Goal: Task Accomplishment & Management: Use online tool/utility

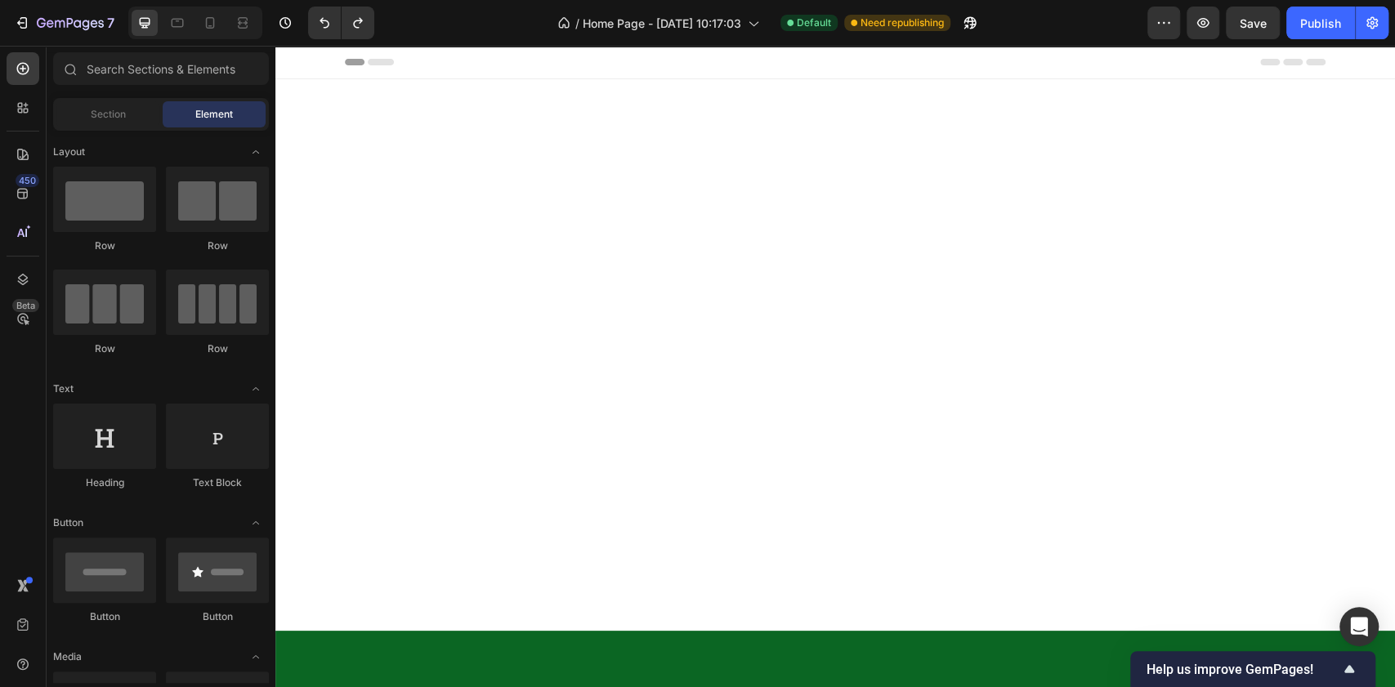
scroll to position [6943, 0]
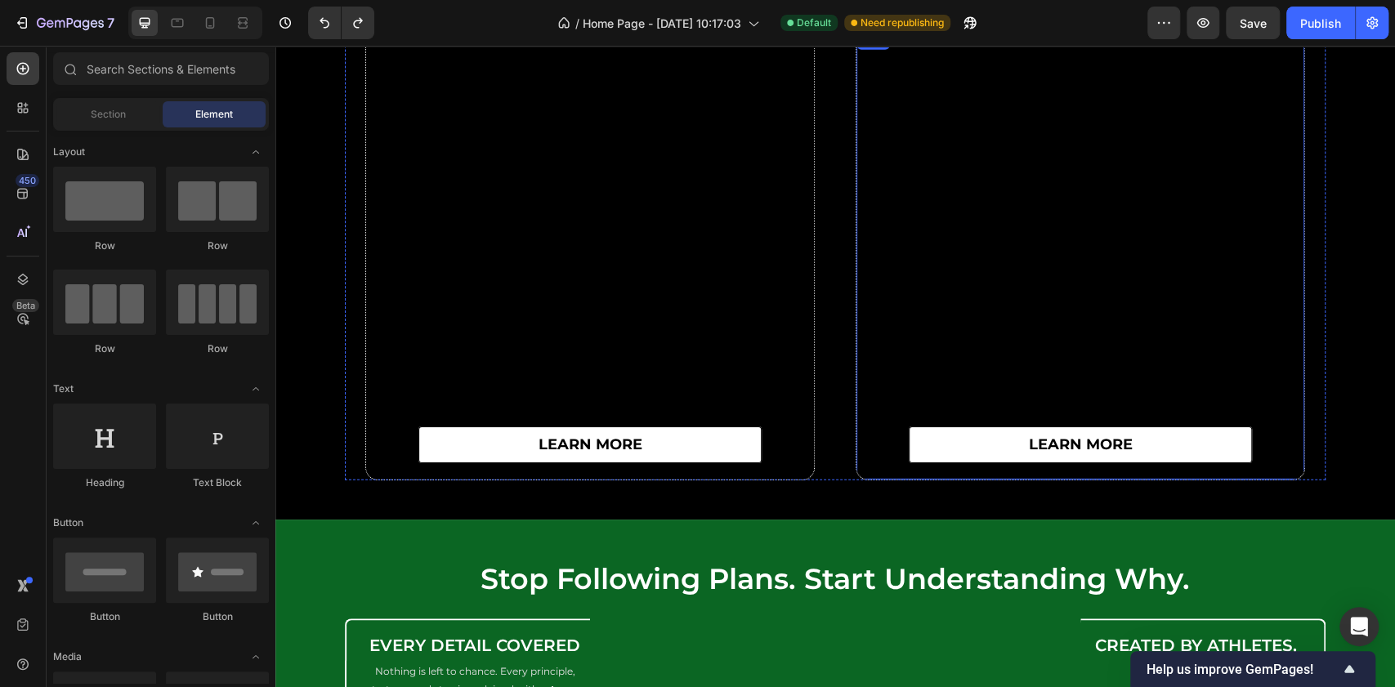
click at [866, 245] on div "learn more Button" at bounding box center [1081, 255] width 448 height 450
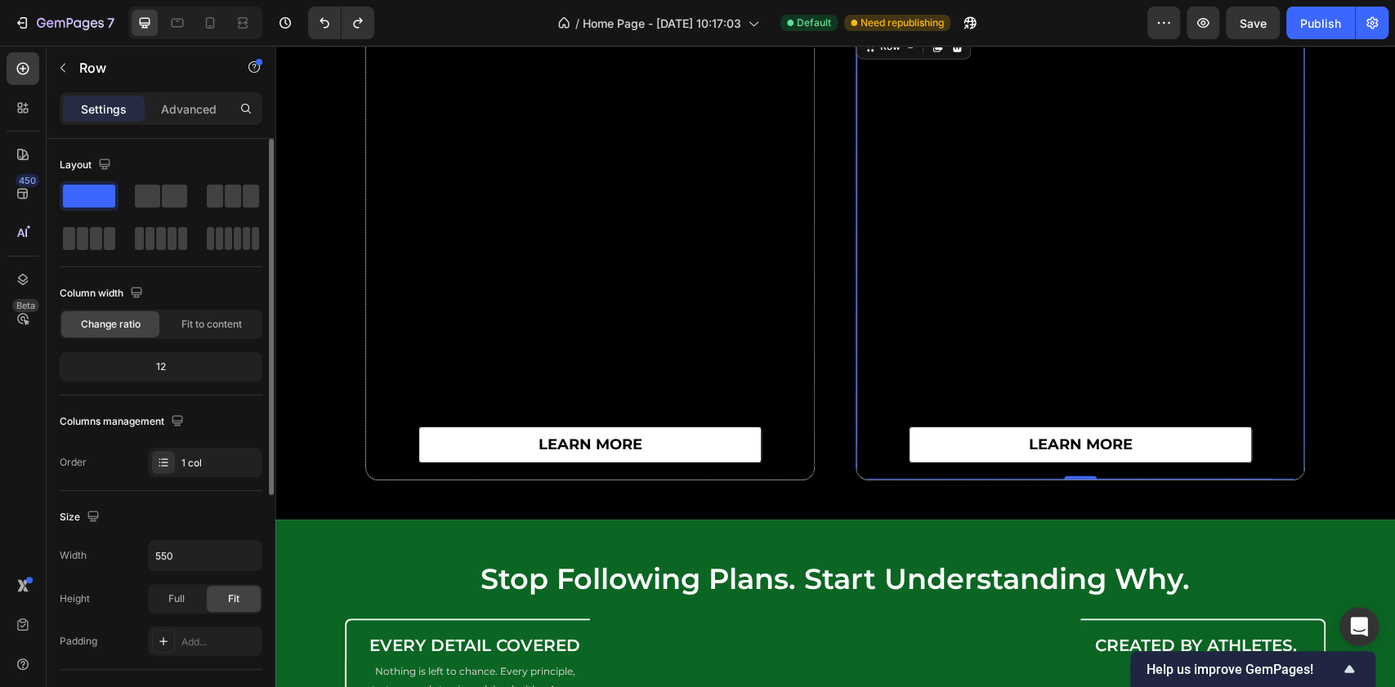
scroll to position [327, 0]
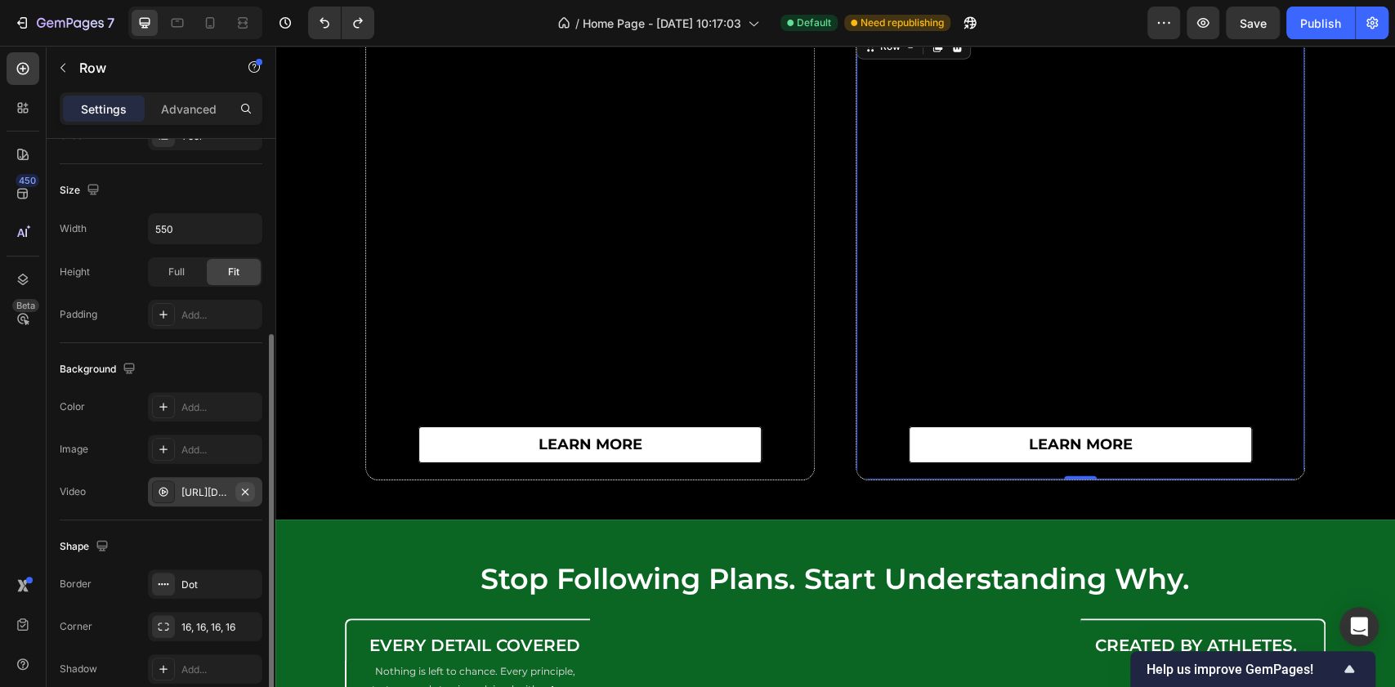
click at [244, 490] on icon "button" at bounding box center [245, 492] width 13 height 13
click at [190, 489] on div "Add..." at bounding box center [219, 493] width 77 height 15
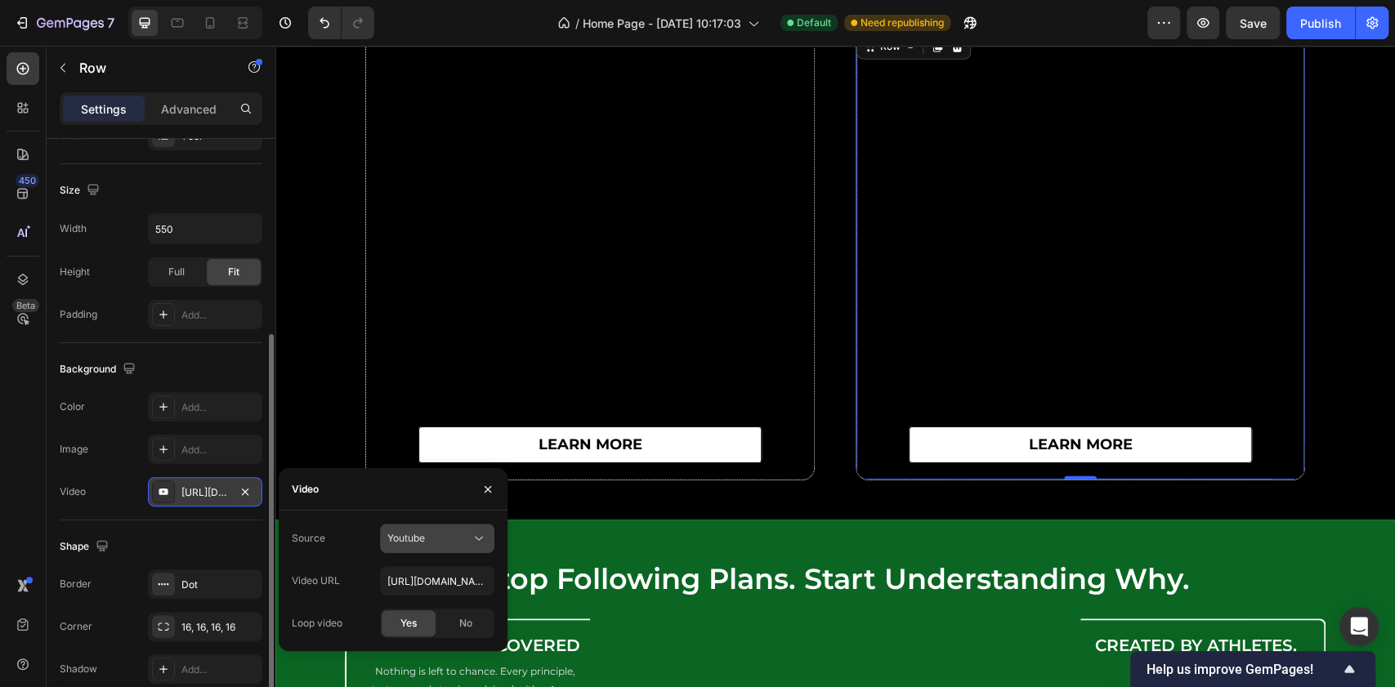
click at [437, 533] on div "Youtube" at bounding box center [428, 538] width 83 height 15
click at [421, 579] on span "Video hosting" at bounding box center [418, 578] width 62 height 15
click at [427, 571] on input "[URL][DOMAIN_NAME]" at bounding box center [437, 580] width 114 height 29
paste input "5dd5889c014ffeac6968b8c9f945c8"
type input "[URL][DOMAIN_NAME]"
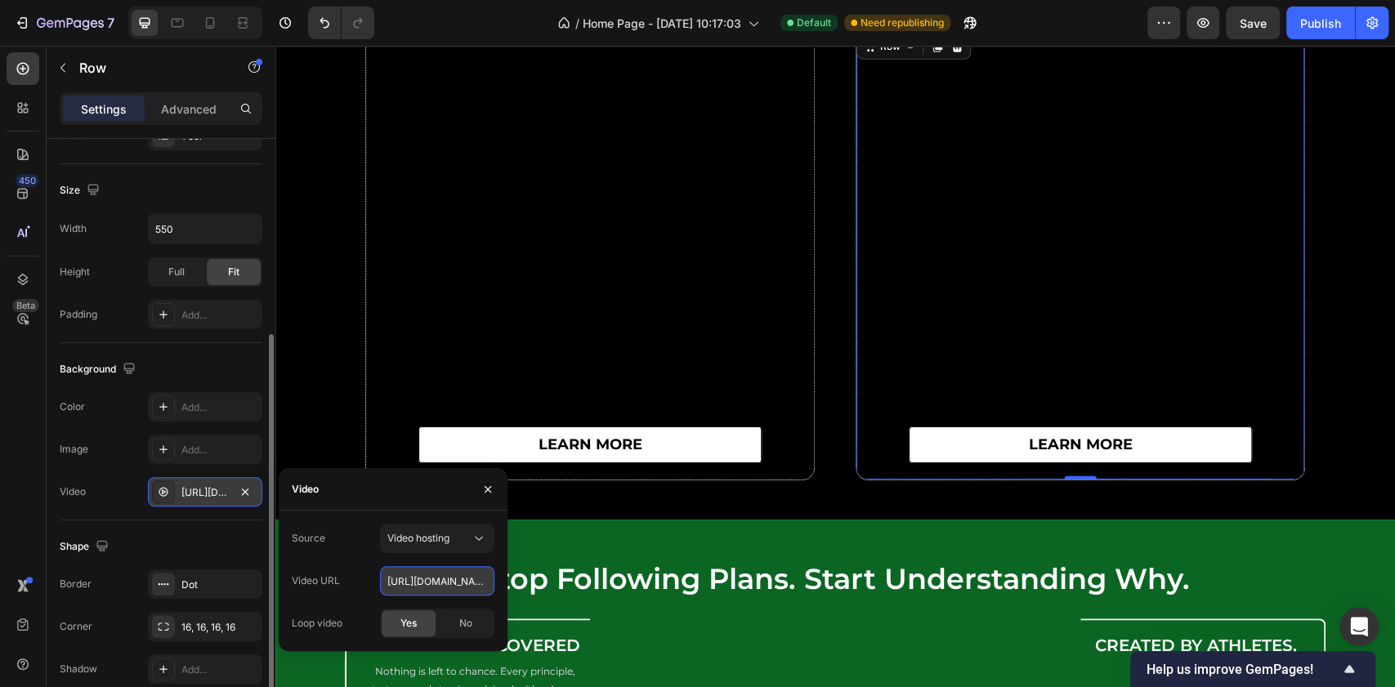
scroll to position [0, 280]
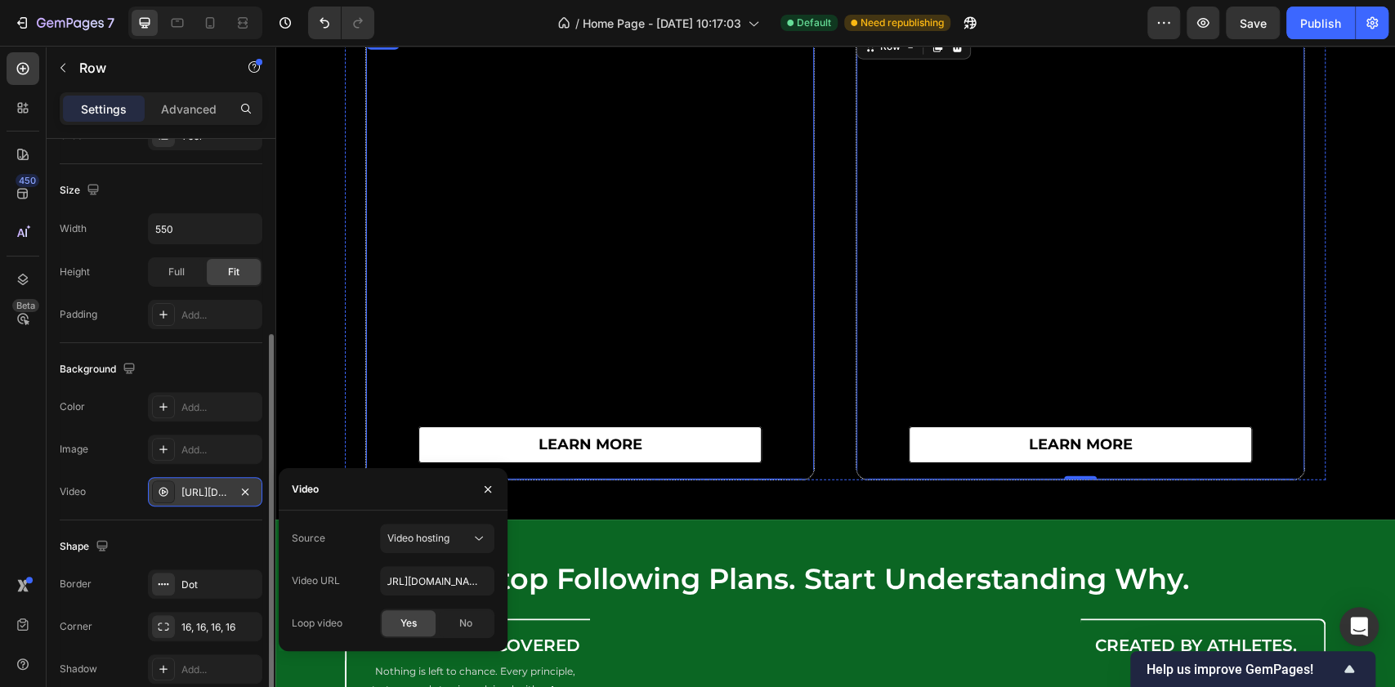
click at [824, 158] on div "learn more Button Row" at bounding box center [590, 254] width 490 height 451
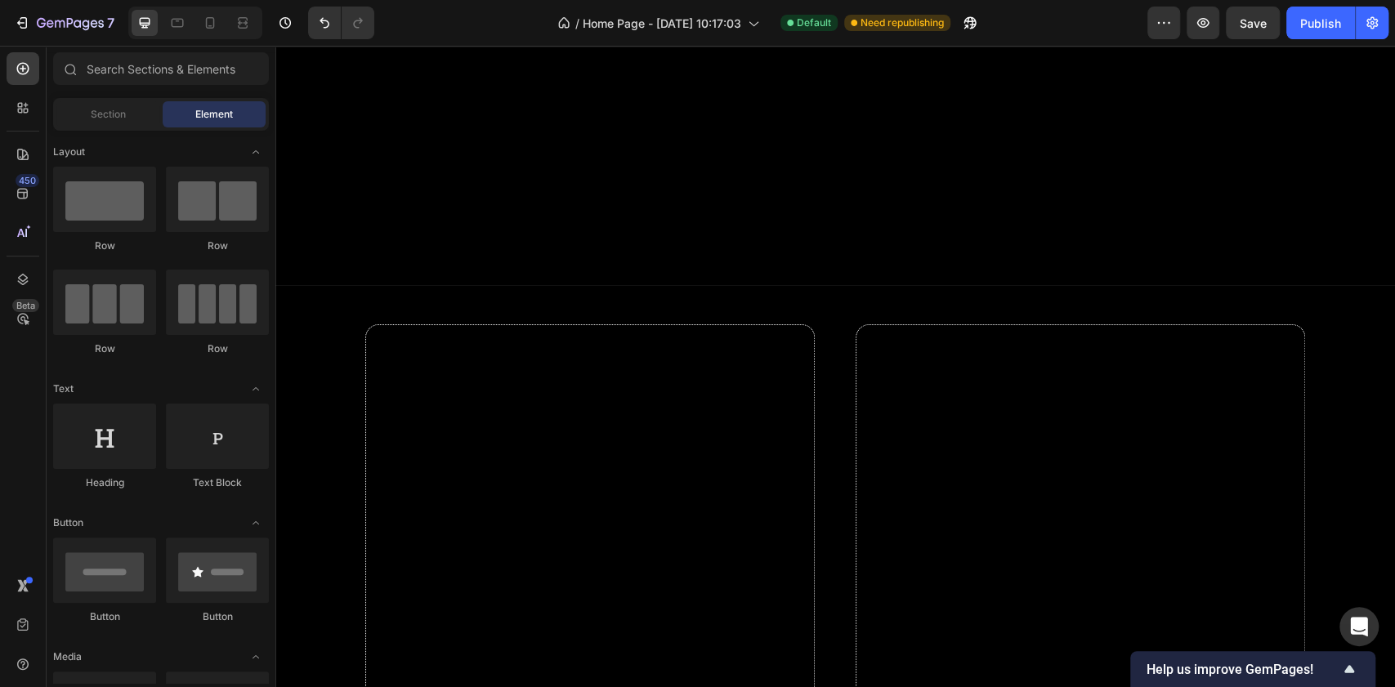
scroll to position [7286, 0]
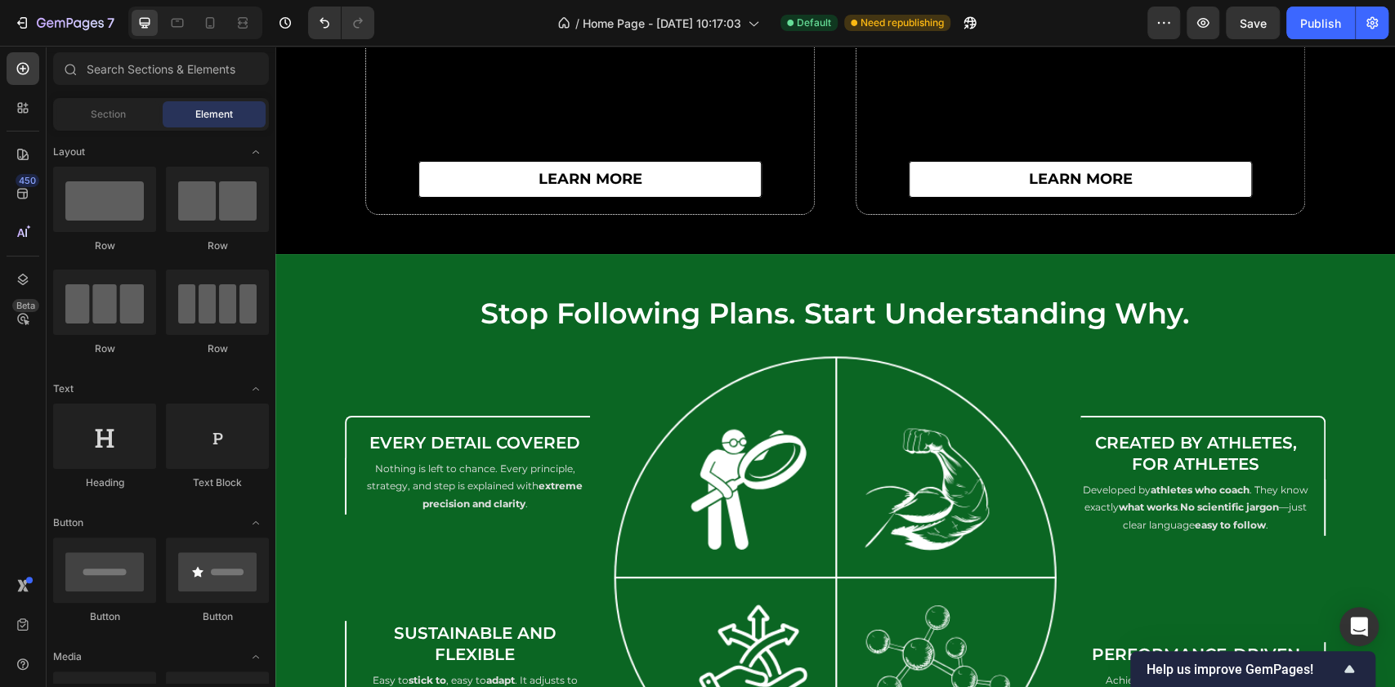
drag, startPoint x: 1393, startPoint y: 503, endPoint x: 1670, endPoint y: 65, distance: 518.4
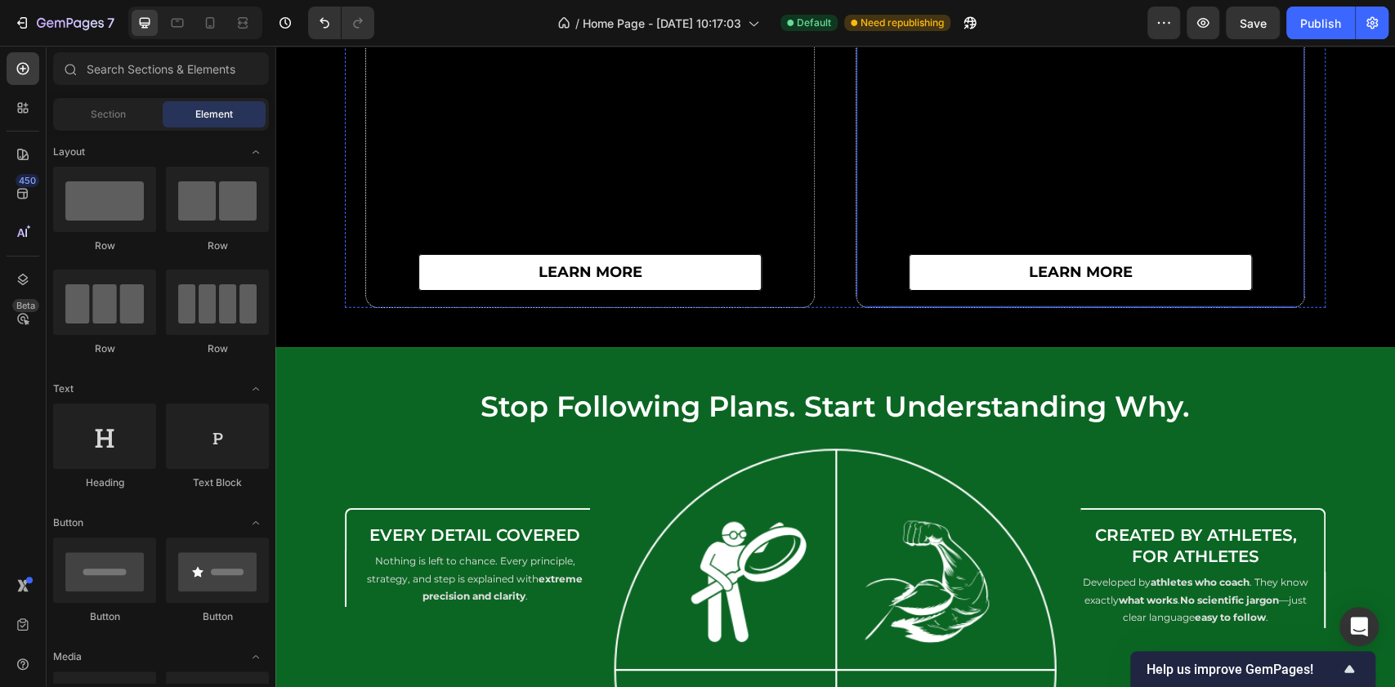
scroll to position [6972, 0]
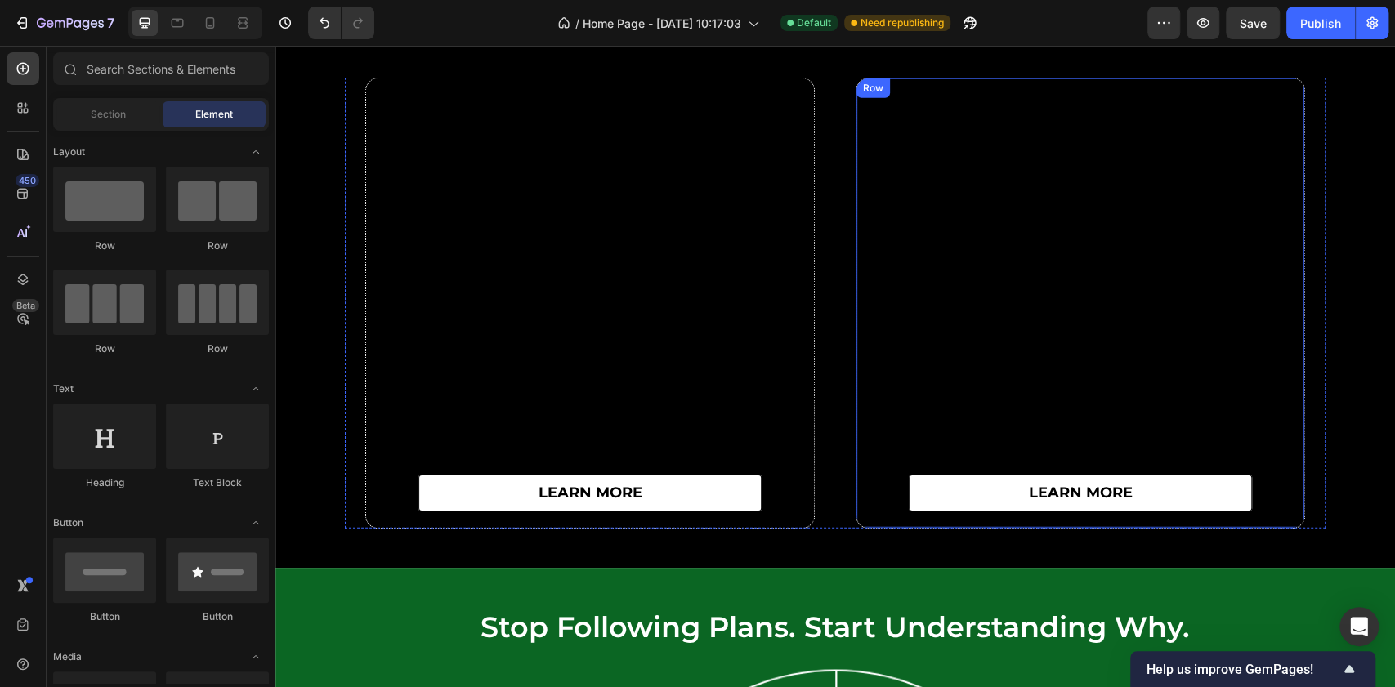
click at [868, 237] on div "learn more Button" at bounding box center [1081, 303] width 448 height 450
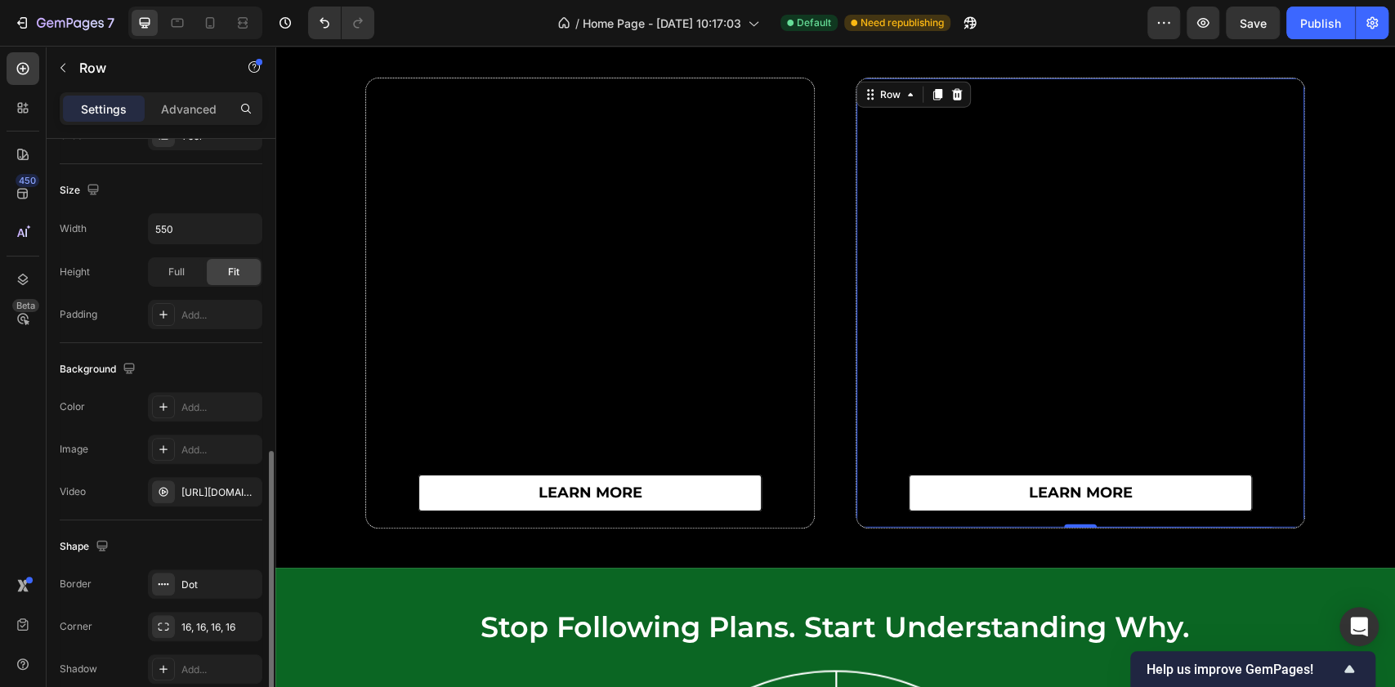
scroll to position [400, 0]
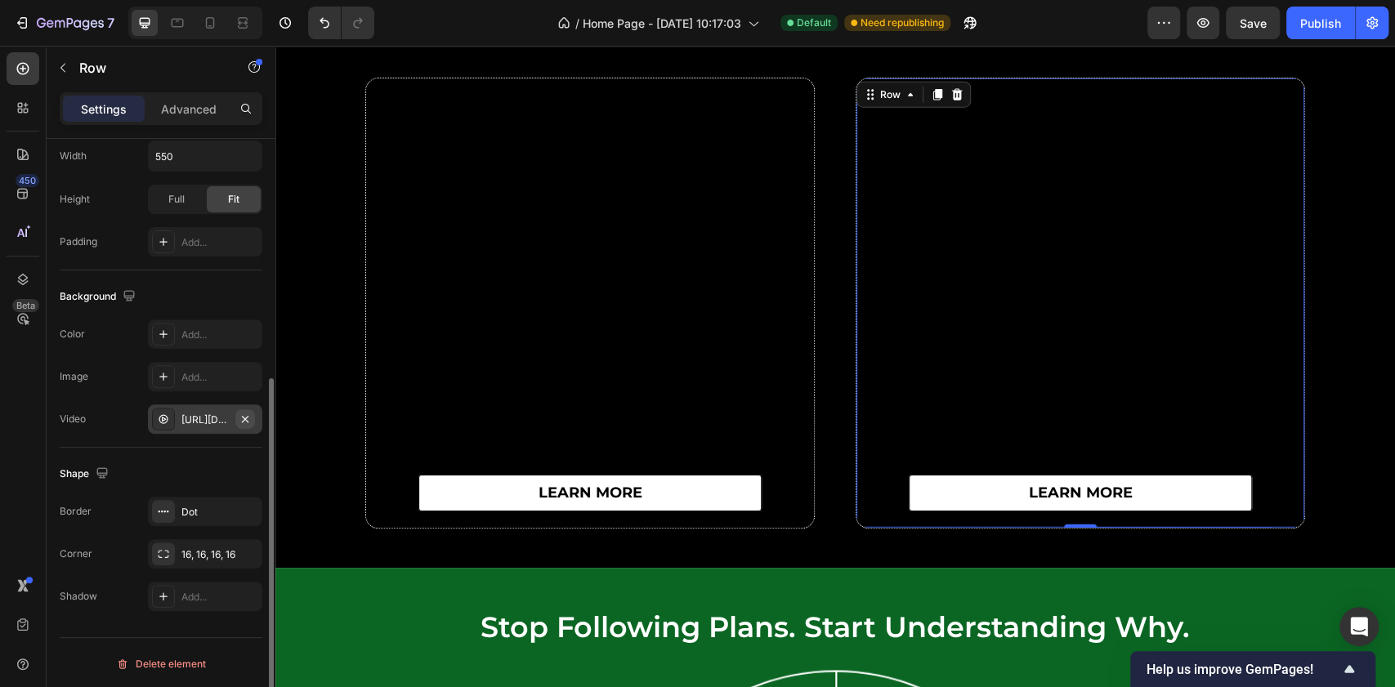
click at [245, 413] on icon "button" at bounding box center [245, 419] width 13 height 13
click at [195, 418] on div "Add..." at bounding box center [219, 420] width 77 height 15
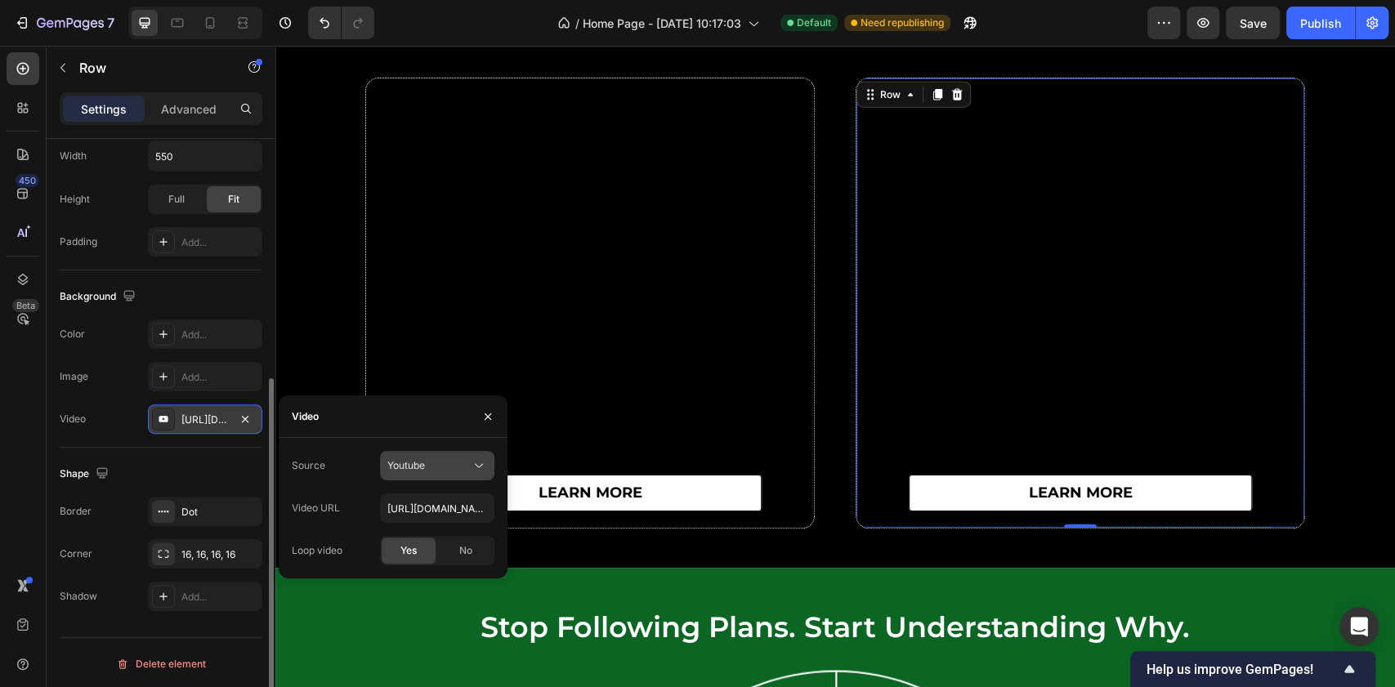
click at [431, 466] on div "Youtube" at bounding box center [428, 466] width 83 height 15
click at [436, 521] on div "Youtube" at bounding box center [421, 536] width 134 height 31
click at [275, 507] on div "450 Beta Sections(30) Elements(83) Section Element Hero Section Product Detail …" at bounding box center [137, 367] width 275 height 642
click at [446, 469] on div "Youtube" at bounding box center [428, 466] width 83 height 15
click at [446, 499] on span "Video hosting" at bounding box center [418, 506] width 62 height 15
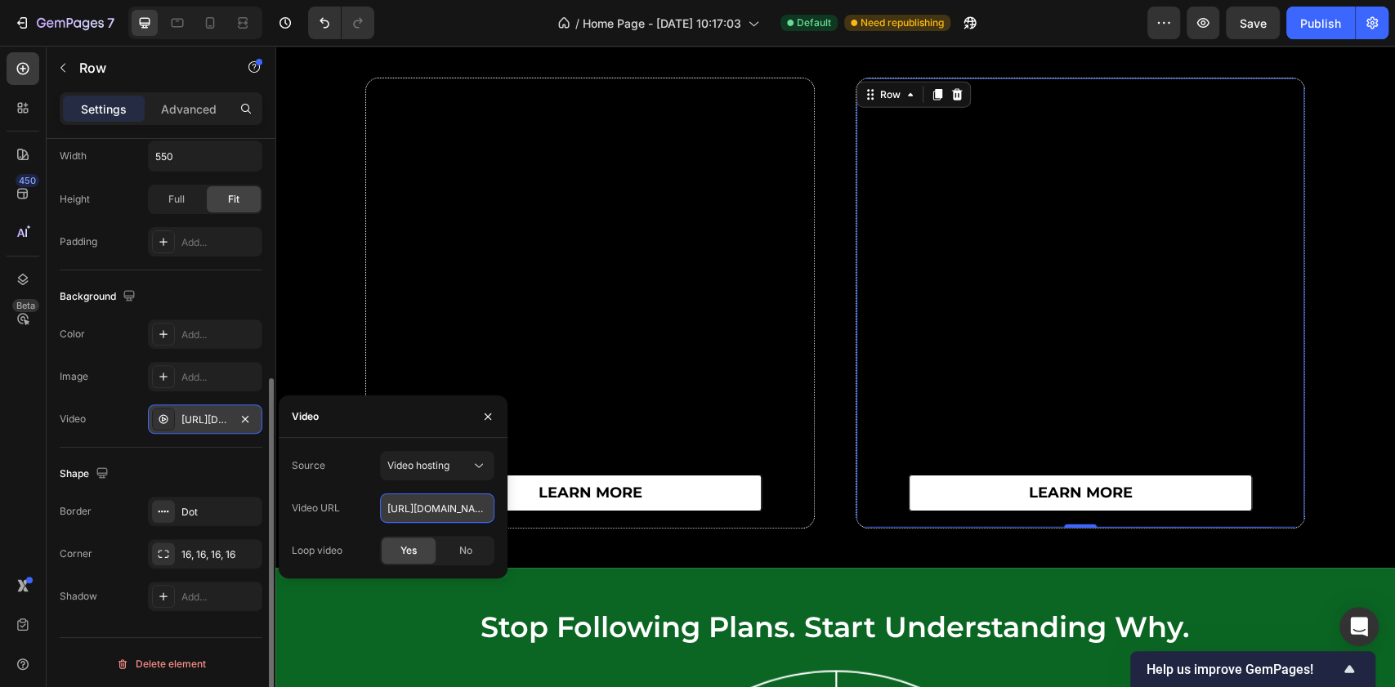
click at [439, 504] on input "[URL][DOMAIN_NAME]" at bounding box center [437, 508] width 114 height 29
paste input "03e85582517b43b9821d482a49556210"
click at [129, 362] on div "Image Add..." at bounding box center [161, 376] width 203 height 29
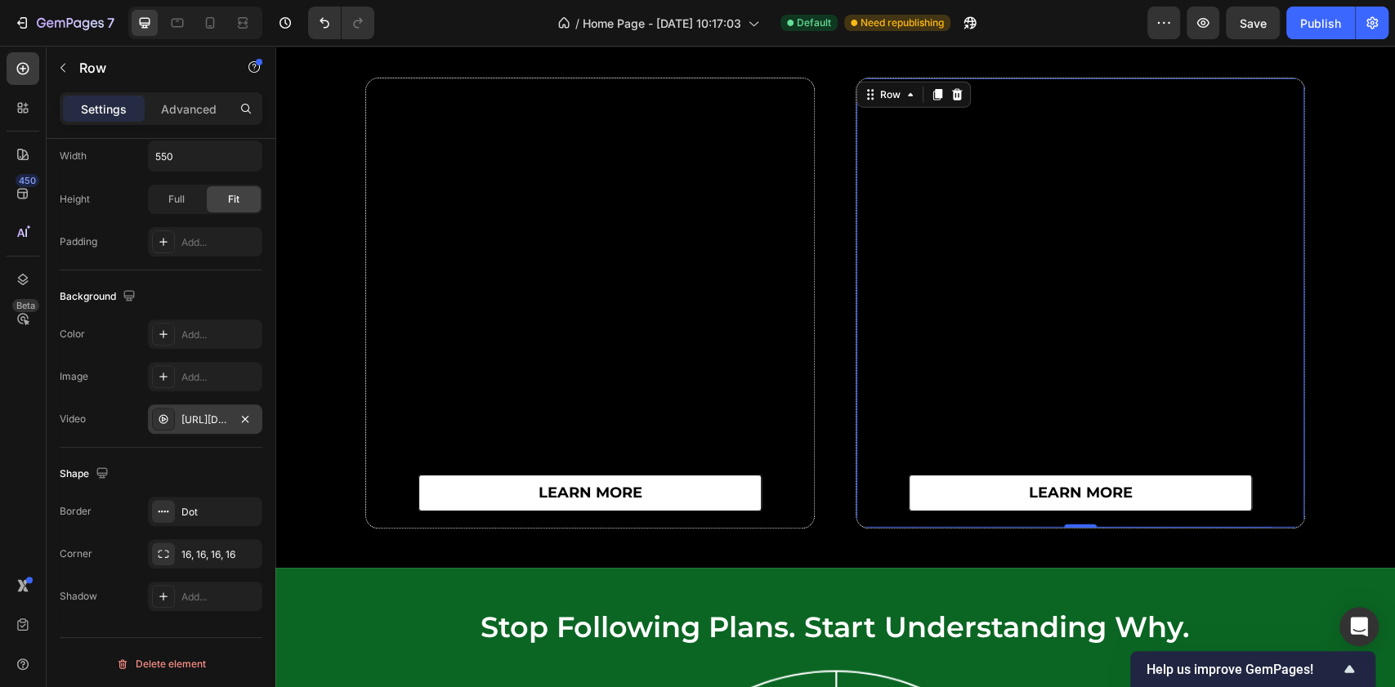
click at [210, 430] on div "[URL][DOMAIN_NAME]" at bounding box center [205, 419] width 114 height 29
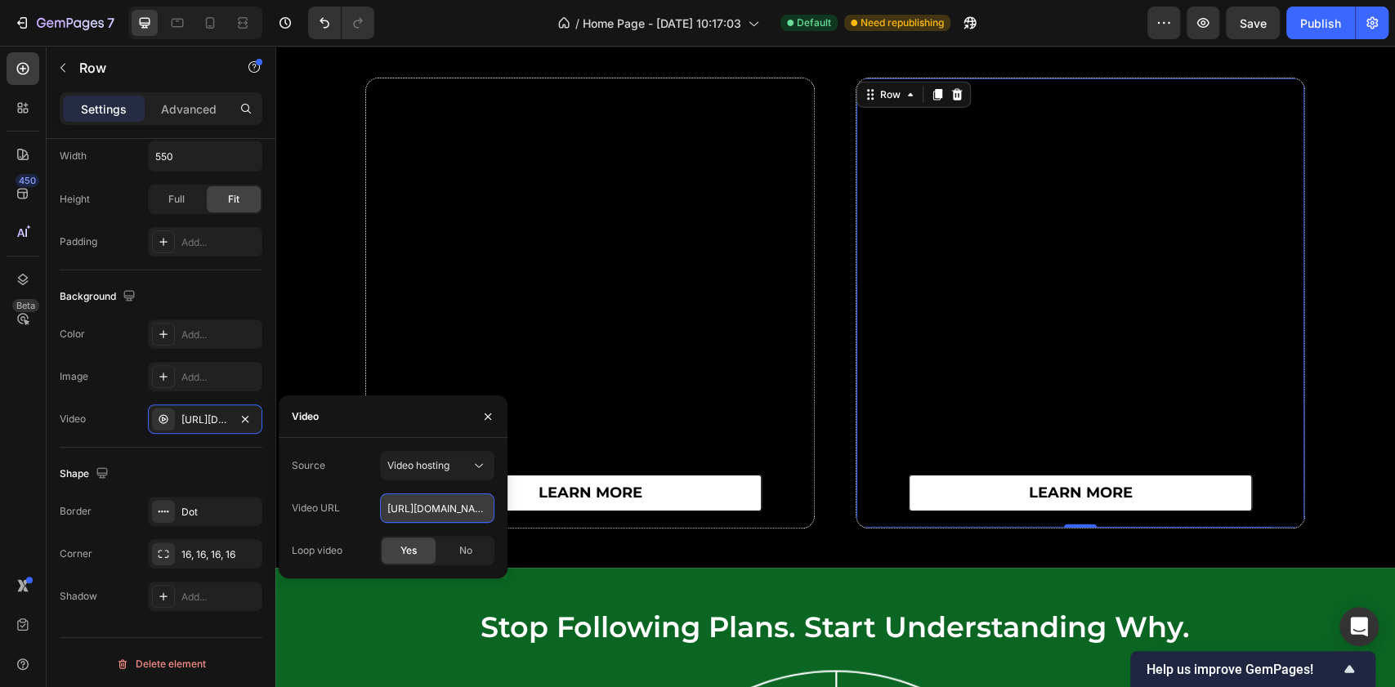
click at [428, 505] on input "[URL][DOMAIN_NAME]" at bounding box center [437, 508] width 114 height 29
paste input "c8352d4e19a646f7bf81a2f202f861f6"
type input "[URL][DOMAIN_NAME]"
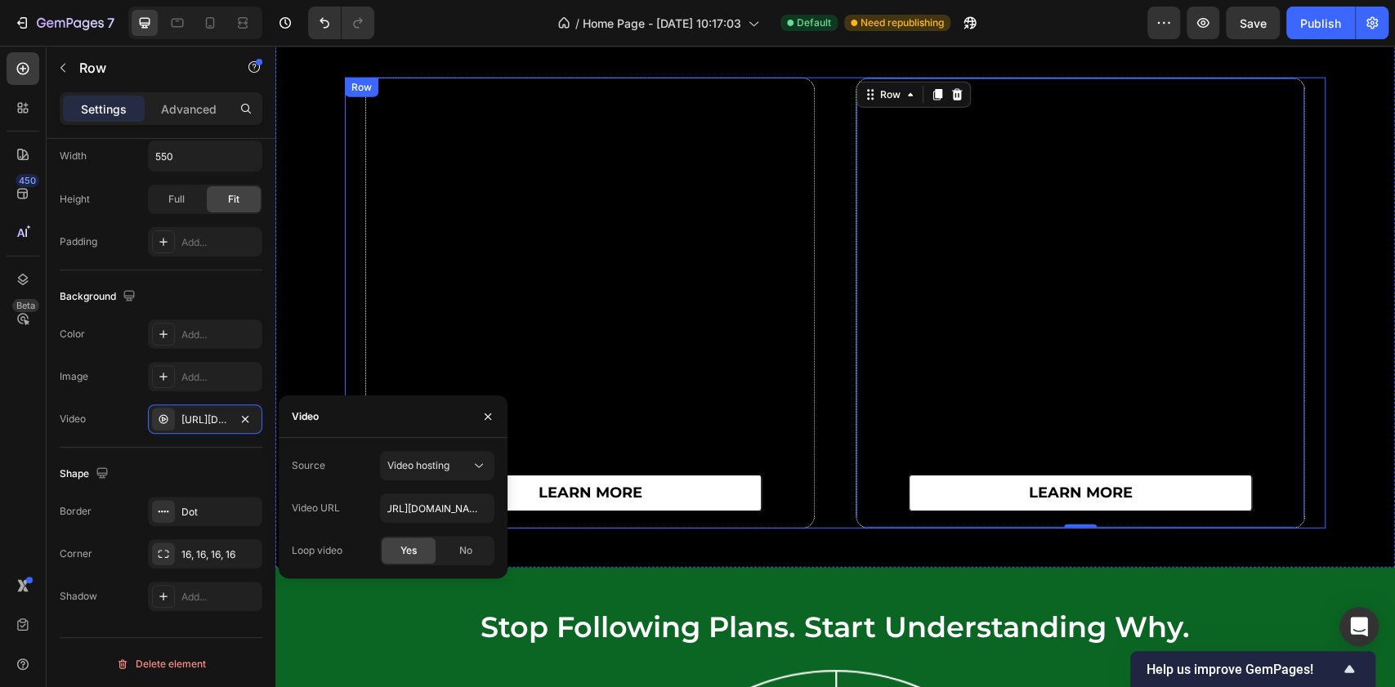
click at [835, 329] on div "learn more Button Row 0" at bounding box center [1080, 303] width 490 height 451
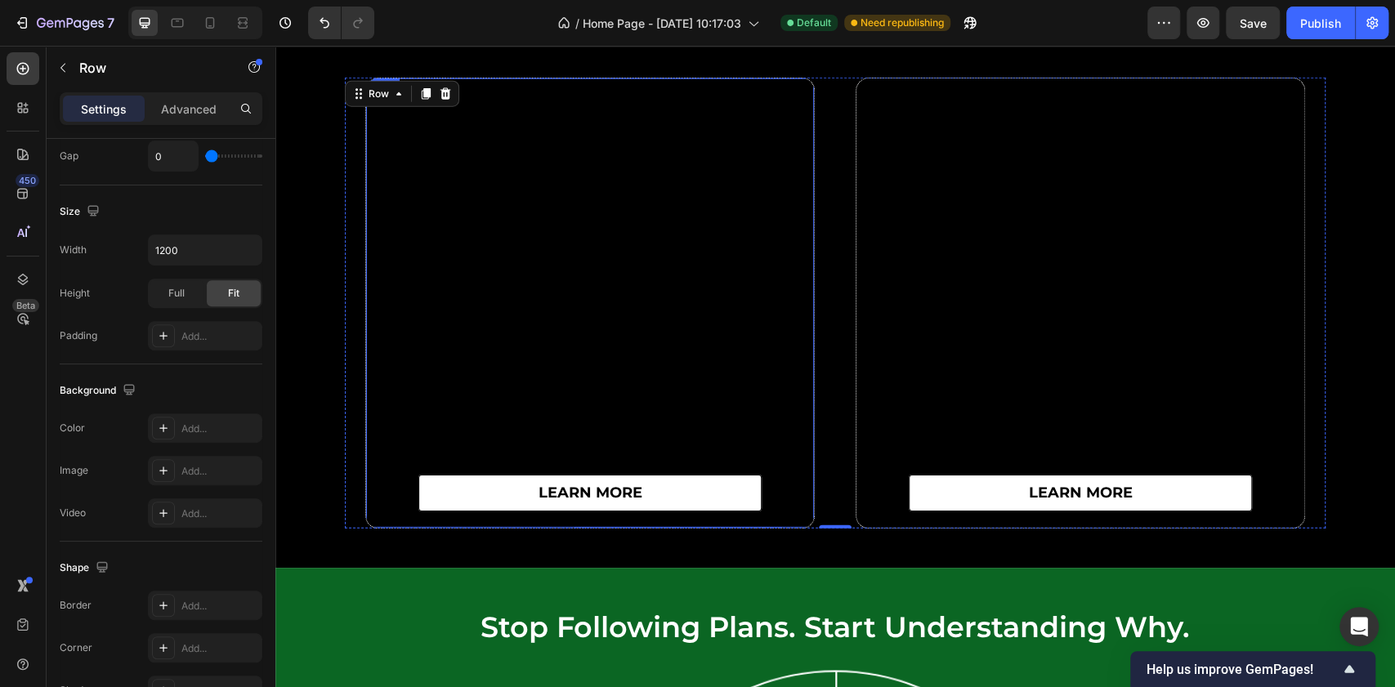
click at [366, 333] on div "learn more Button" at bounding box center [590, 303] width 448 height 450
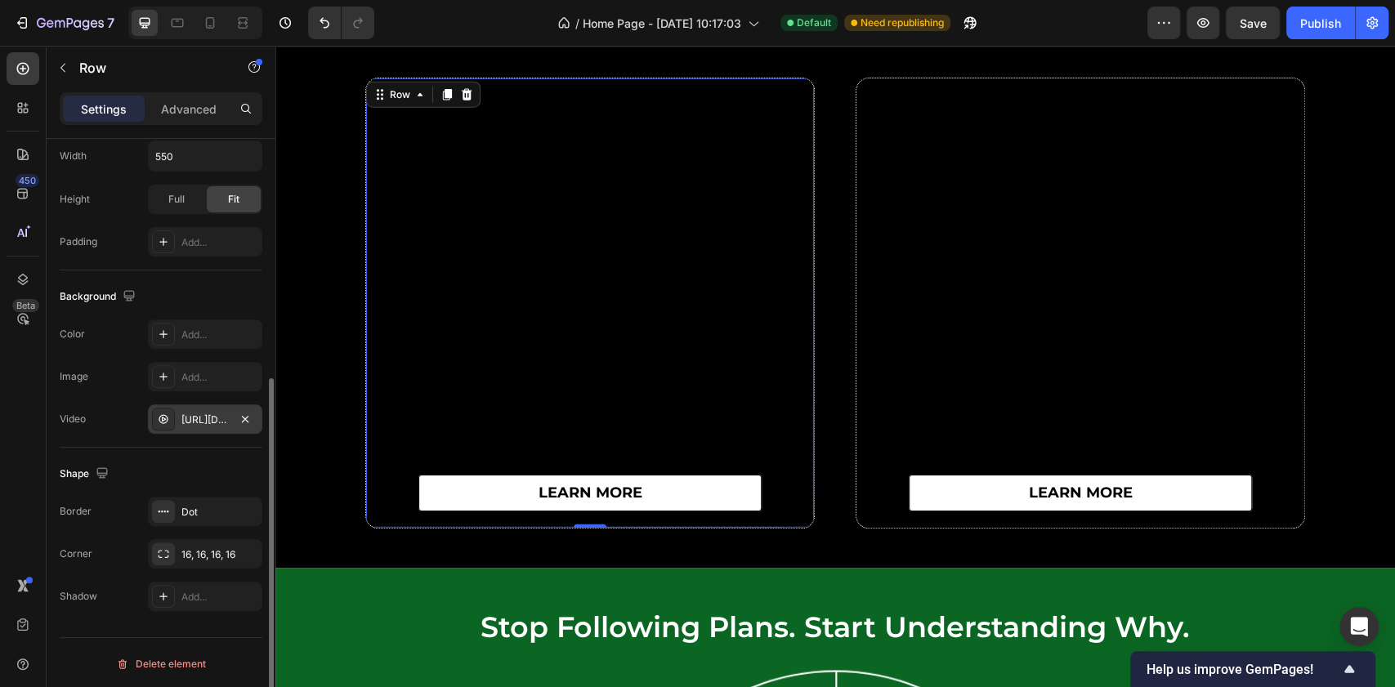
click at [224, 413] on div "[URL][DOMAIN_NAME]" at bounding box center [204, 420] width 47 height 15
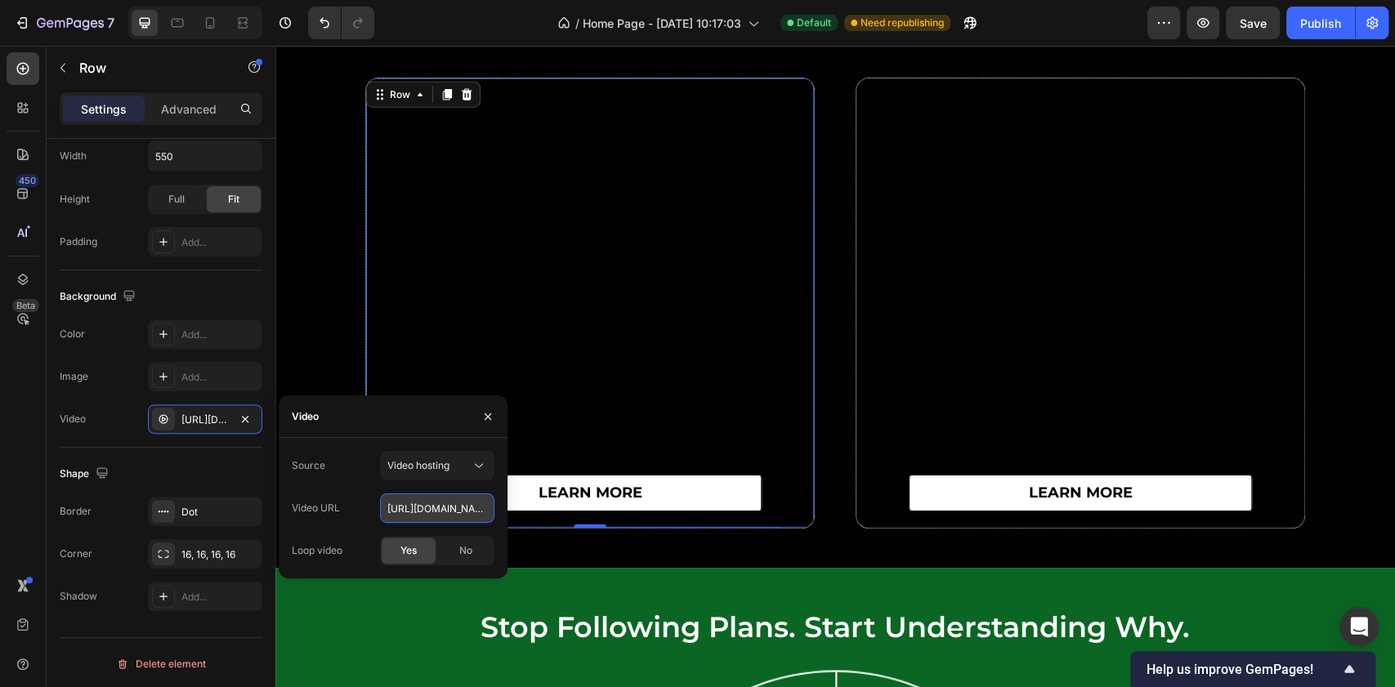
click at [445, 503] on input "[URL][DOMAIN_NAME]" at bounding box center [437, 508] width 114 height 29
paste input "d2841e19840149c78981bbb46fb4cb55"
type input "[URL][DOMAIN_NAME]"
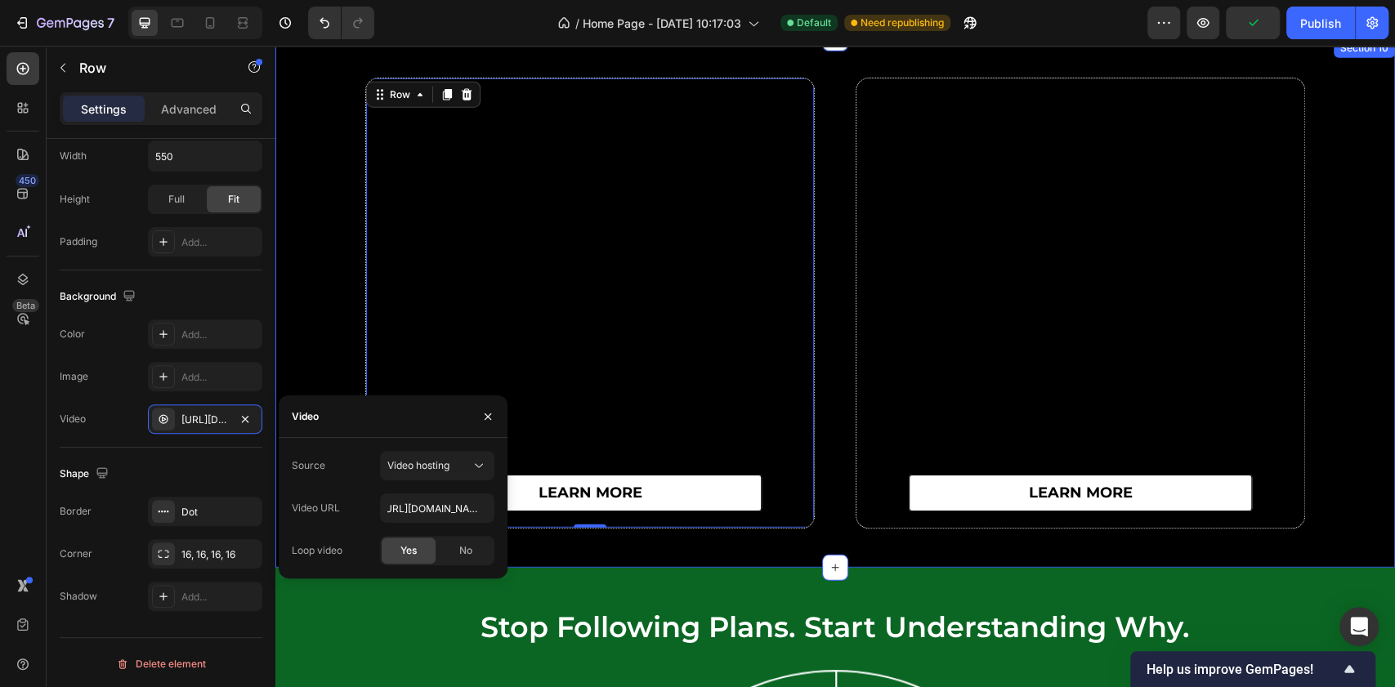
click at [327, 331] on div "learn more Button Row 0 learn more Button Row Row" at bounding box center [835, 303] width 1120 height 451
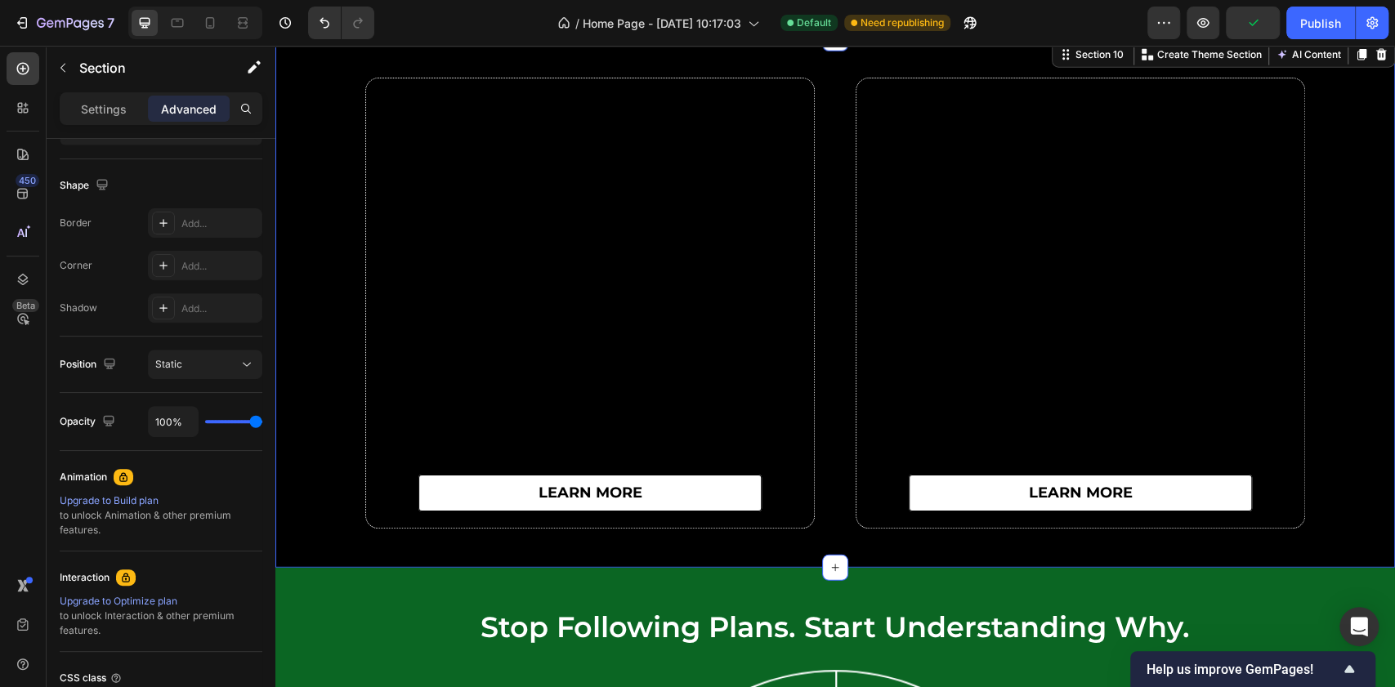
scroll to position [0, 0]
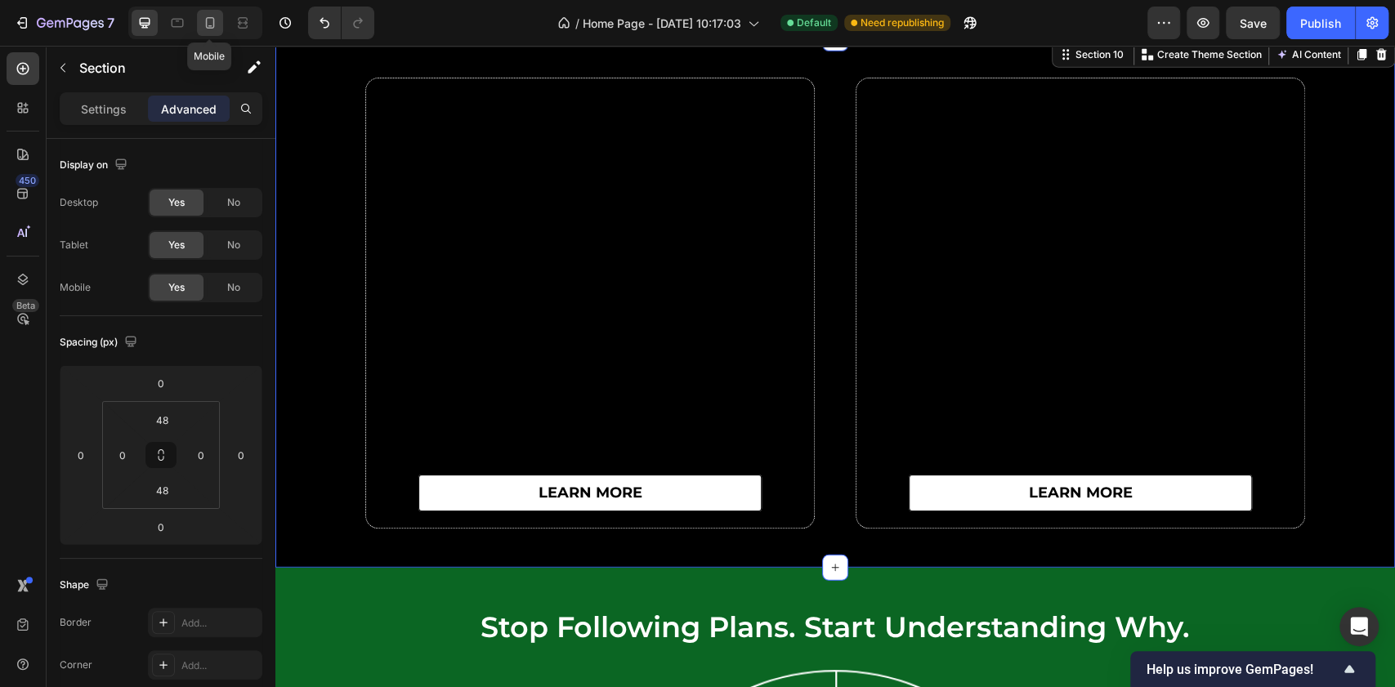
click at [204, 28] on icon at bounding box center [210, 23] width 16 height 16
type input "32"
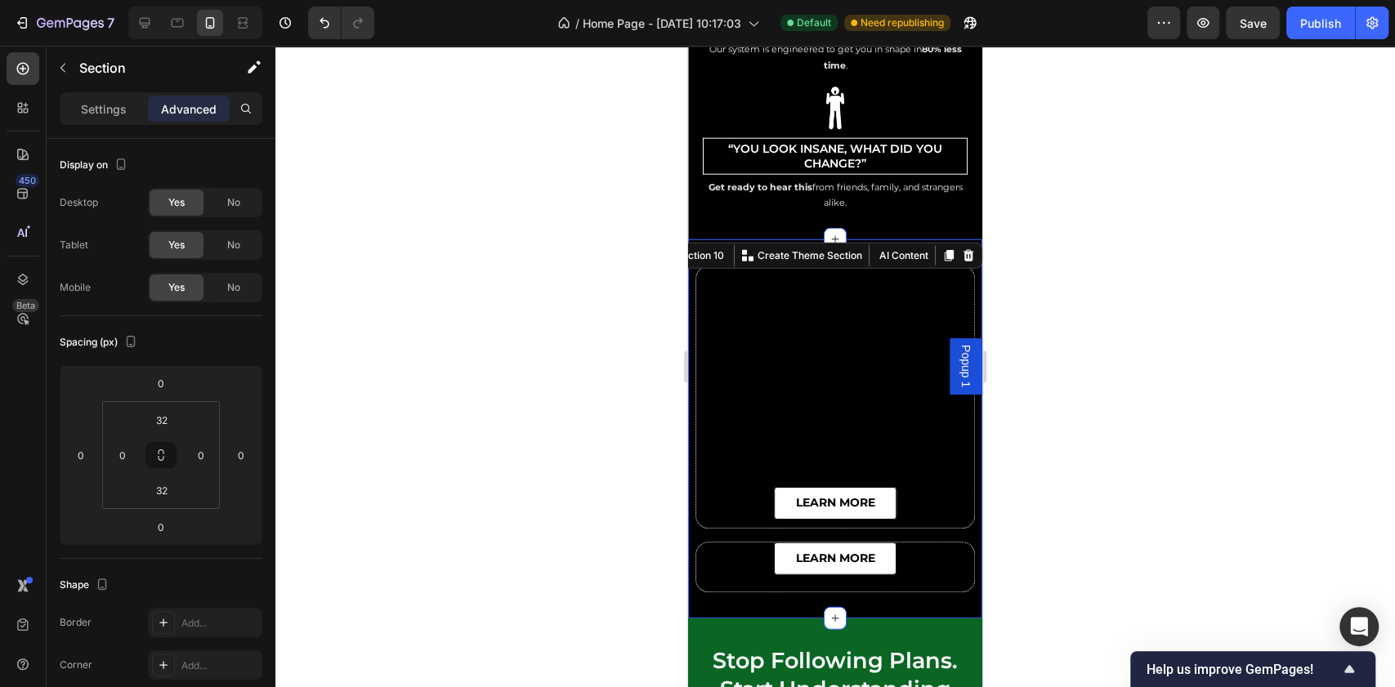
scroll to position [7016, 0]
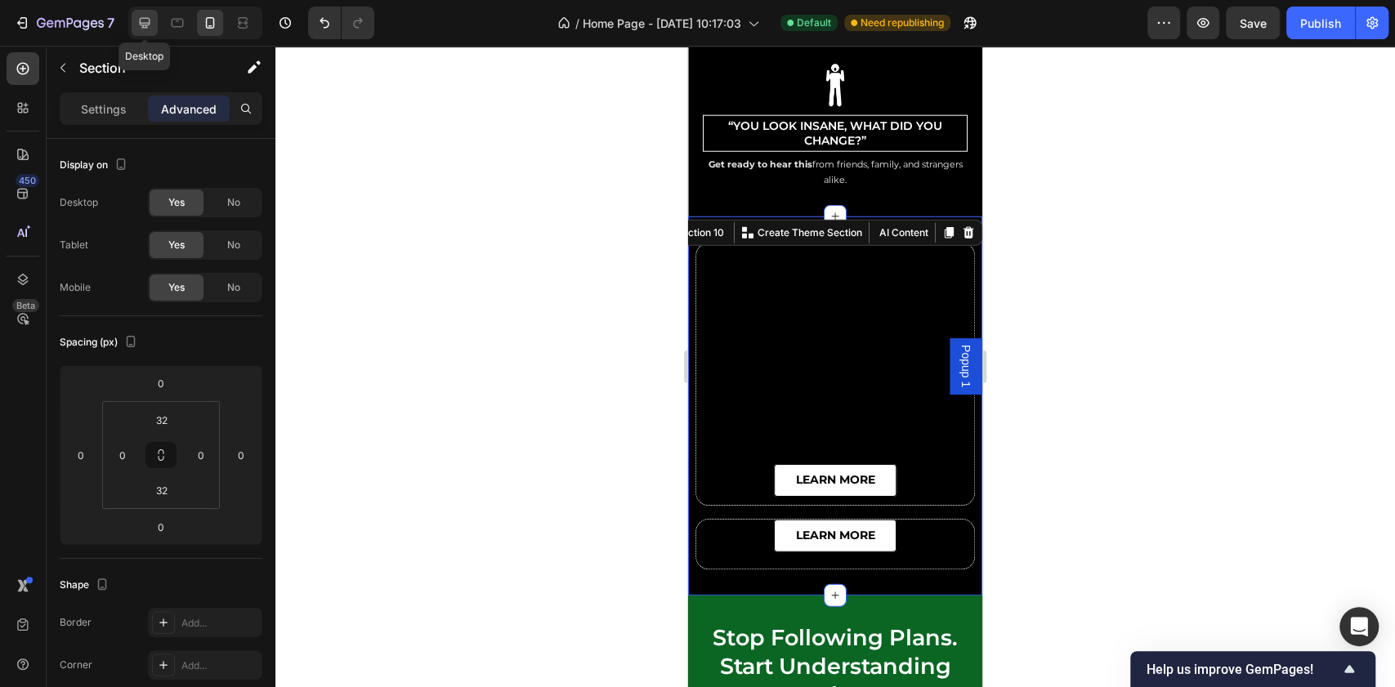
click at [150, 28] on icon at bounding box center [145, 23] width 16 height 16
type input "48"
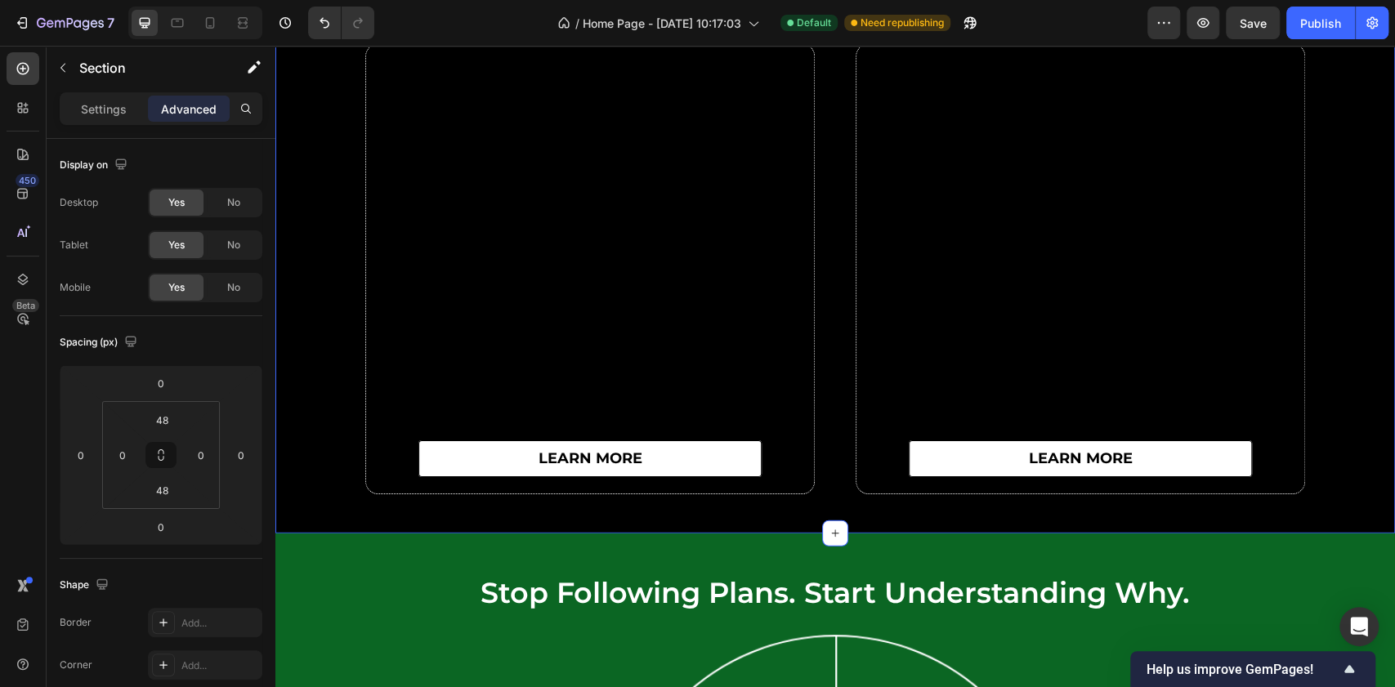
scroll to position [6921, 0]
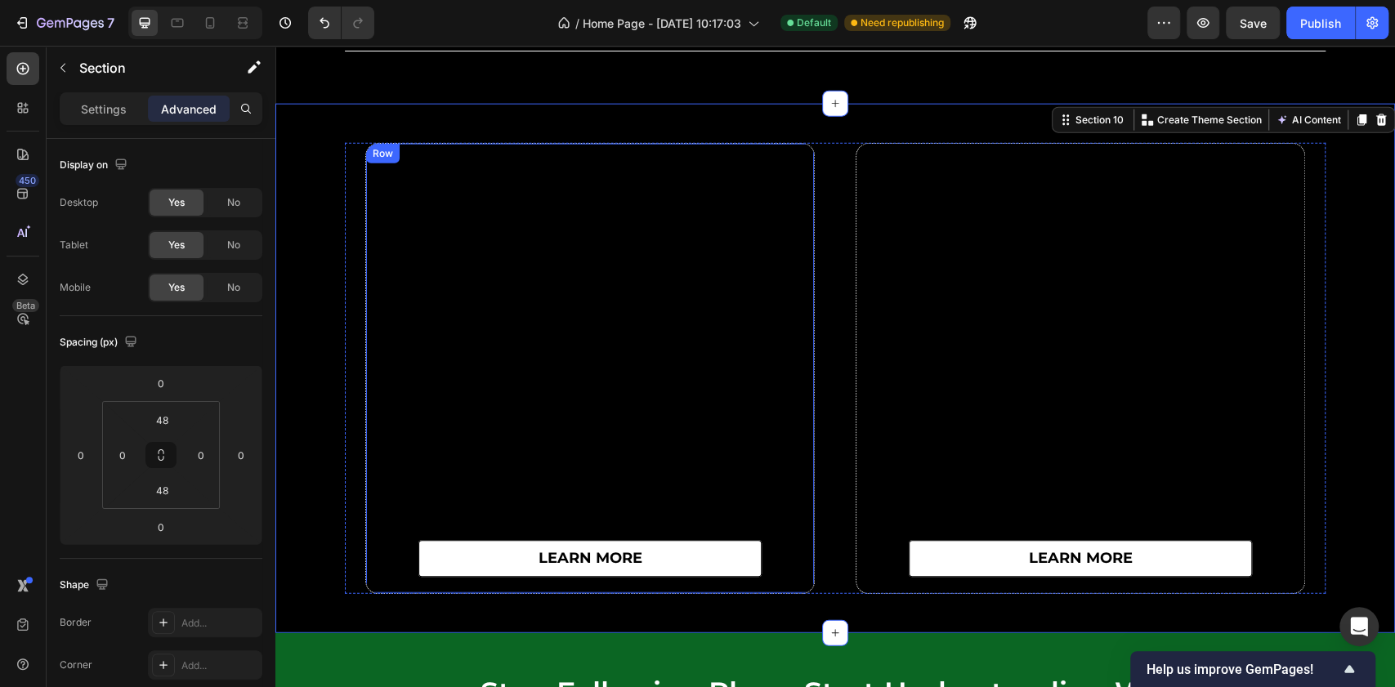
click at [472, 239] on div "learn more Button" at bounding box center [590, 369] width 448 height 450
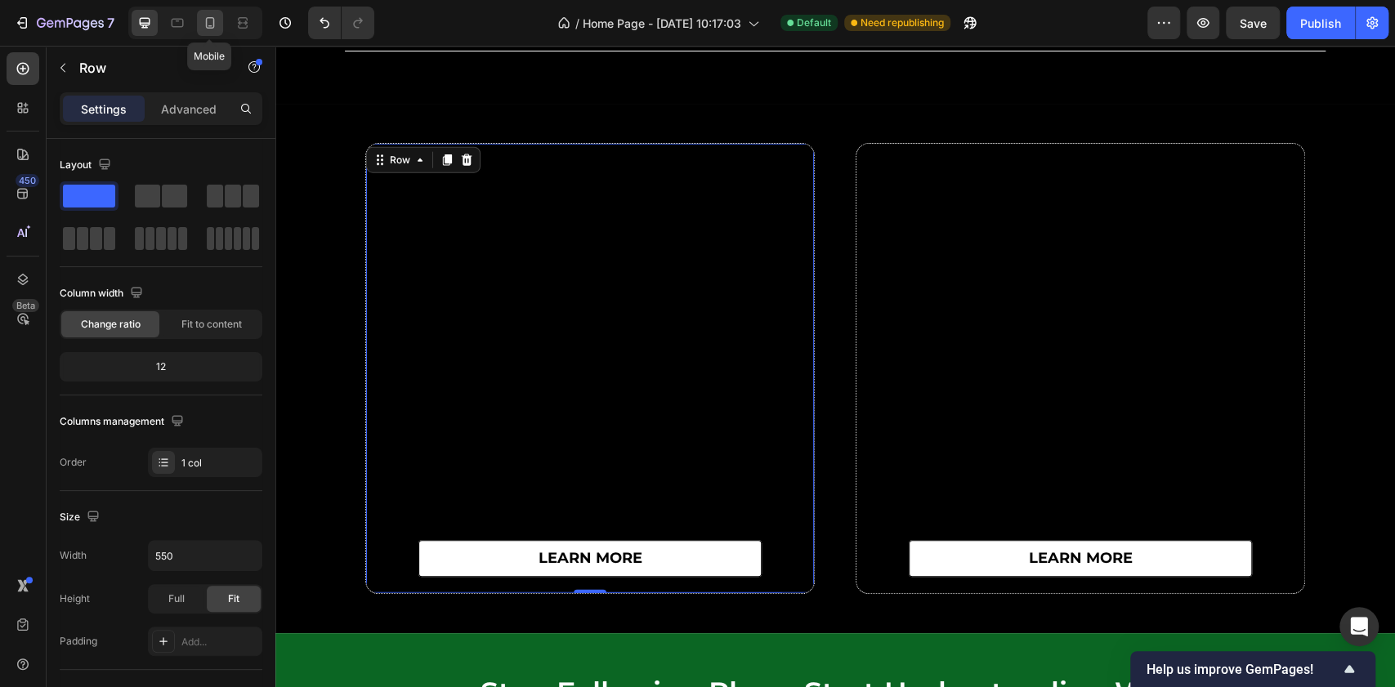
click at [203, 19] on icon at bounding box center [210, 23] width 16 height 16
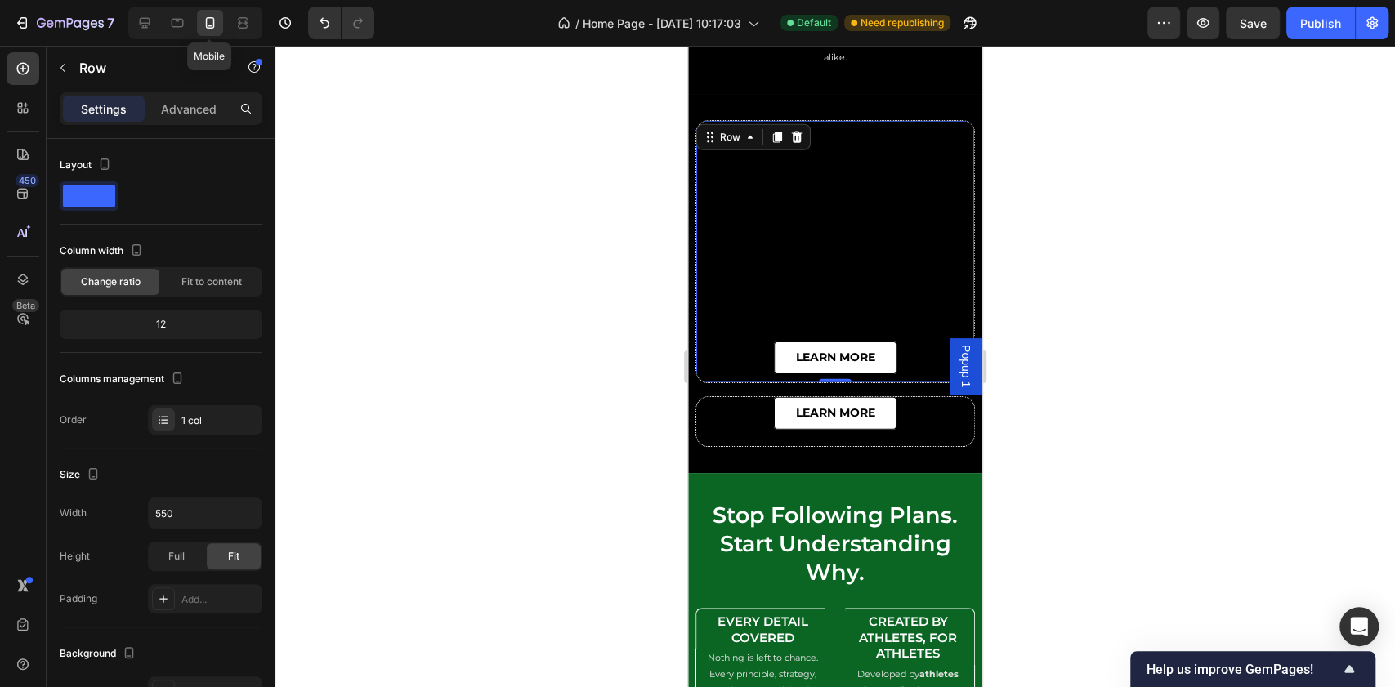
scroll to position [7145, 0]
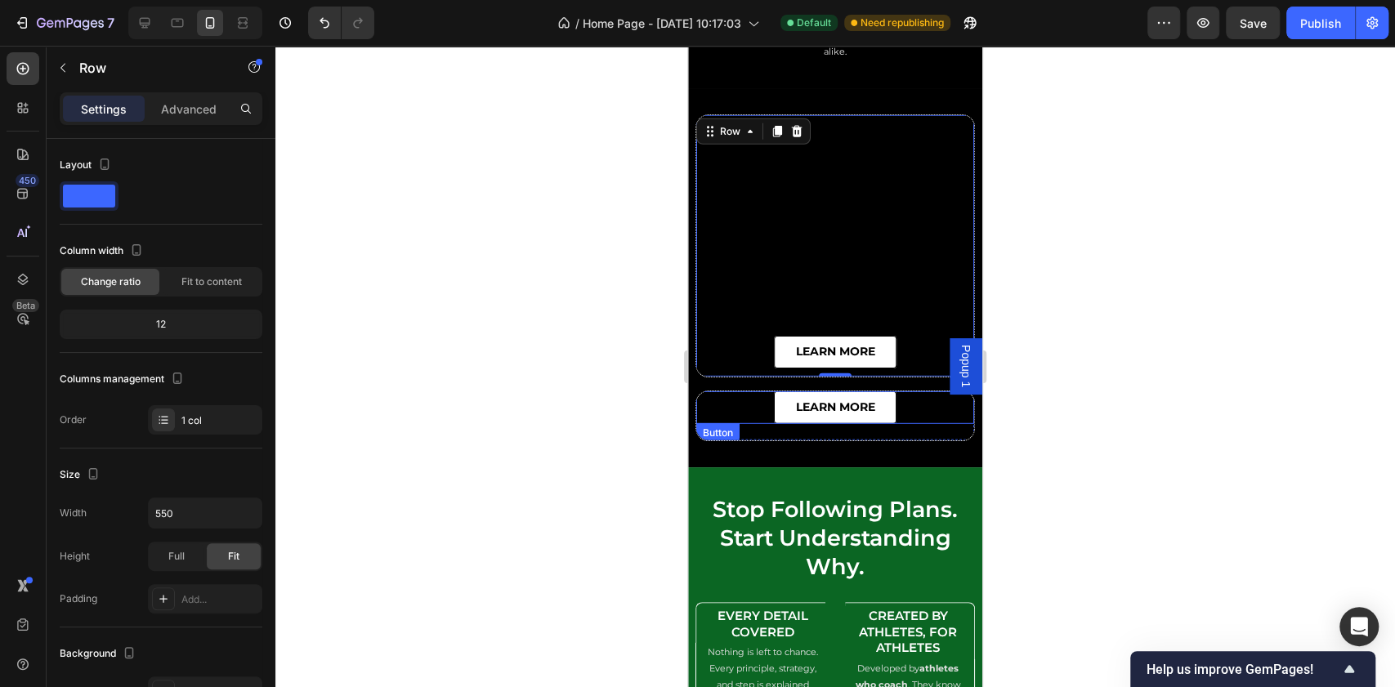
click at [727, 405] on div "learn more Button" at bounding box center [835, 408] width 278 height 33
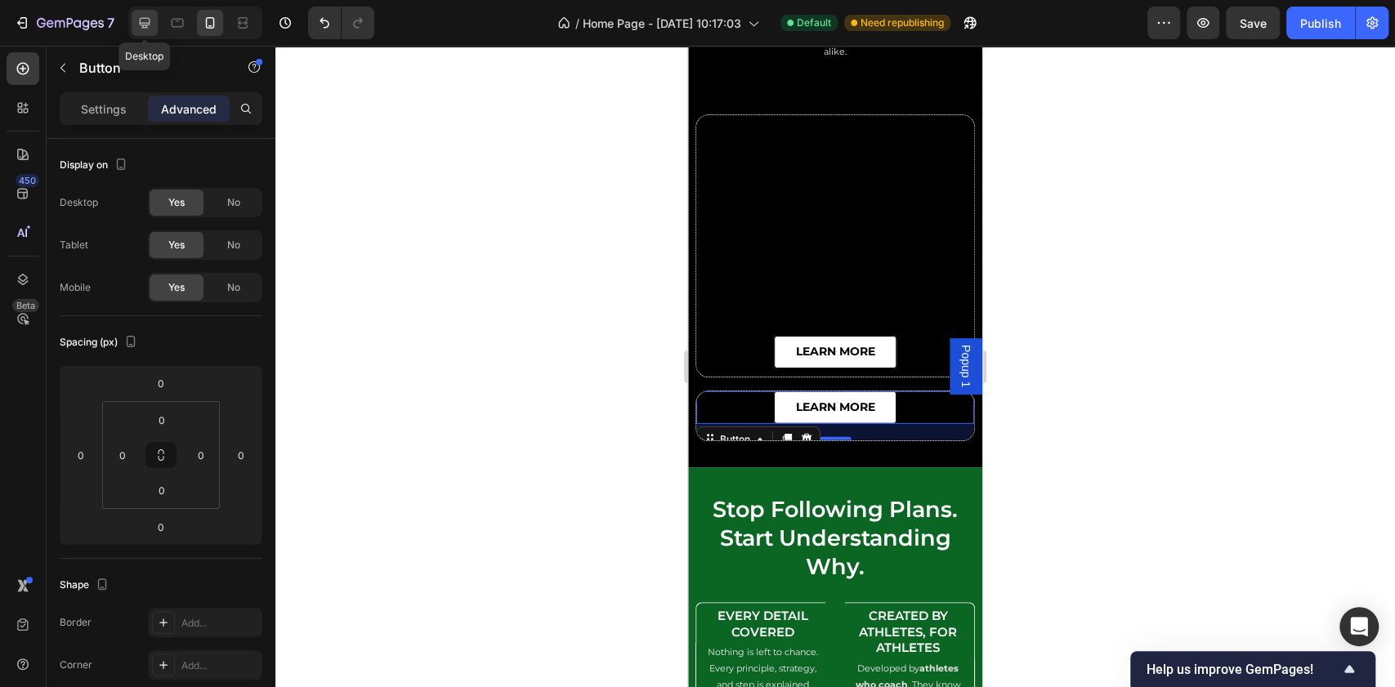
click at [148, 13] on div at bounding box center [145, 23] width 26 height 26
type input "485"
type input "20"
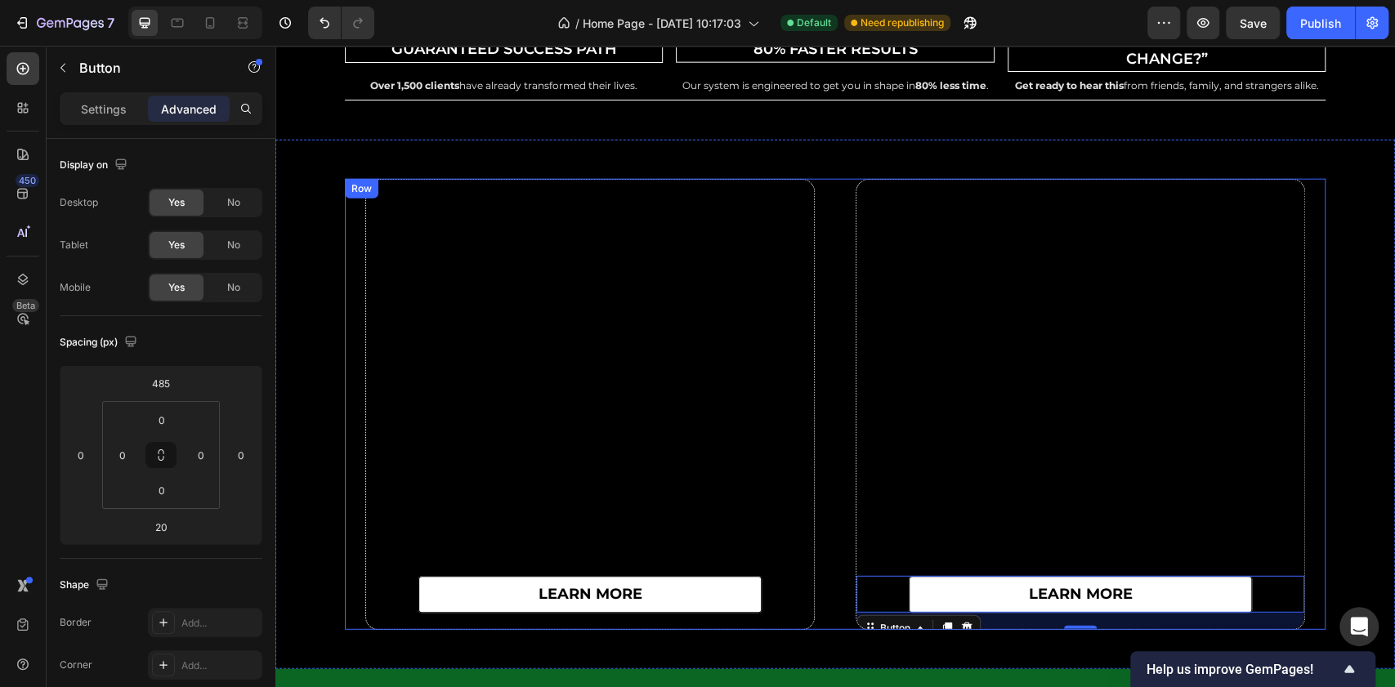
scroll to position [6908, 0]
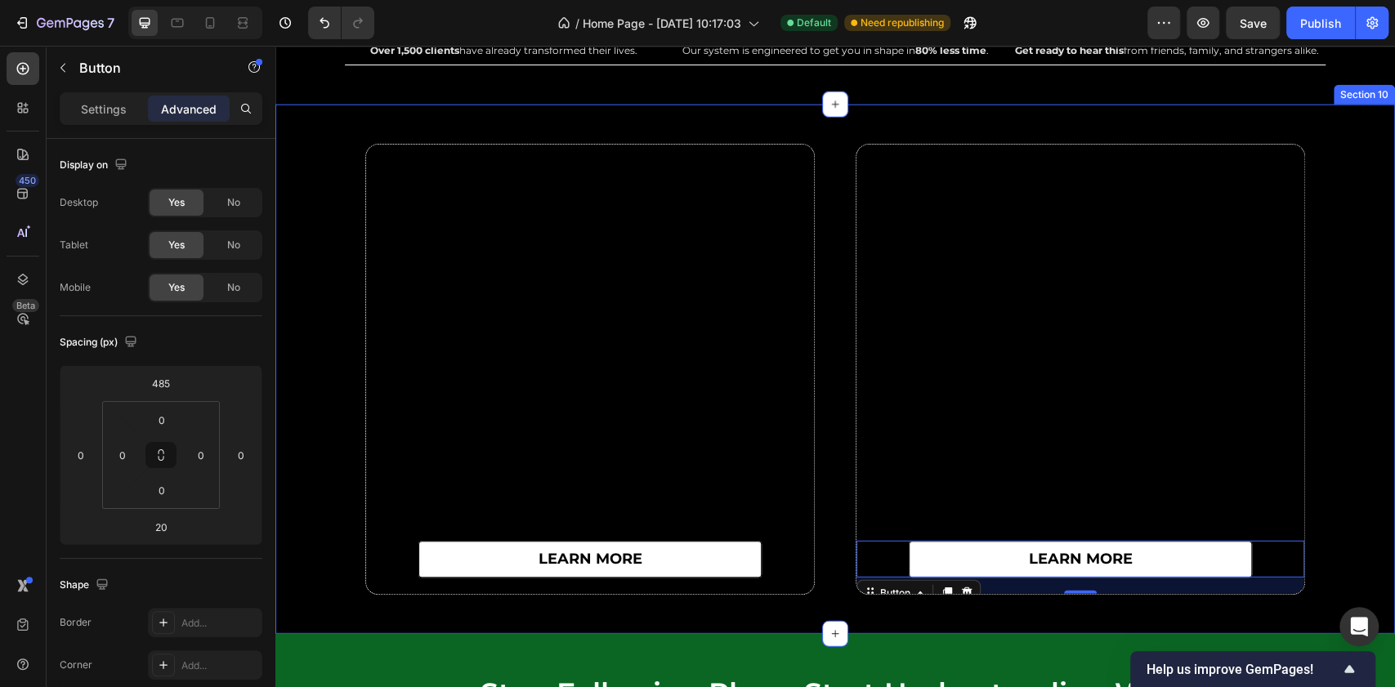
click at [1332, 358] on div "learn more Button Row learn more Button [STREET_ADDRESS]" at bounding box center [835, 369] width 1120 height 451
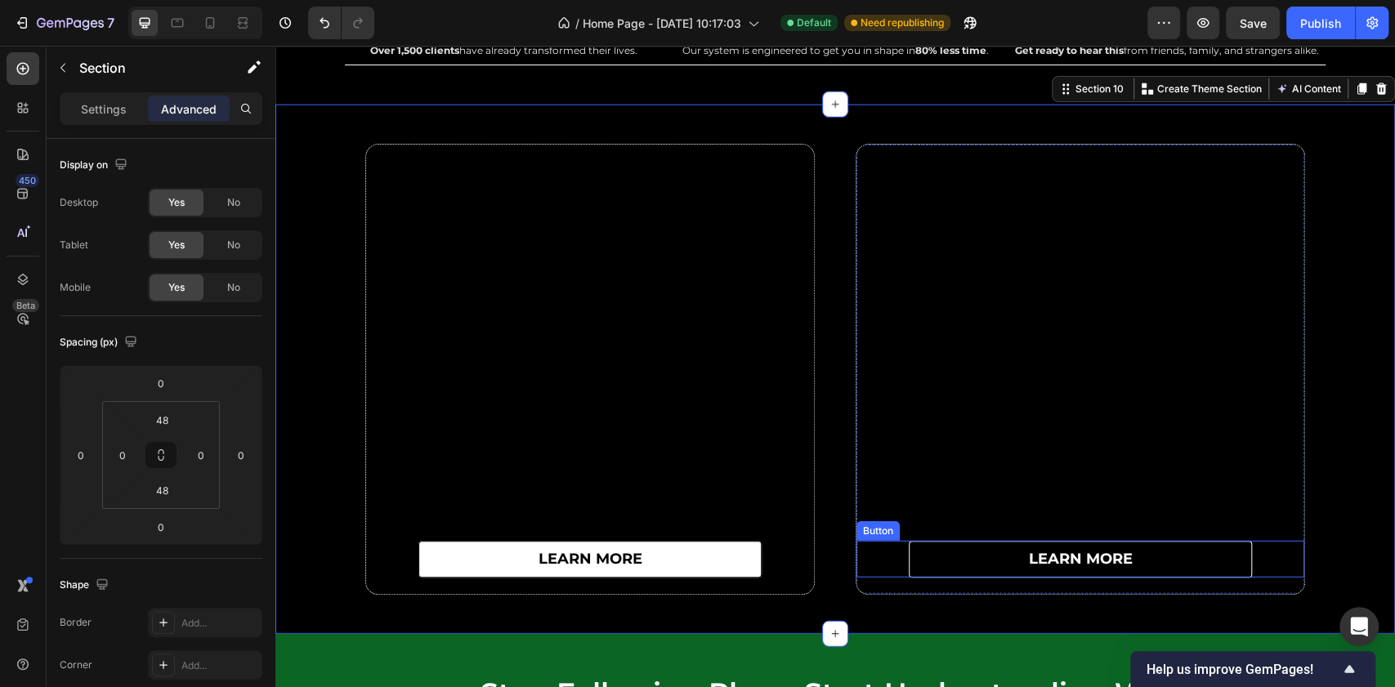
click at [1211, 558] on link "learn more" at bounding box center [1080, 559] width 343 height 37
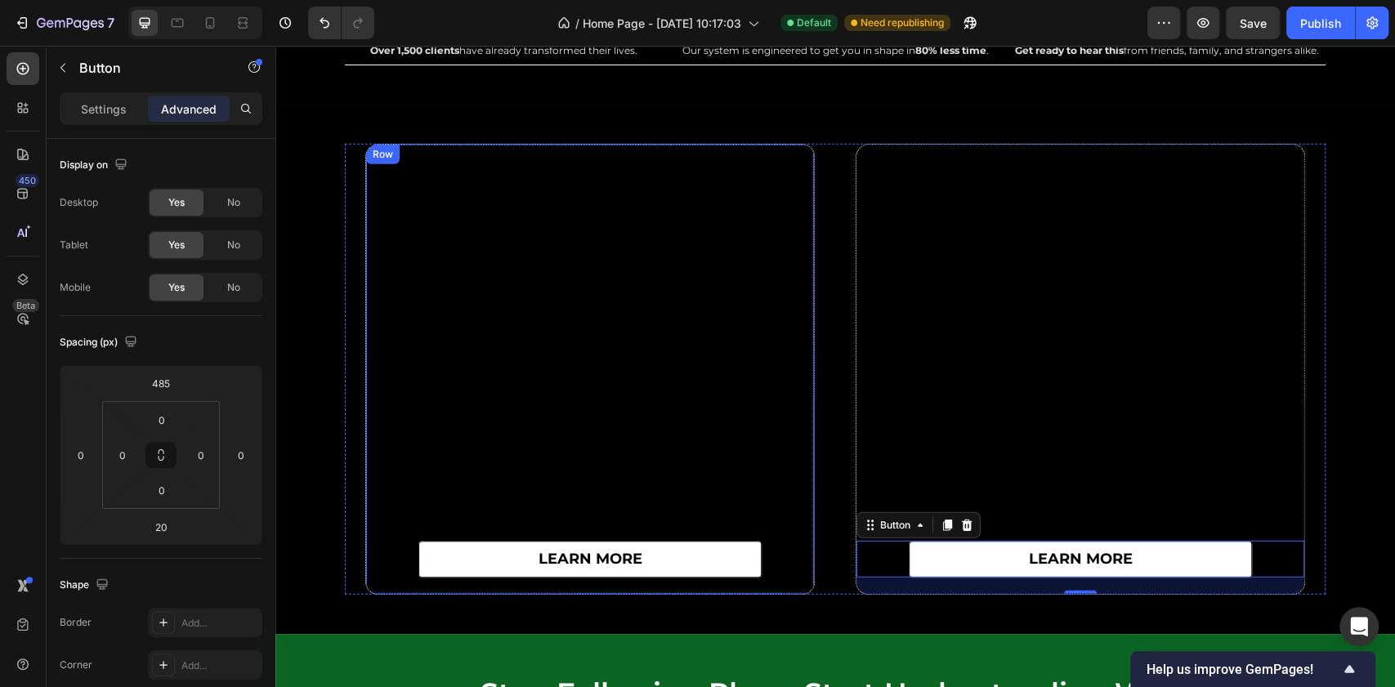
click at [524, 410] on div "learn more Button" at bounding box center [590, 370] width 448 height 450
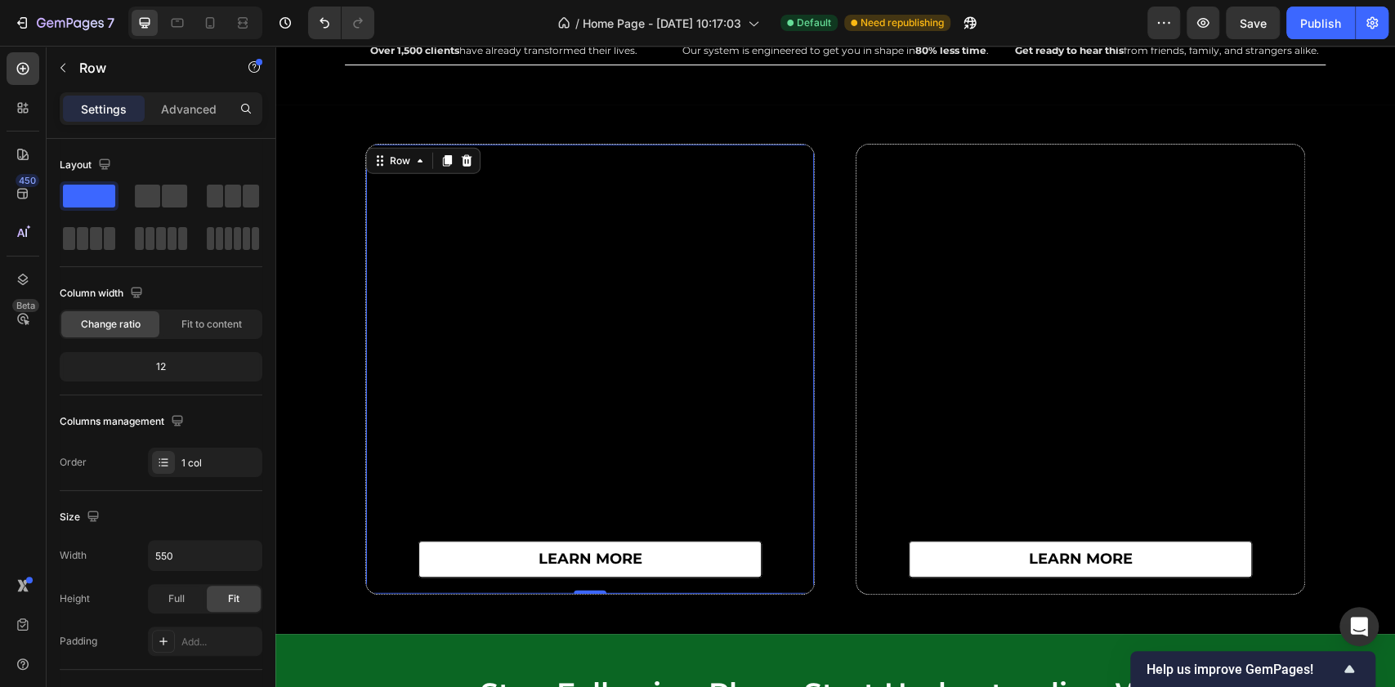
click at [398, 274] on div "learn more Button" at bounding box center [590, 370] width 448 height 450
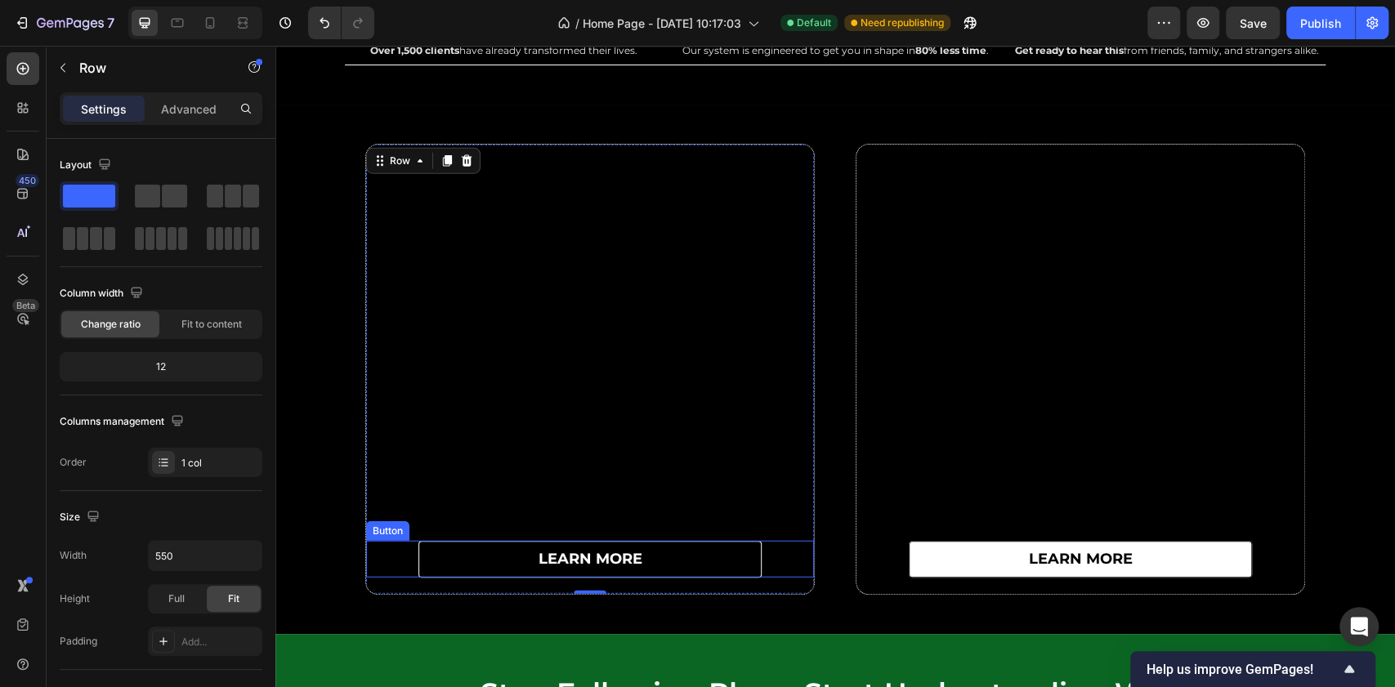
click at [471, 563] on link "learn more" at bounding box center [589, 559] width 343 height 37
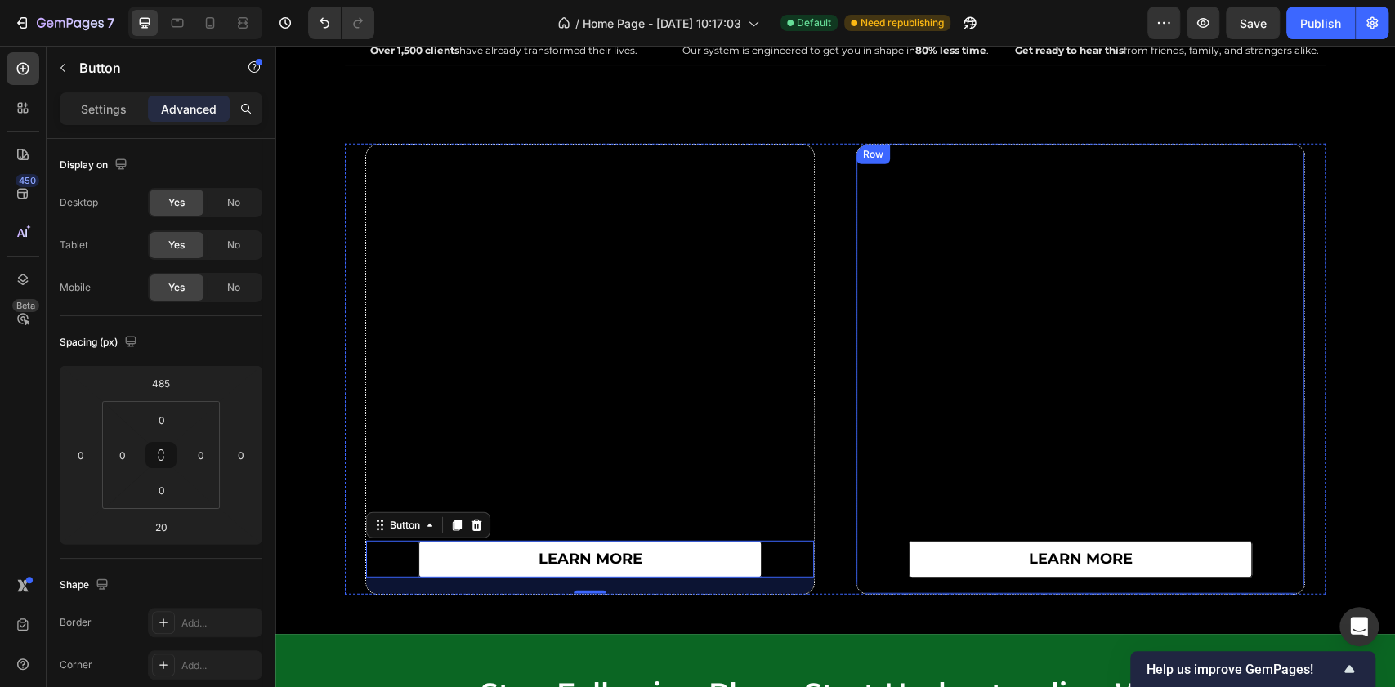
click at [936, 298] on div "learn more Button" at bounding box center [1081, 370] width 448 height 450
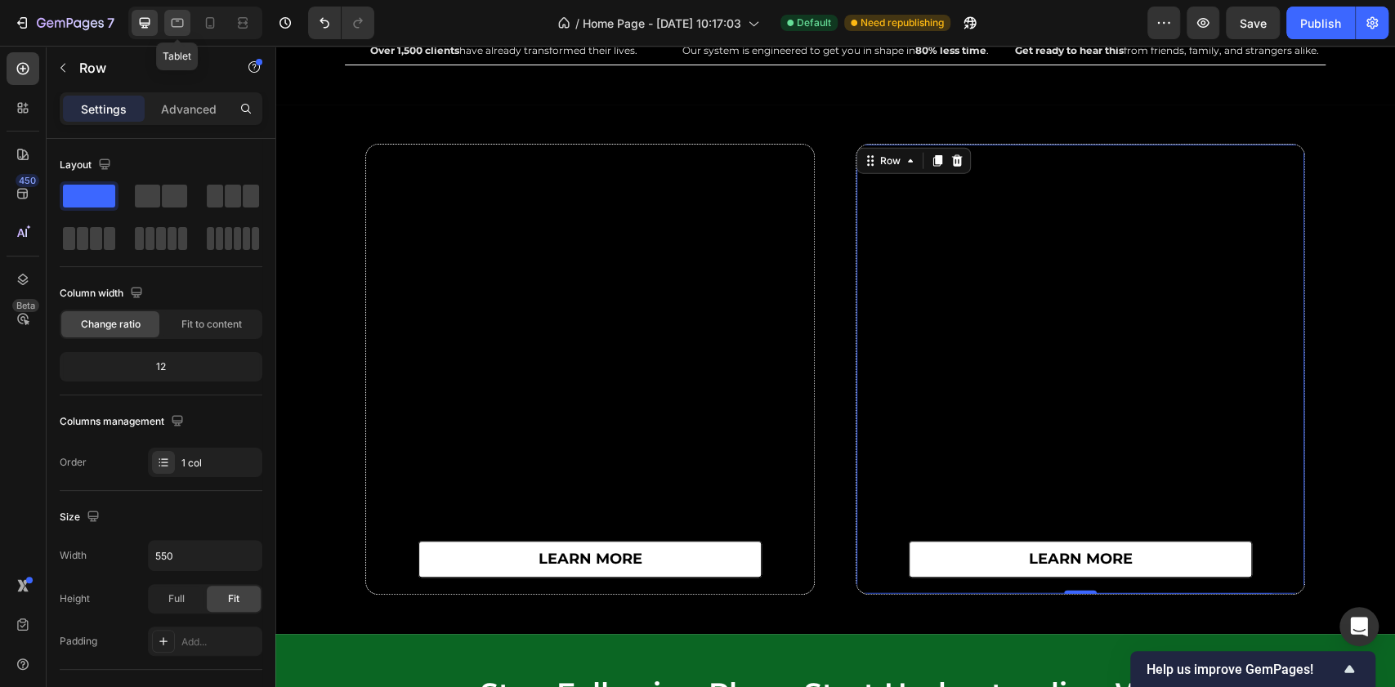
click at [175, 16] on icon at bounding box center [177, 23] width 16 height 16
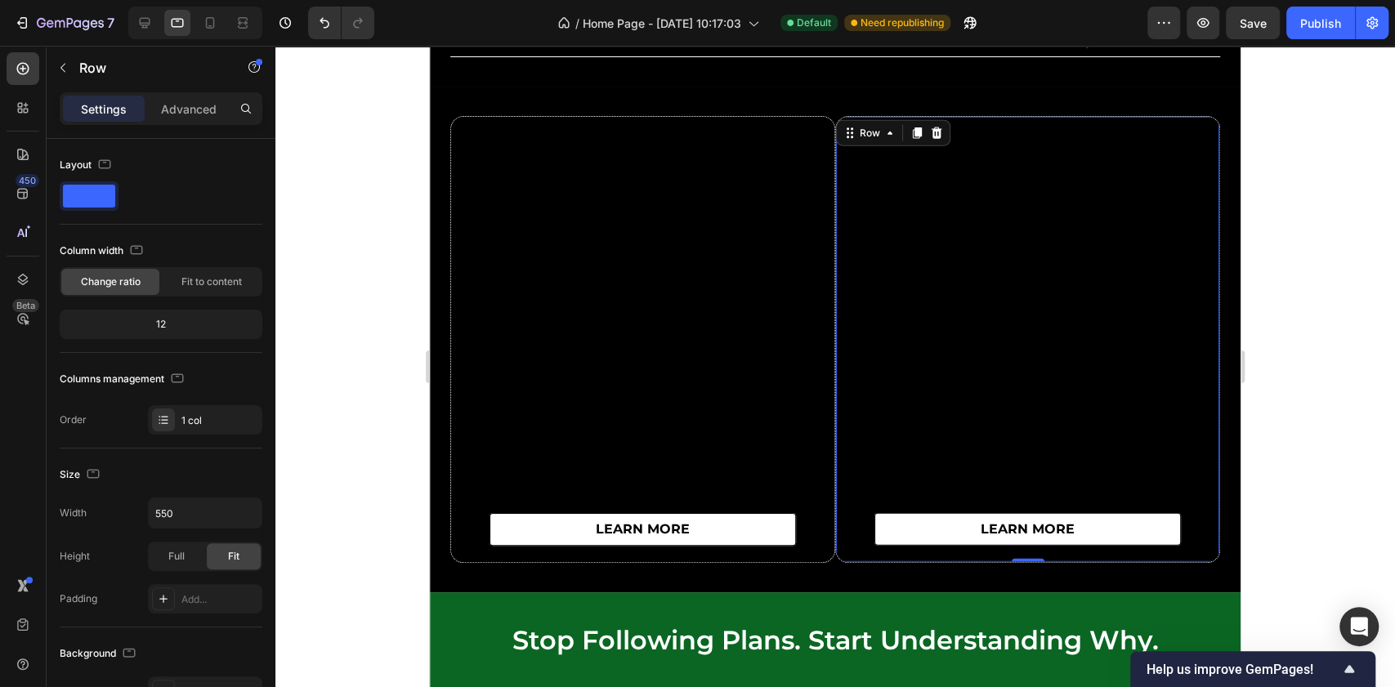
scroll to position [6905, 0]
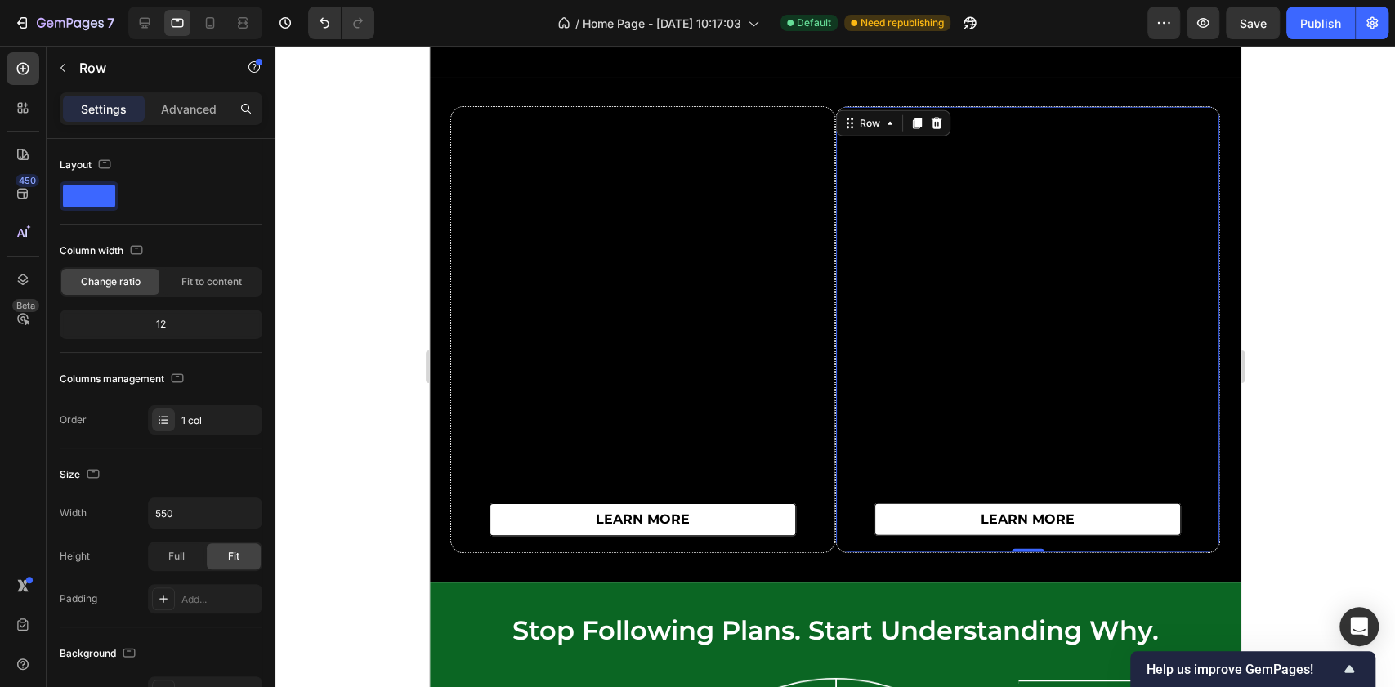
click at [1284, 351] on div at bounding box center [835, 367] width 1120 height 642
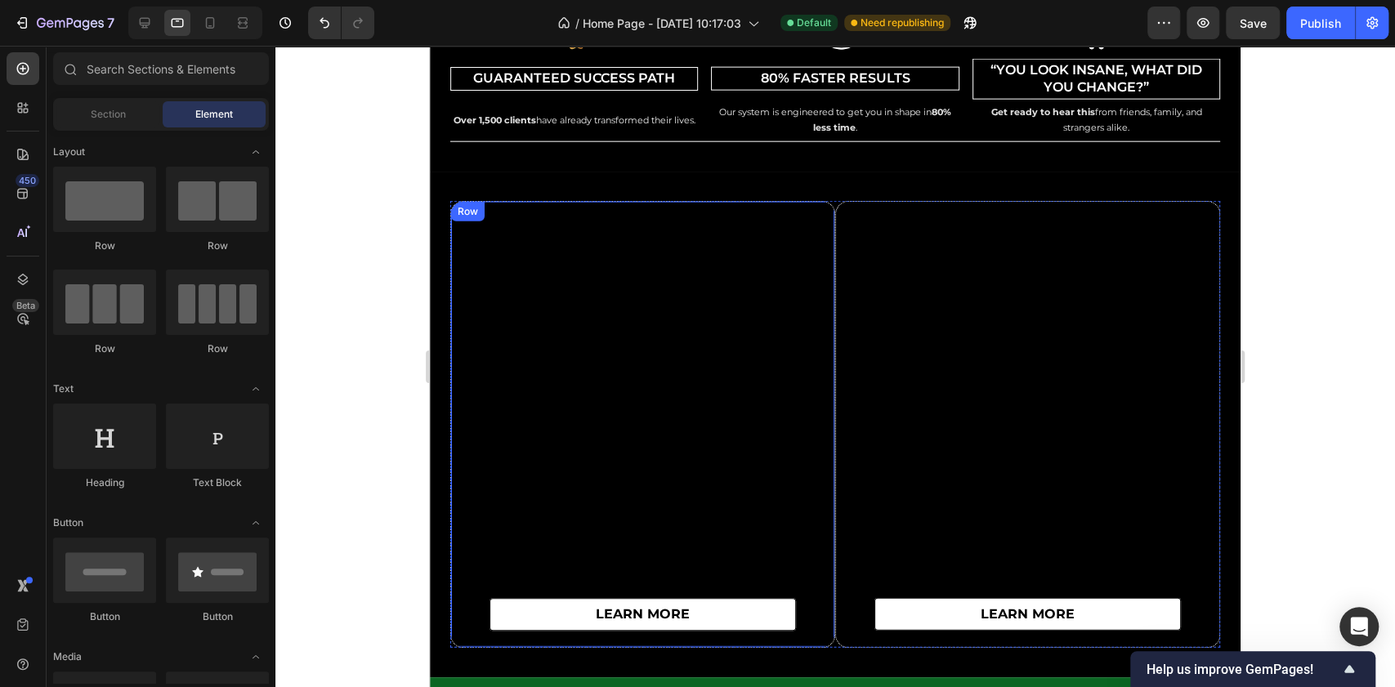
scroll to position [6796, 0]
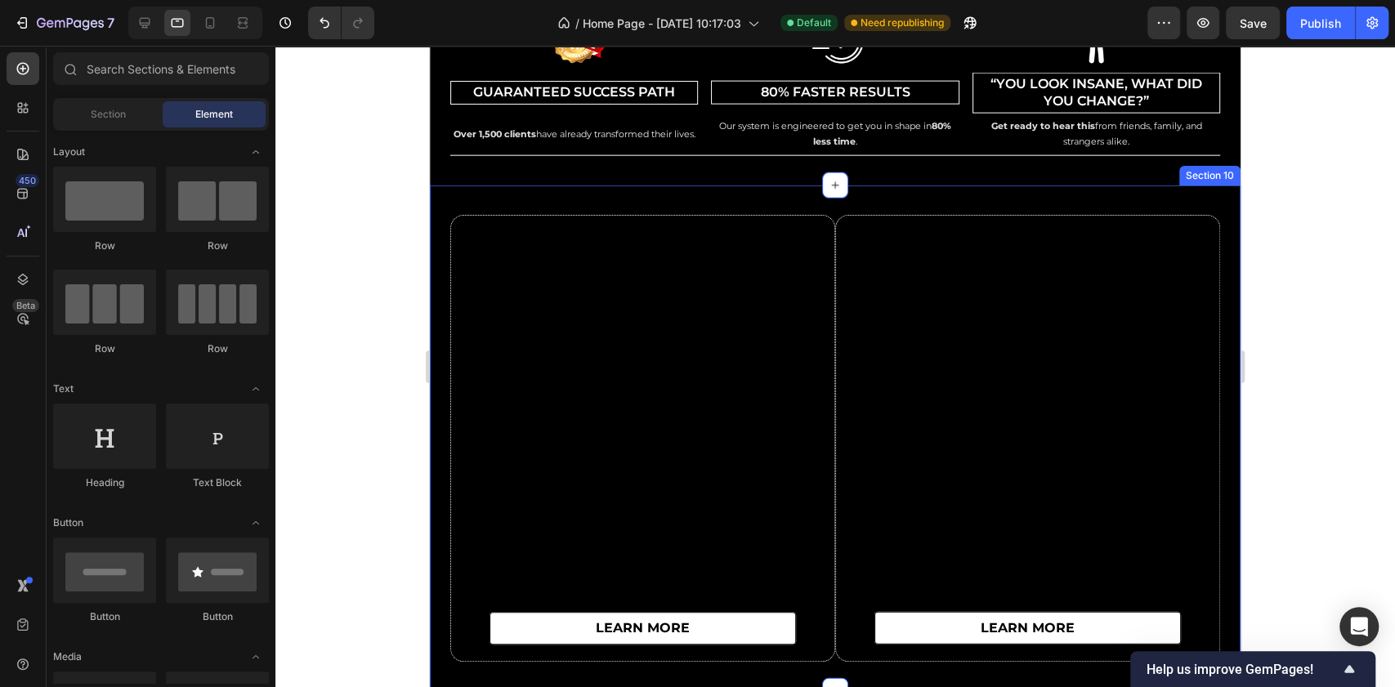
click at [638, 195] on div "learn more Button Row learn more Button Row Row Section 10" at bounding box center [835, 439] width 811 height 506
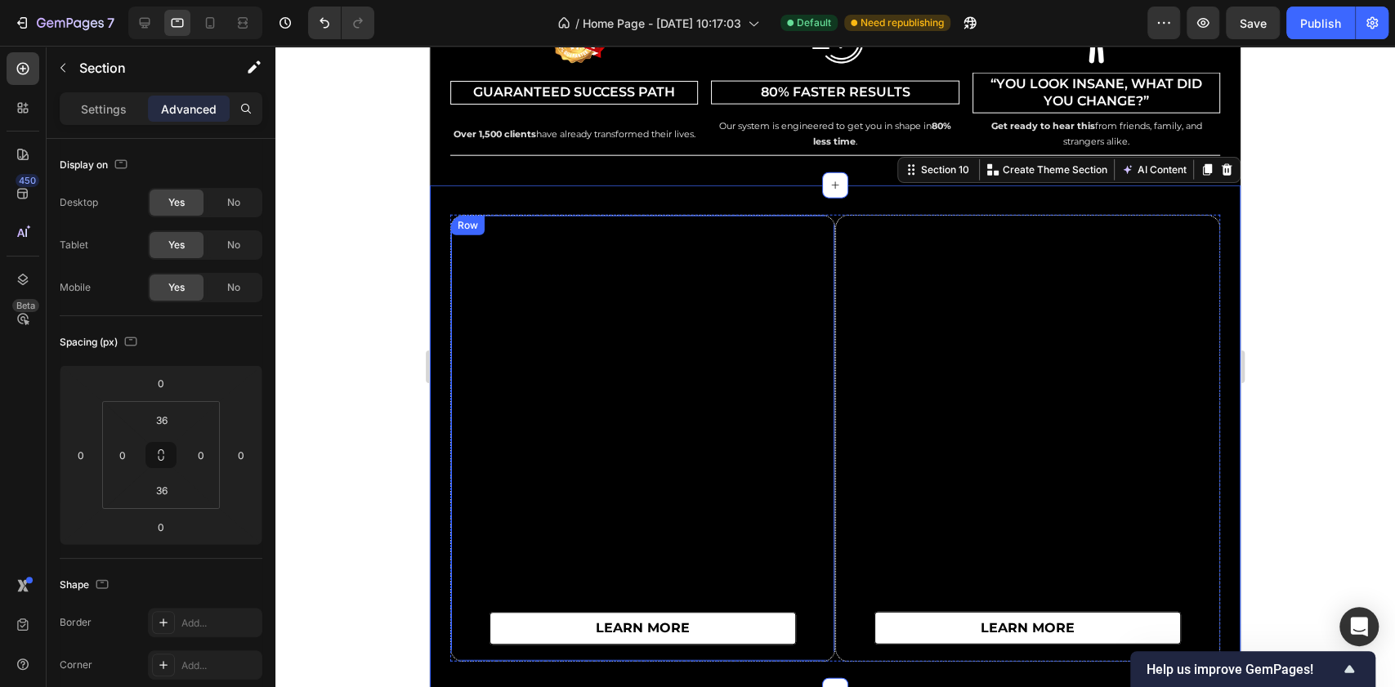
click at [484, 286] on div "learn more Button" at bounding box center [642, 438] width 383 height 445
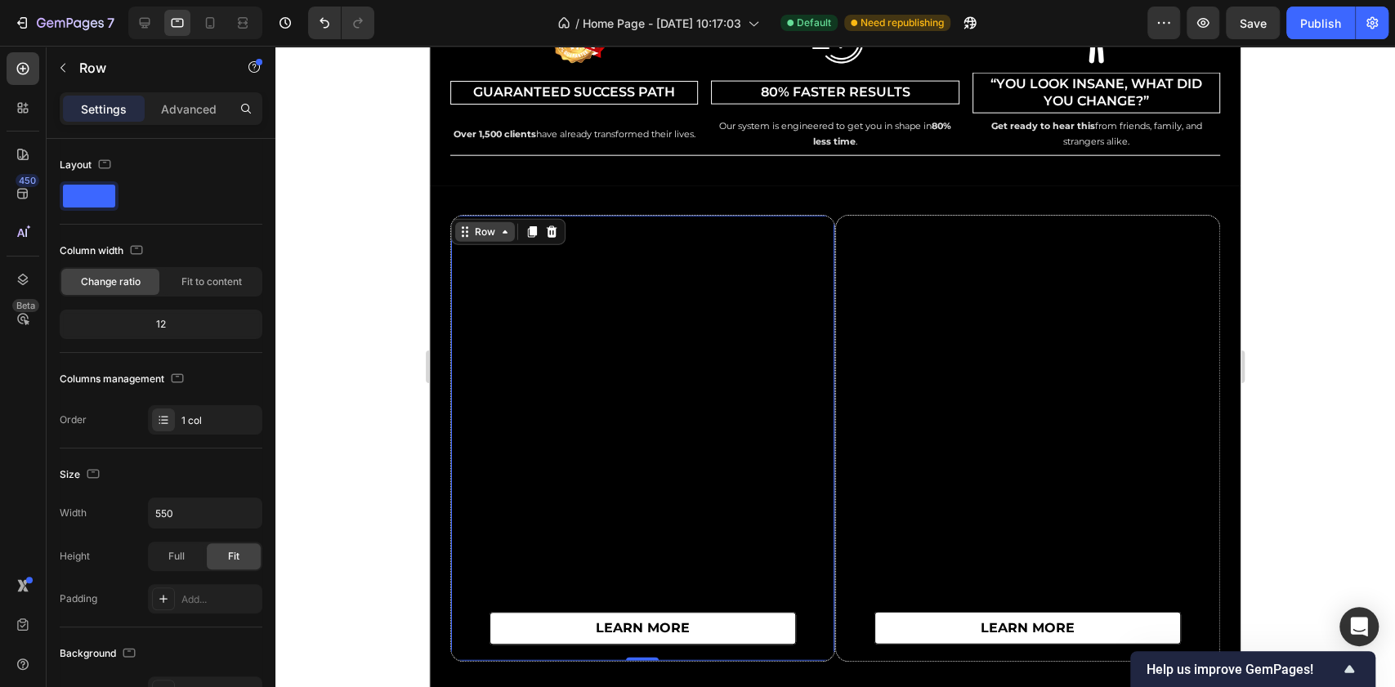
click at [495, 230] on div "Row" at bounding box center [485, 232] width 27 height 15
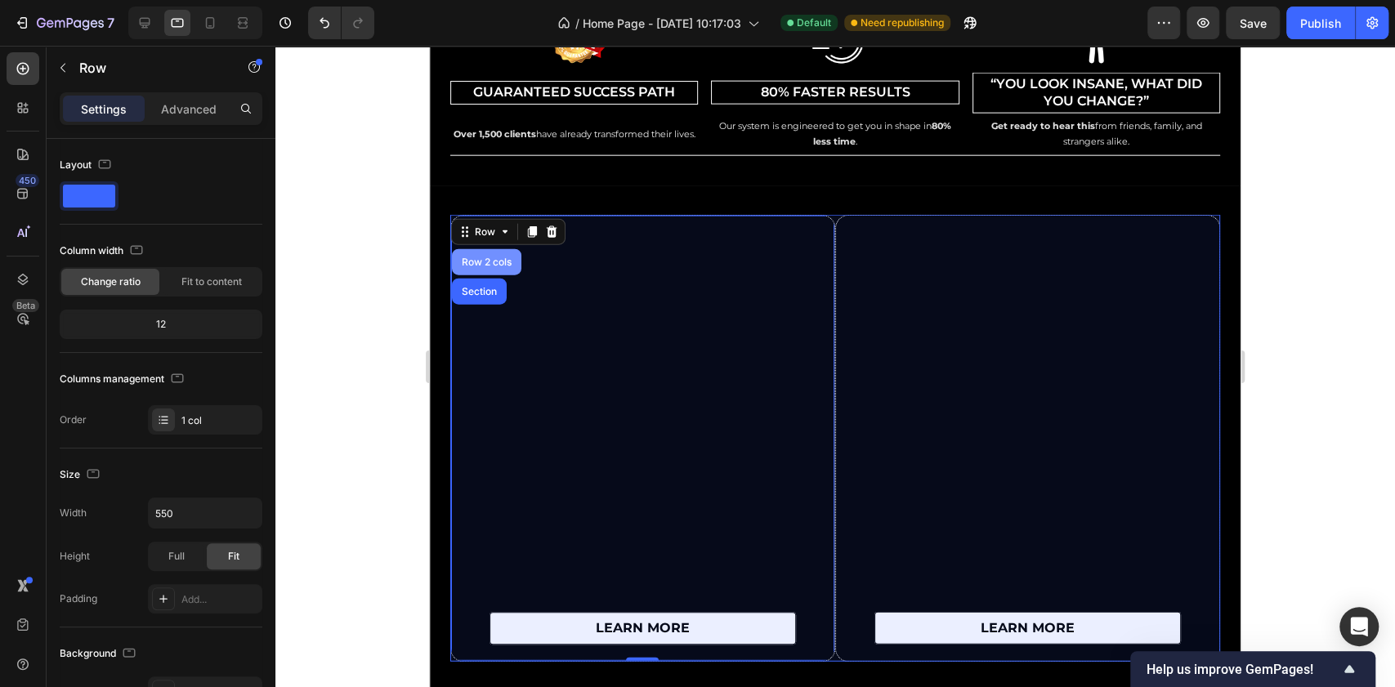
click at [499, 260] on div "Row 2 cols" at bounding box center [487, 262] width 56 height 10
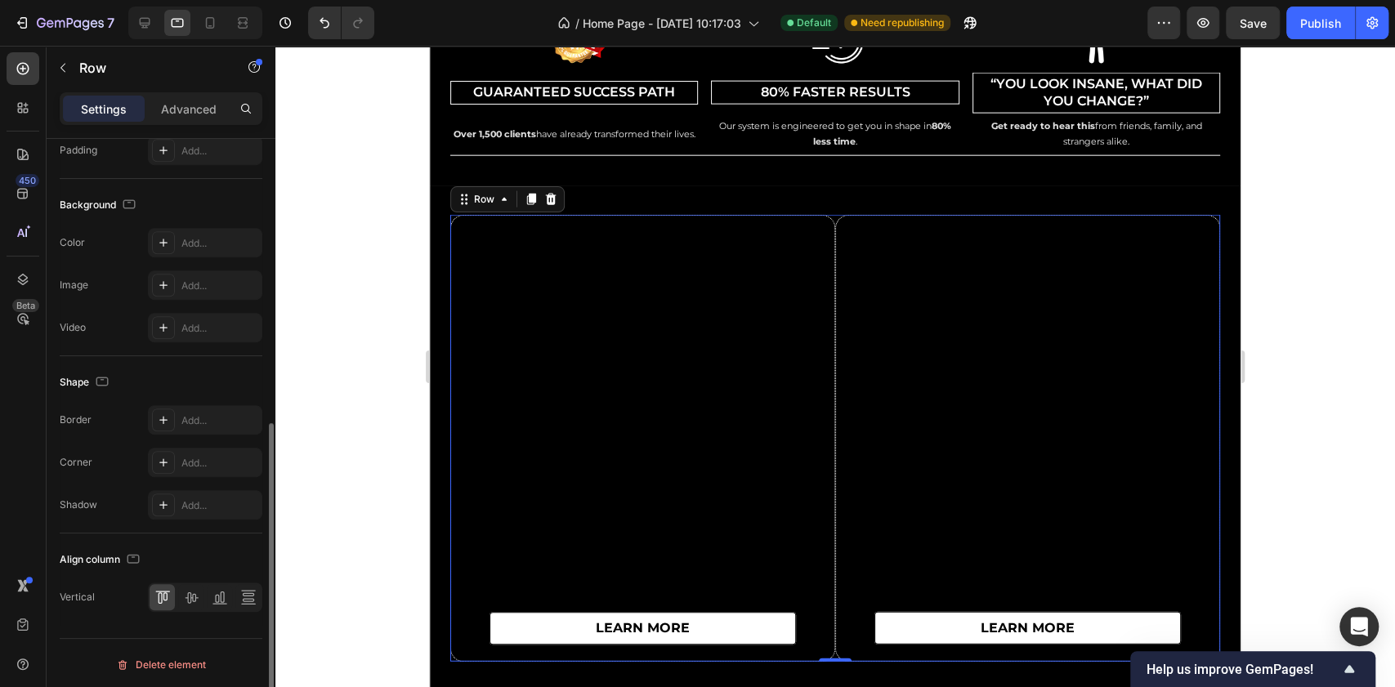
scroll to position [543, 0]
click at [652, 376] on div "learn more Button" at bounding box center [642, 438] width 383 height 445
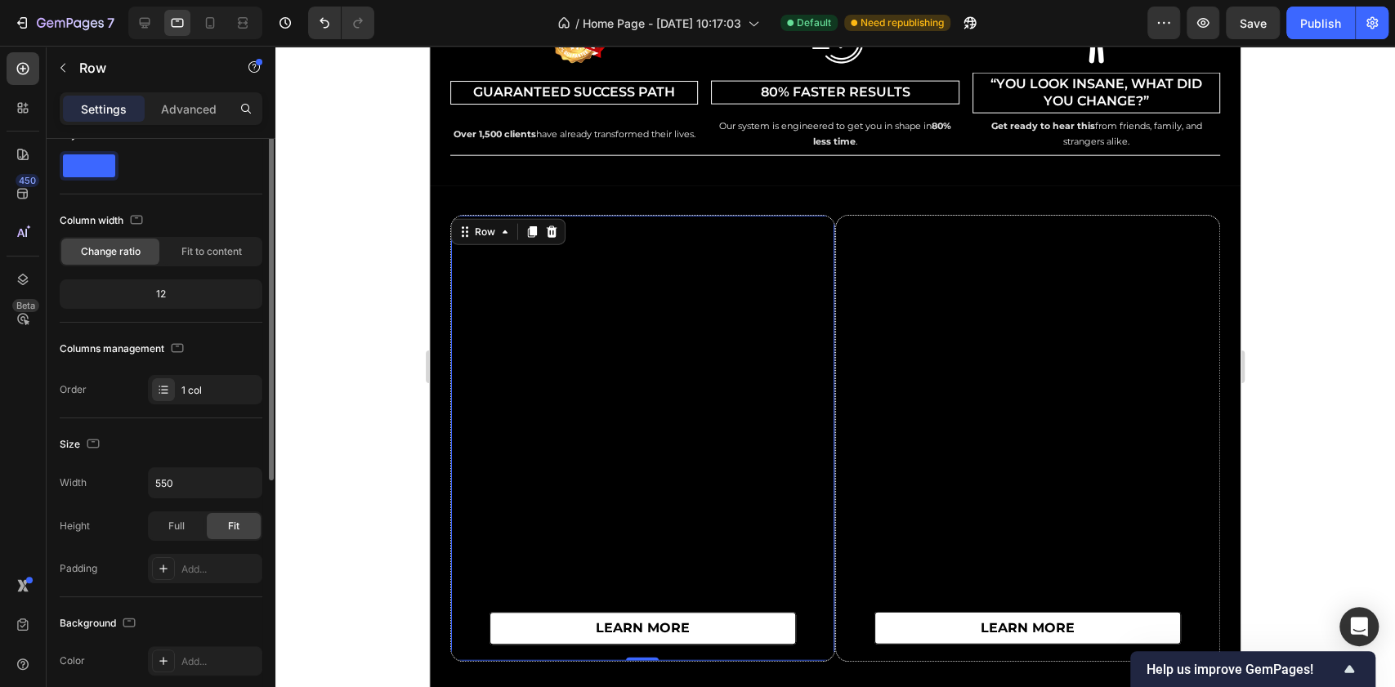
scroll to position [0, 0]
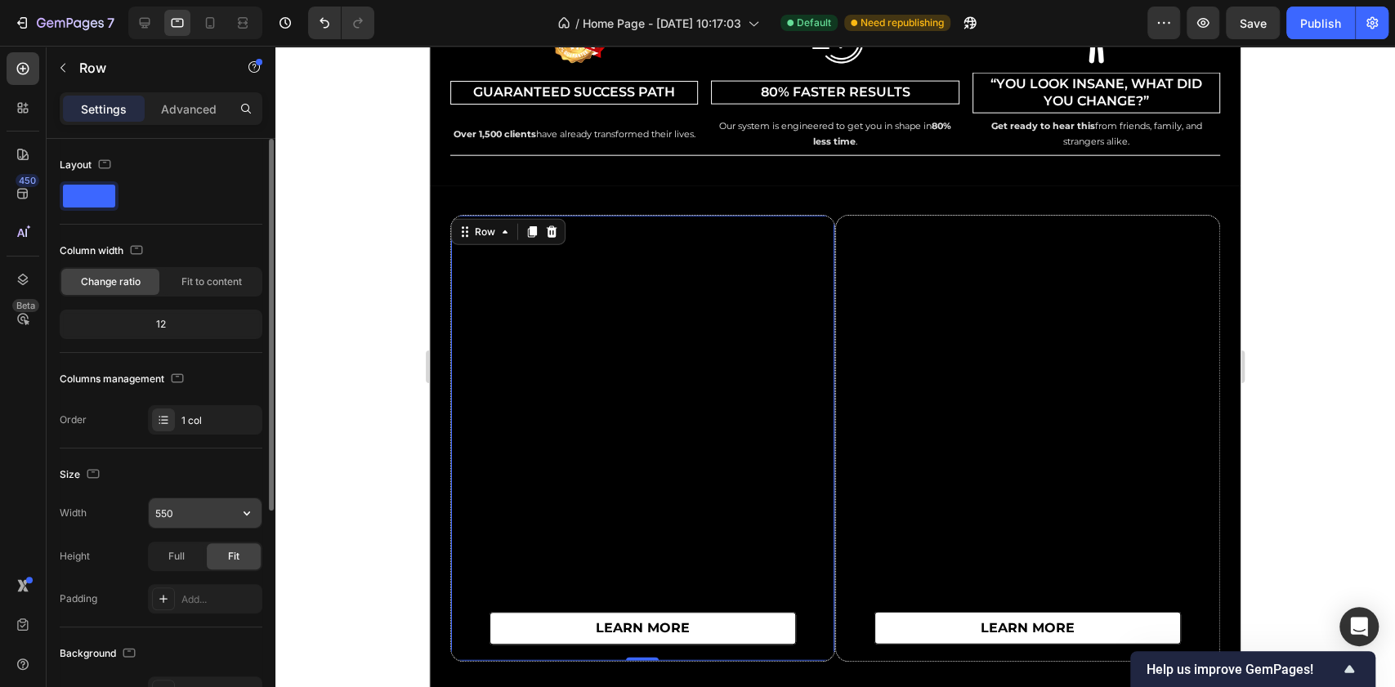
click at [171, 500] on input "550" at bounding box center [205, 513] width 113 height 29
drag, startPoint x: 201, startPoint y: 512, endPoint x: 91, endPoint y: 518, distance: 110.5
click at [91, 518] on div "Width 500" at bounding box center [161, 513] width 203 height 31
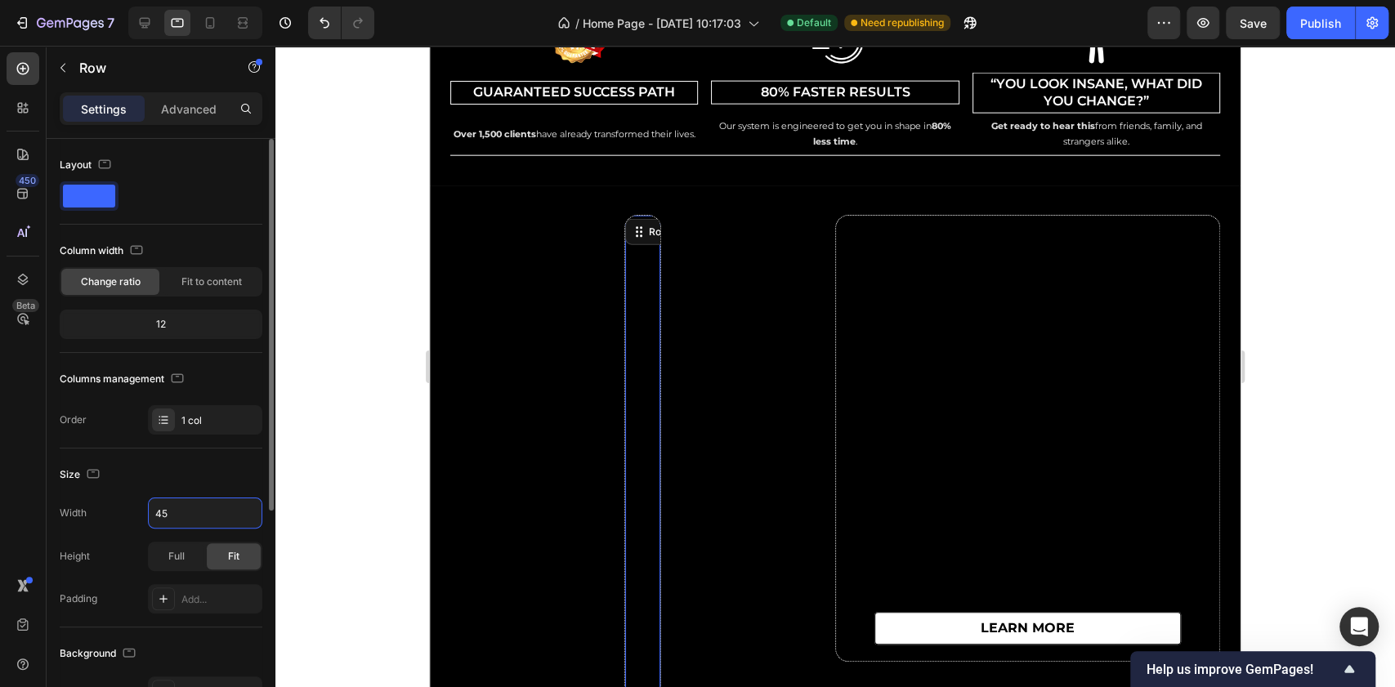
type input "450"
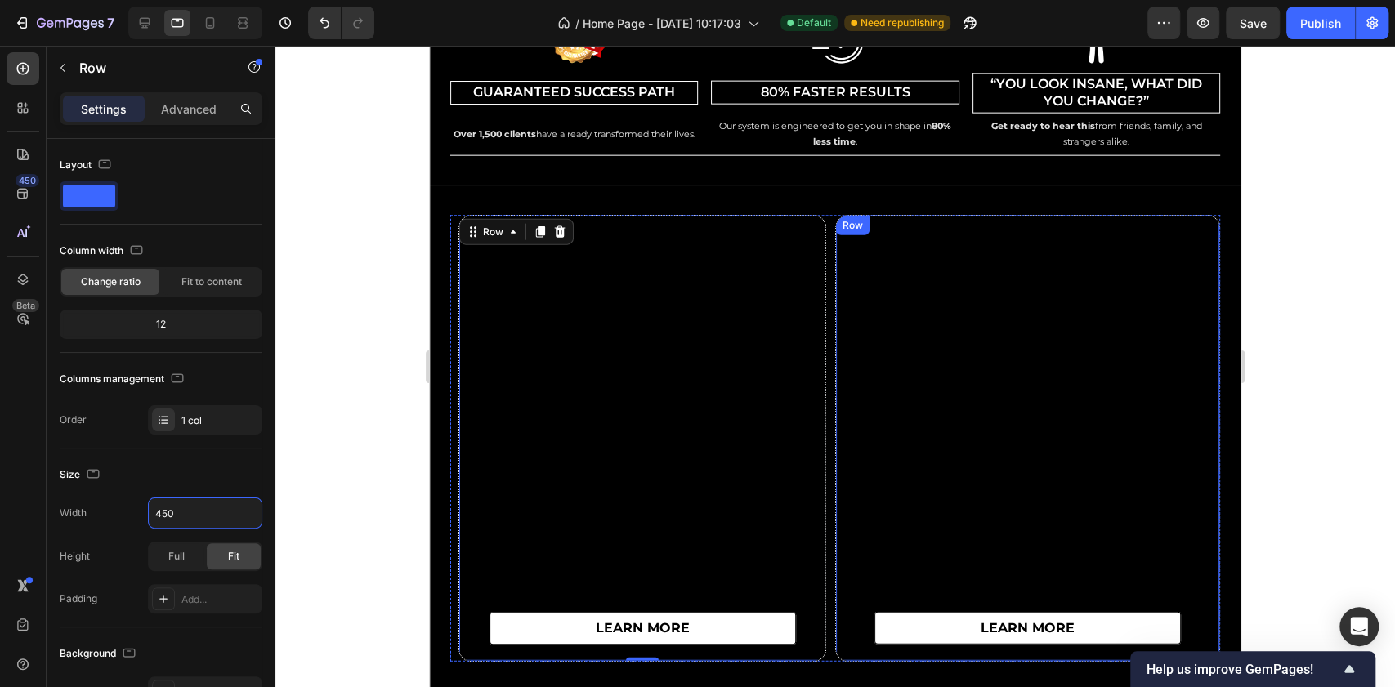
click at [872, 290] on div "learn more Button" at bounding box center [1027, 438] width 383 height 445
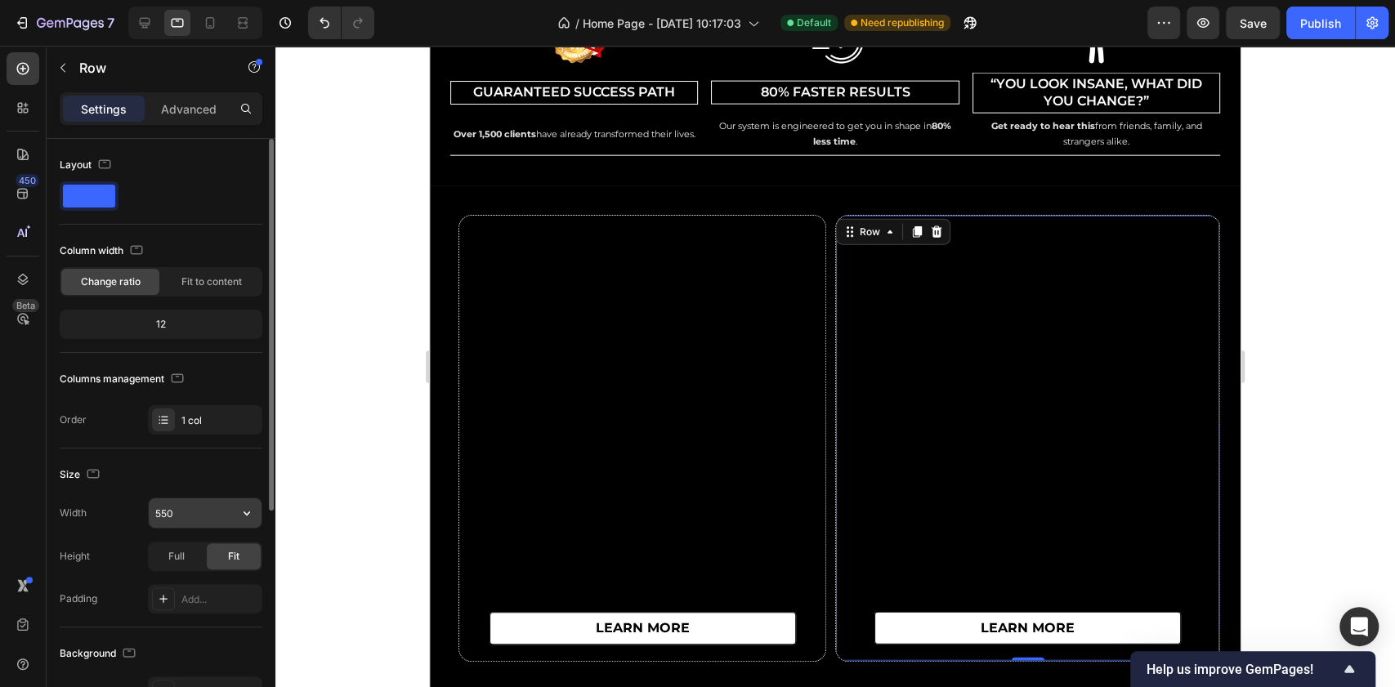
click at [173, 511] on input "550" at bounding box center [205, 513] width 113 height 29
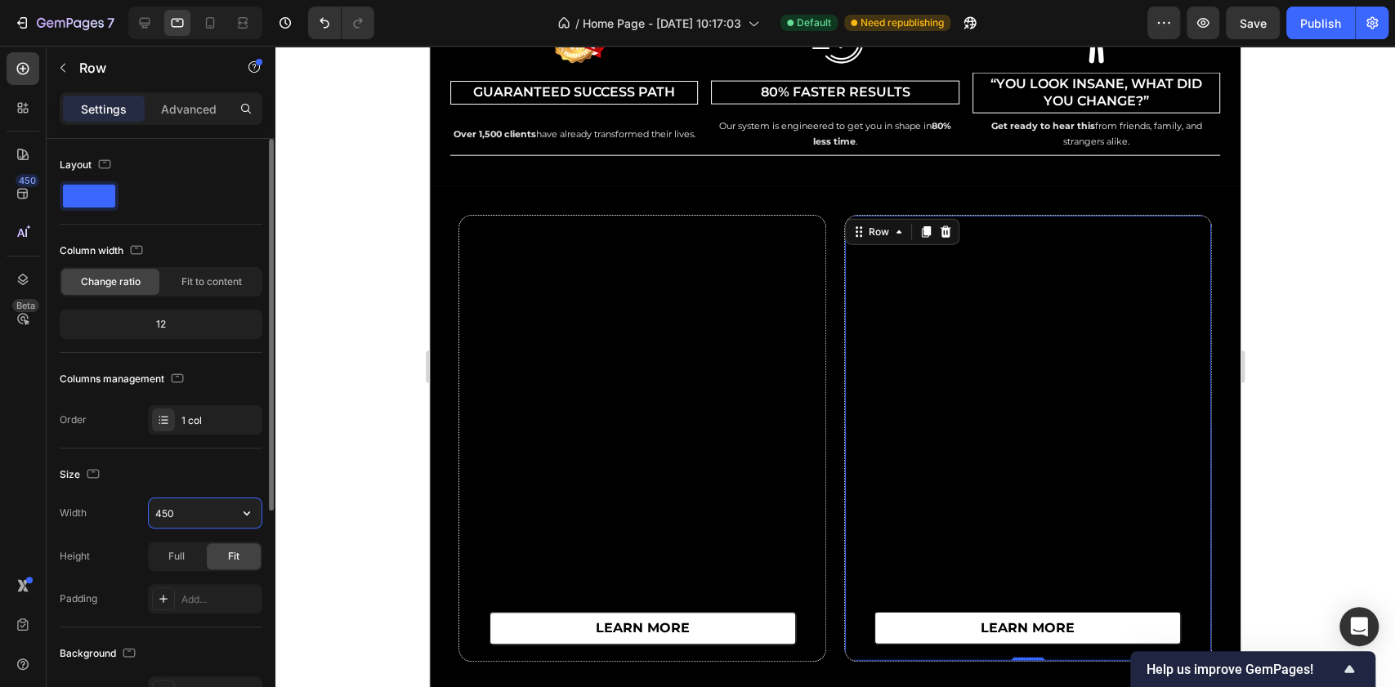
drag, startPoint x: 193, startPoint y: 513, endPoint x: 161, endPoint y: 511, distance: 32.0
click at [161, 512] on input "450" at bounding box center [205, 513] width 113 height 29
type input "400"
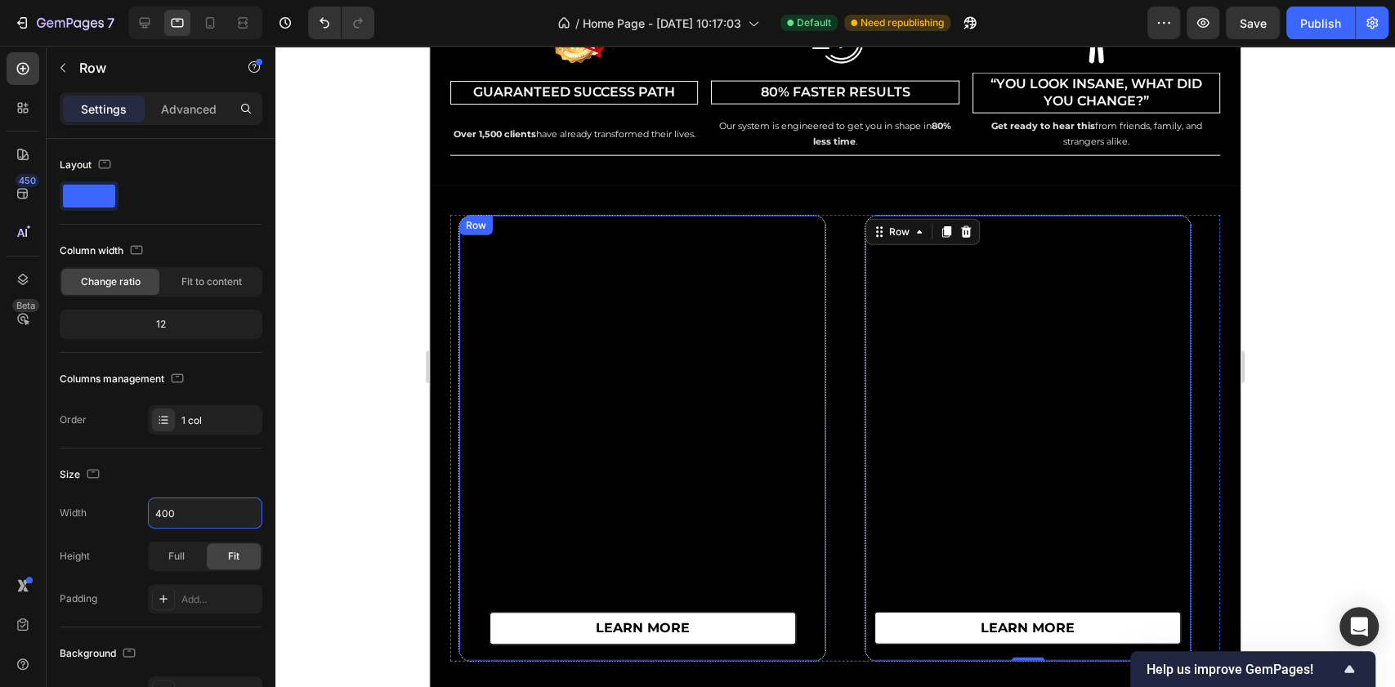
click at [646, 438] on div "learn more Button" at bounding box center [642, 438] width 366 height 445
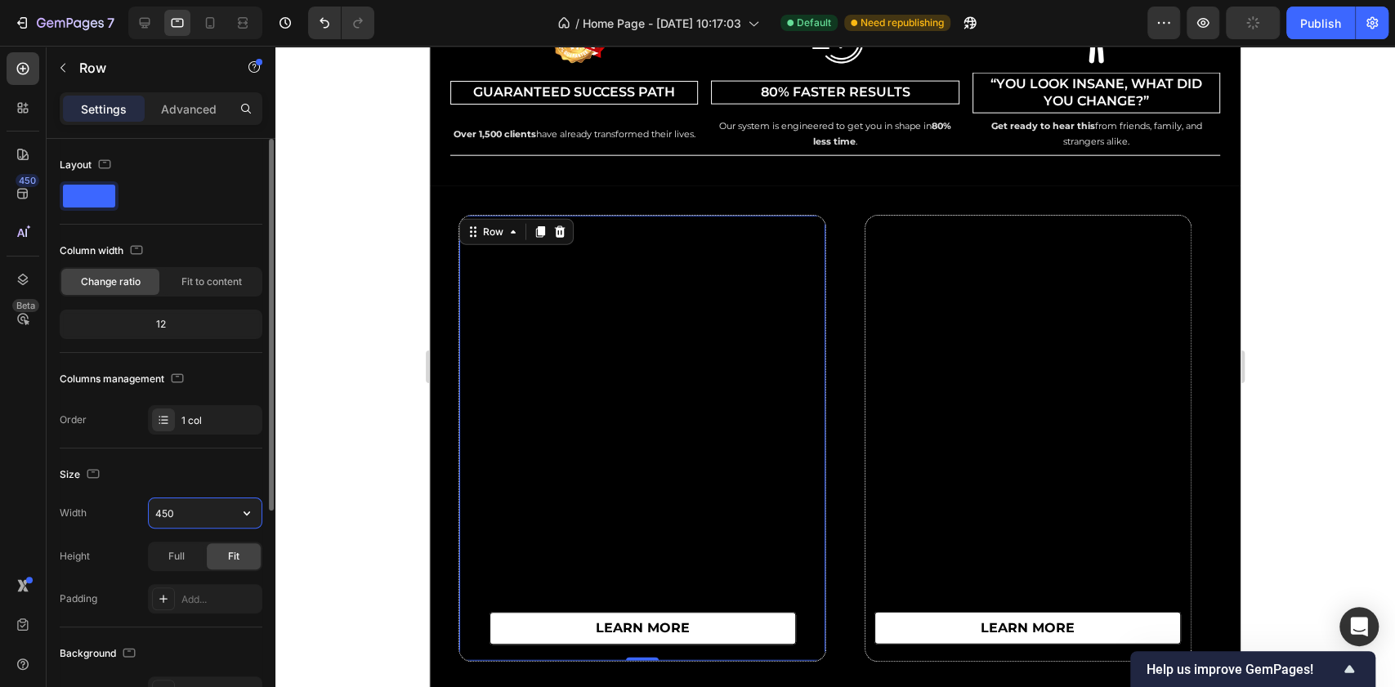
click at [197, 512] on input "450" at bounding box center [205, 513] width 113 height 29
click at [191, 512] on input "450" at bounding box center [205, 513] width 113 height 29
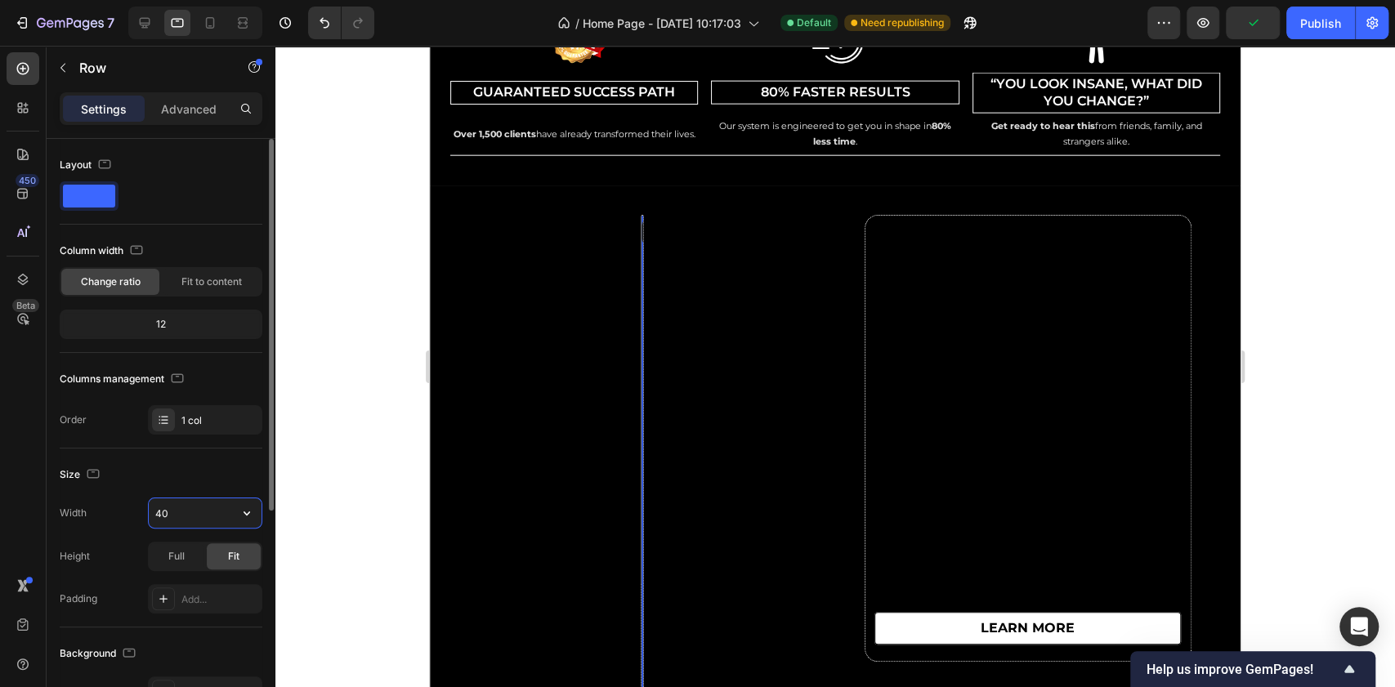
type input "400"
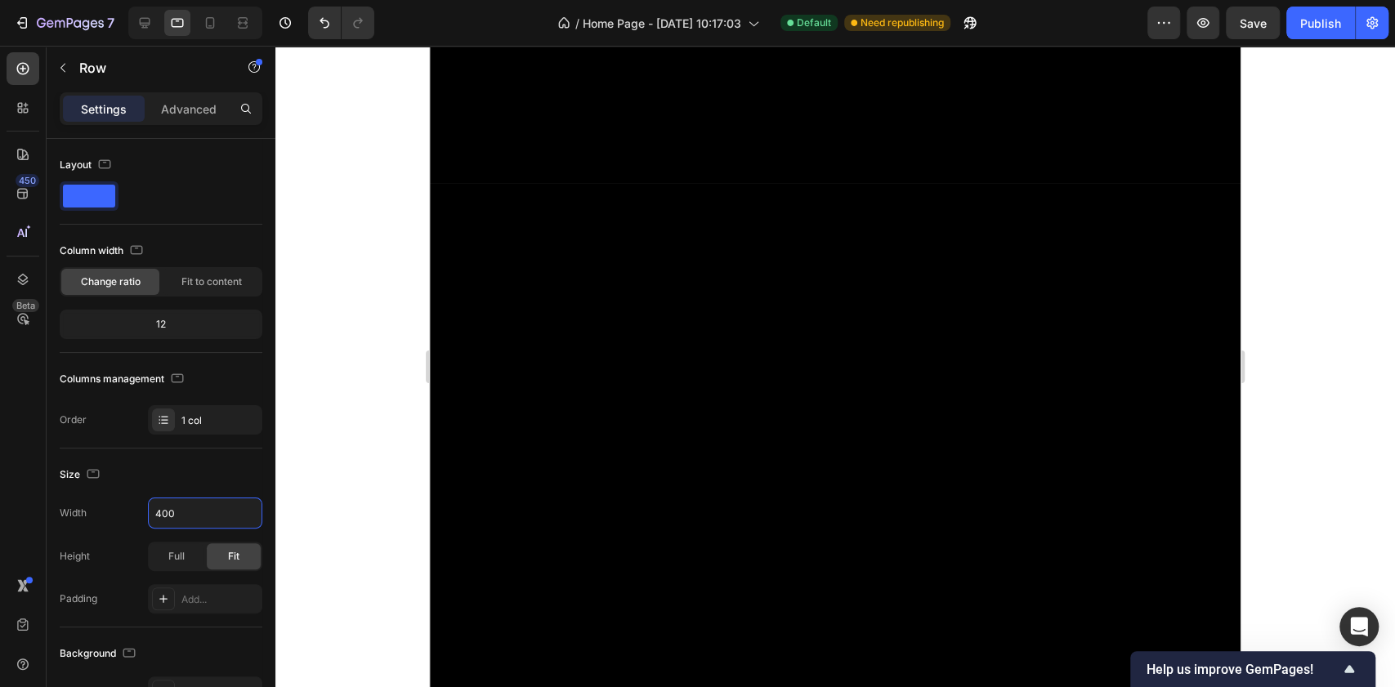
scroll to position [9167, 0]
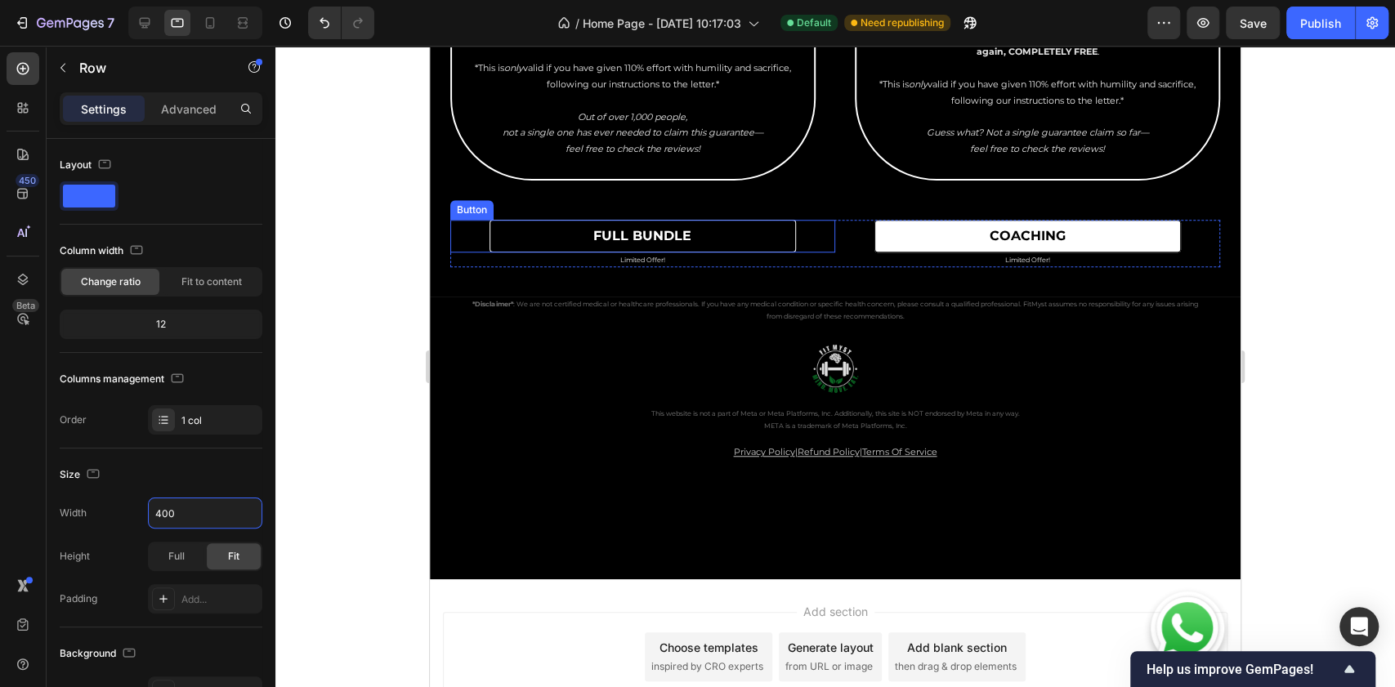
click at [748, 253] on link "full bundle" at bounding box center [643, 236] width 307 height 33
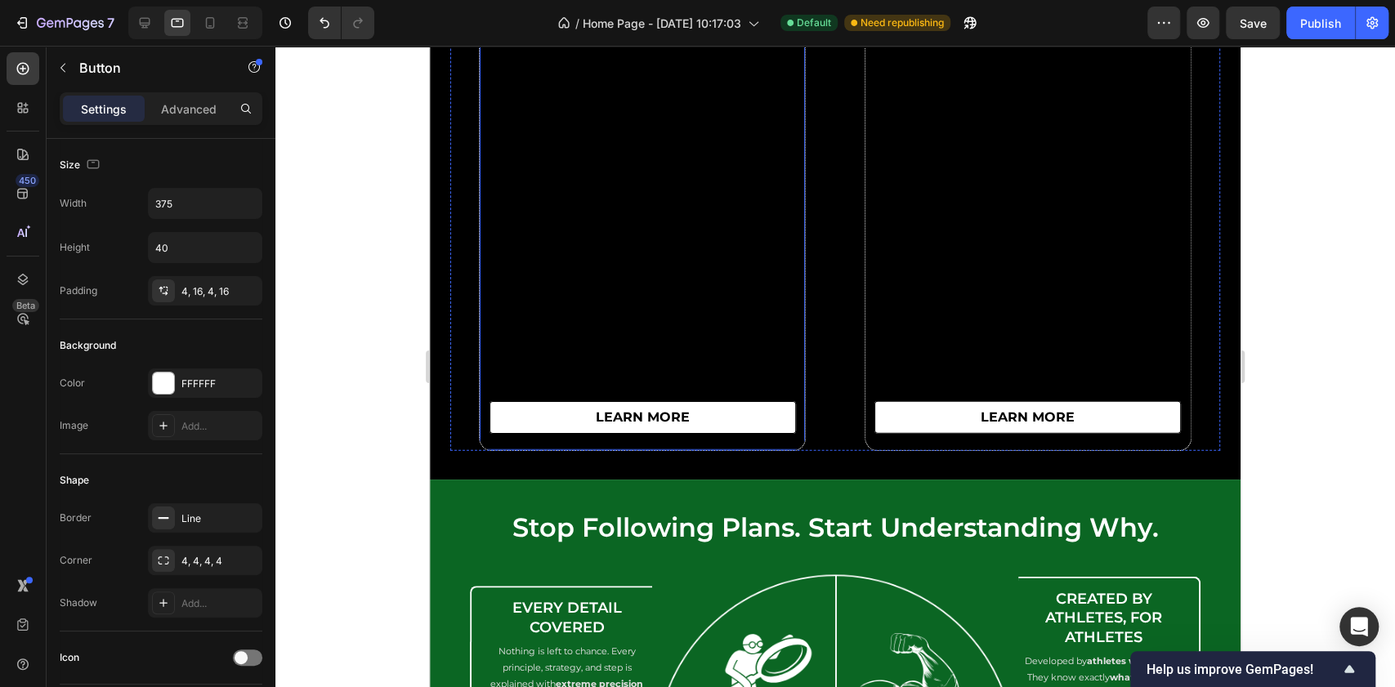
scroll to position [7096, 0]
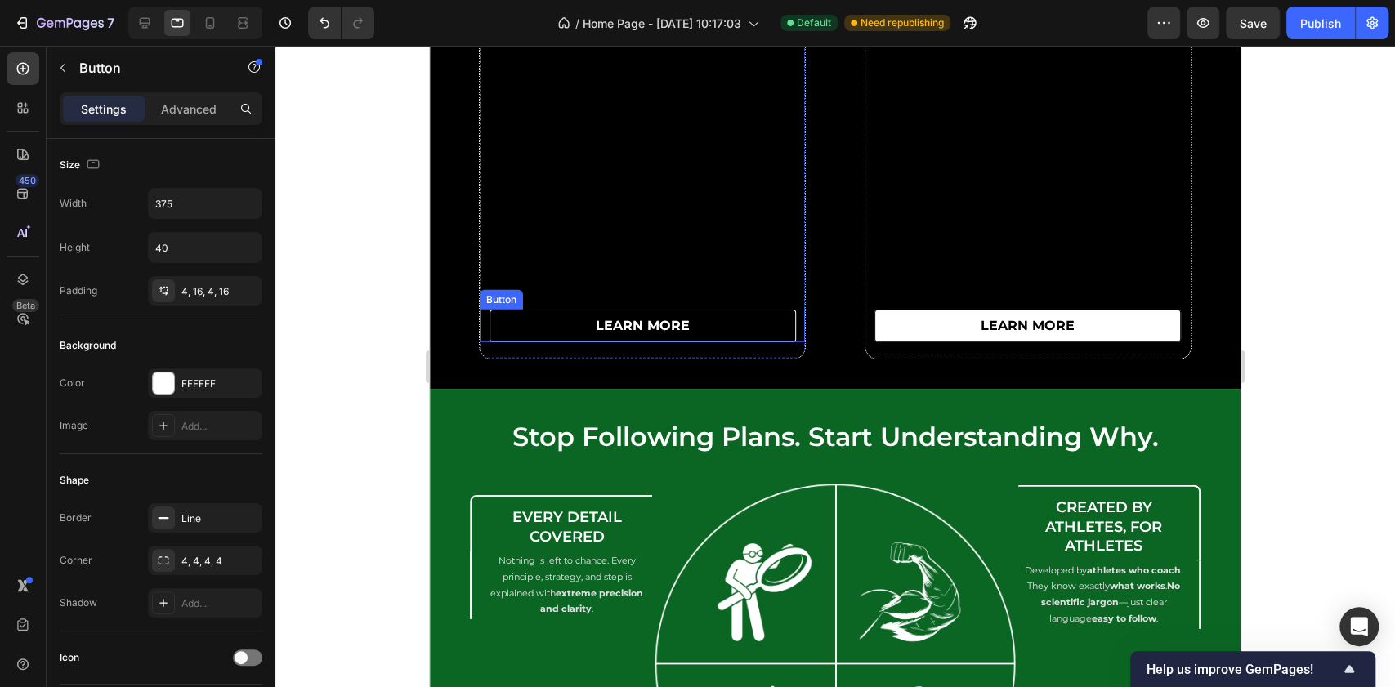
click at [760, 329] on link "learn more" at bounding box center [643, 326] width 307 height 33
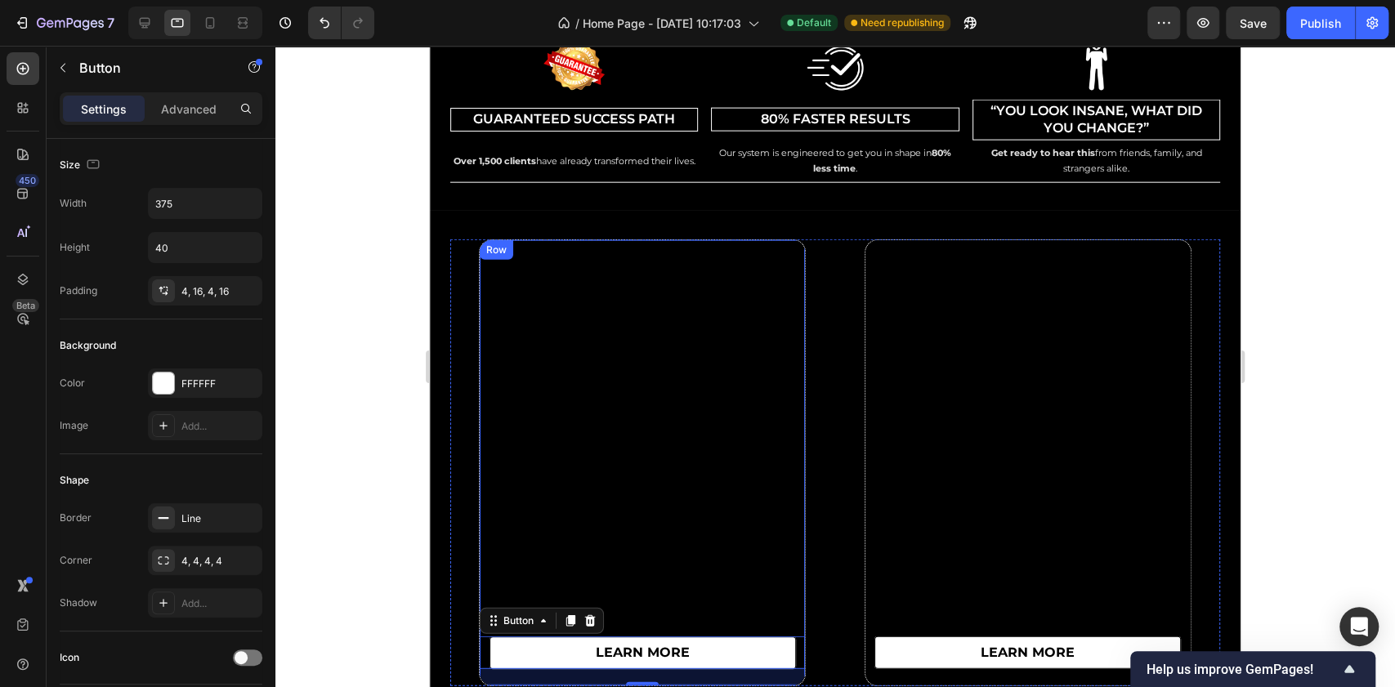
scroll to position [6878, 0]
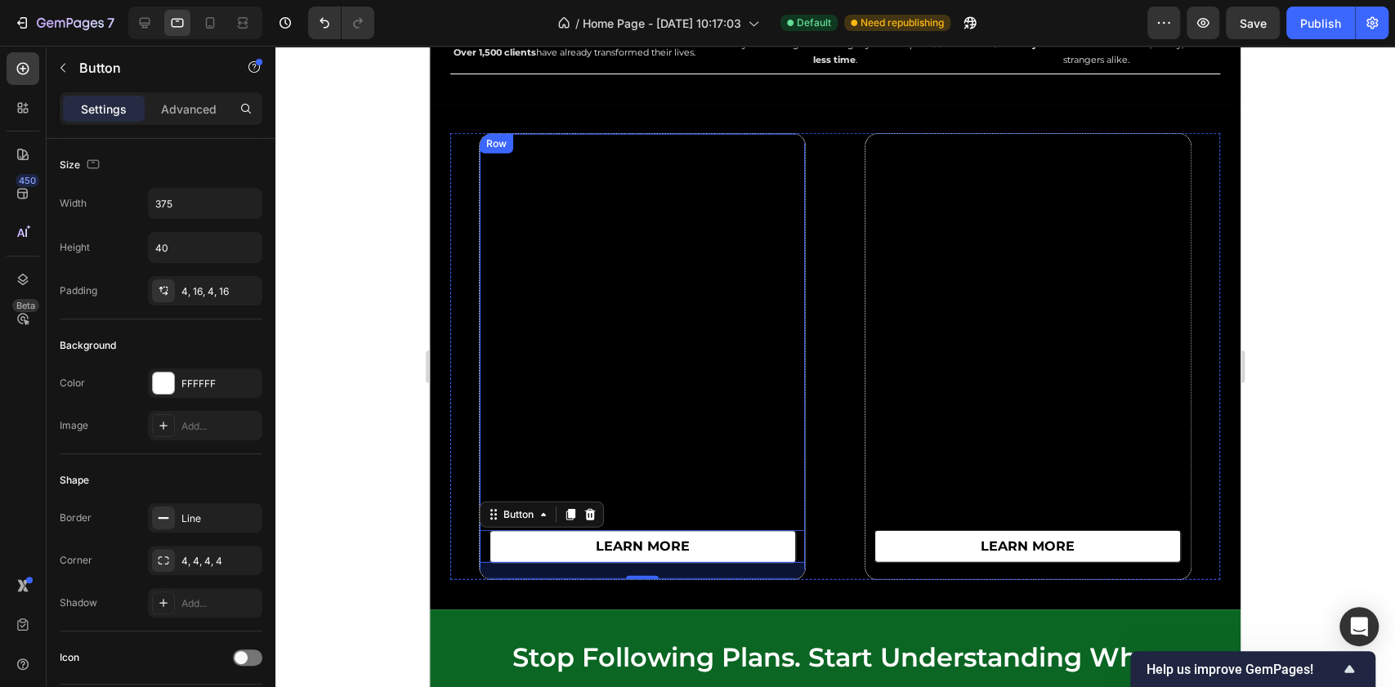
click at [561, 195] on div "learn more Button 20" at bounding box center [642, 356] width 325 height 445
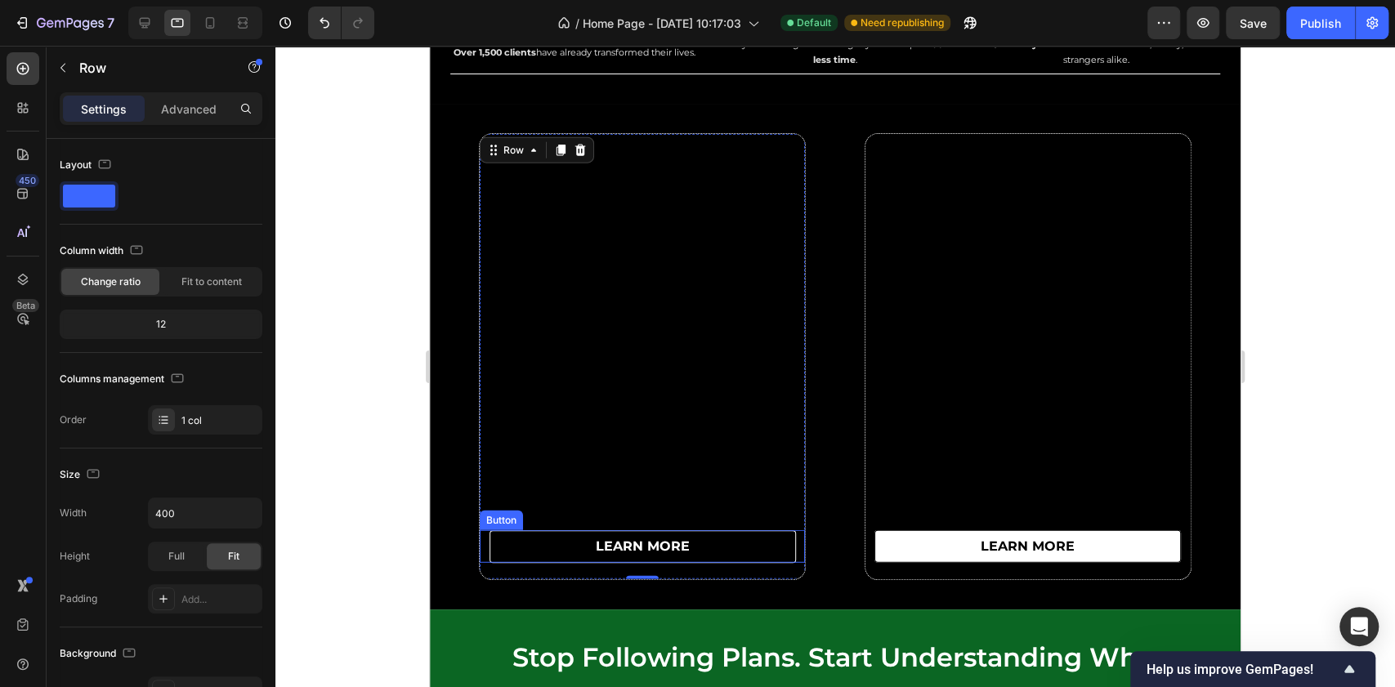
click at [549, 556] on link "learn more" at bounding box center [643, 546] width 307 height 33
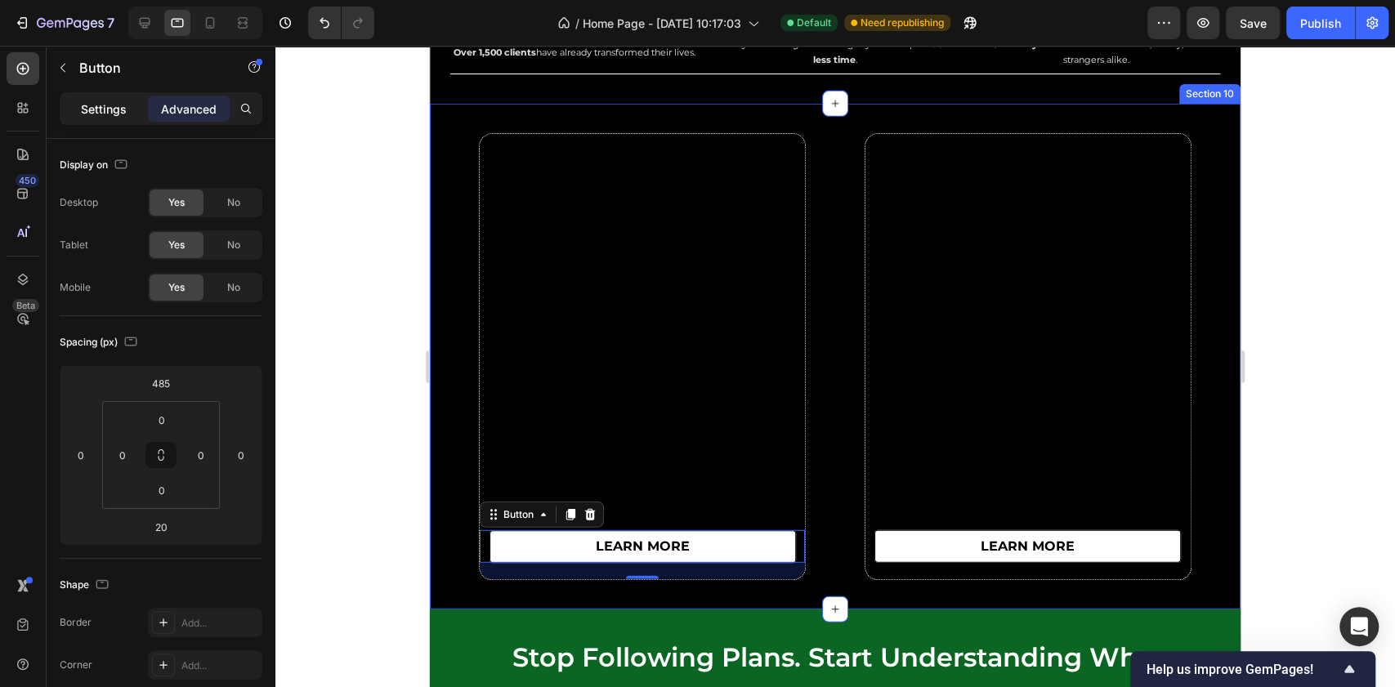
click at [120, 105] on p "Settings" at bounding box center [104, 109] width 46 height 17
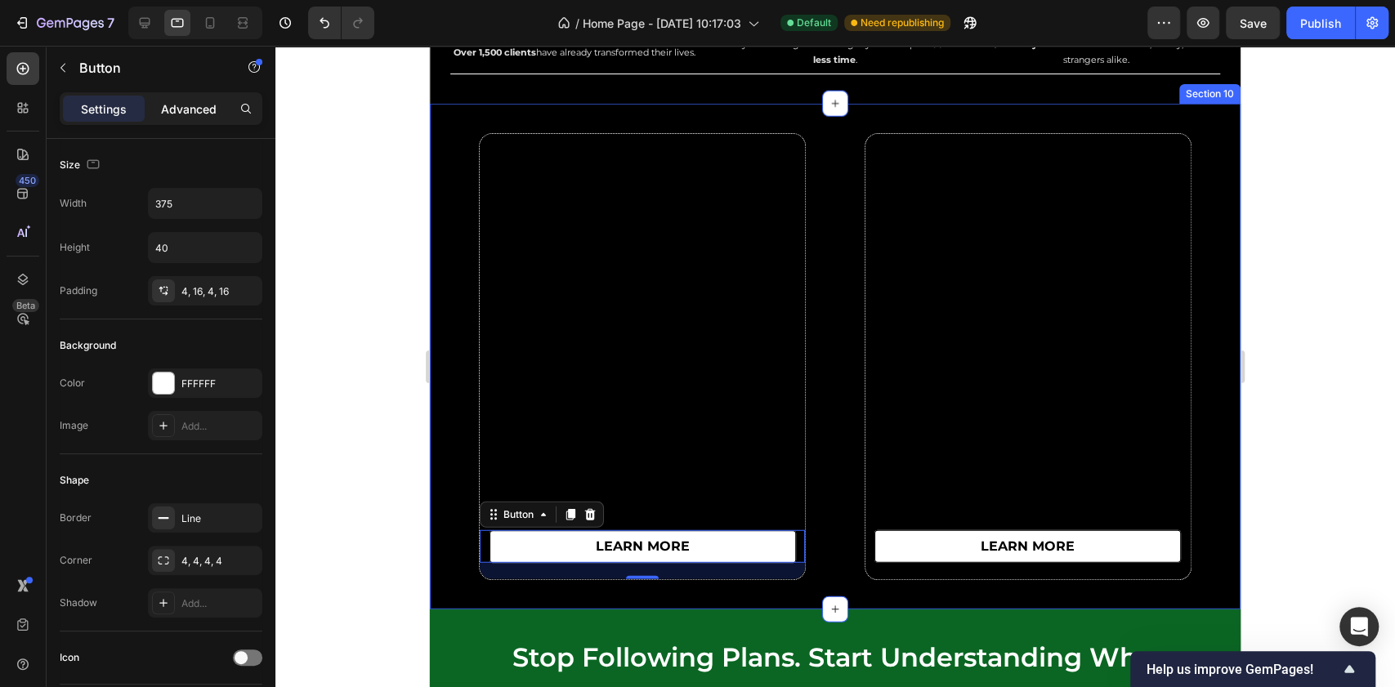
click at [216, 103] on p "Advanced" at bounding box center [189, 109] width 56 height 17
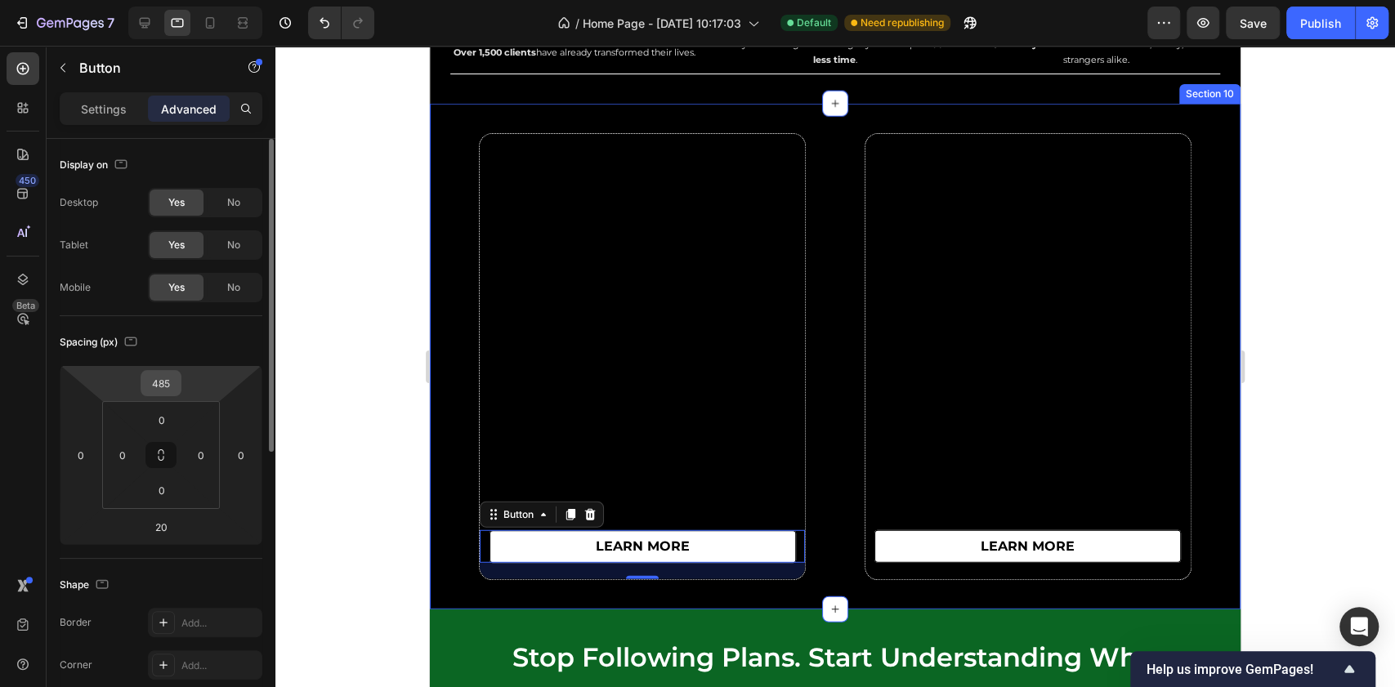
click at [172, 387] on input "485" at bounding box center [161, 383] width 33 height 25
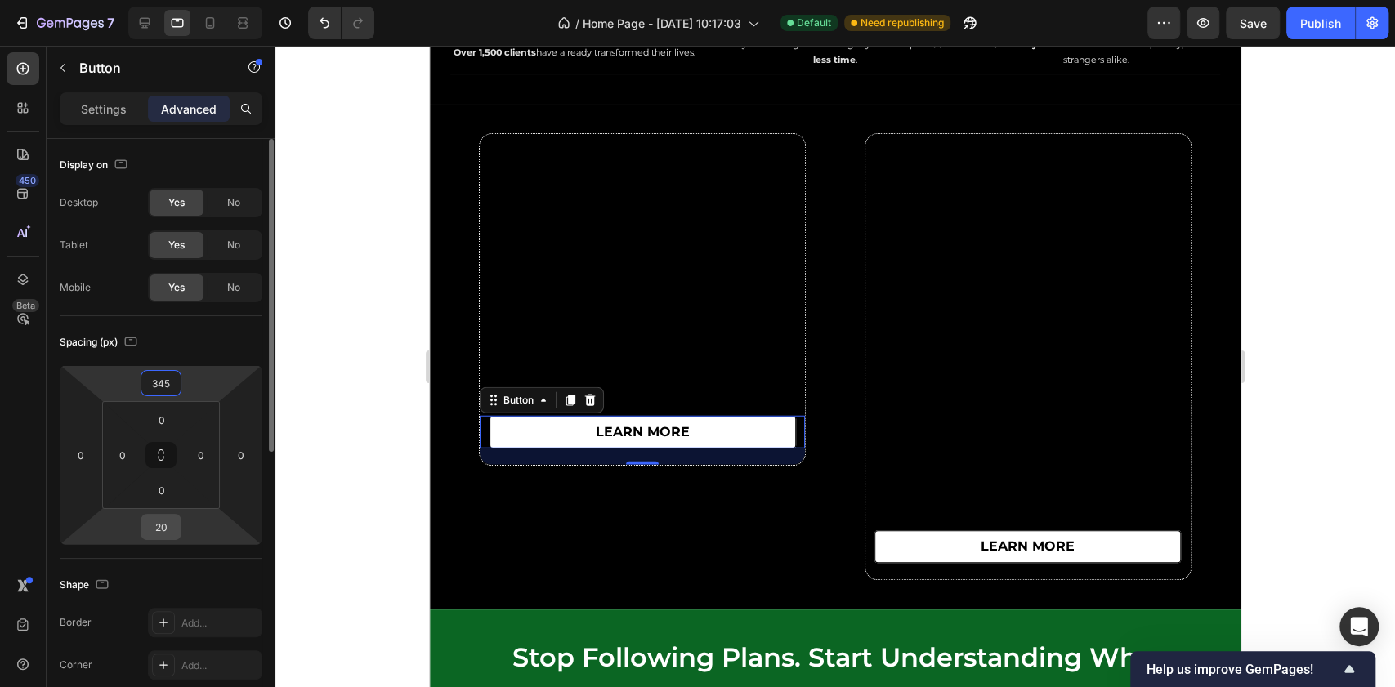
type input "345"
click at [167, 530] on input "20" at bounding box center [161, 527] width 33 height 25
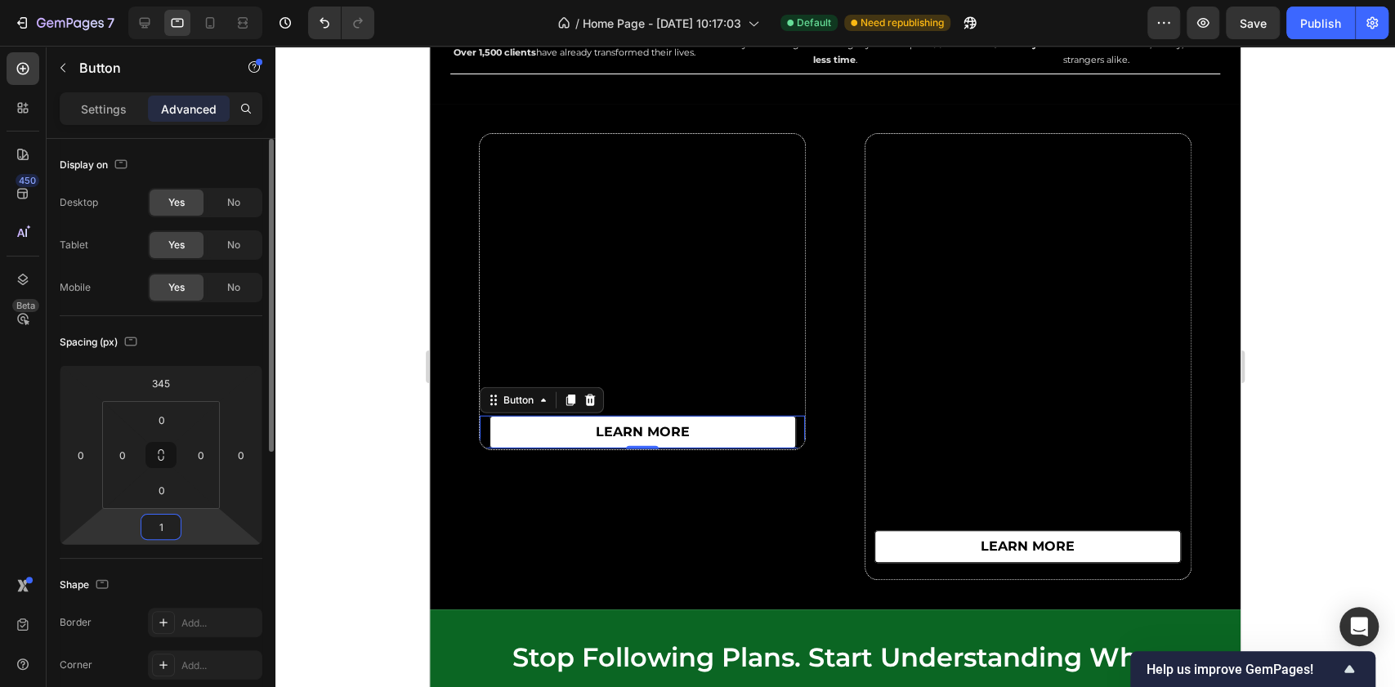
type input "15"
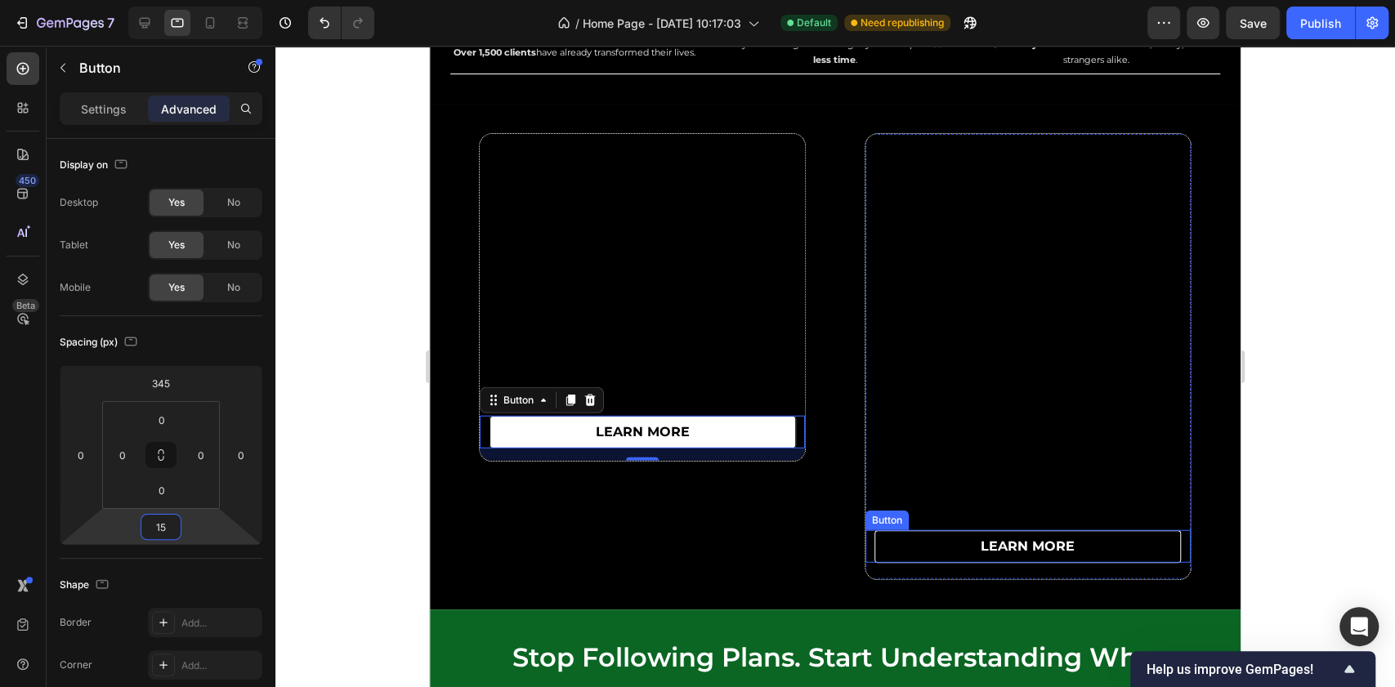
click at [893, 548] on link "learn more" at bounding box center [1028, 546] width 307 height 33
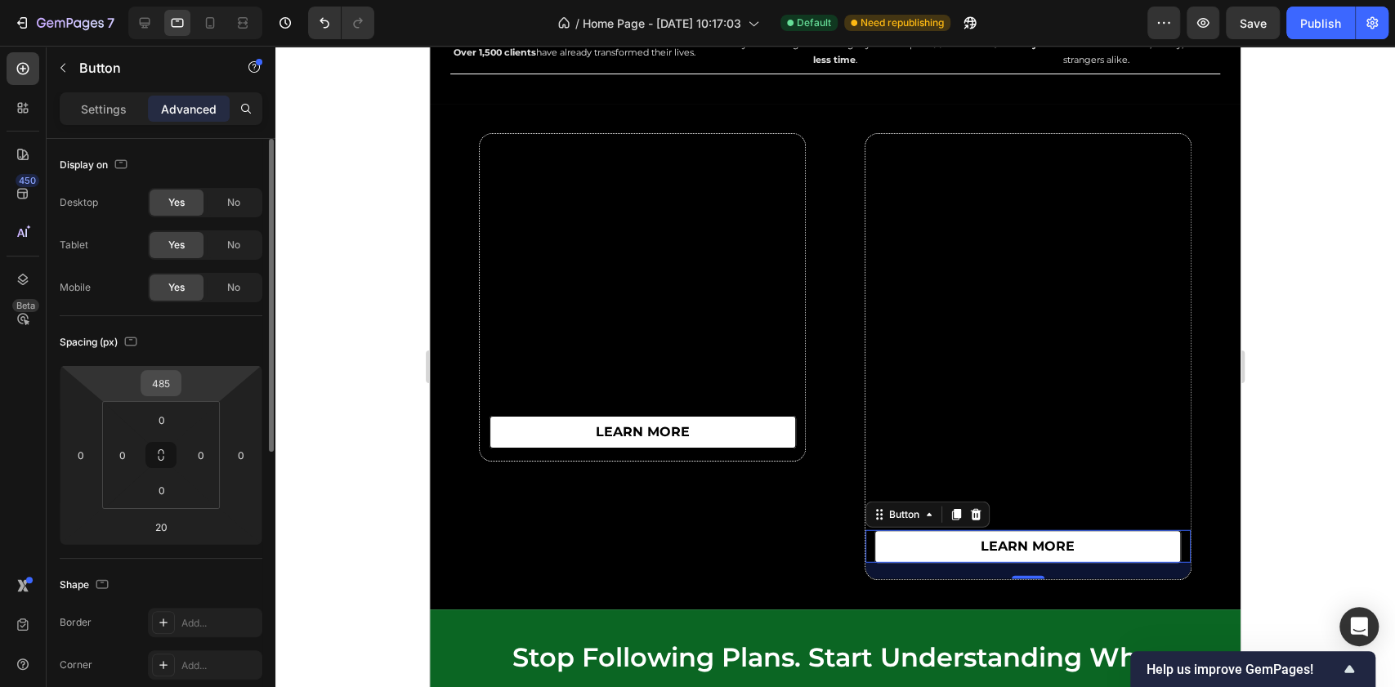
click at [167, 387] on input "485" at bounding box center [161, 383] width 33 height 25
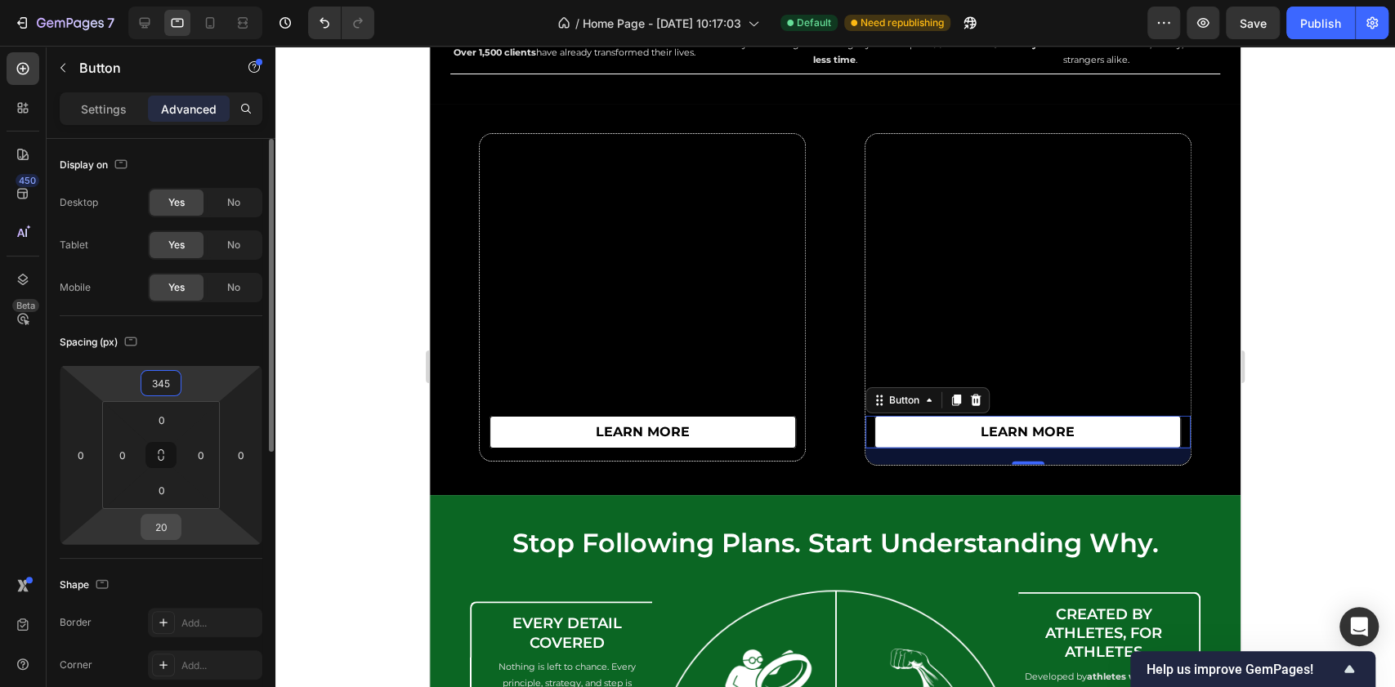
type input "345"
click at [163, 525] on input "20" at bounding box center [161, 527] width 33 height 25
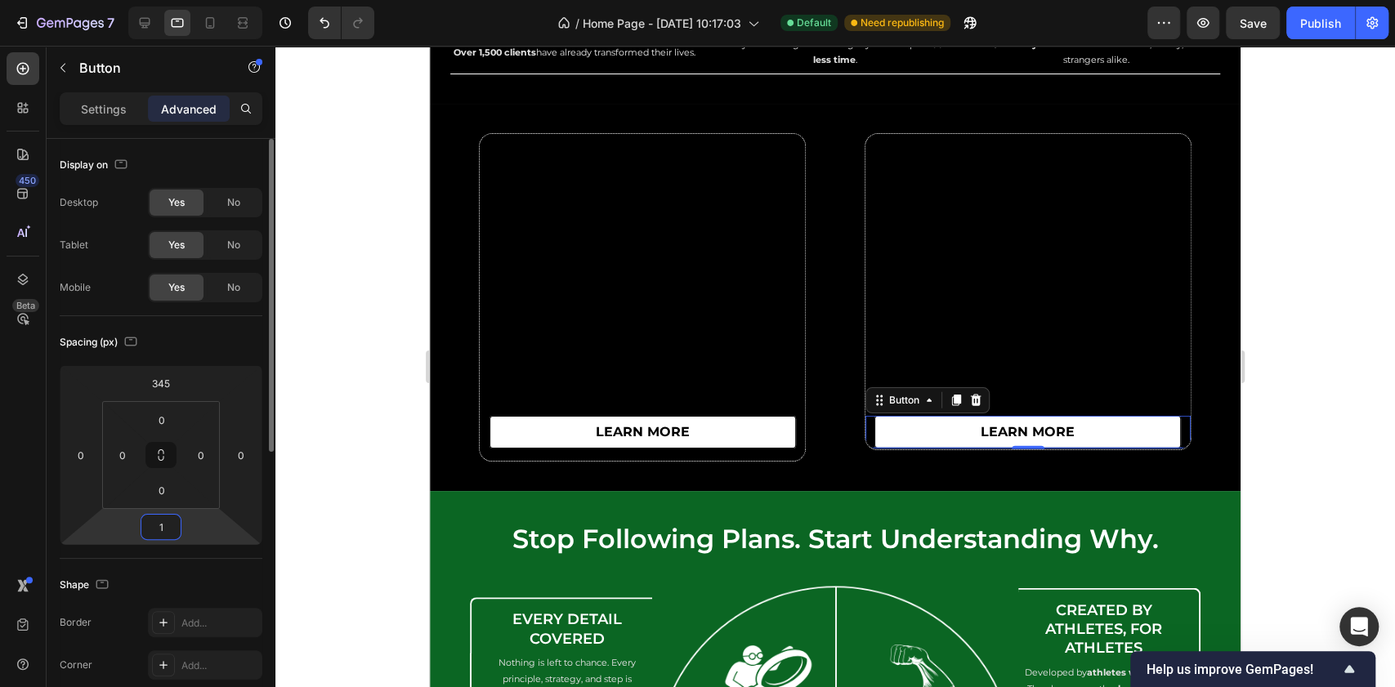
type input "15"
click at [1303, 263] on div at bounding box center [835, 367] width 1120 height 642
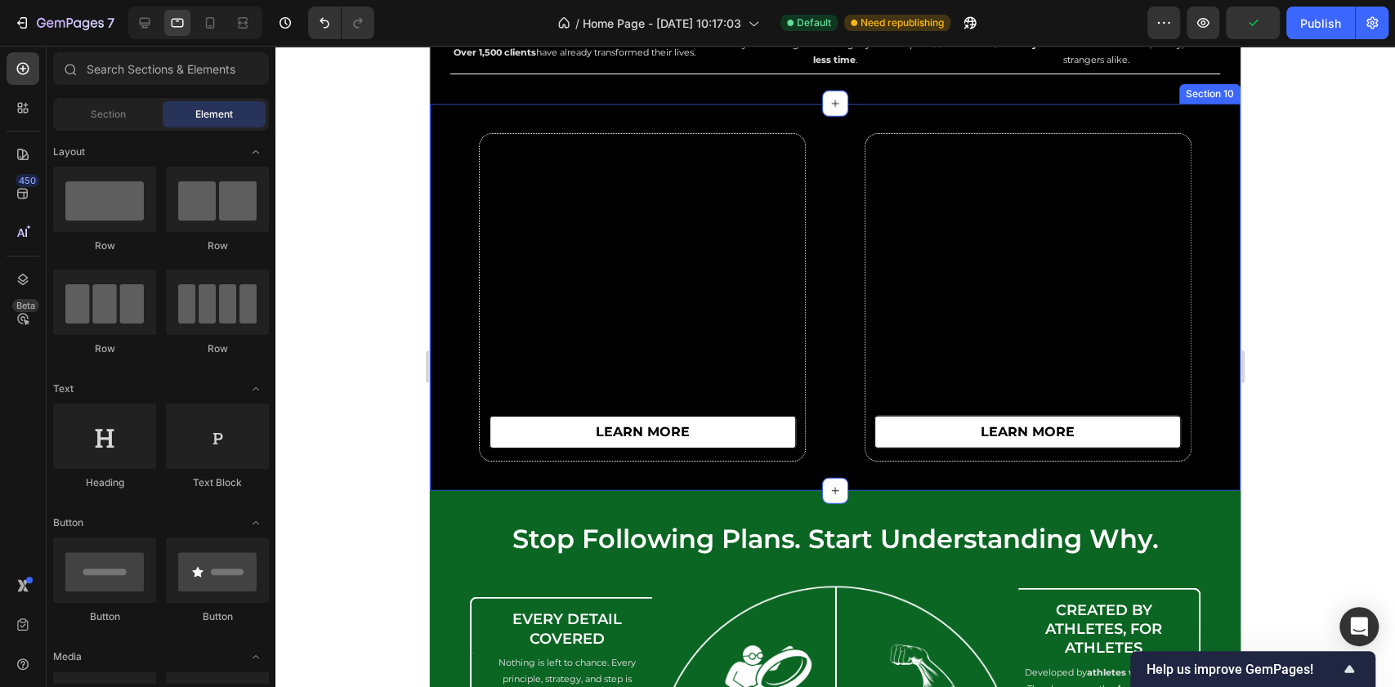
scroll to position [6769, 0]
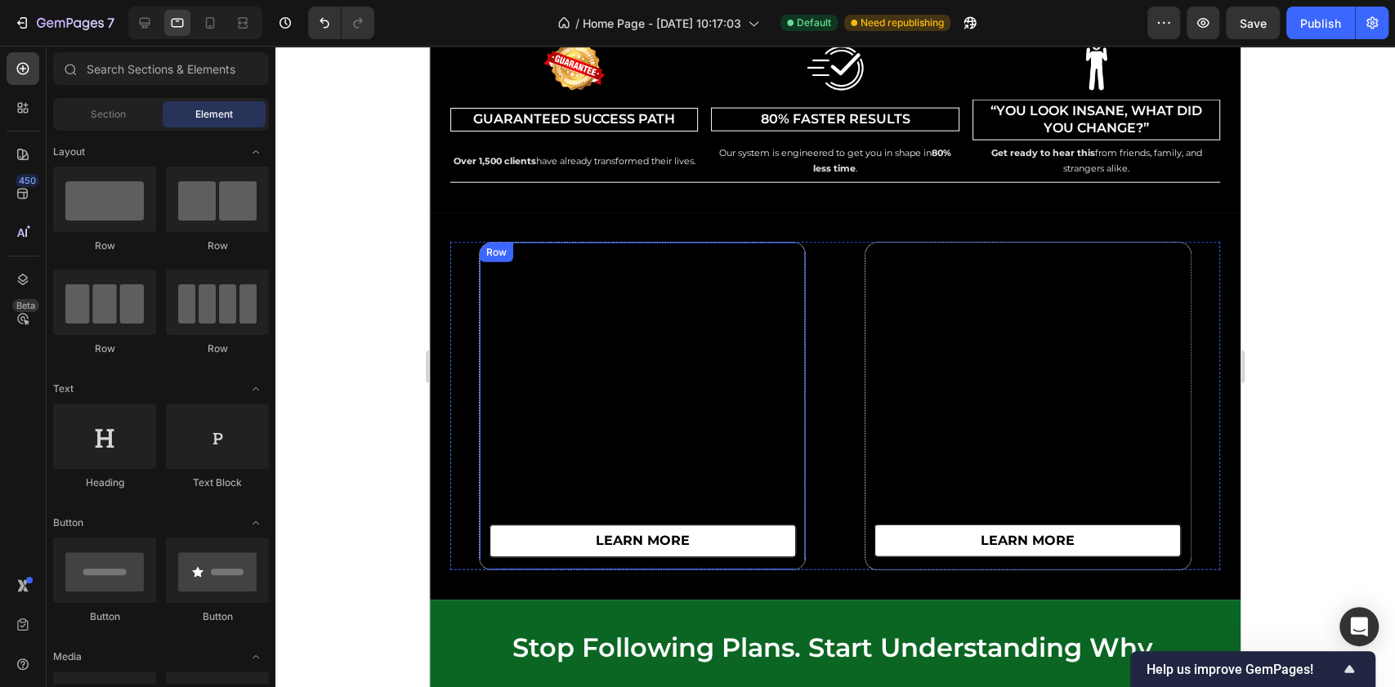
click at [771, 321] on div "learn more Button" at bounding box center [642, 406] width 325 height 327
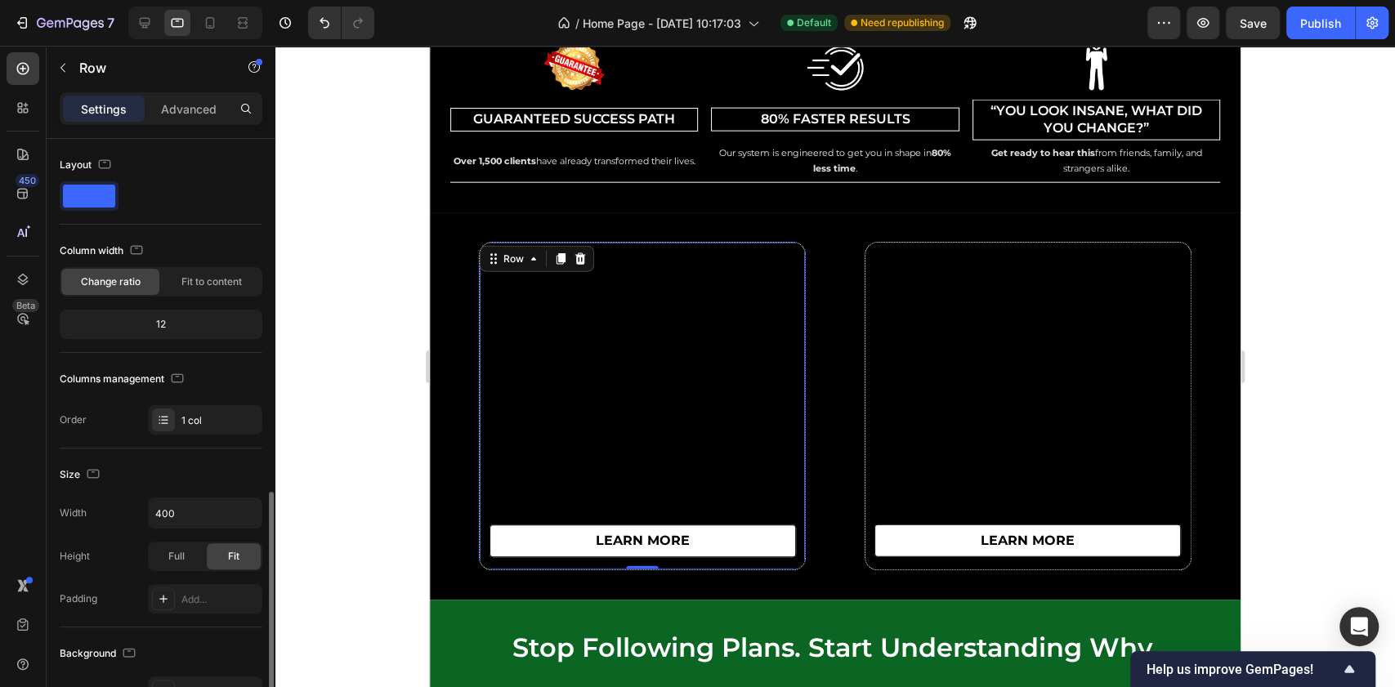
scroll to position [327, 0]
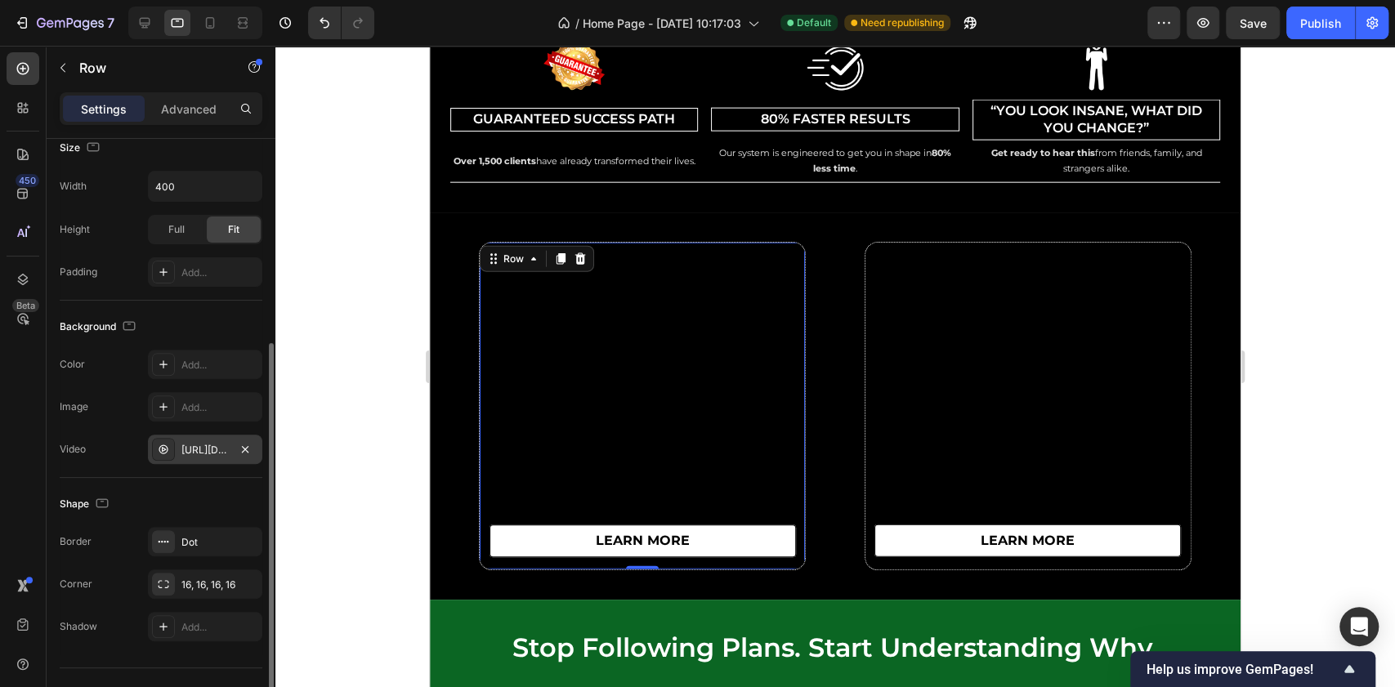
click at [204, 453] on div "[URL][DOMAIN_NAME]" at bounding box center [204, 450] width 47 height 15
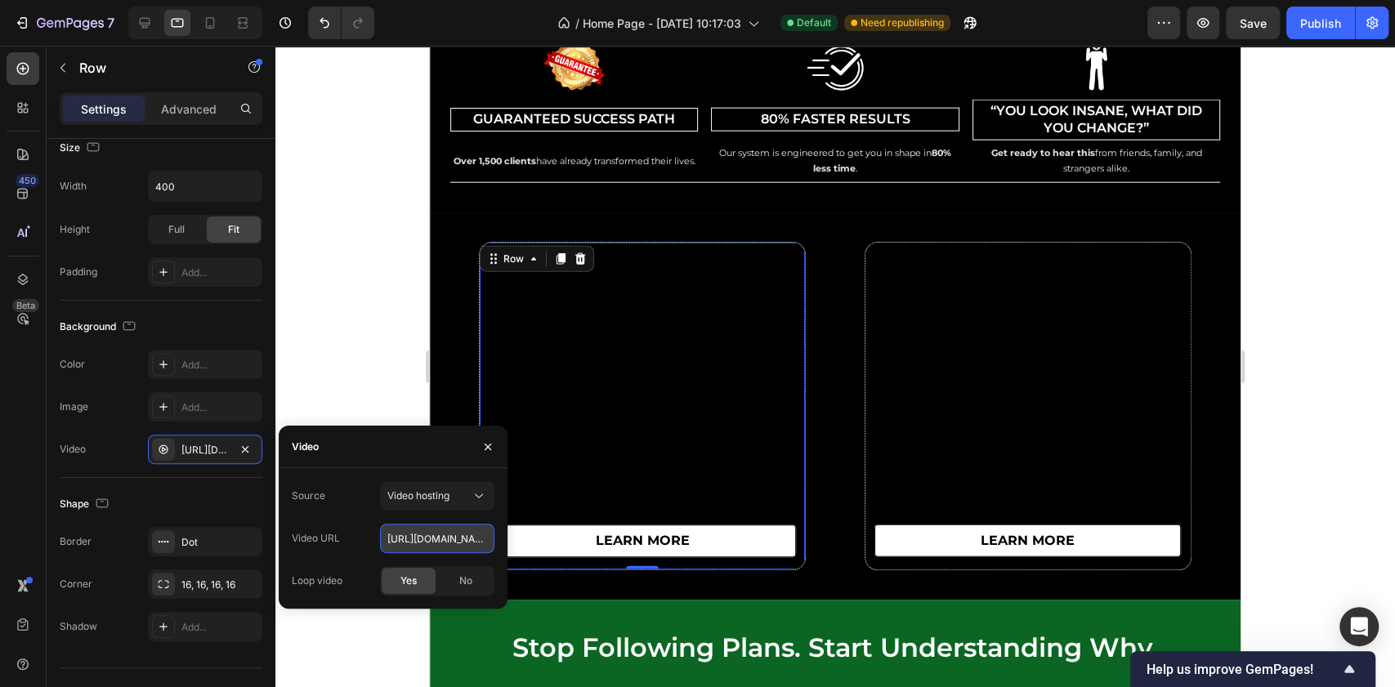
click at [403, 539] on input "[URL][DOMAIN_NAME]" at bounding box center [437, 538] width 114 height 29
paste input "6e605c619daa46dcbaed975df92fd997"
type input "[URL][DOMAIN_NAME]"
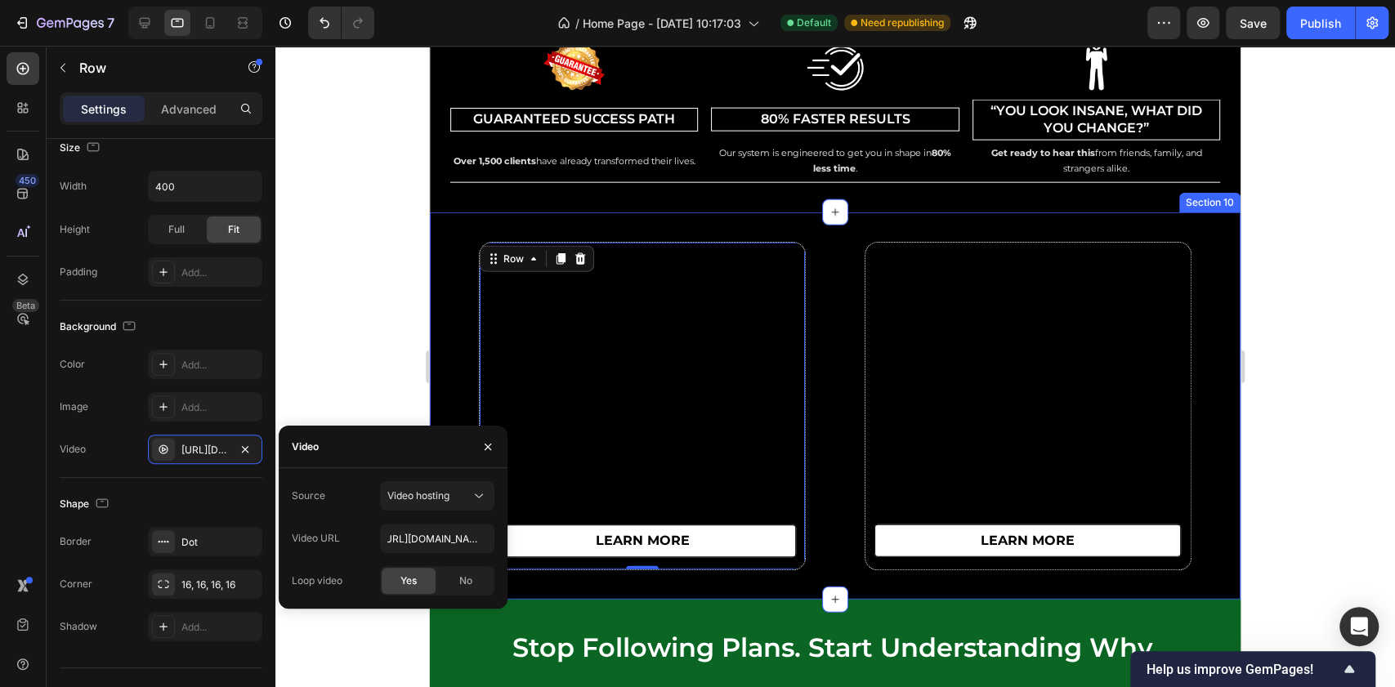
click at [441, 374] on div "learn more Button Row 0 learn more Button Row Row" at bounding box center [835, 406] width 811 height 329
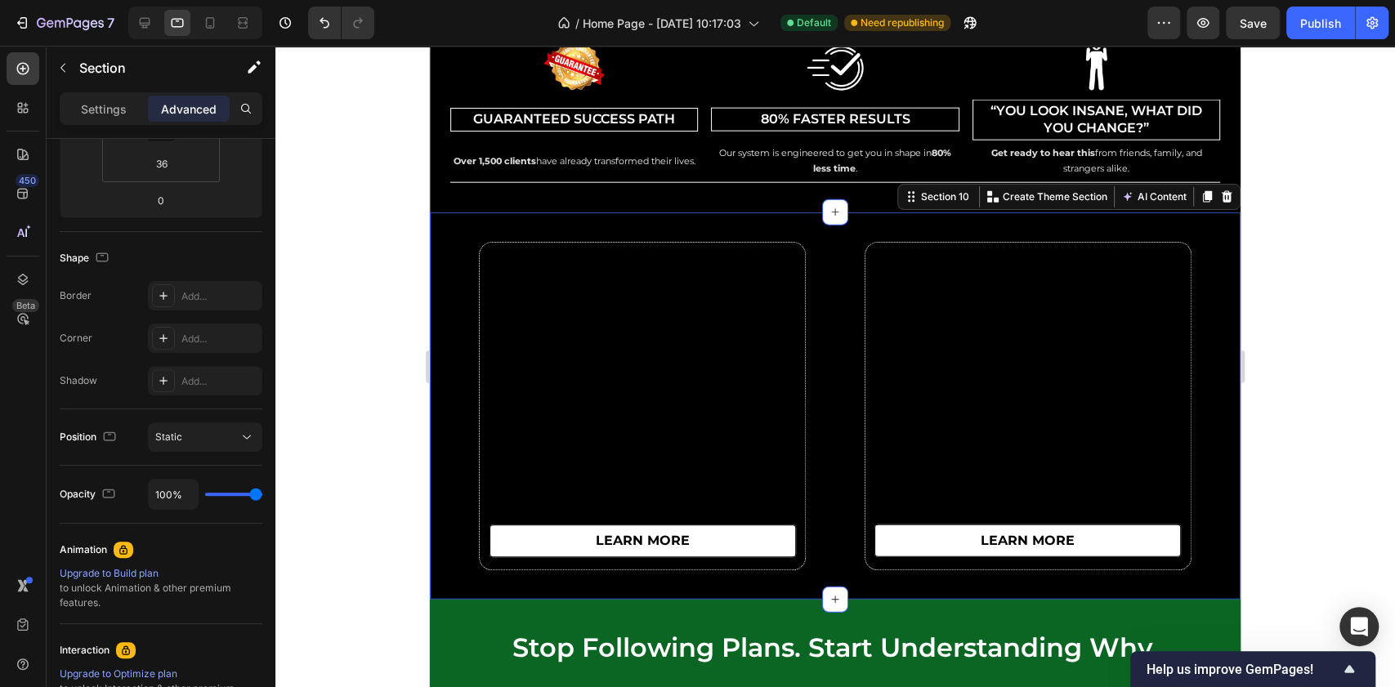
scroll to position [0, 0]
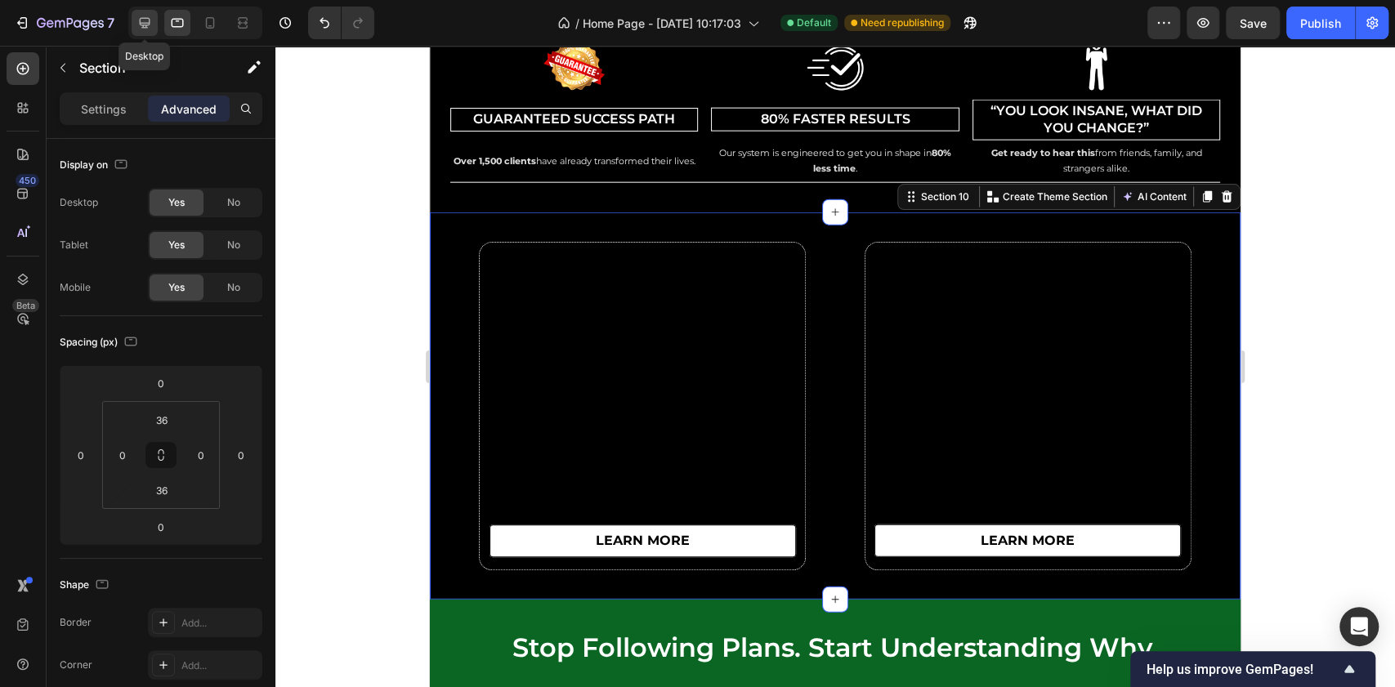
click at [137, 20] on icon at bounding box center [145, 23] width 16 height 16
type input "48"
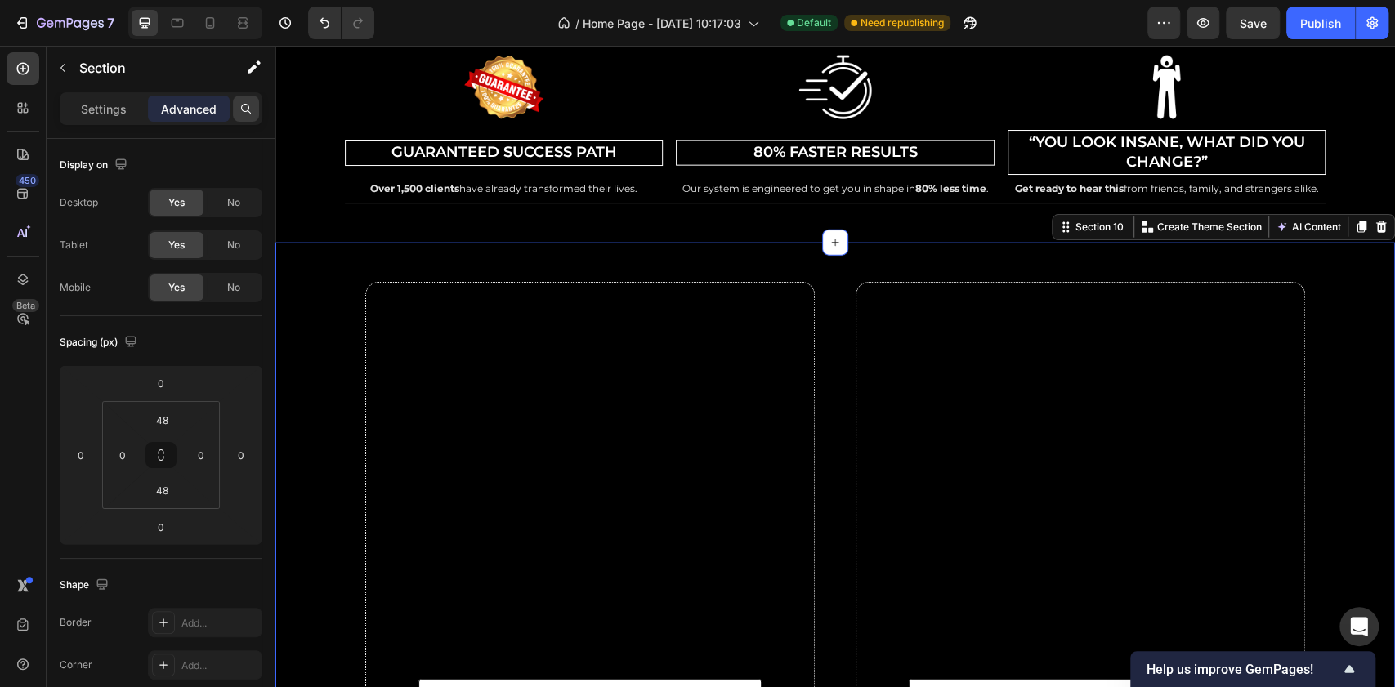
scroll to position [6907, 0]
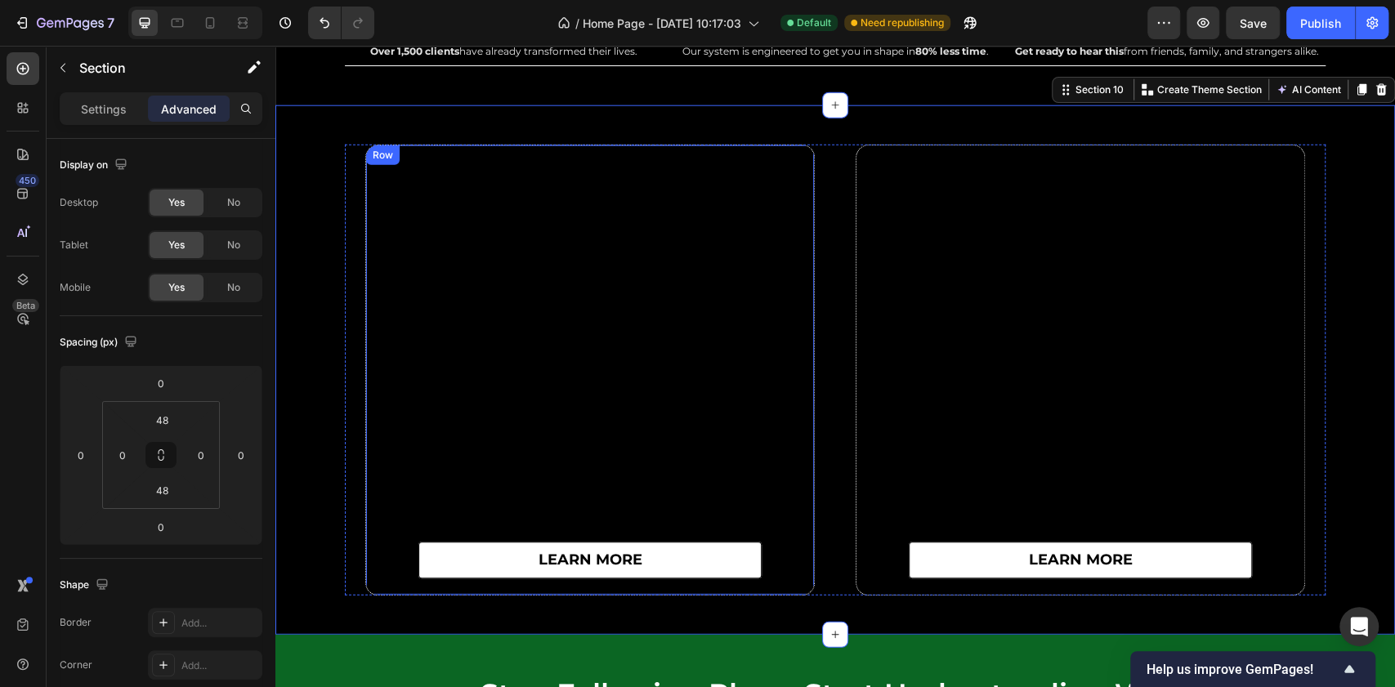
click at [366, 372] on div "learn more Button" at bounding box center [590, 370] width 448 height 450
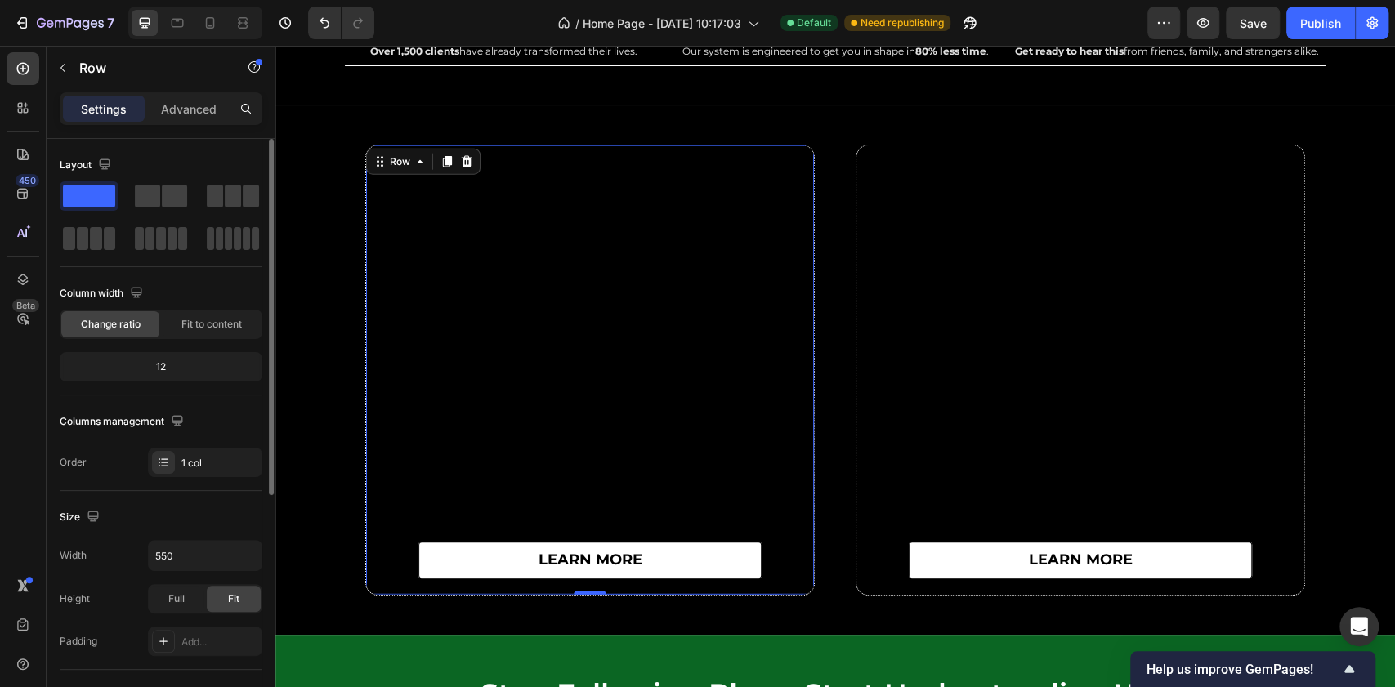
scroll to position [217, 0]
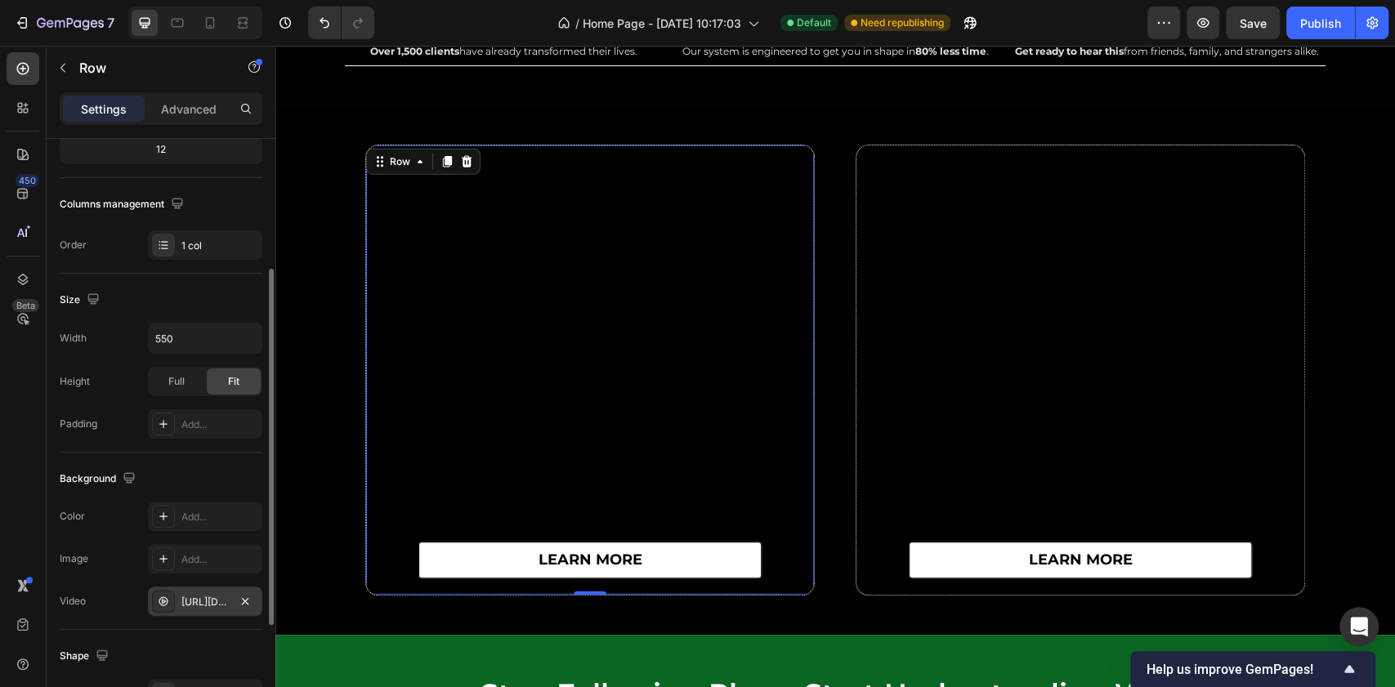
click at [206, 591] on div "[URL][DOMAIN_NAME]" at bounding box center [205, 601] width 114 height 29
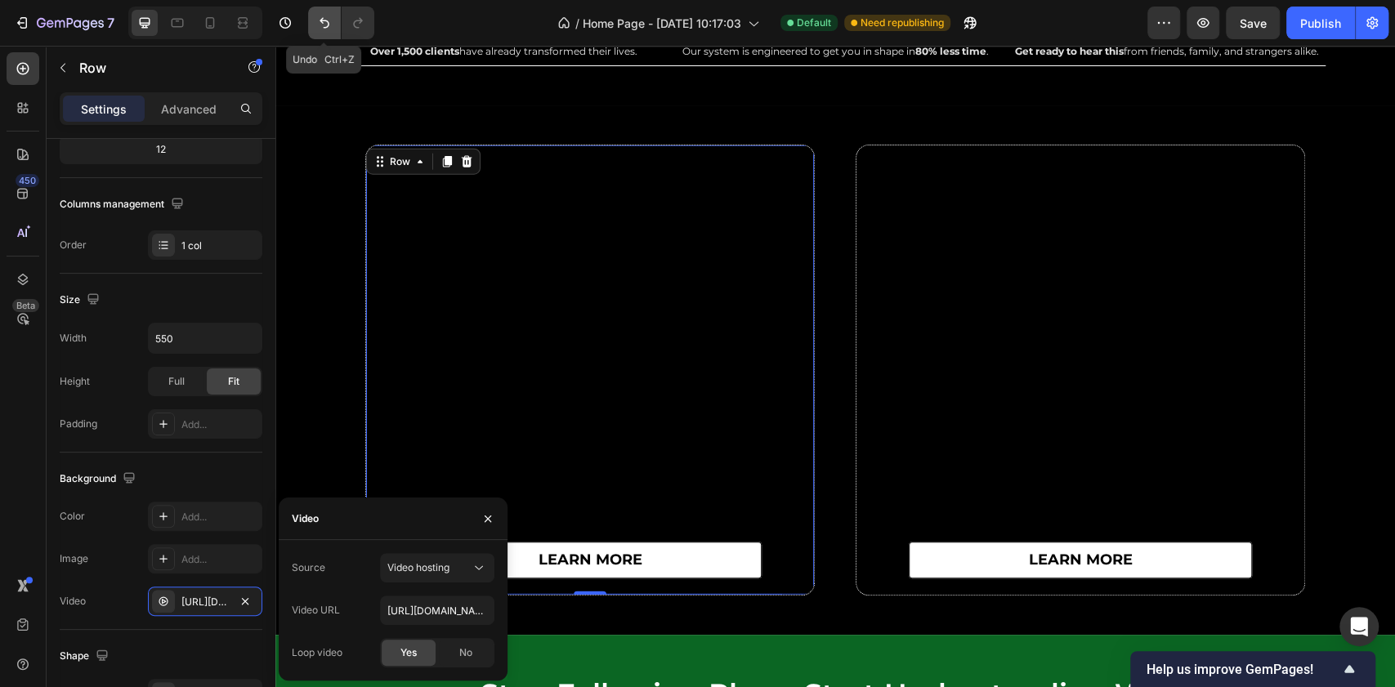
click at [327, 31] on button "Undo/Redo" at bounding box center [324, 23] width 33 height 33
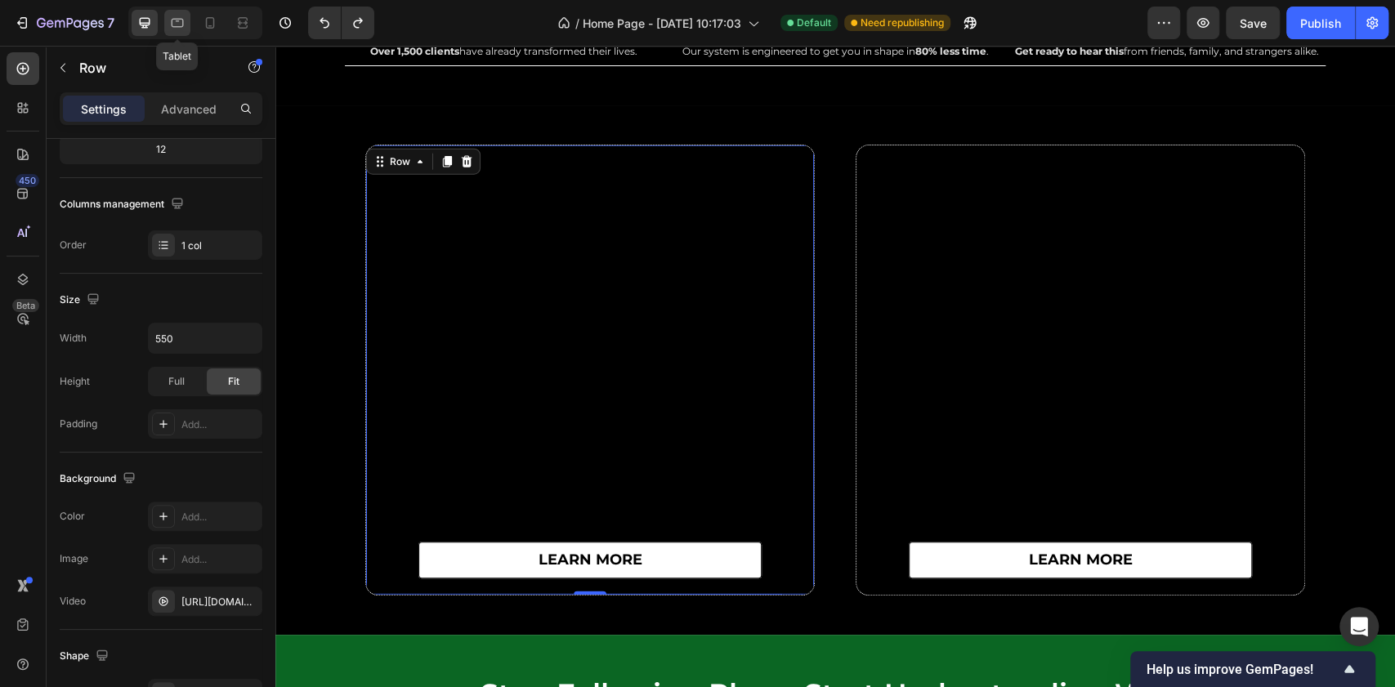
click at [188, 25] on div at bounding box center [177, 23] width 26 height 26
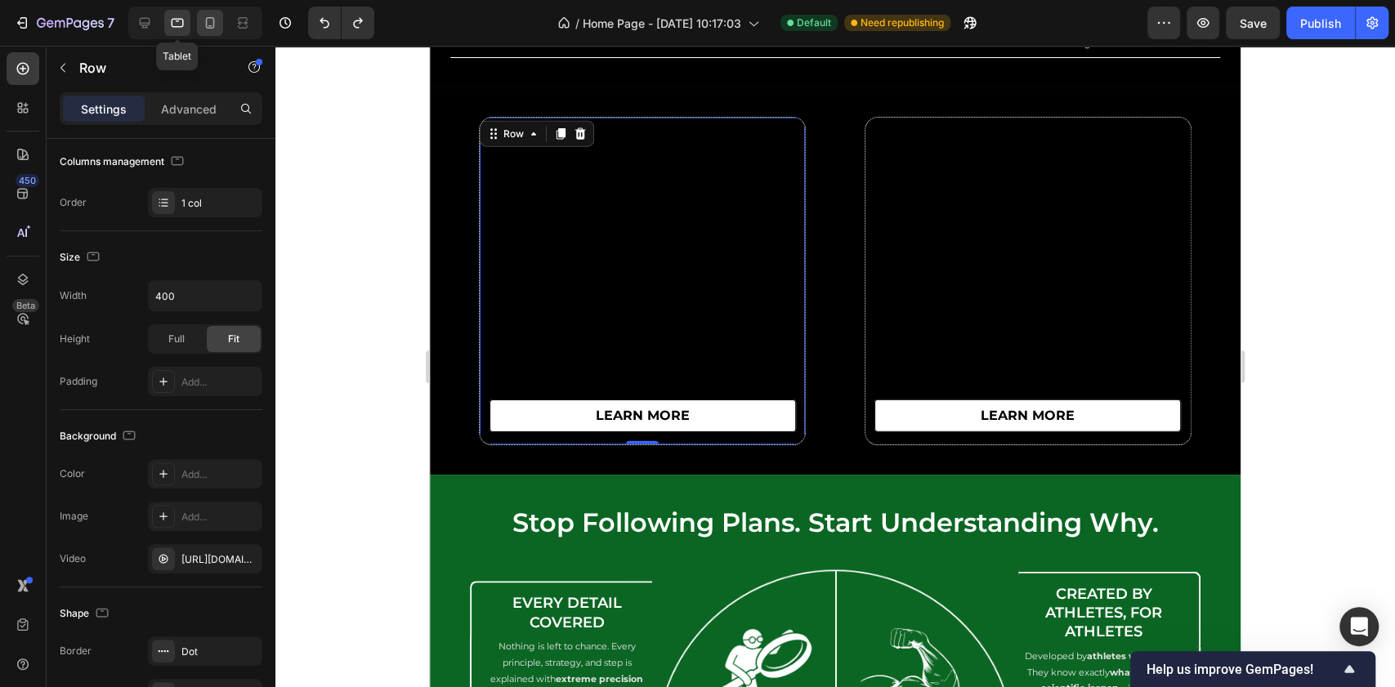
scroll to position [6905, 0]
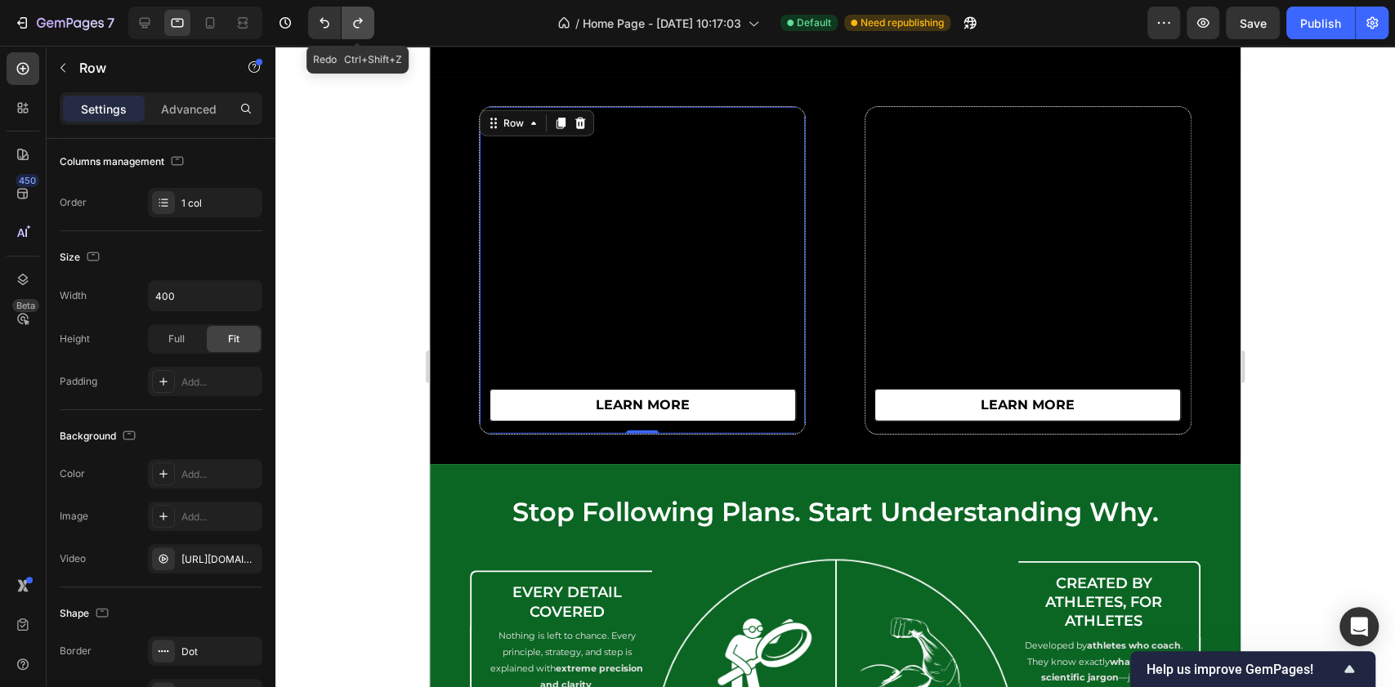
click at [350, 25] on icon "Undo/Redo" at bounding box center [358, 23] width 16 height 16
click at [322, 26] on icon "Undo/Redo" at bounding box center [324, 23] width 16 height 16
click at [146, 17] on icon at bounding box center [145, 23] width 16 height 16
type input "550"
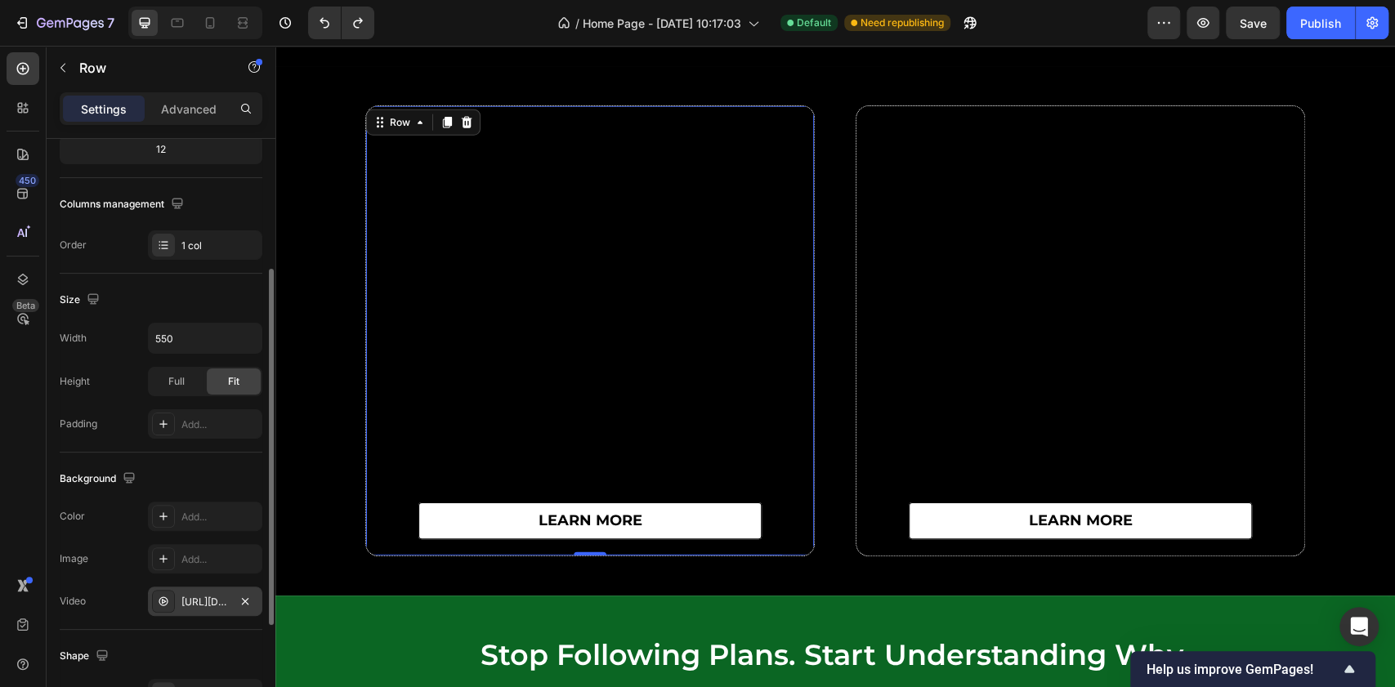
scroll to position [400, 0]
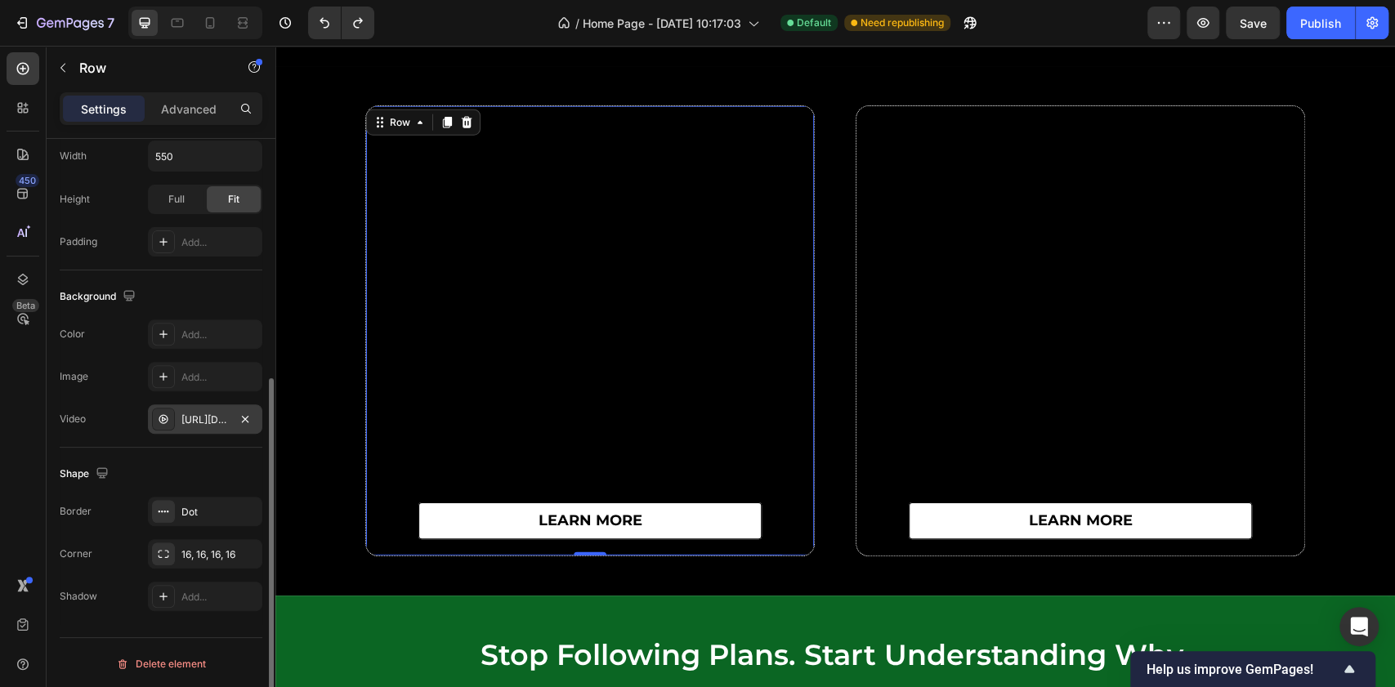
click at [199, 414] on div "[URL][DOMAIN_NAME]" at bounding box center [204, 420] width 47 height 15
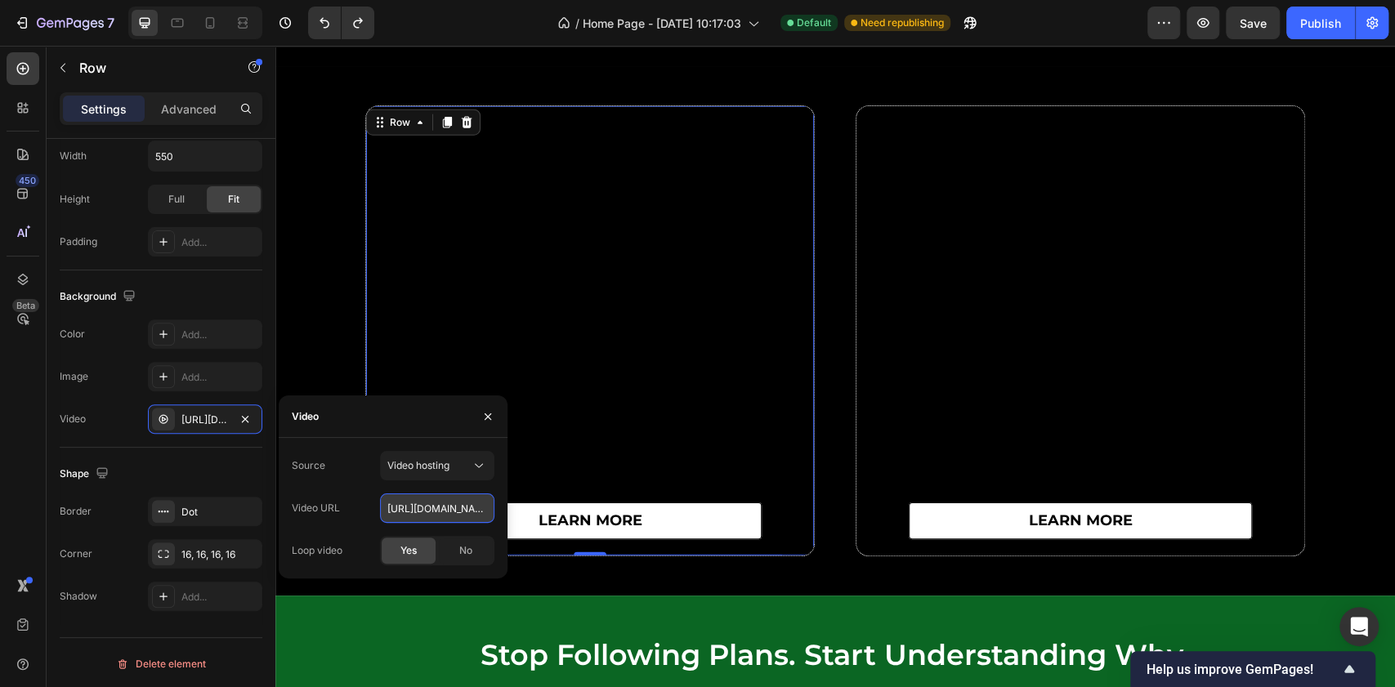
click at [425, 502] on input "[URL][DOMAIN_NAME]" at bounding box center [437, 508] width 114 height 29
paste input "6e605c619daa46dcbaed975df92fd997"
type input "[URL][DOMAIN_NAME]"
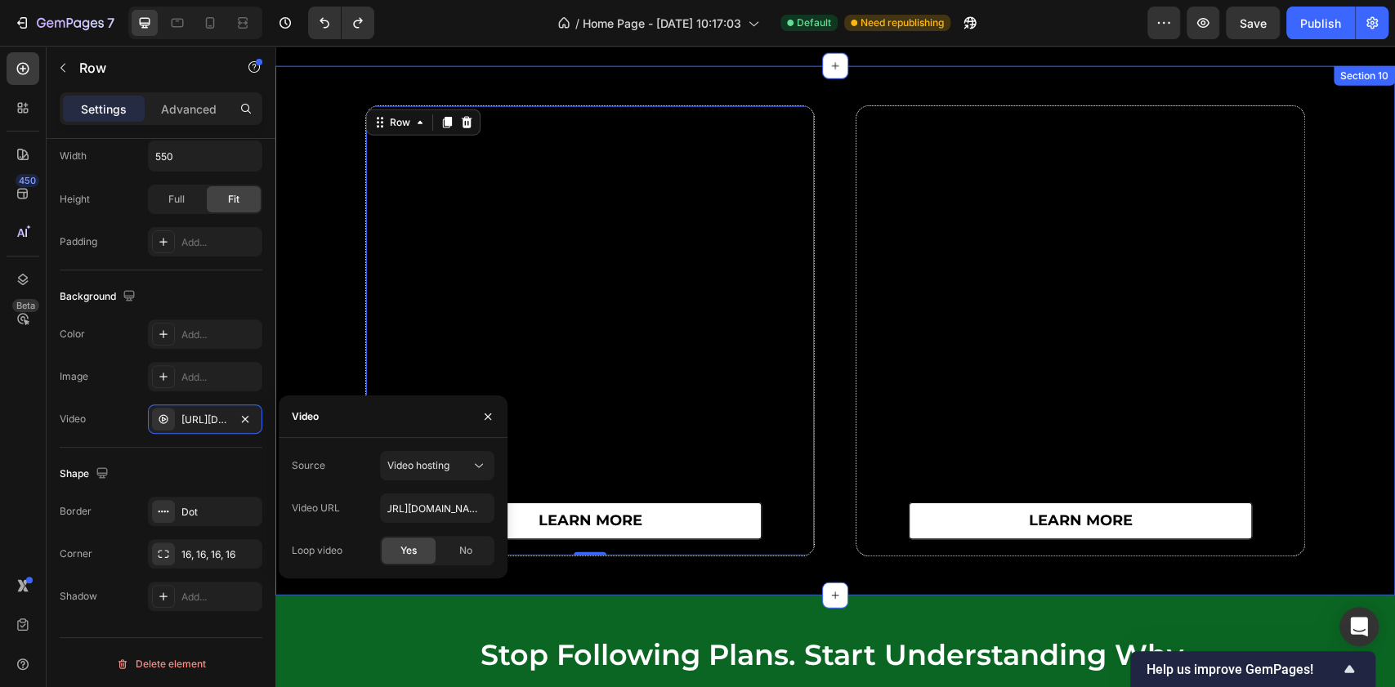
click at [310, 260] on div "learn more Button Row 0 learn more Button Row Row" at bounding box center [835, 330] width 1120 height 451
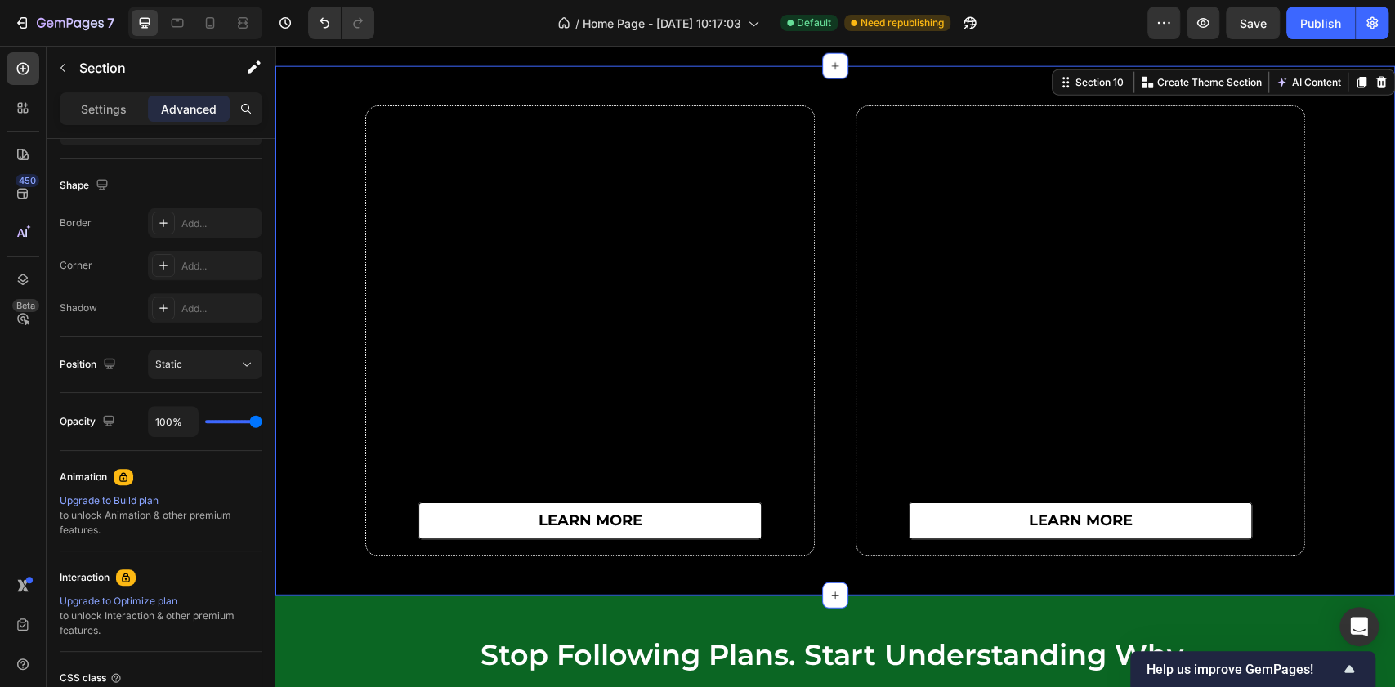
scroll to position [0, 0]
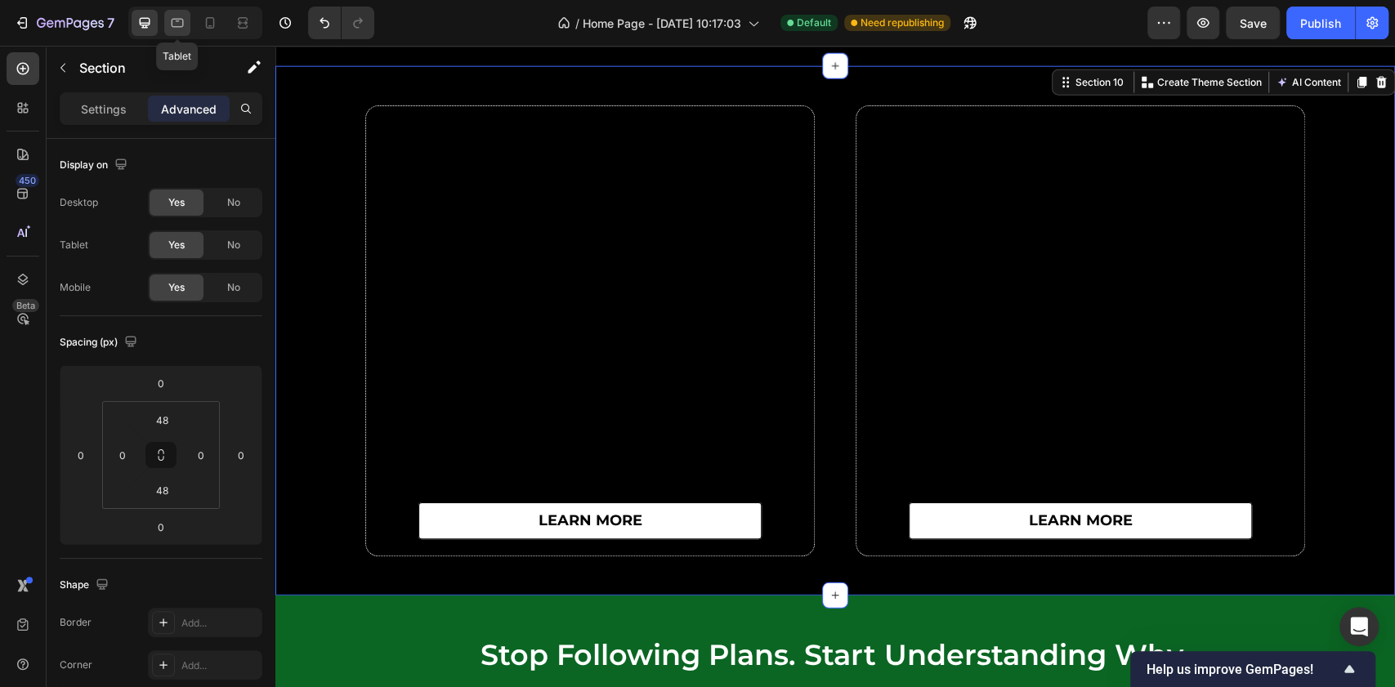
click at [180, 25] on icon at bounding box center [177, 23] width 16 height 16
type input "36"
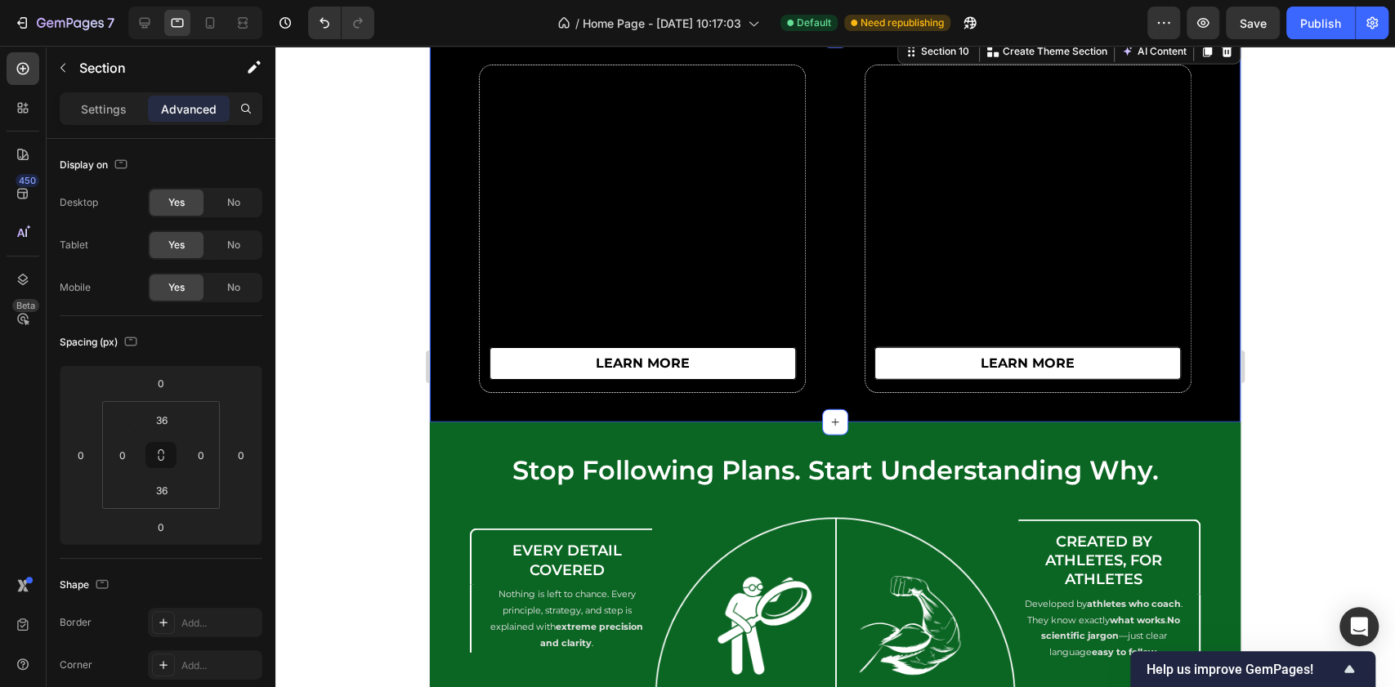
scroll to position [6877, 0]
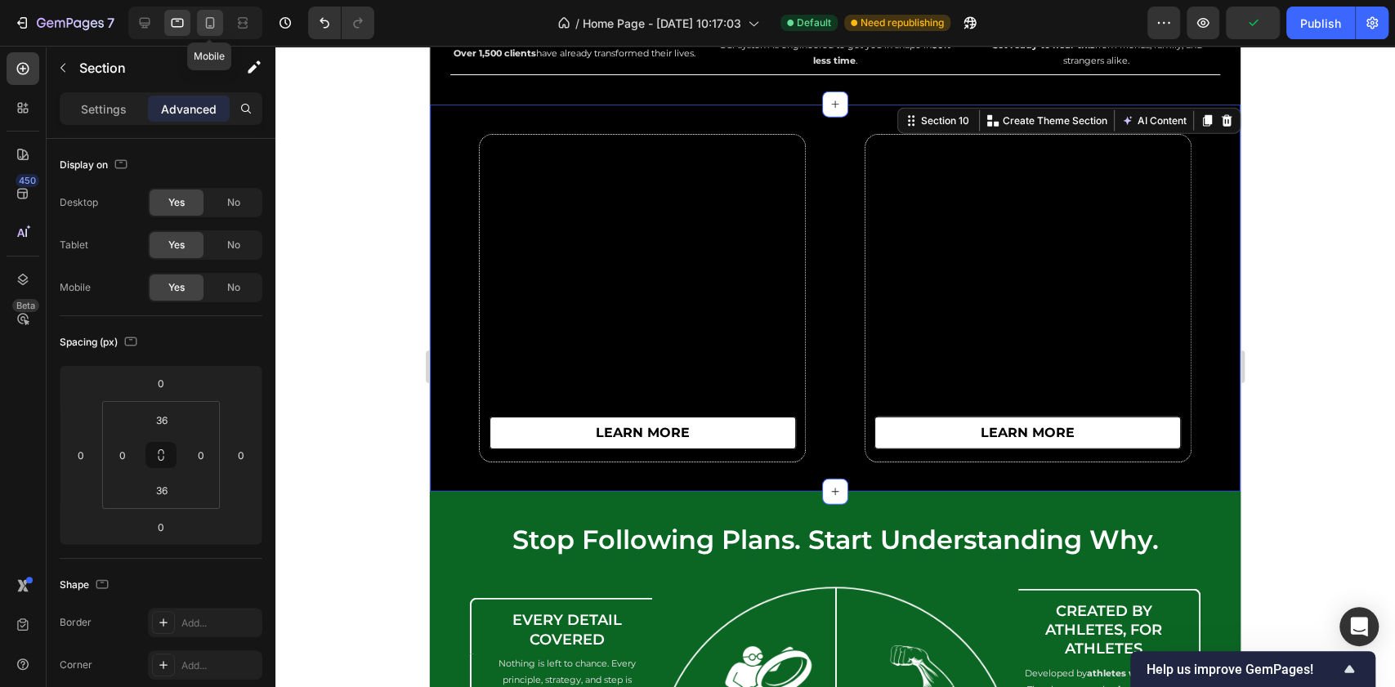
click at [208, 23] on icon at bounding box center [210, 23] width 16 height 16
type input "32"
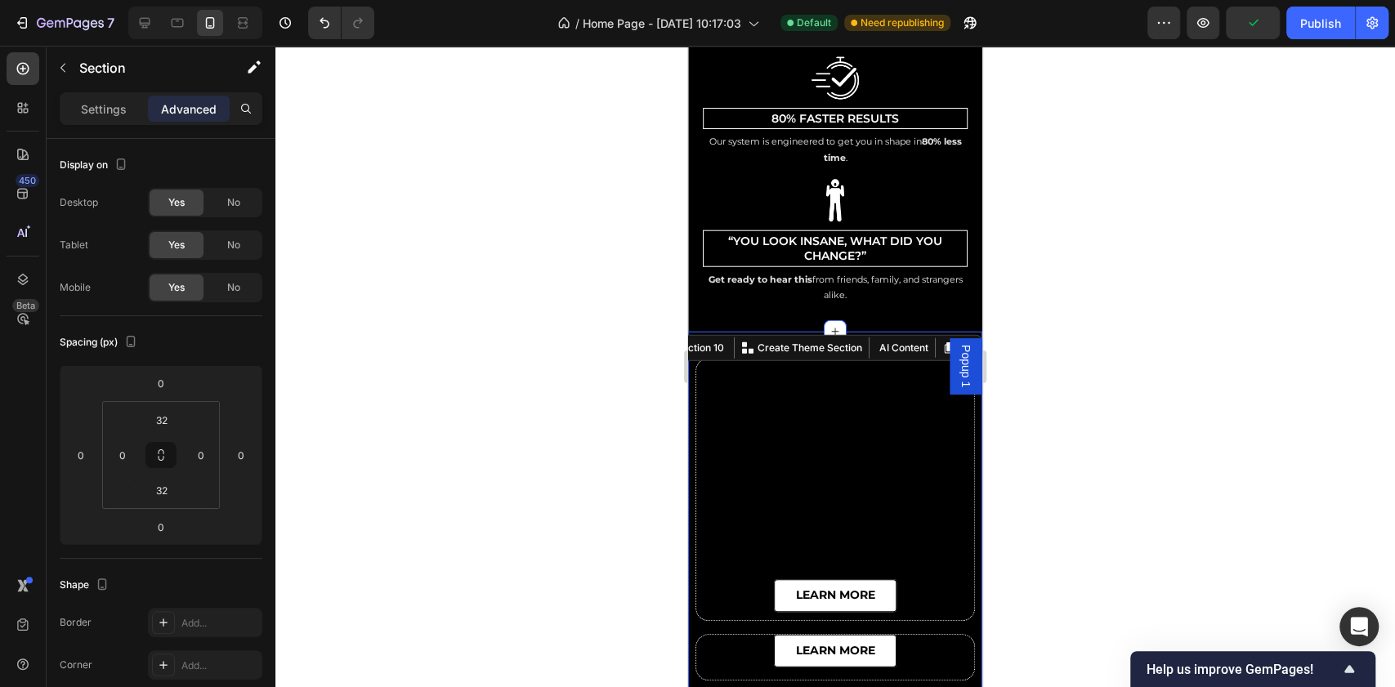
scroll to position [7118, 0]
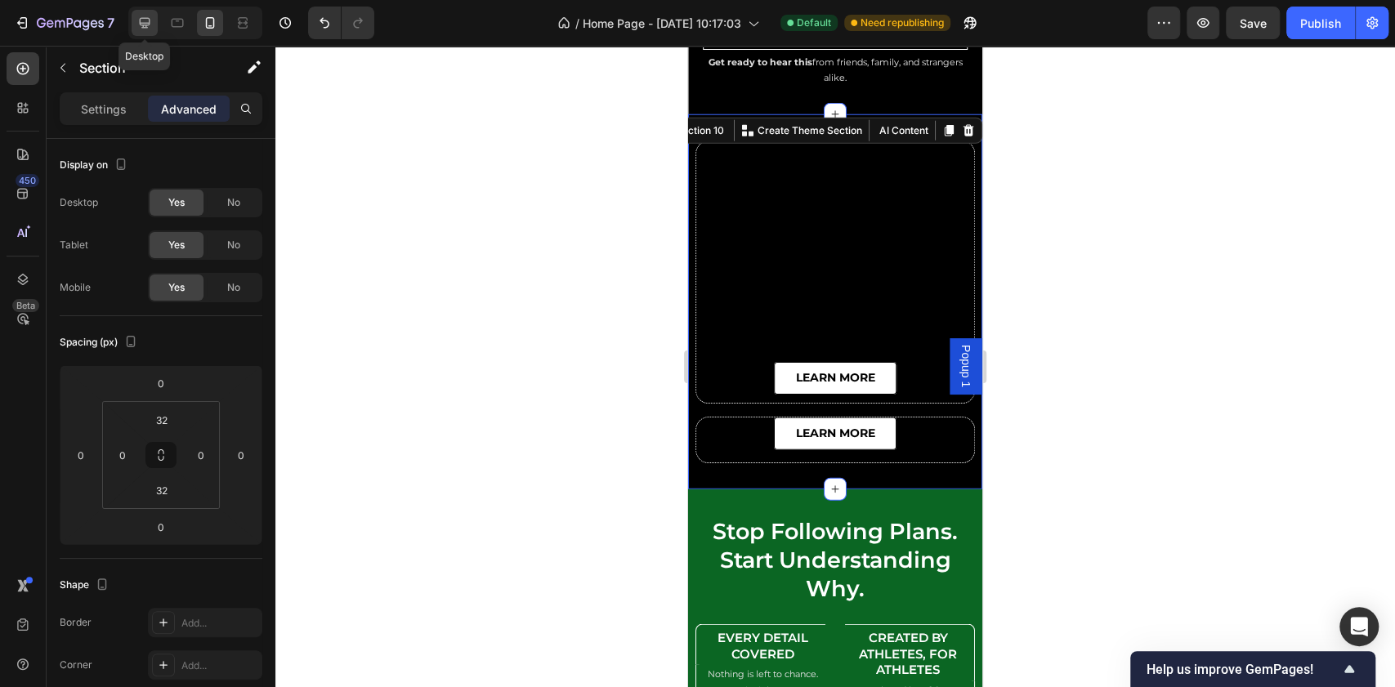
click at [149, 28] on icon at bounding box center [145, 23] width 16 height 16
type input "48"
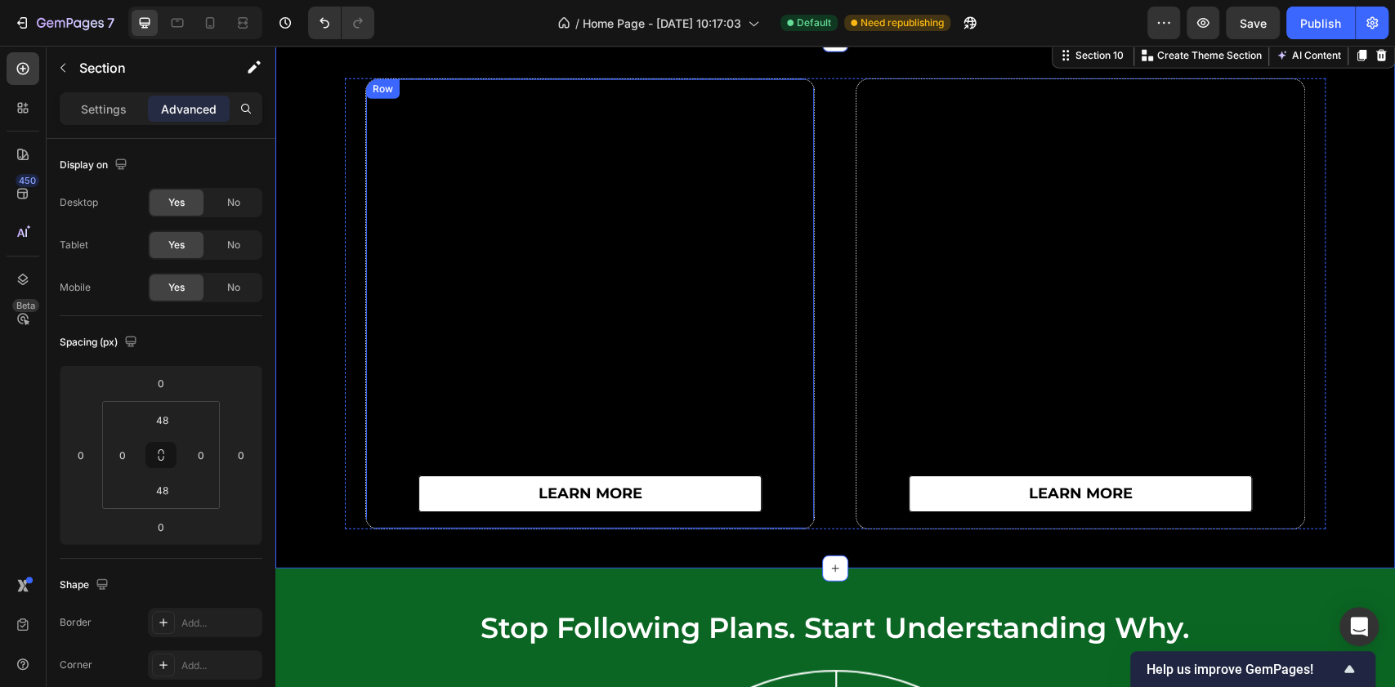
scroll to position [6908, 0]
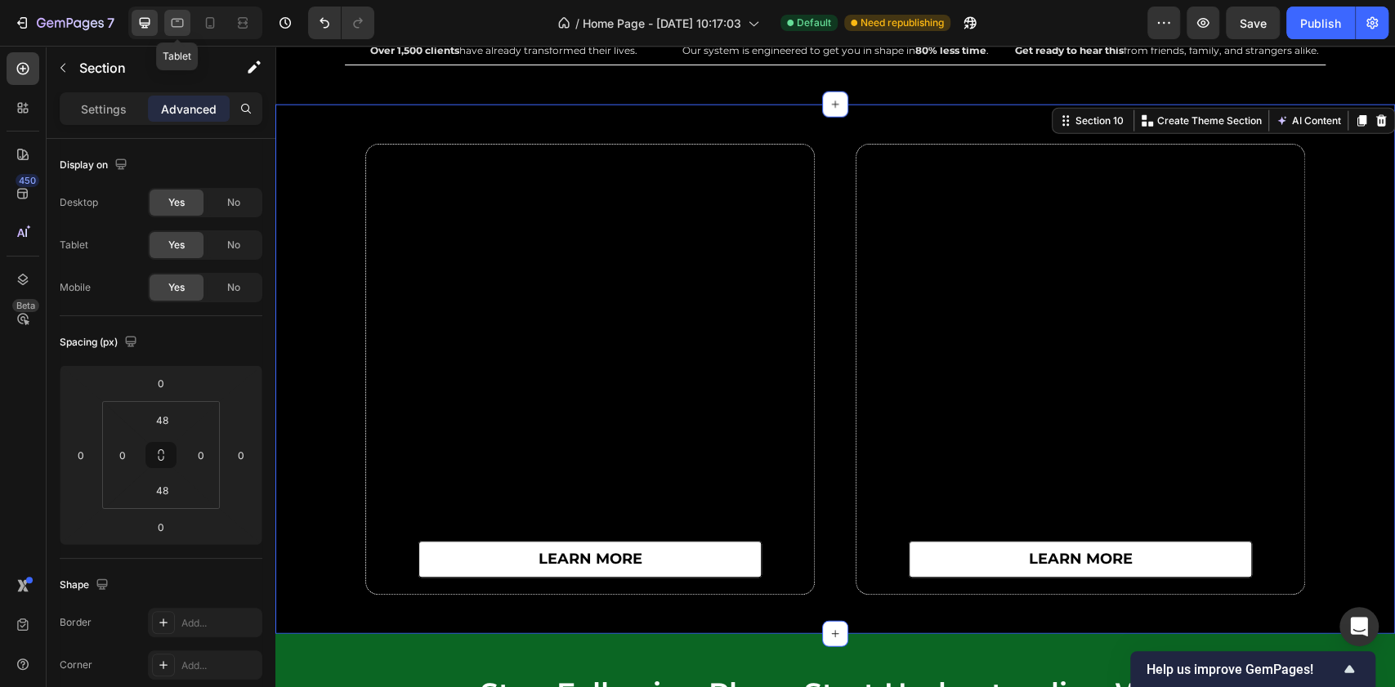
click at [175, 15] on icon at bounding box center [177, 23] width 16 height 16
type input "36"
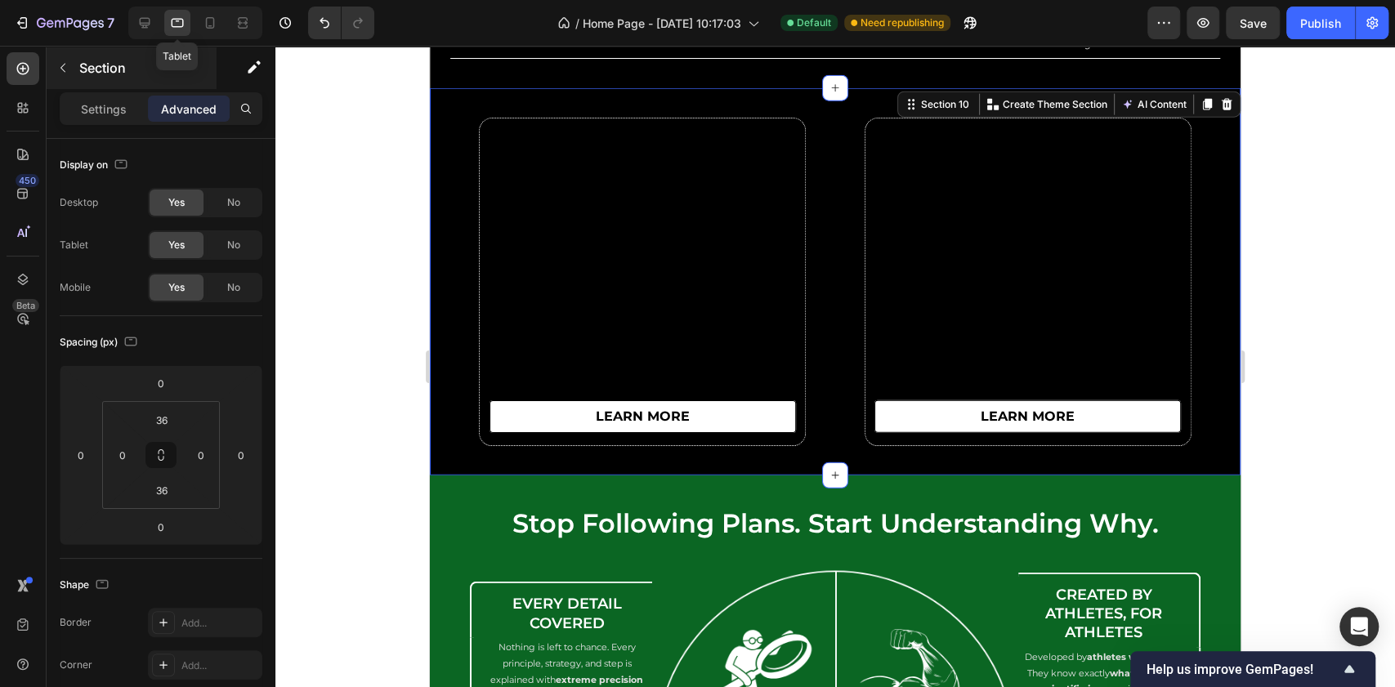
scroll to position [6876, 0]
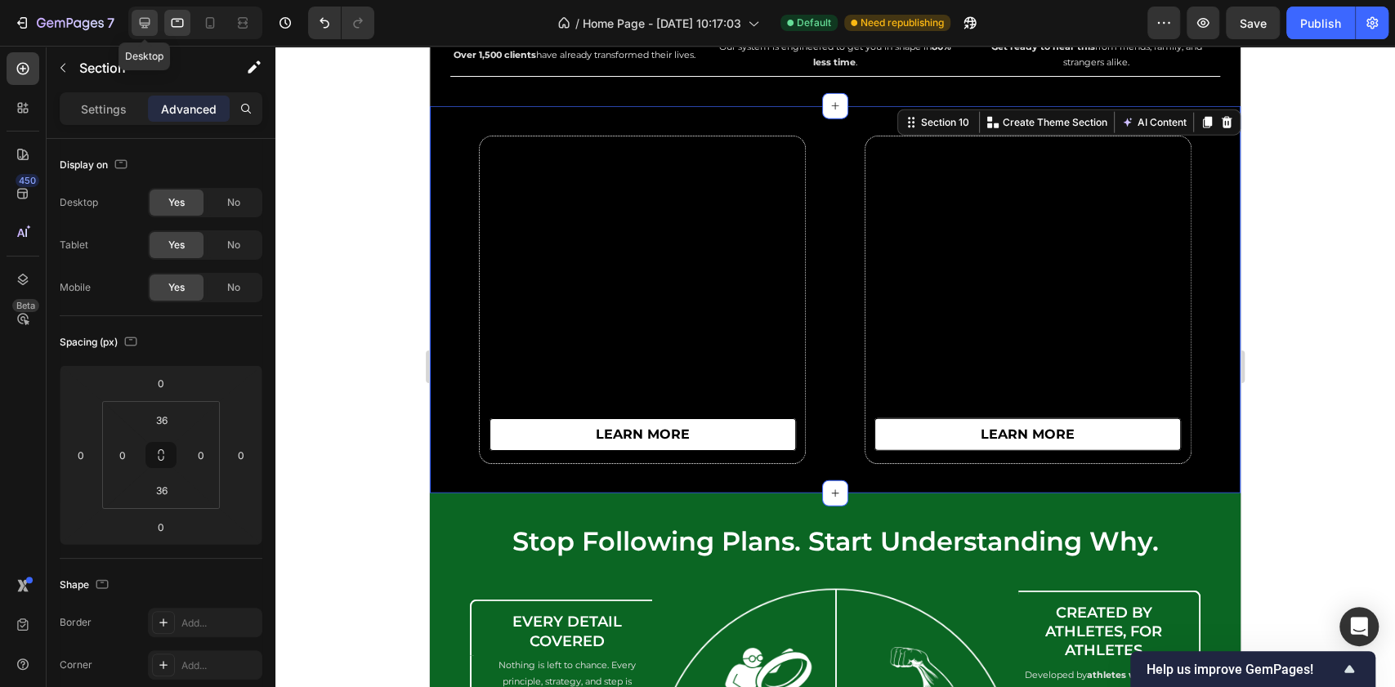
click at [144, 18] on icon at bounding box center [145, 23] width 11 height 11
type input "48"
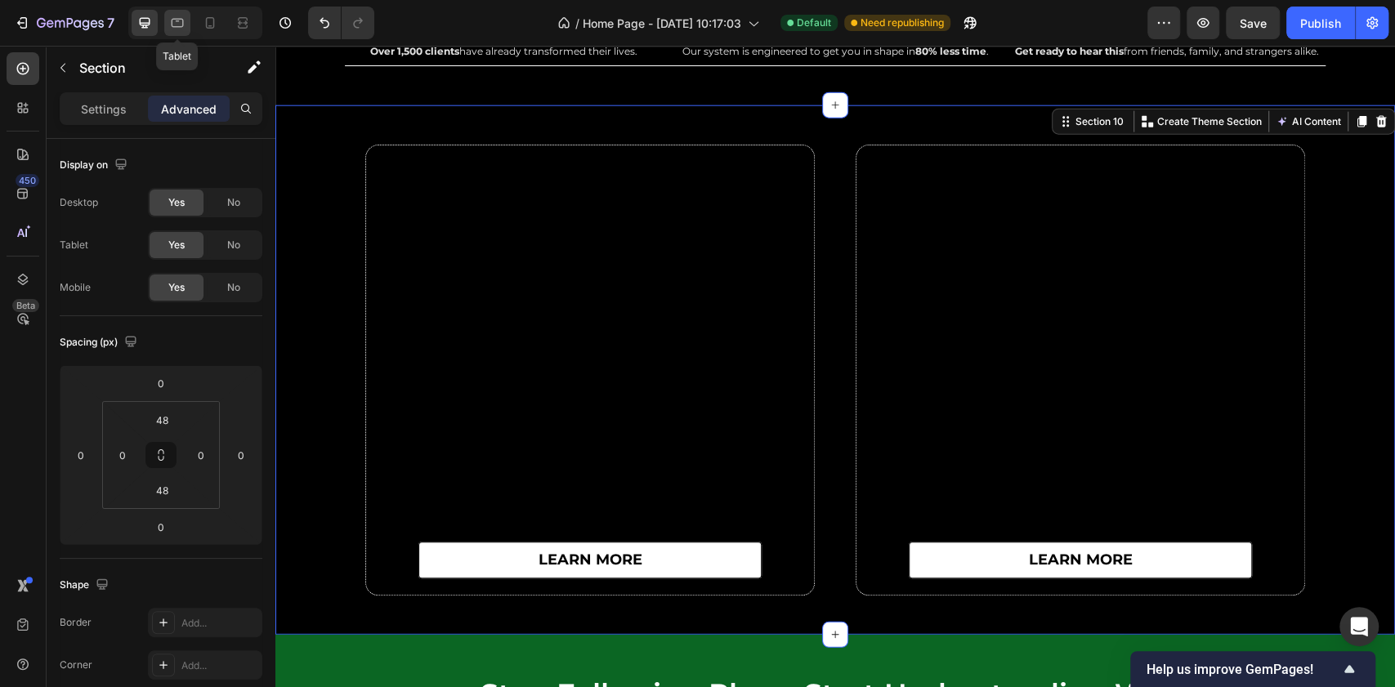
click at [181, 22] on icon at bounding box center [177, 23] width 16 height 16
type input "36"
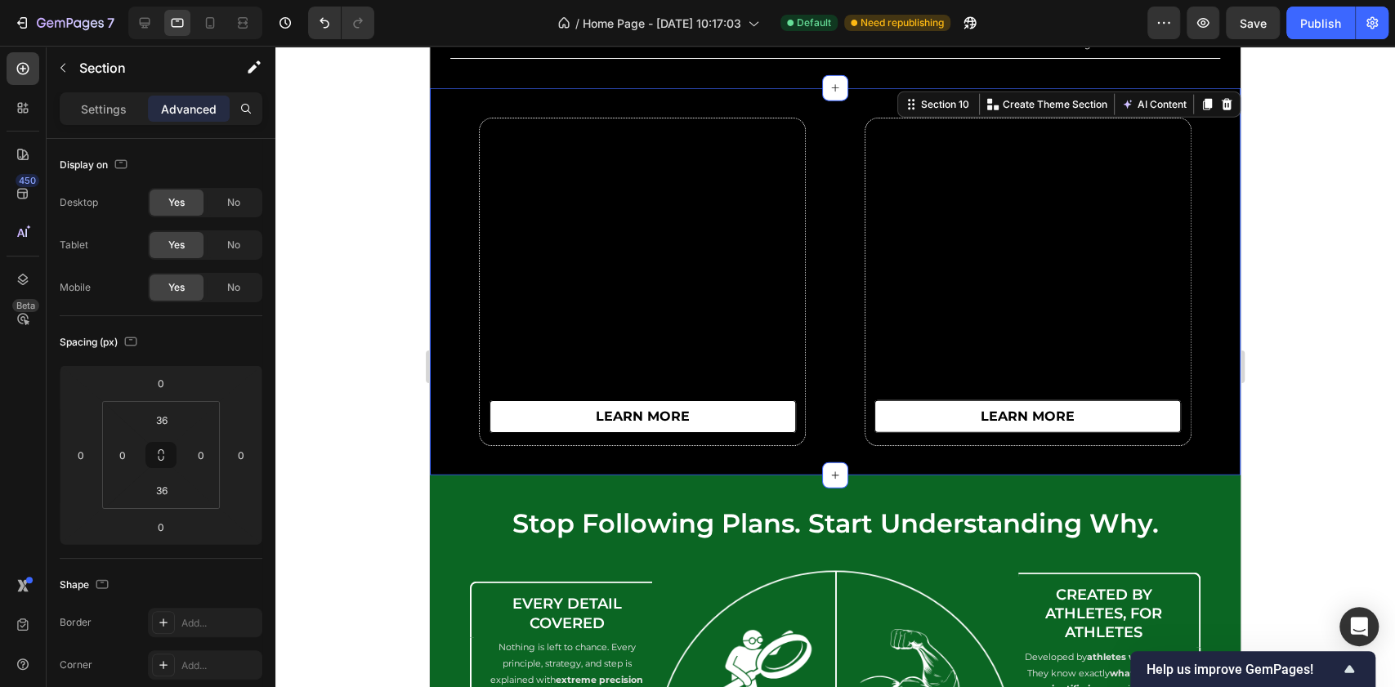
scroll to position [6876, 0]
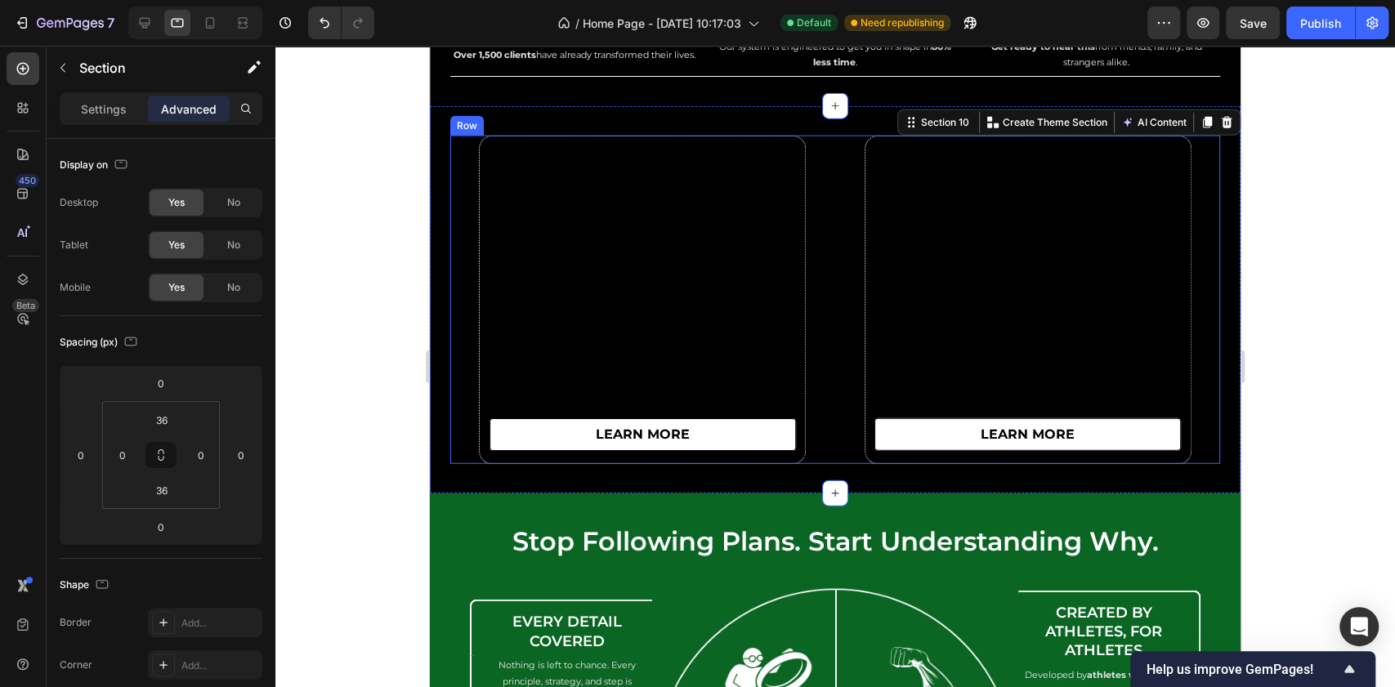
click at [835, 319] on div "learn more Button Row" at bounding box center [1027, 300] width 385 height 329
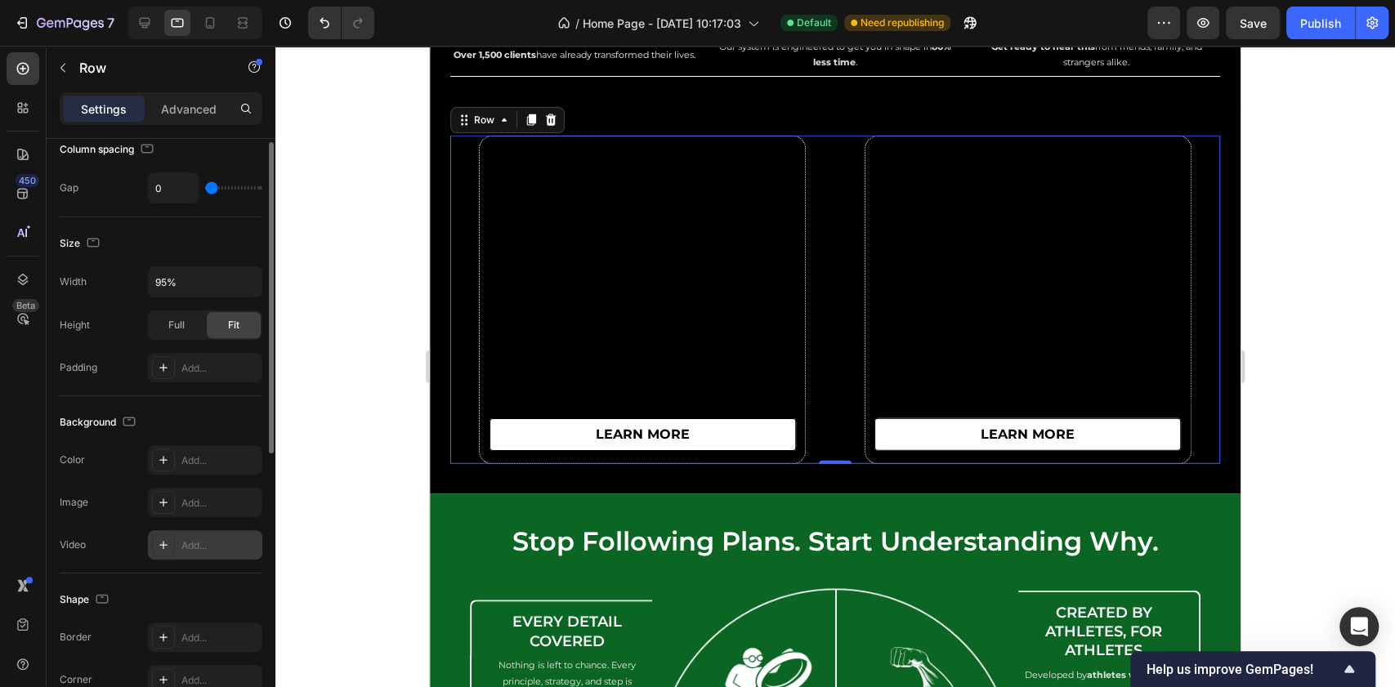
scroll to position [107, 0]
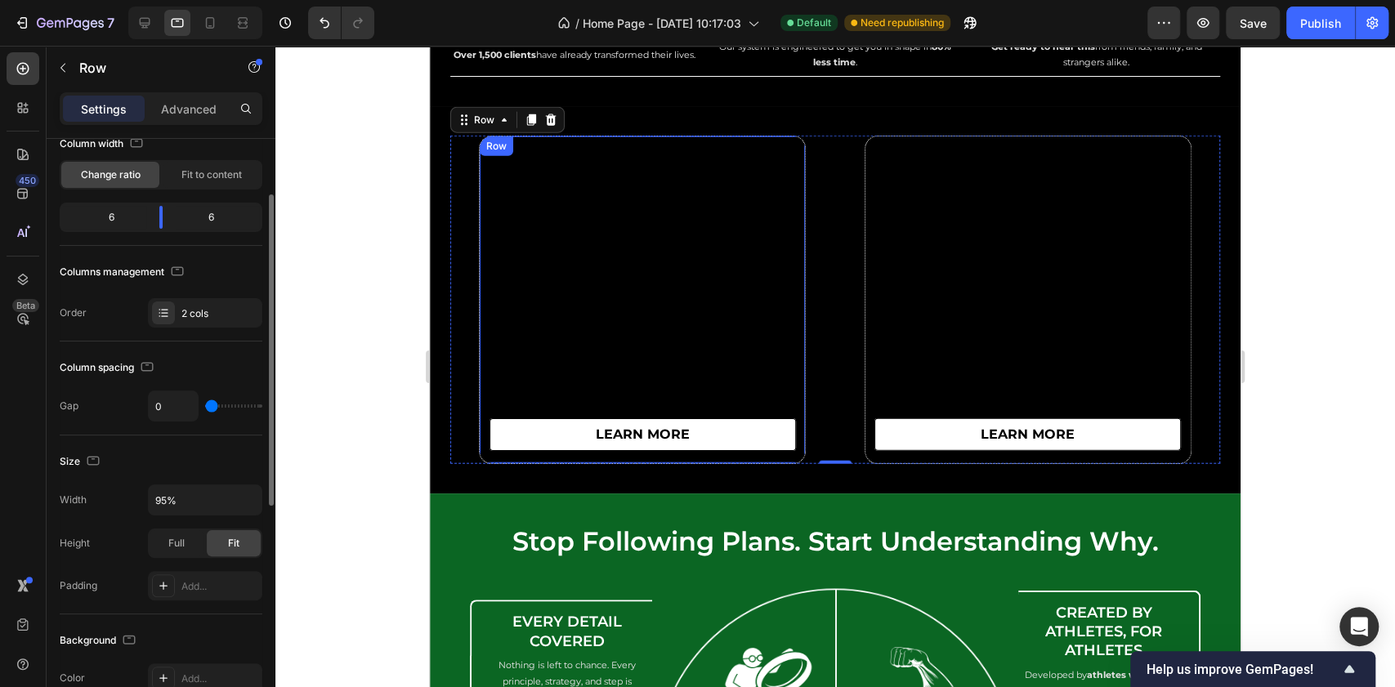
click at [496, 238] on div "learn more Button" at bounding box center [642, 300] width 325 height 327
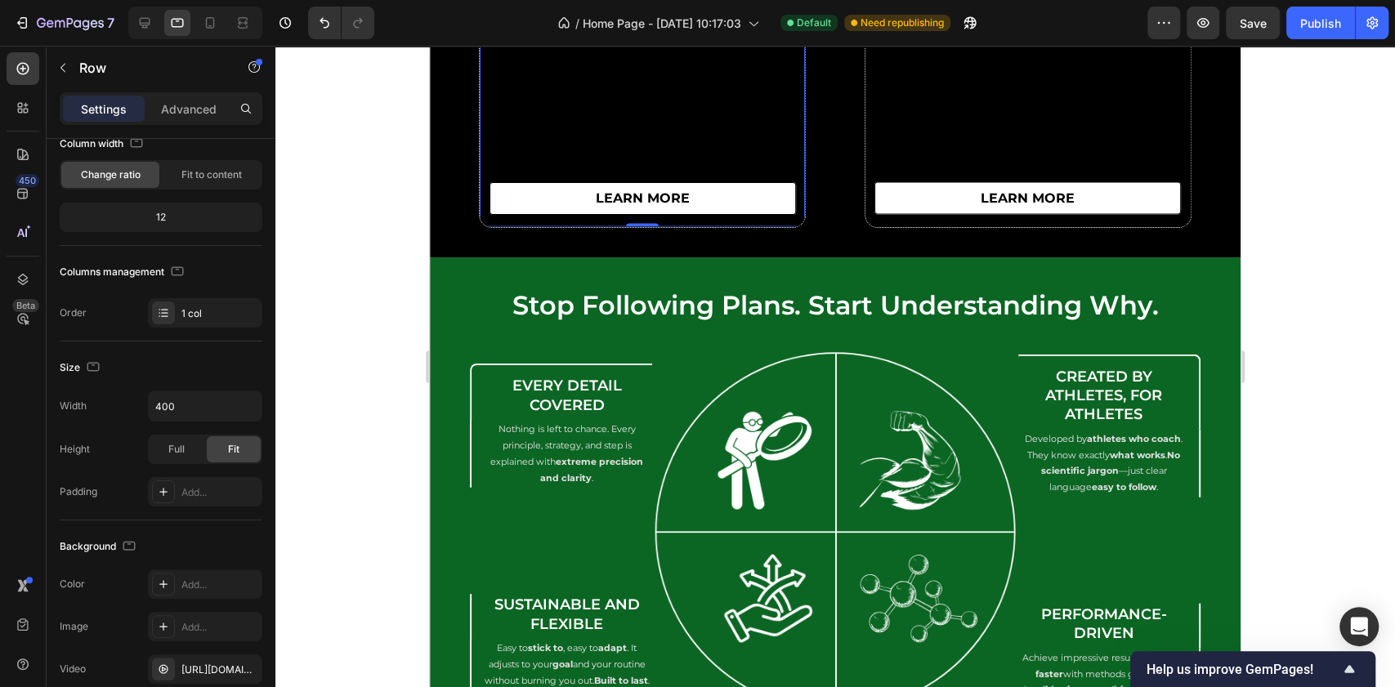
scroll to position [6113, 0]
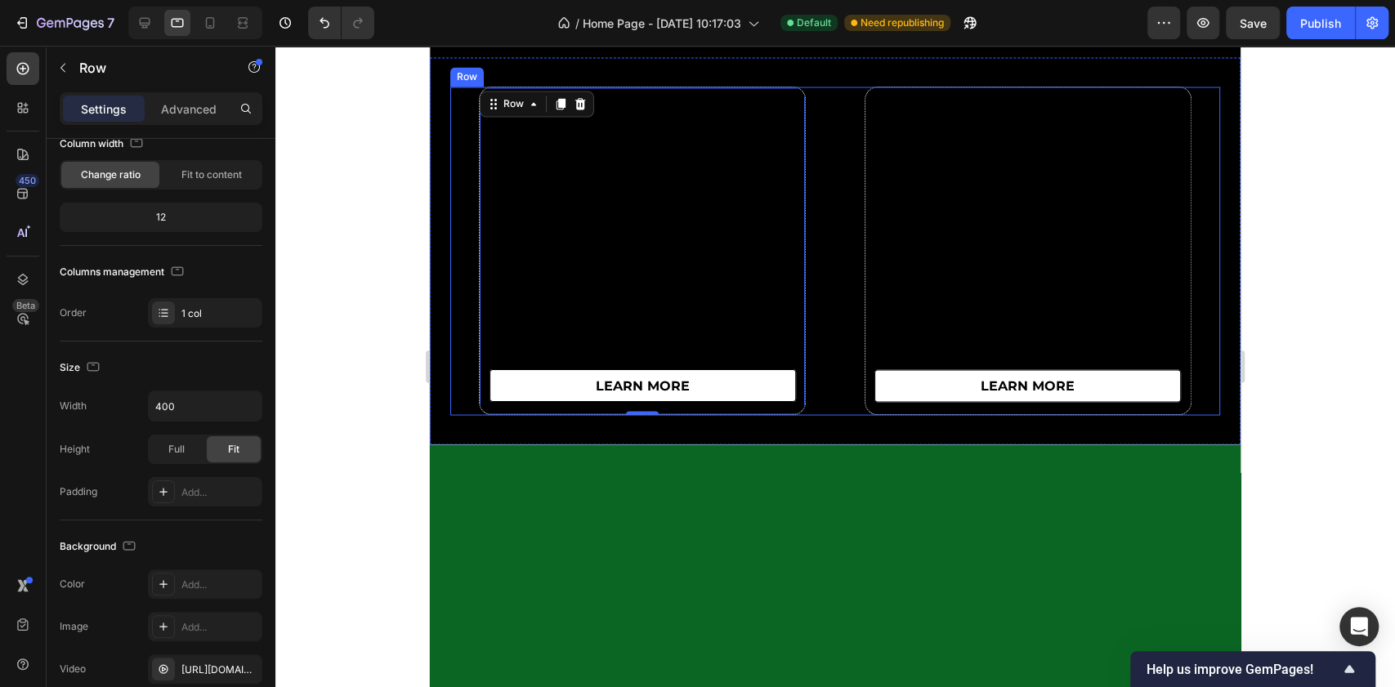
click at [453, 365] on div "learn more Button Row 0" at bounding box center [642, 251] width 385 height 329
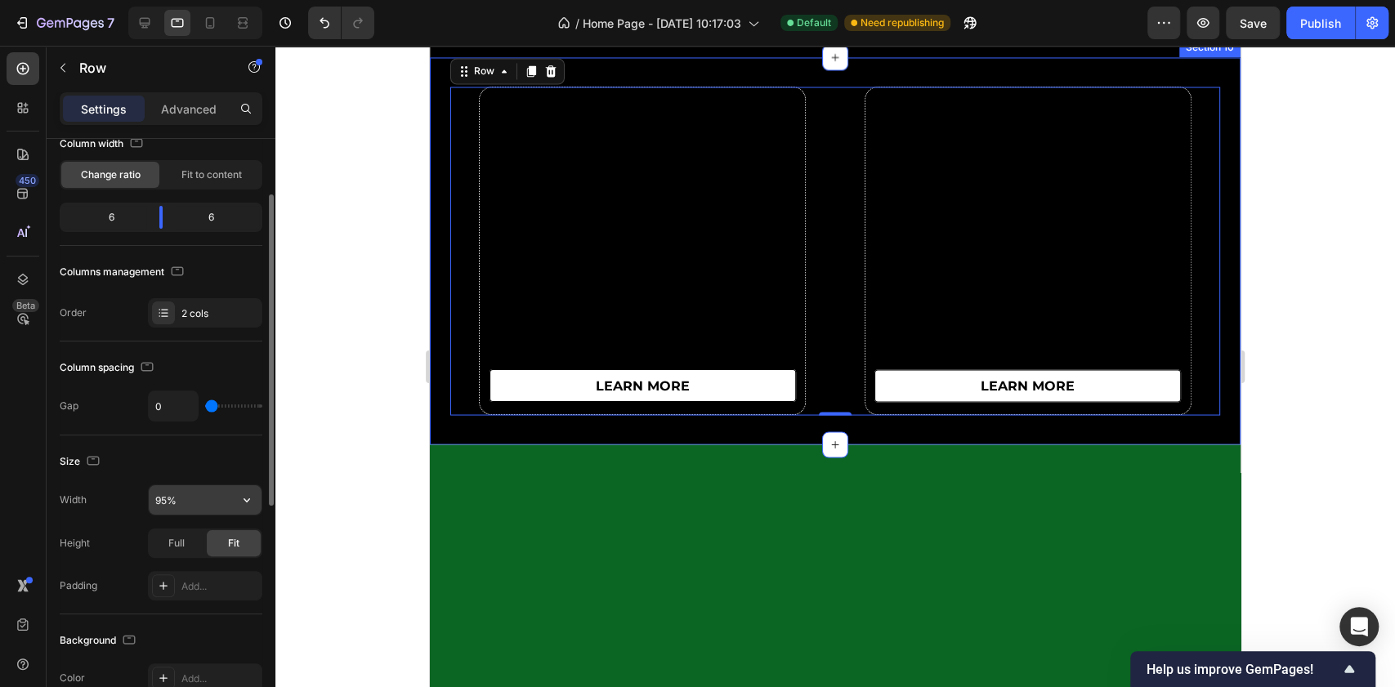
click at [182, 505] on input "95%" at bounding box center [205, 500] width 113 height 29
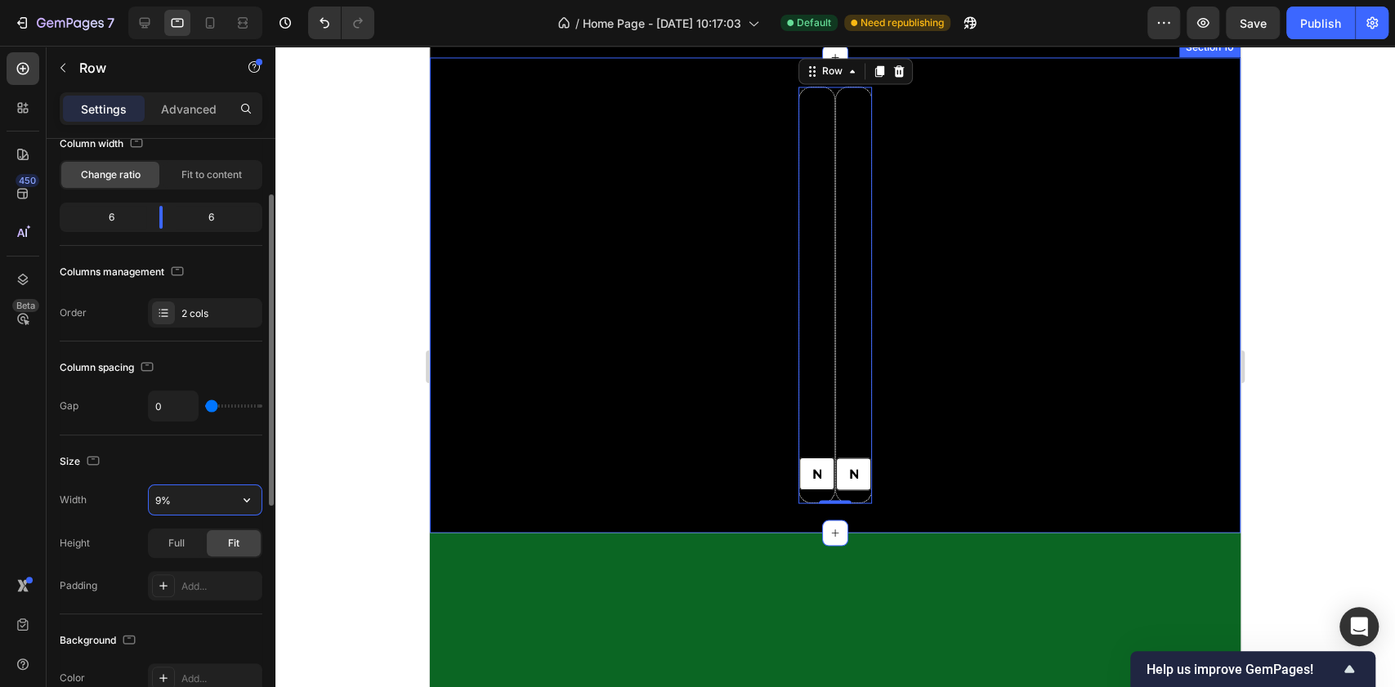
type input "90%"
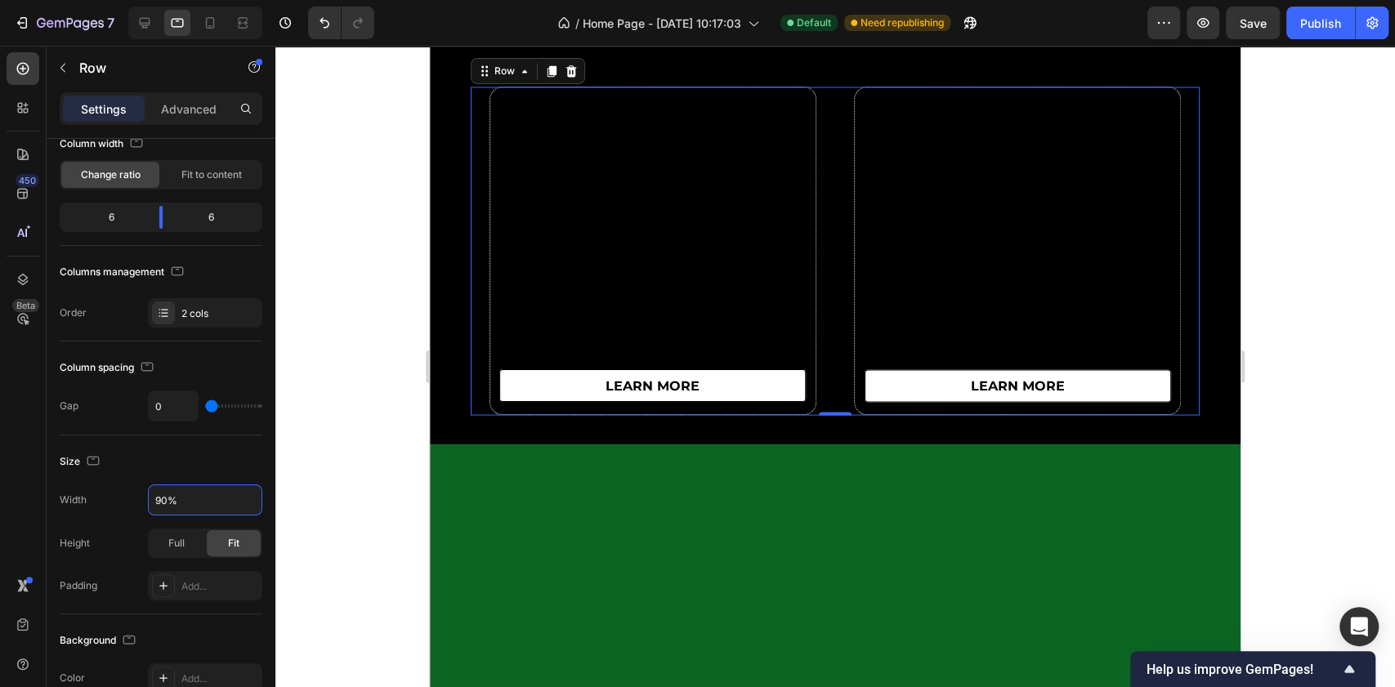
click at [1284, 267] on div at bounding box center [835, 367] width 1120 height 642
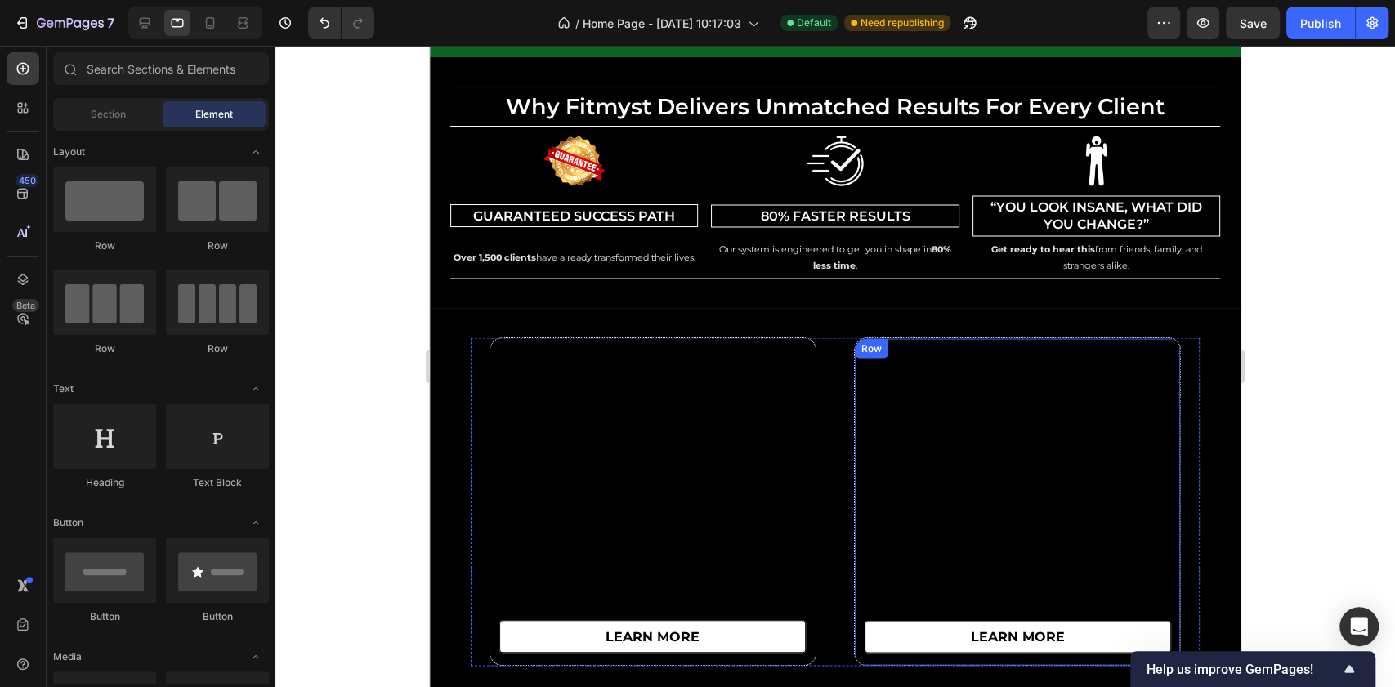
scroll to position [6222, 0]
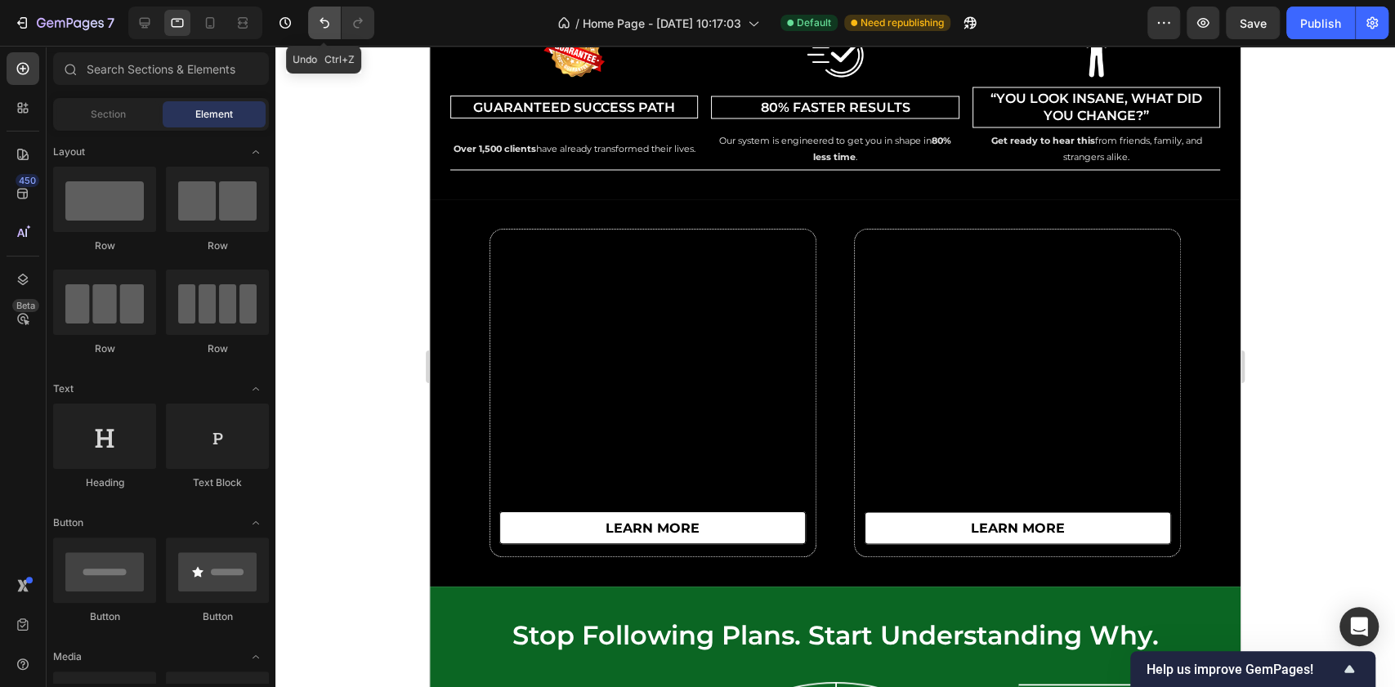
click at [327, 27] on icon "Undo/Redo" at bounding box center [325, 23] width 10 height 11
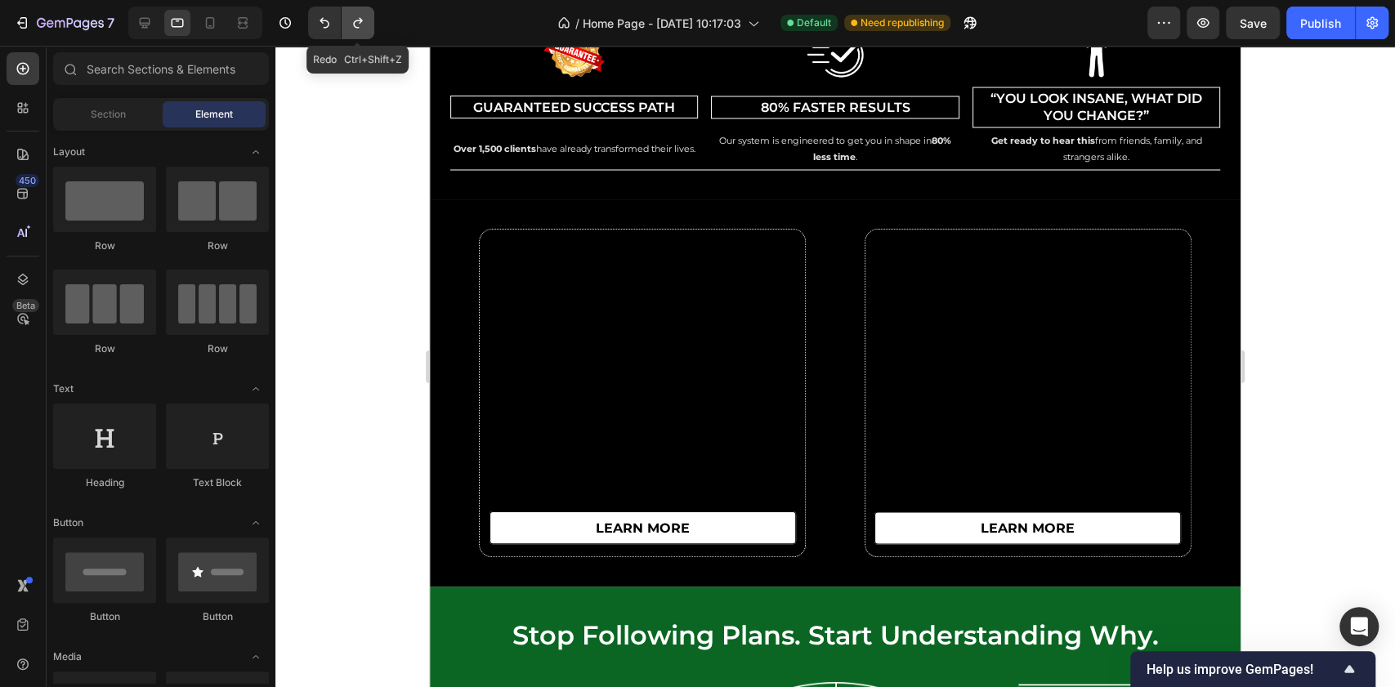
click at [347, 27] on button "Undo/Redo" at bounding box center [358, 23] width 33 height 33
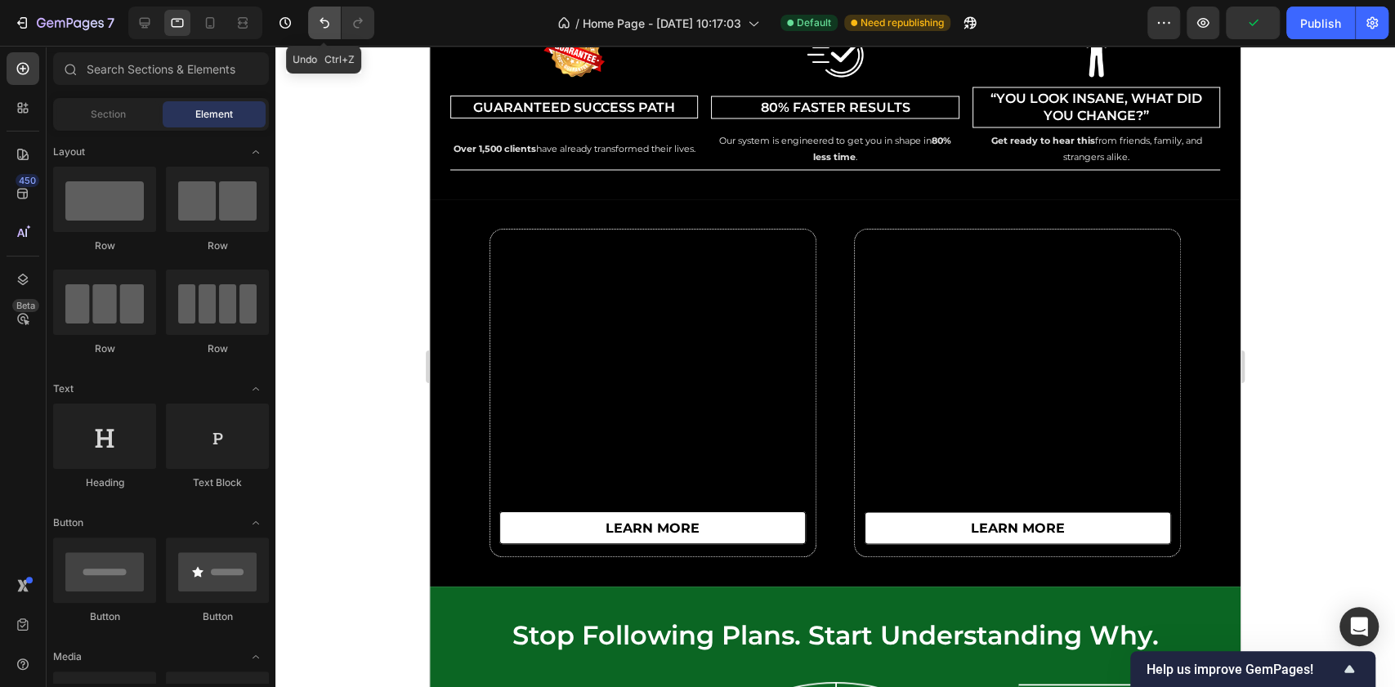
click at [329, 17] on icon "Undo/Redo" at bounding box center [324, 23] width 16 height 16
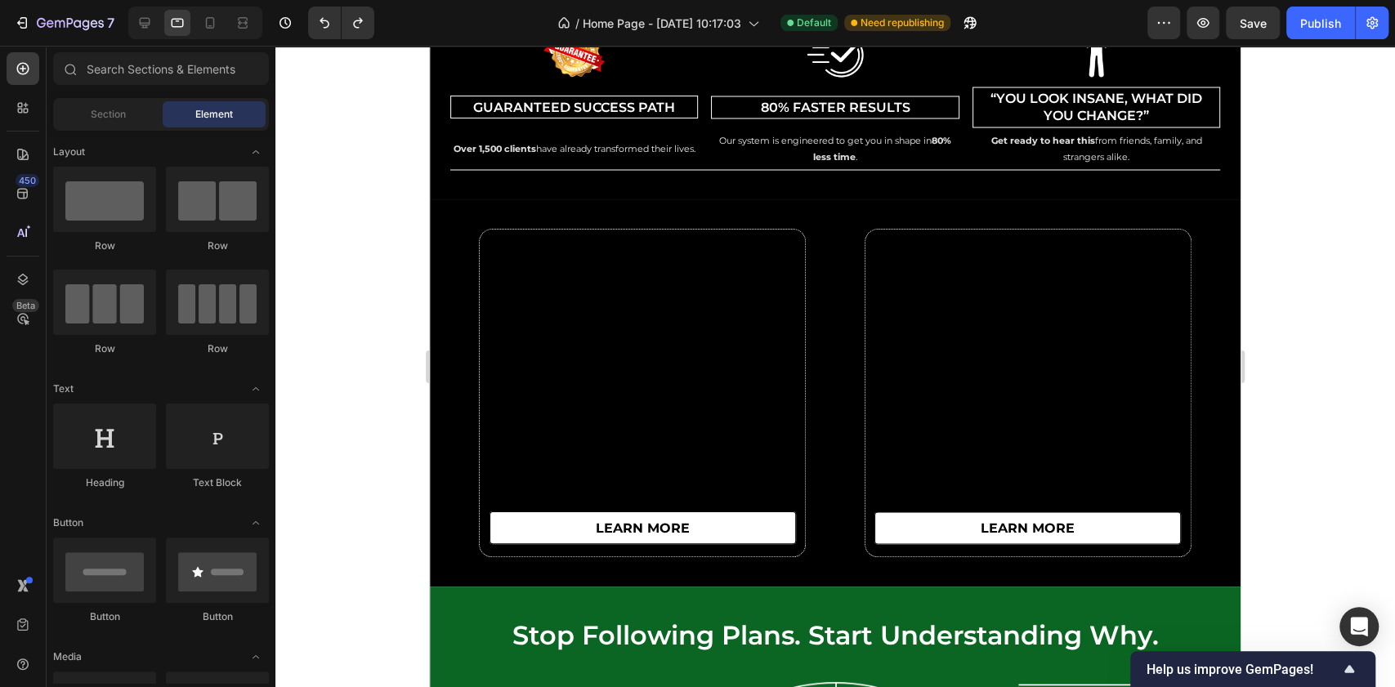
click at [1306, 289] on div at bounding box center [835, 367] width 1120 height 642
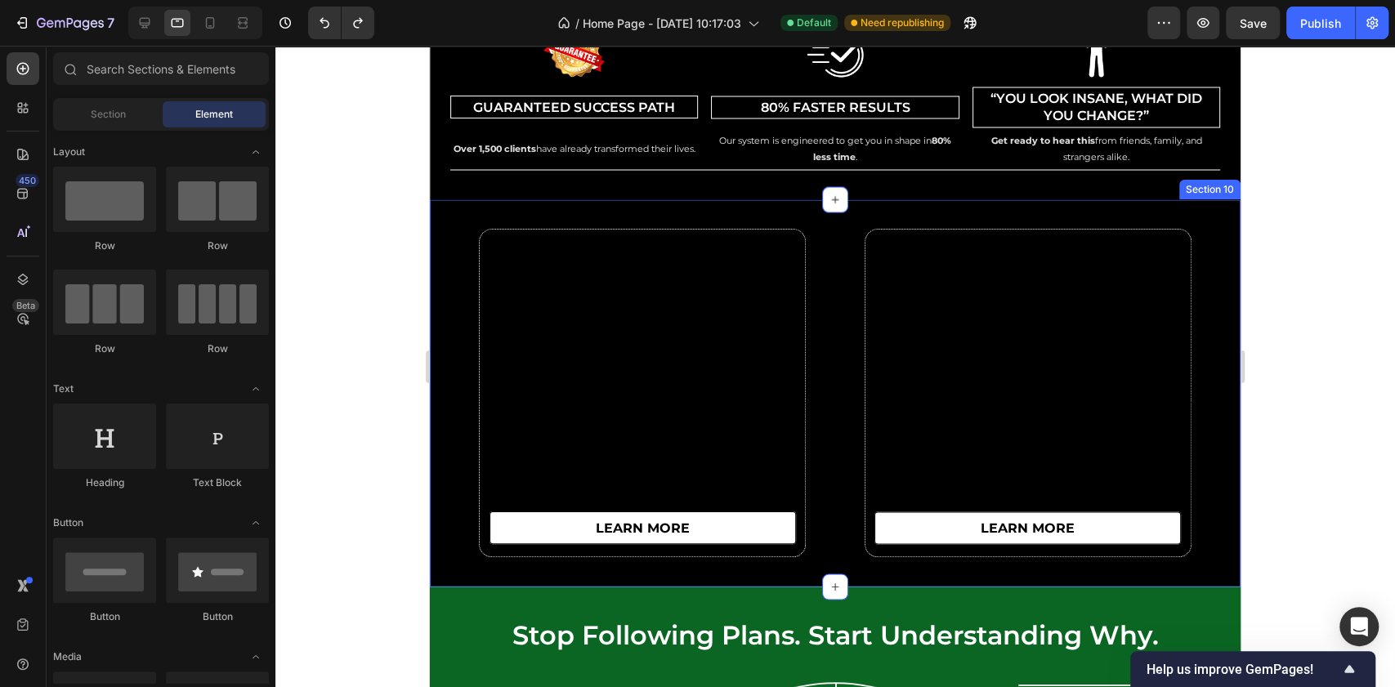
click at [442, 504] on div "learn more Button Row learn more Button Row Row" at bounding box center [835, 393] width 811 height 329
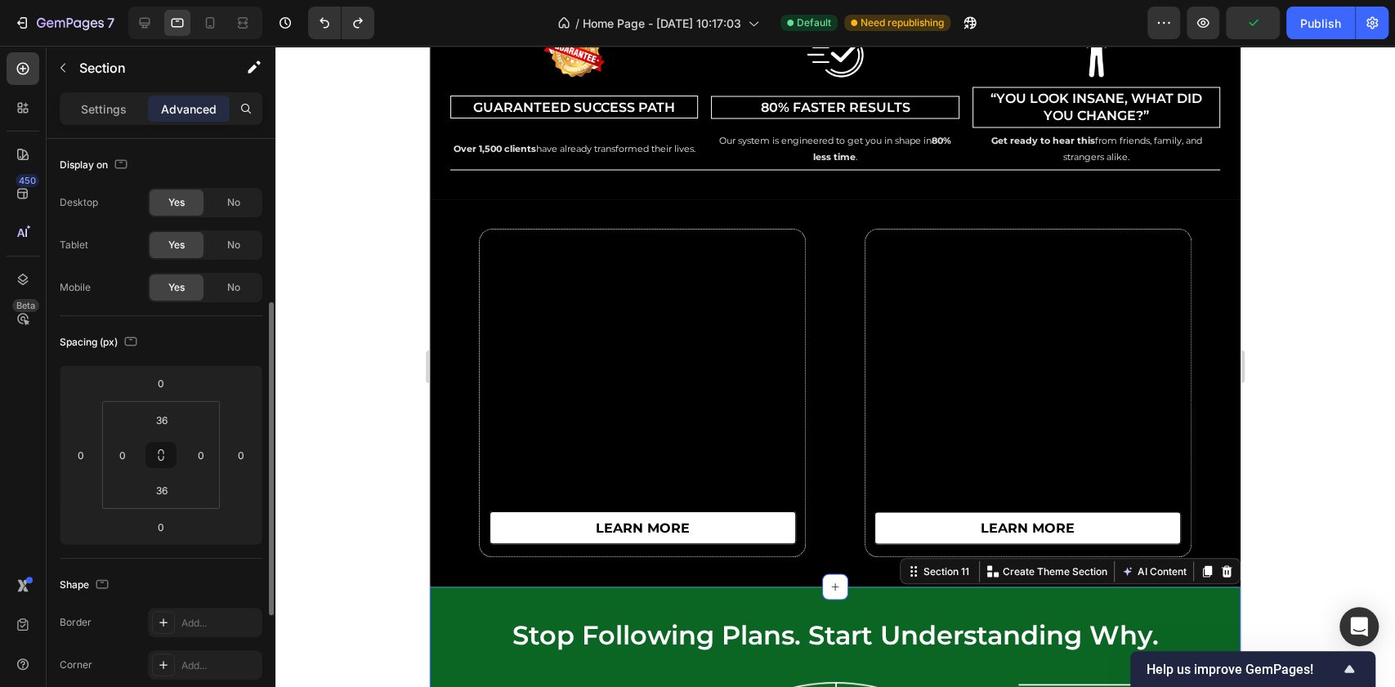
scroll to position [107, 0]
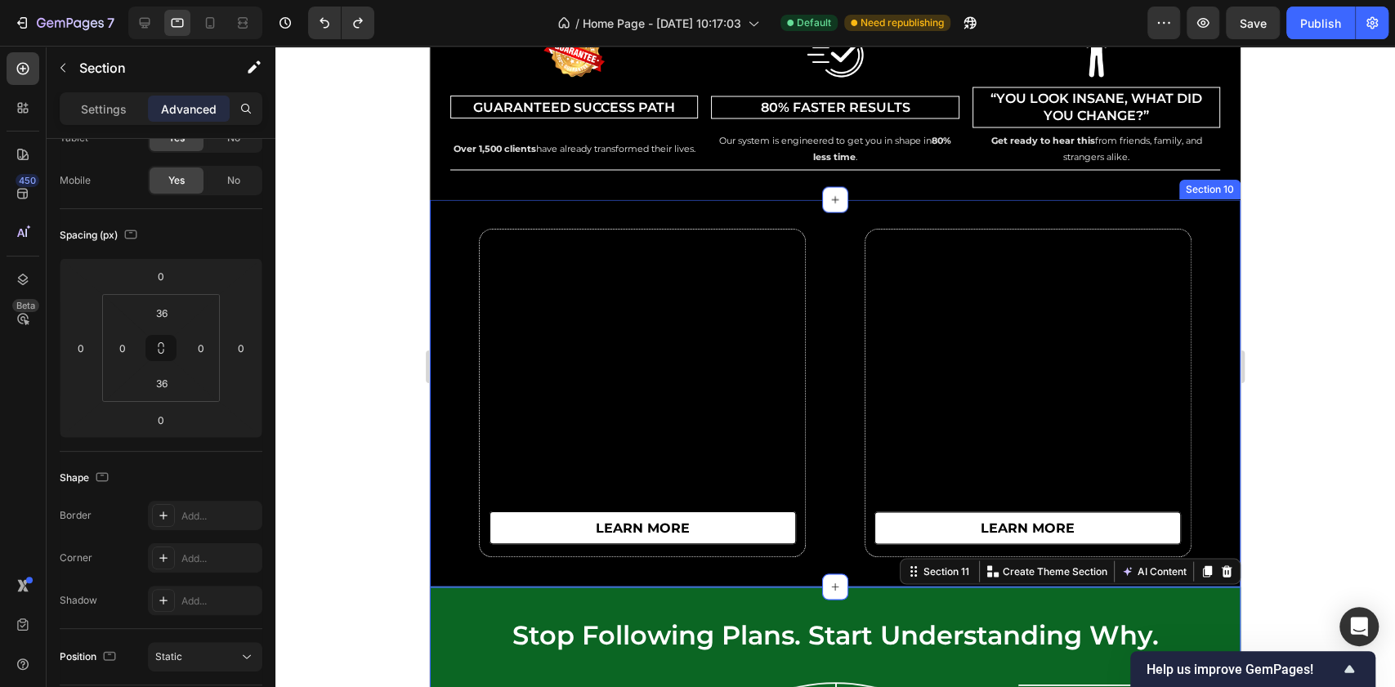
click at [442, 559] on div "learn more Button Row learn more Button Row Row Section 10" at bounding box center [835, 392] width 811 height 387
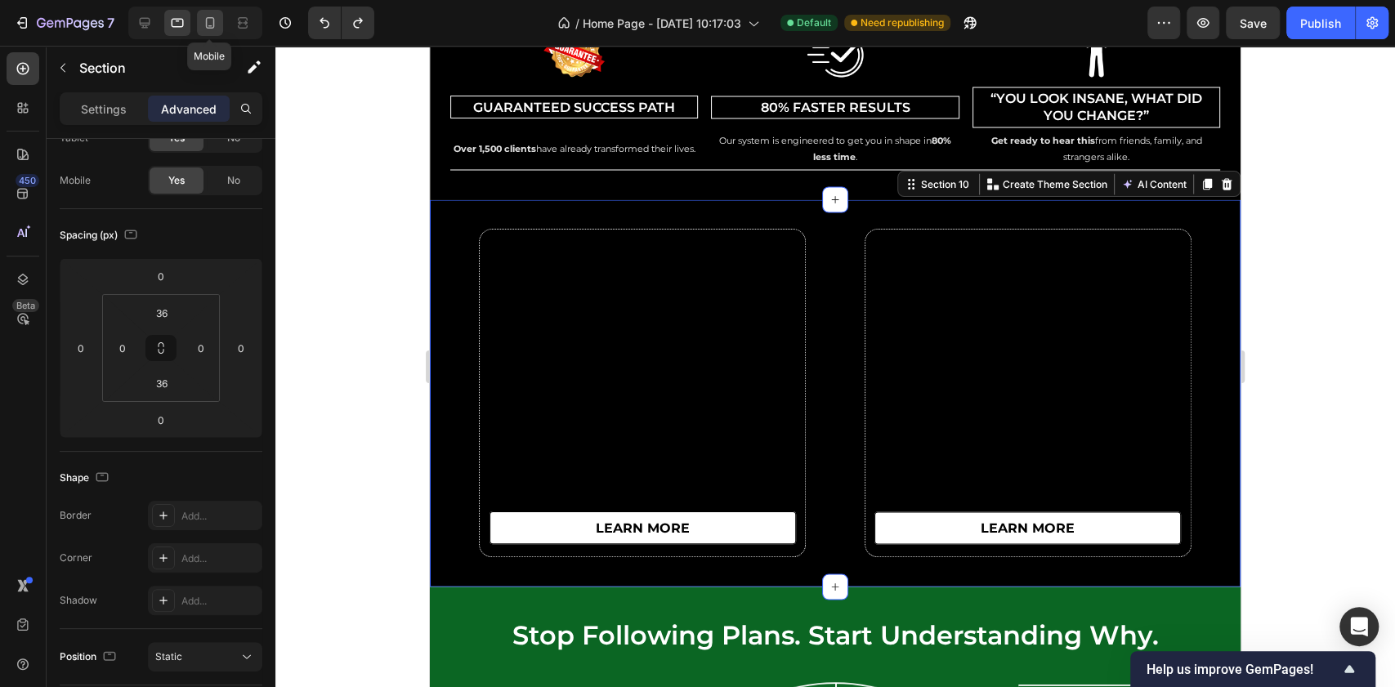
click at [217, 24] on div at bounding box center [210, 23] width 26 height 26
type input "32"
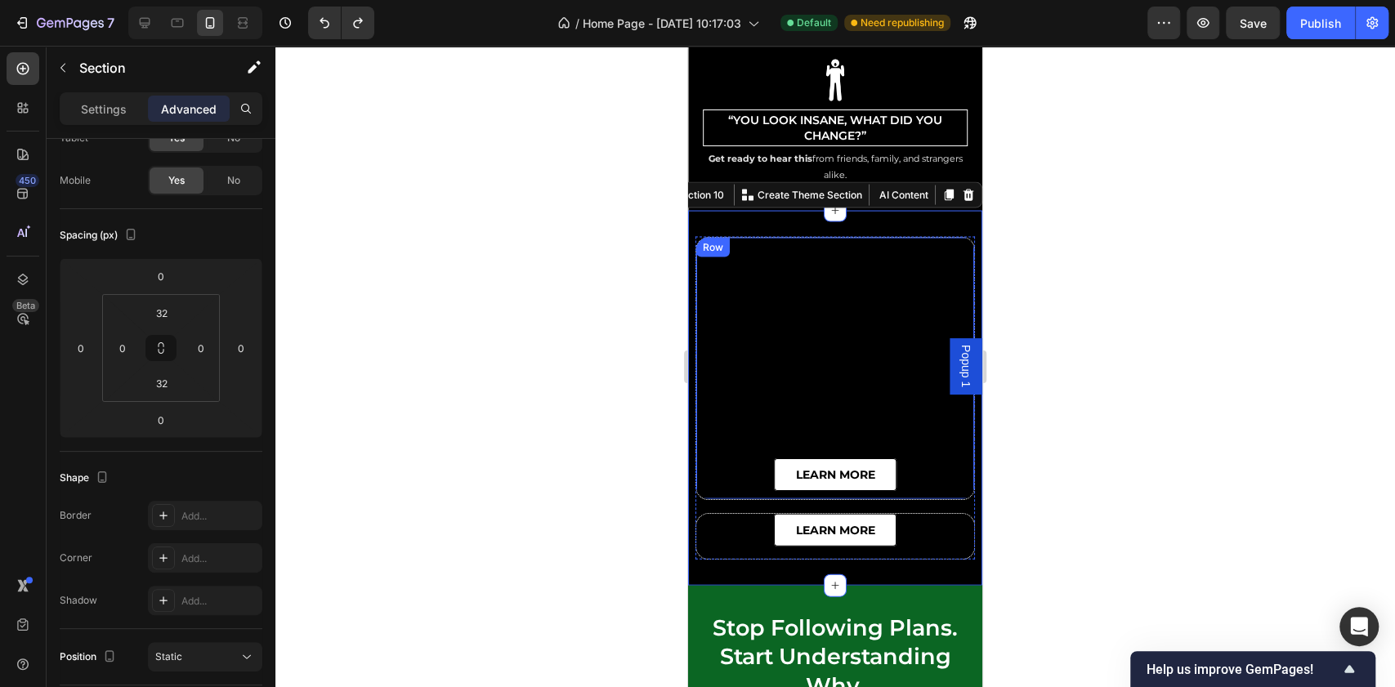
scroll to position [6449, 0]
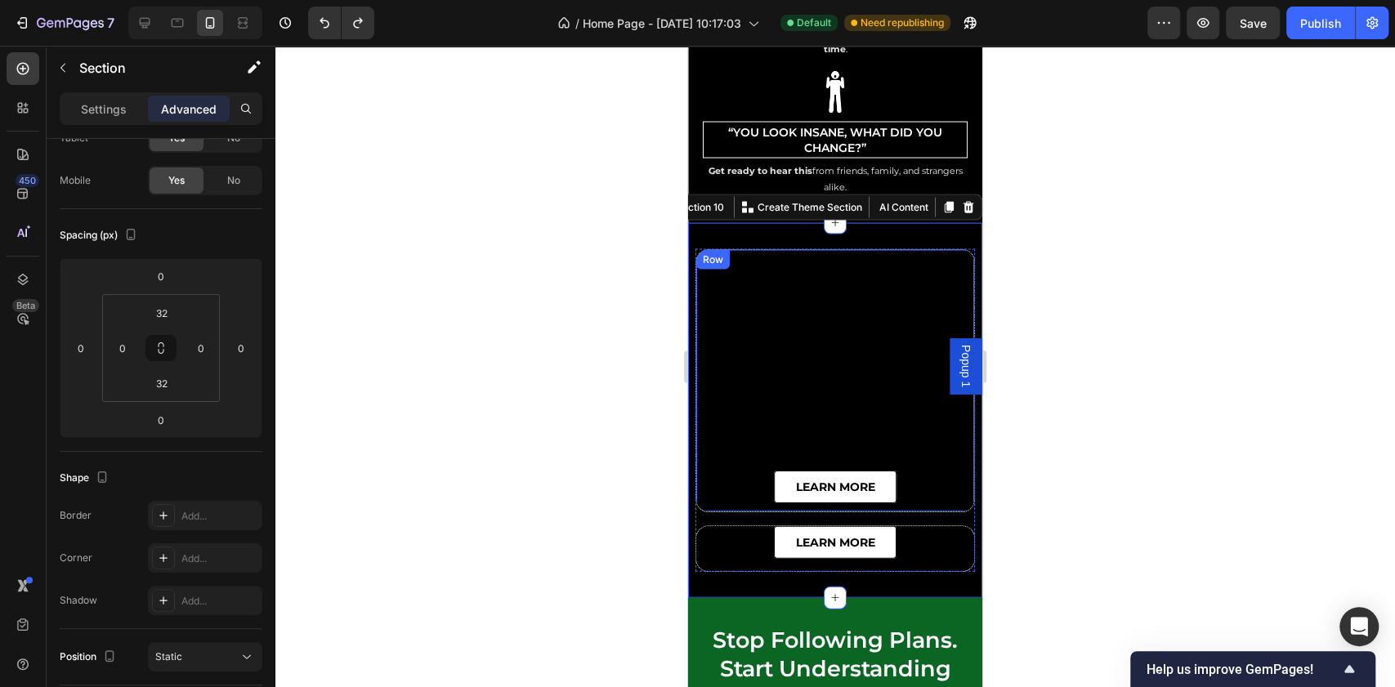
click at [816, 387] on div "learn more Button" at bounding box center [835, 381] width 278 height 262
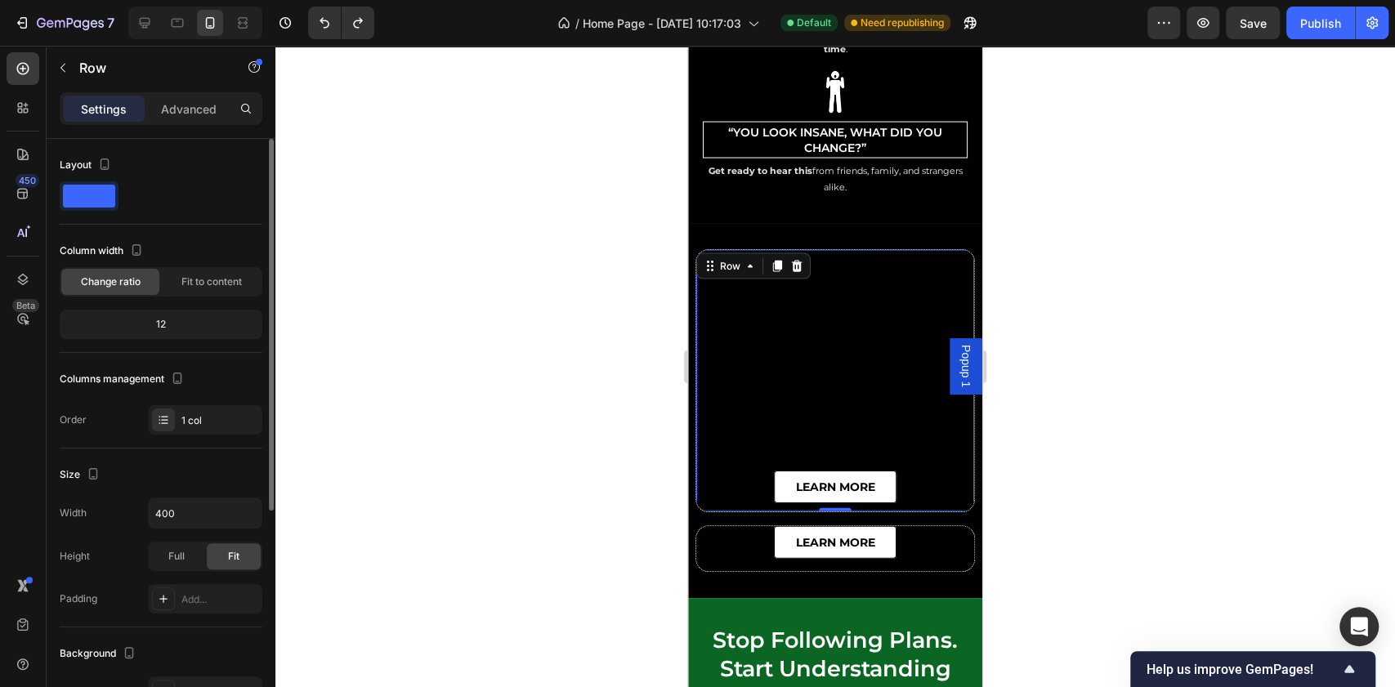
scroll to position [217, 0]
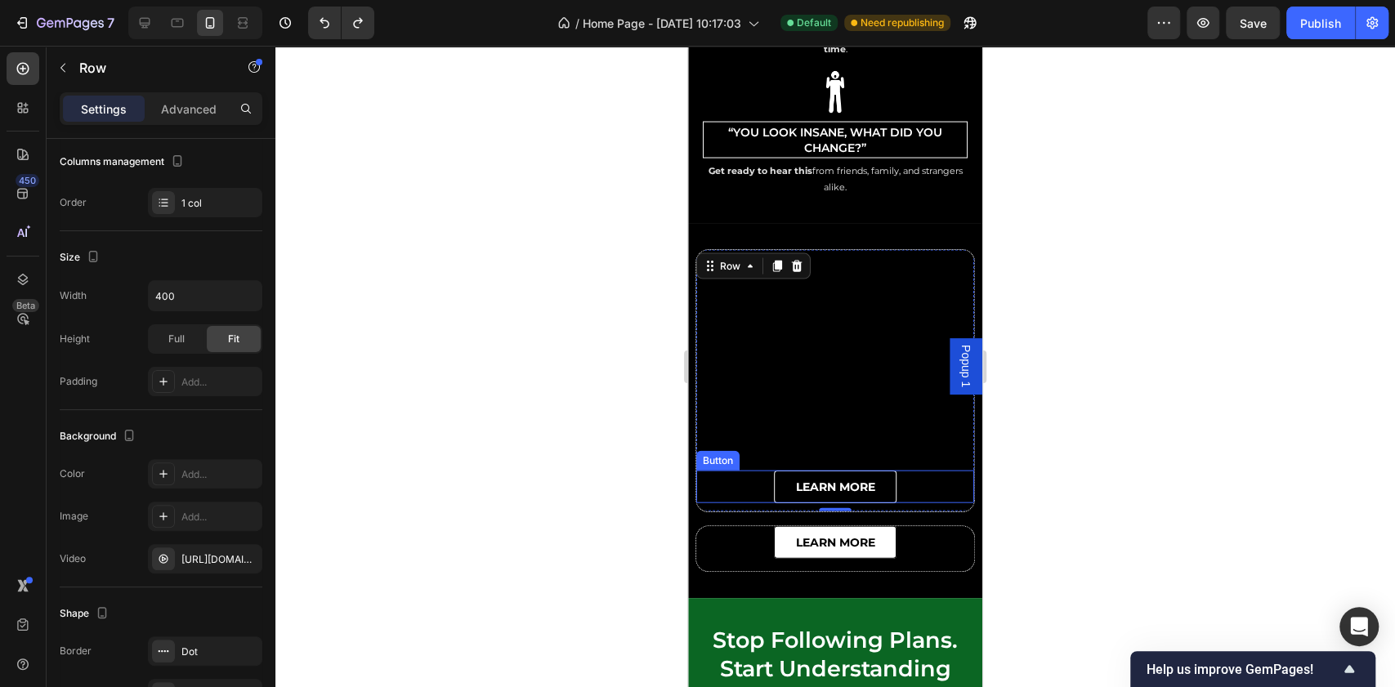
click at [784, 472] on link "learn more" at bounding box center [835, 487] width 123 height 33
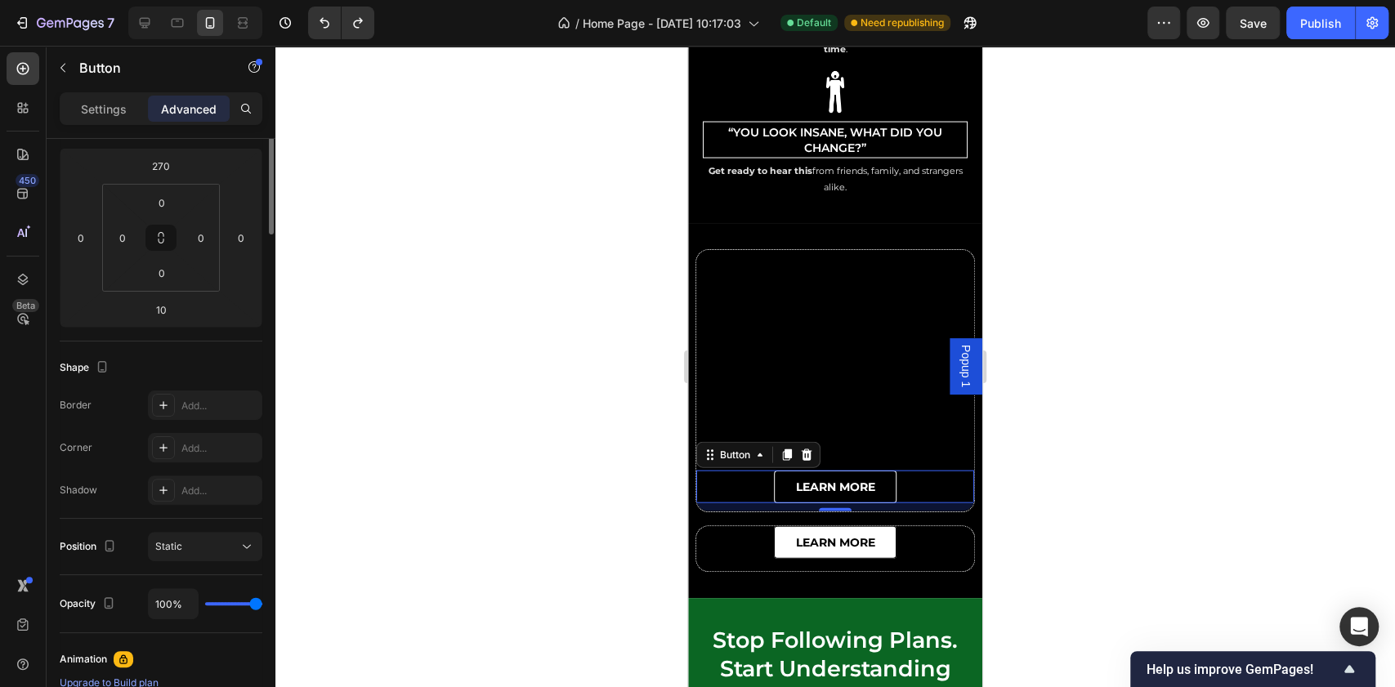
scroll to position [0, 0]
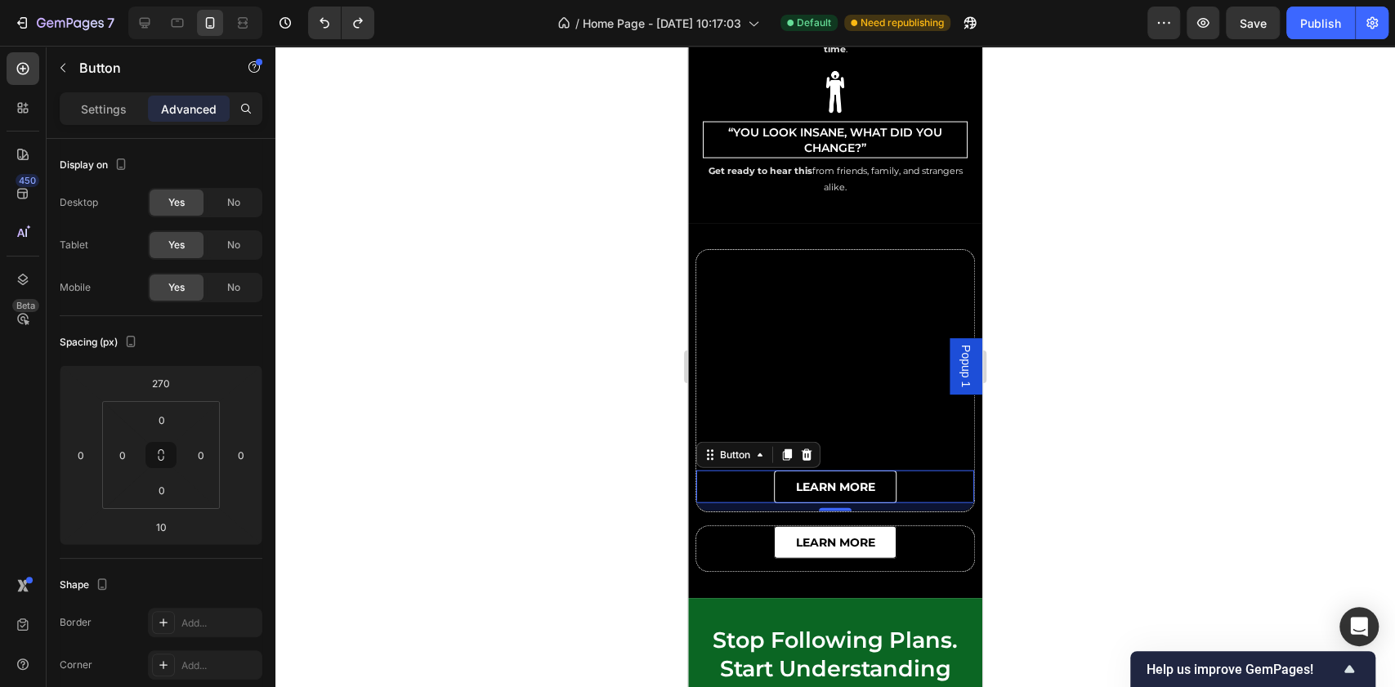
click at [780, 477] on link "learn more" at bounding box center [835, 487] width 123 height 33
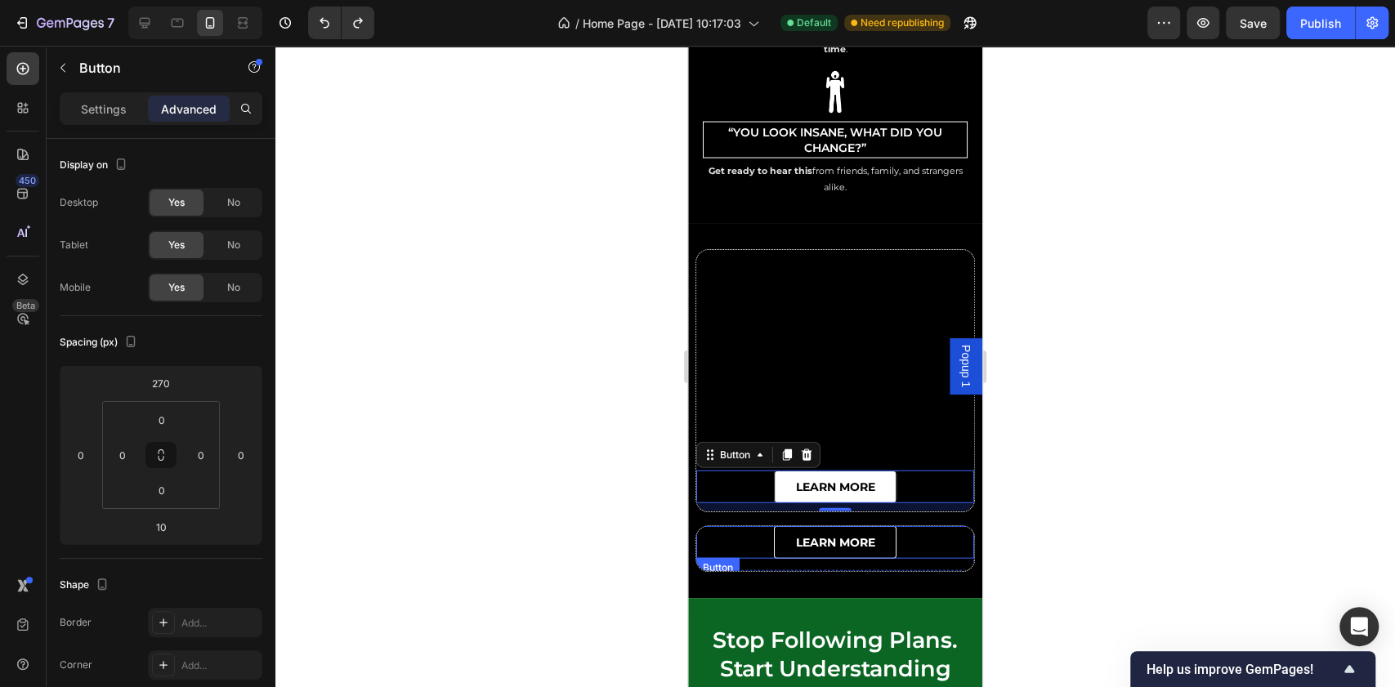
click at [780, 530] on link "learn more" at bounding box center [835, 542] width 123 height 33
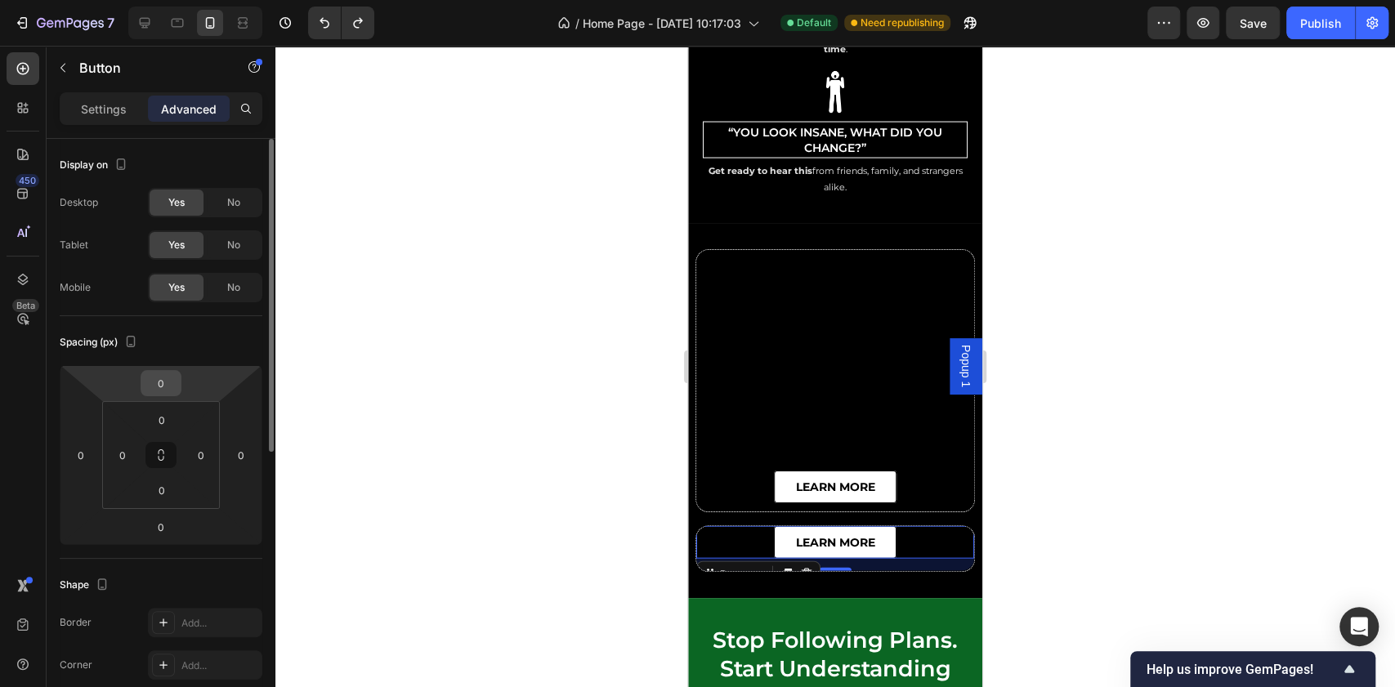
click at [178, 386] on div "0" at bounding box center [161, 383] width 41 height 26
click at [170, 380] on input "0" at bounding box center [161, 383] width 33 height 25
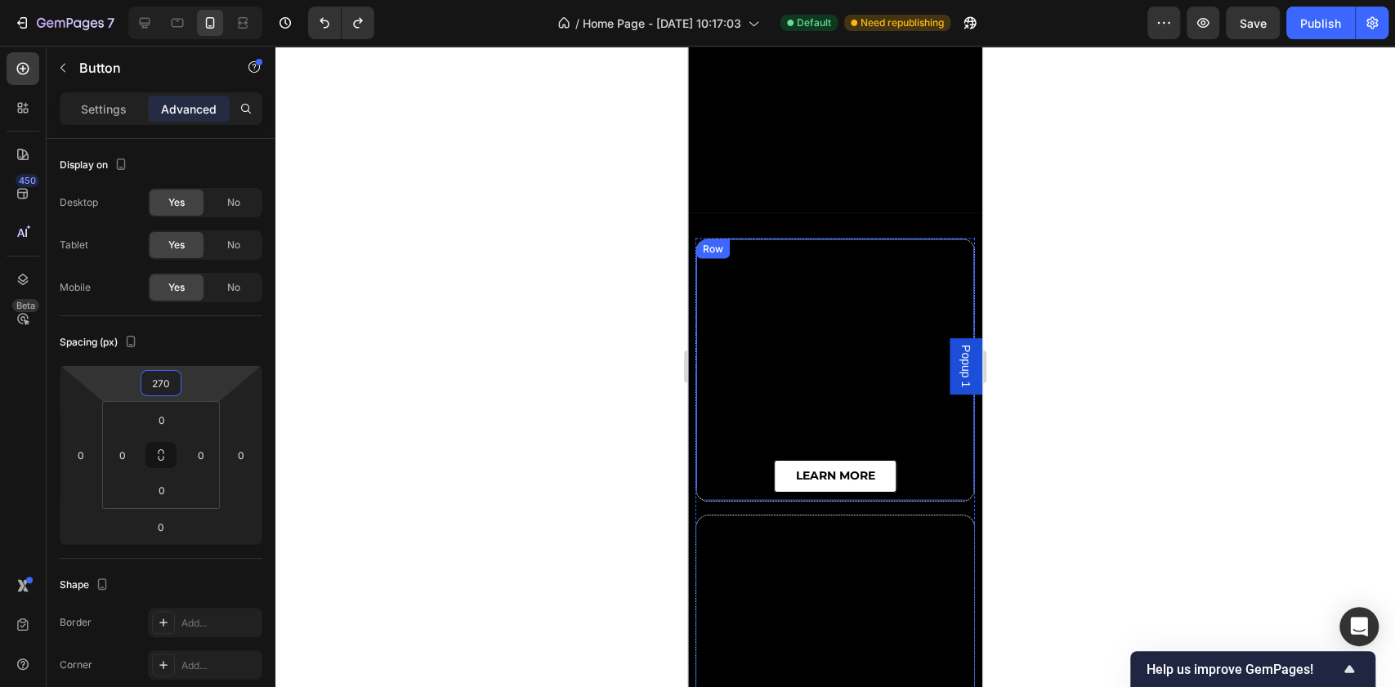
scroll to position [6776, 0]
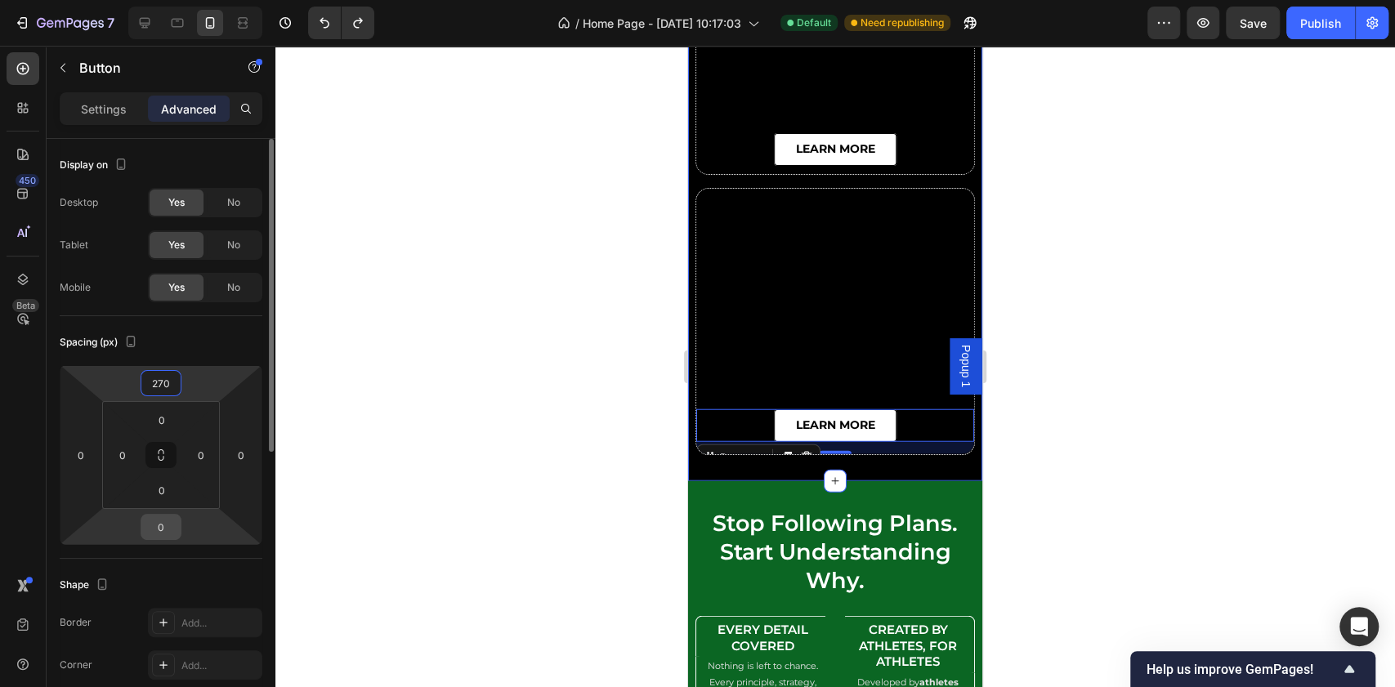
type input "270"
click at [172, 523] on input "0" at bounding box center [161, 527] width 33 height 25
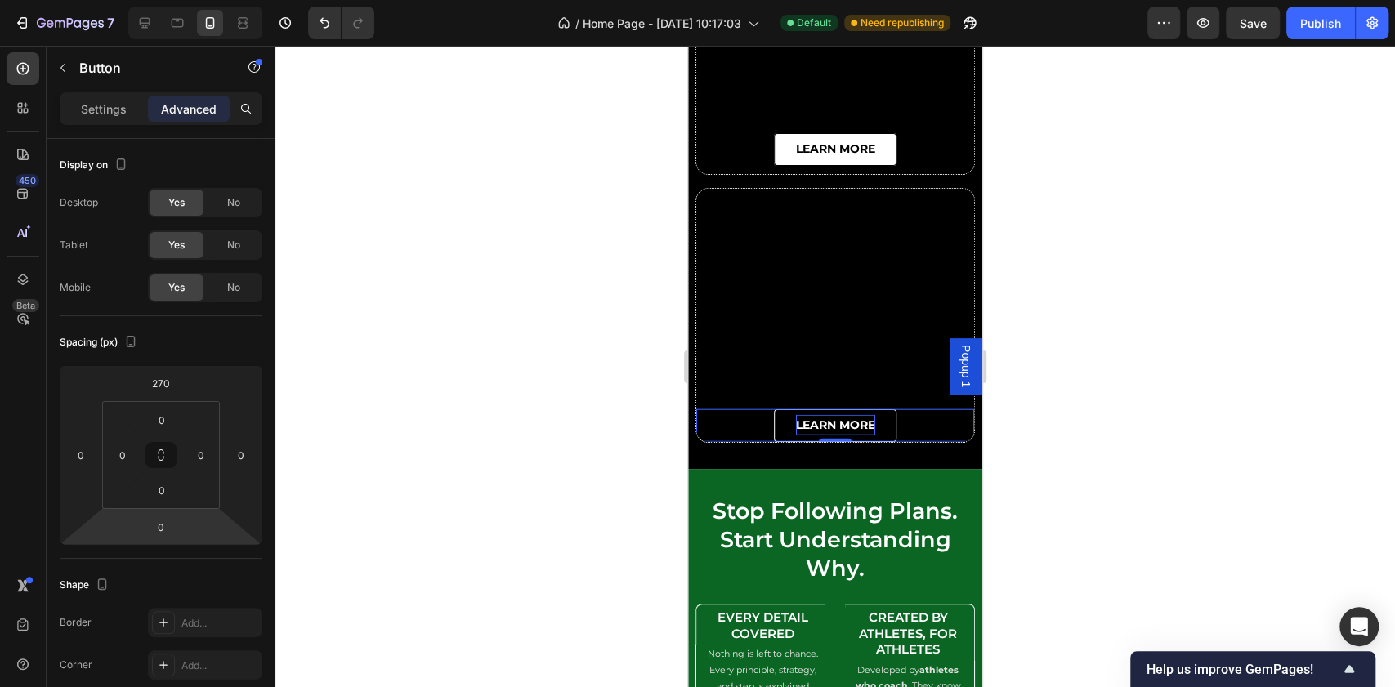
drag, startPoint x: 834, startPoint y: 450, endPoint x: 835, endPoint y: 421, distance: 29.5
click at [835, 421] on div "learn more Button 0" at bounding box center [835, 426] width 278 height 33
click at [170, 524] on input "0" at bounding box center [161, 527] width 33 height 25
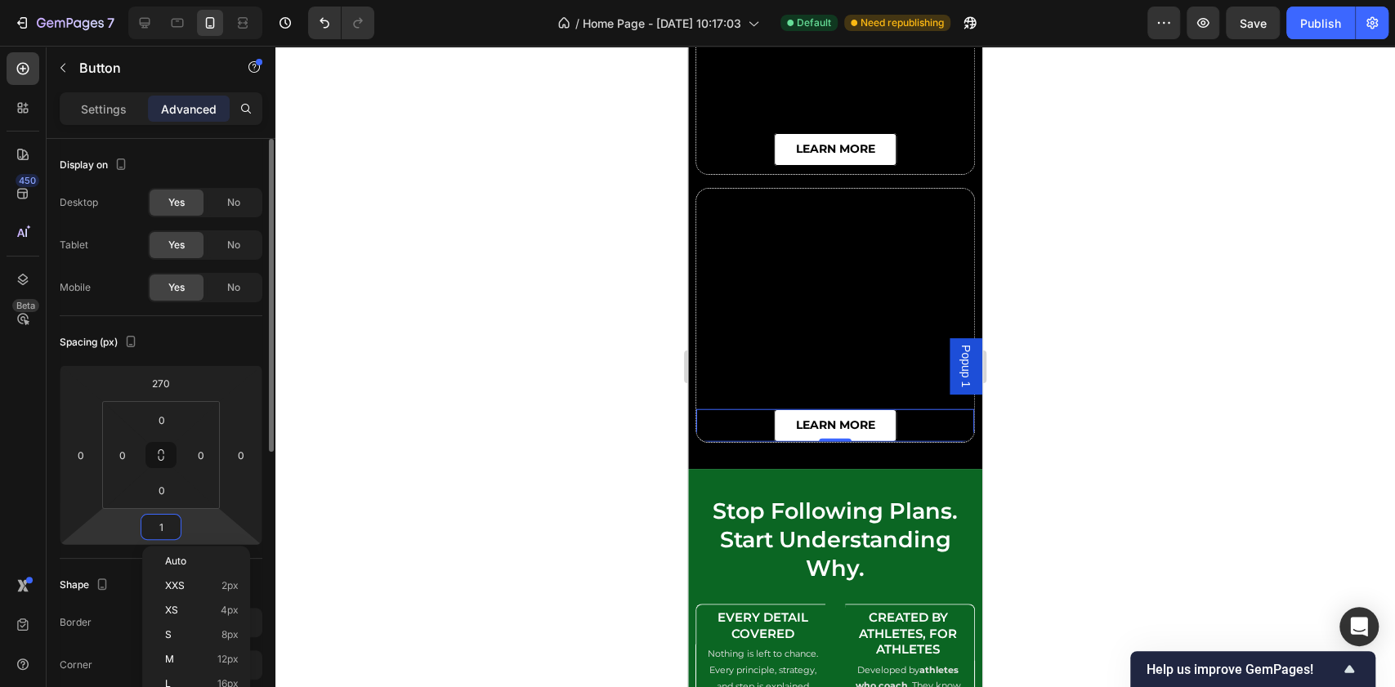
type input "10"
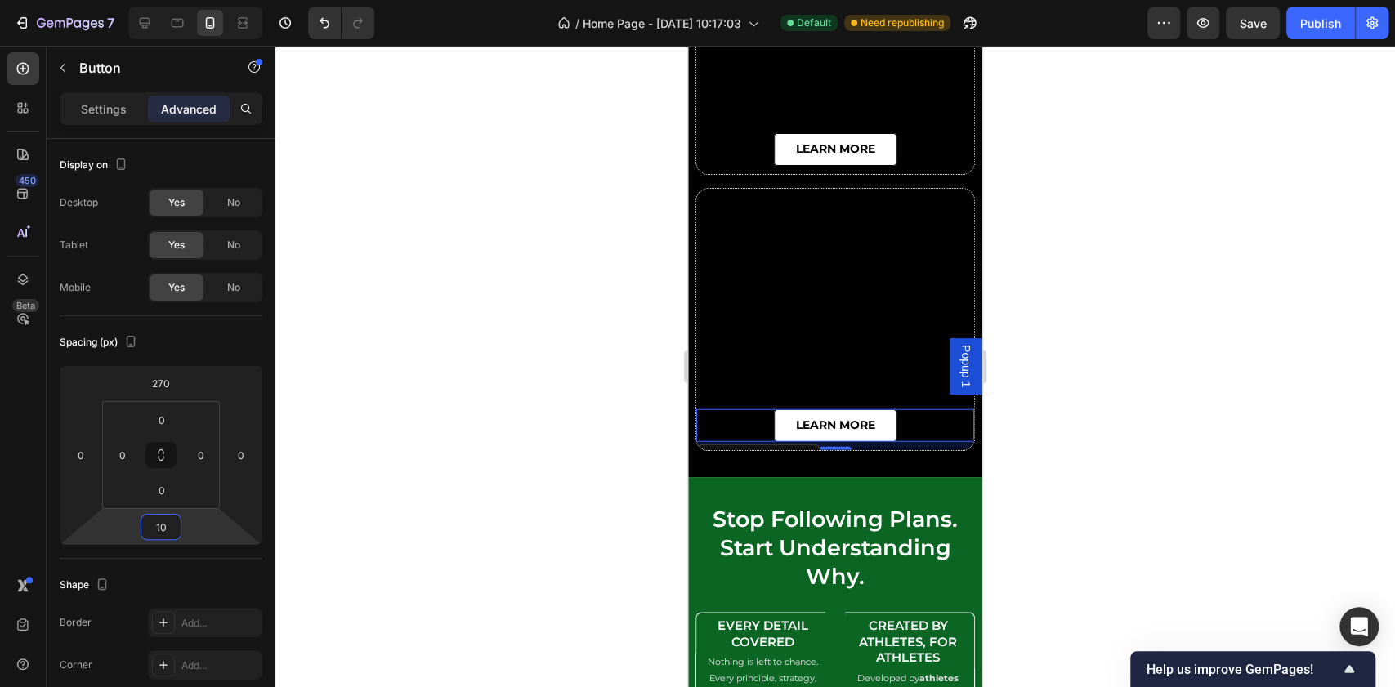
click at [1144, 374] on div at bounding box center [835, 367] width 1120 height 642
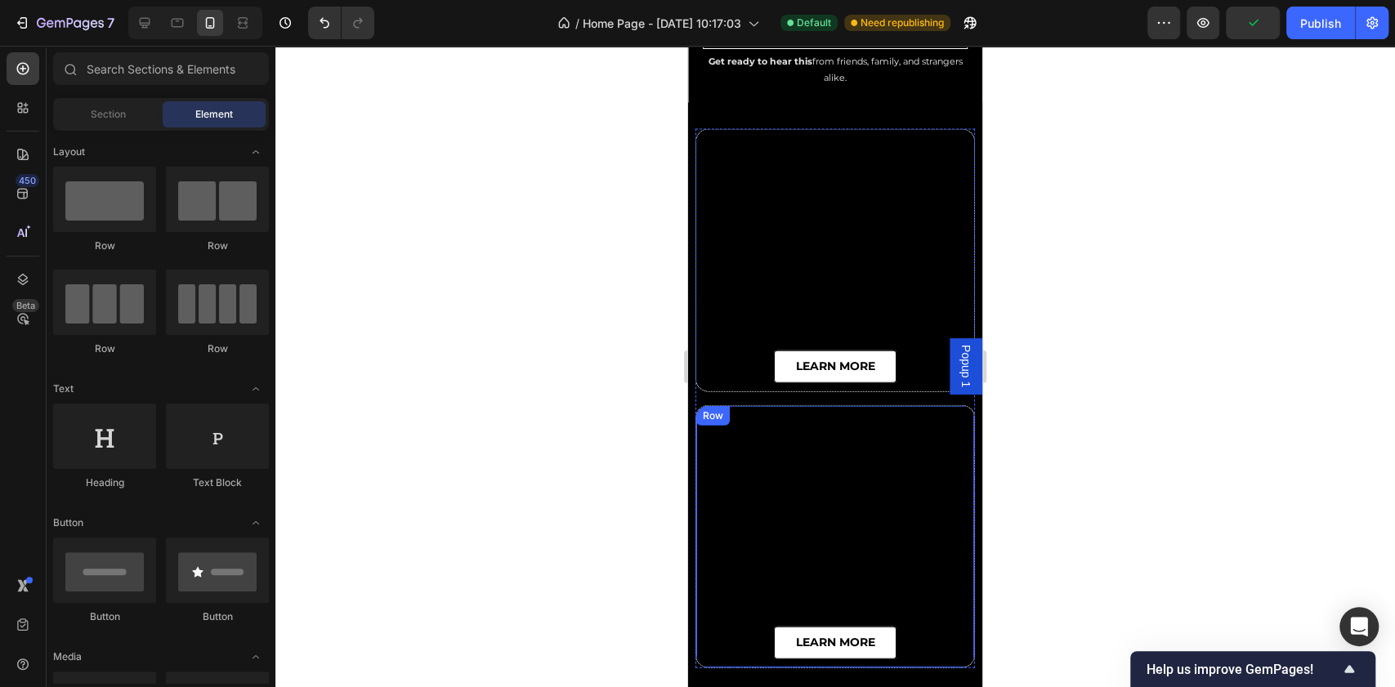
scroll to position [6558, 0]
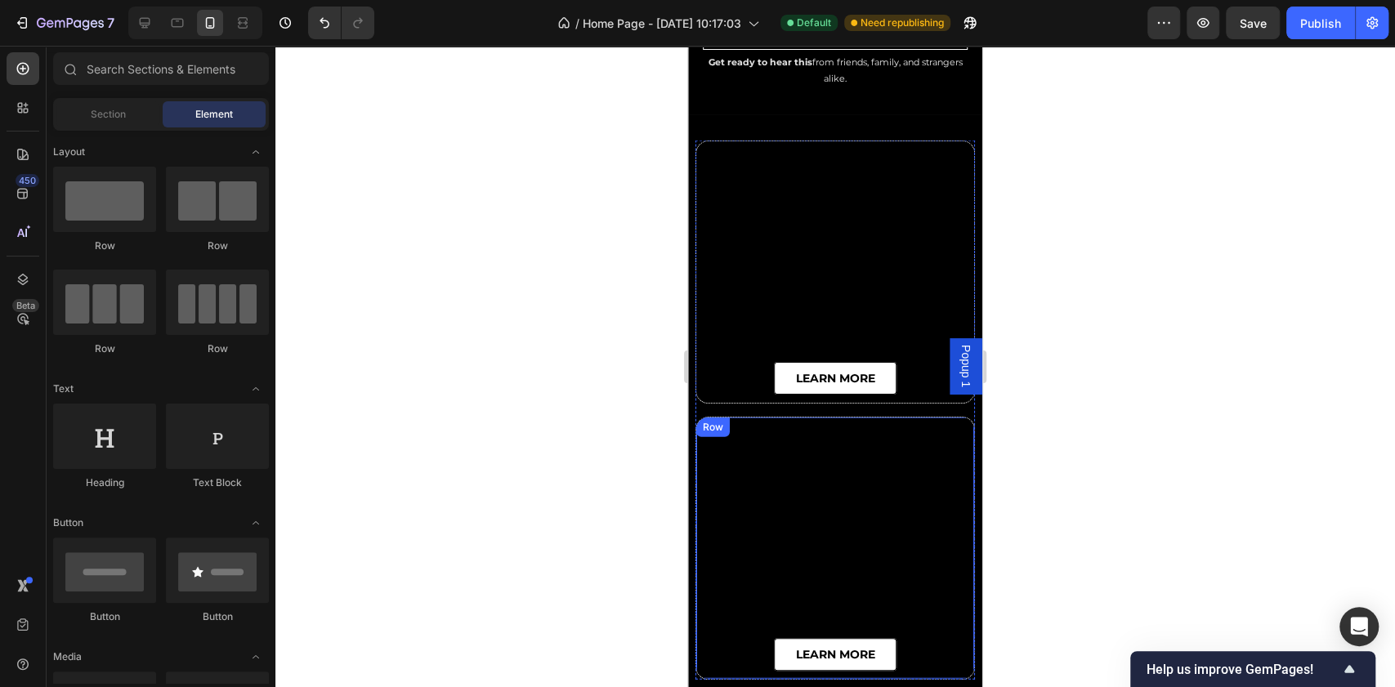
click at [844, 553] on div "learn more Button" at bounding box center [835, 549] width 278 height 262
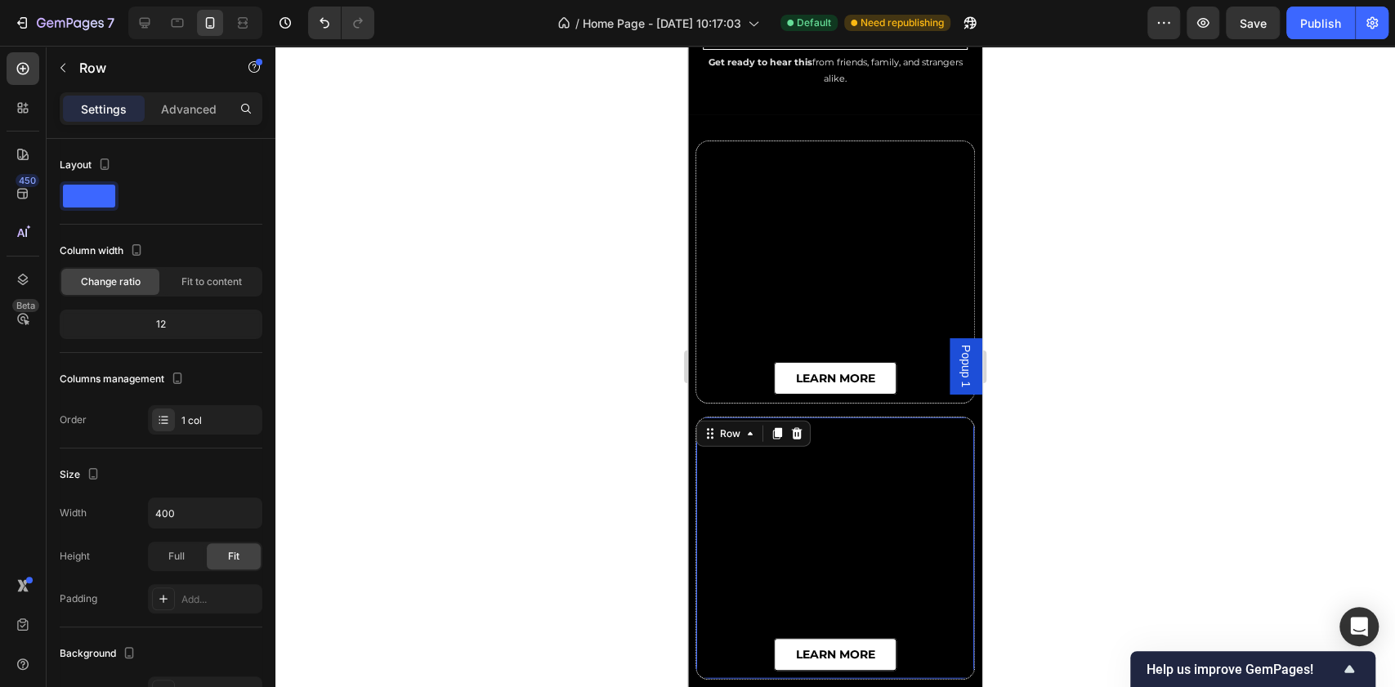
drag, startPoint x: 829, startPoint y: 665, endPoint x: 829, endPoint y: 680, distance: 14.7
click at [829, 680] on div "learn more Button Row 17" at bounding box center [836, 555] width 280 height 277
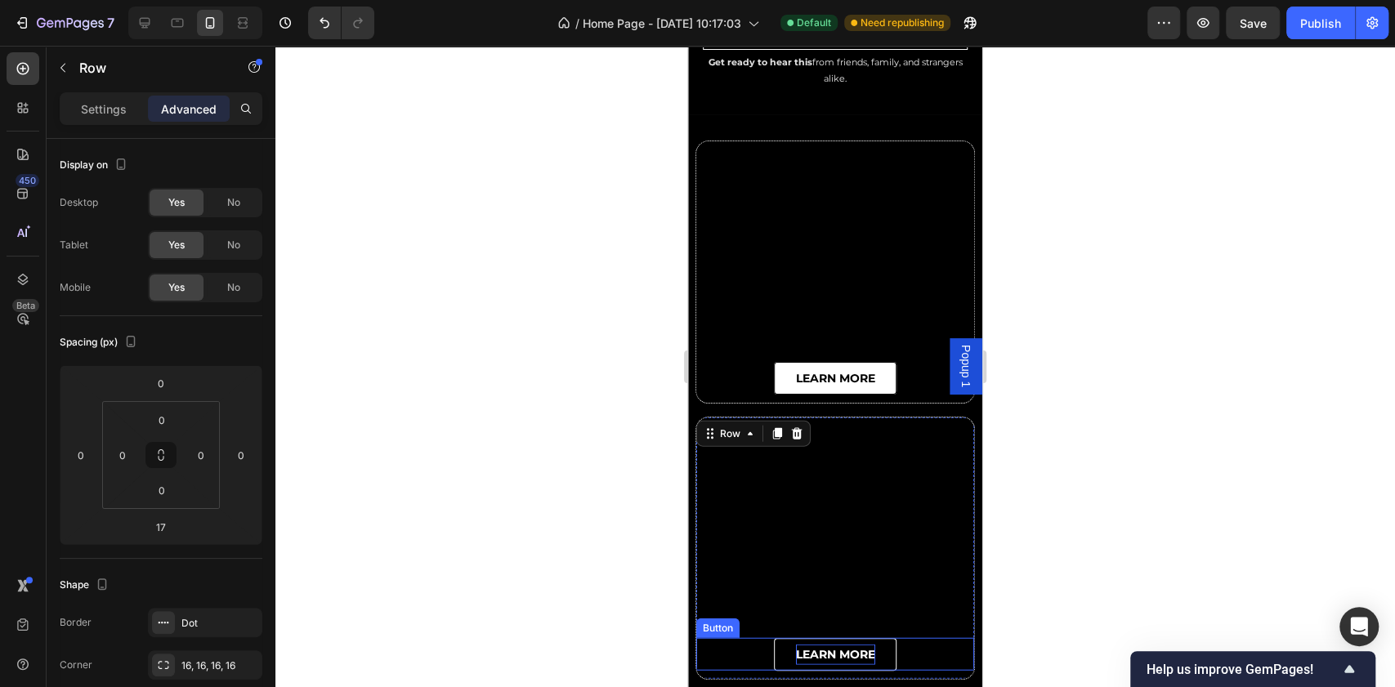
click at [812, 645] on p "learn more" at bounding box center [835, 655] width 79 height 20
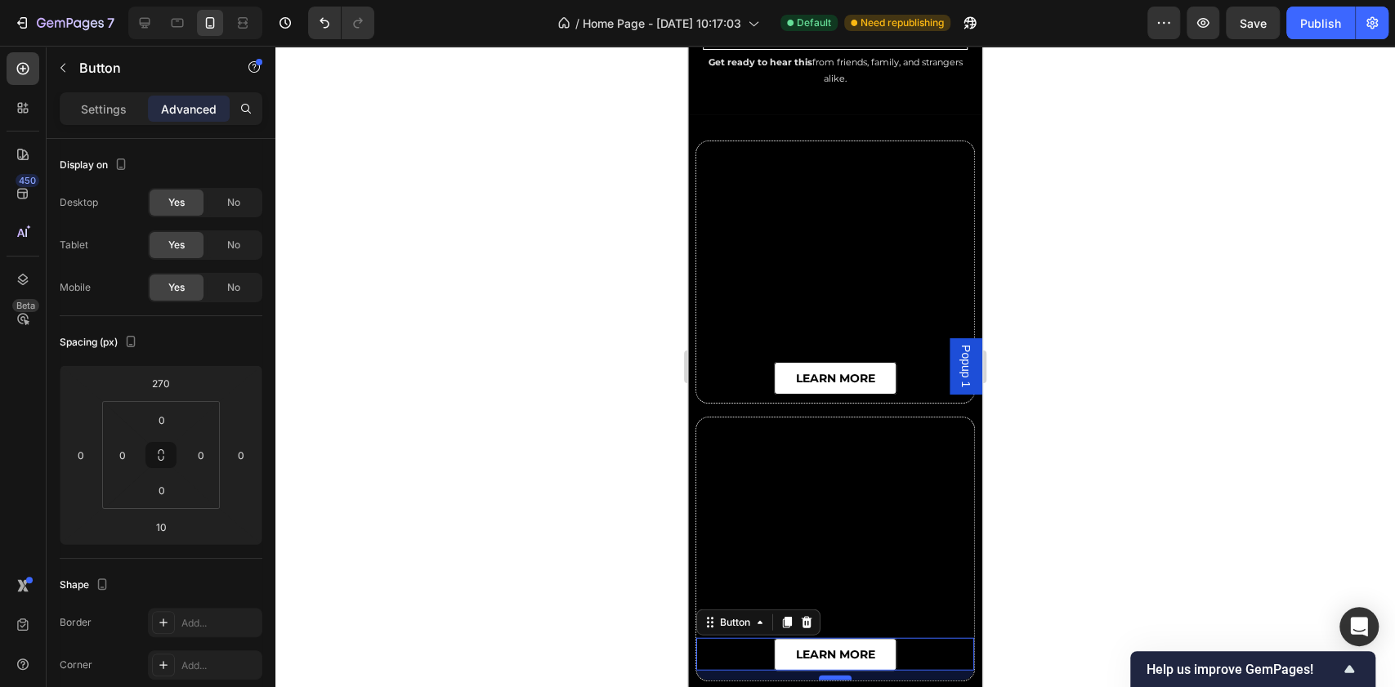
click at [826, 676] on div at bounding box center [835, 678] width 33 height 5
click at [163, 533] on input "12" at bounding box center [161, 527] width 33 height 25
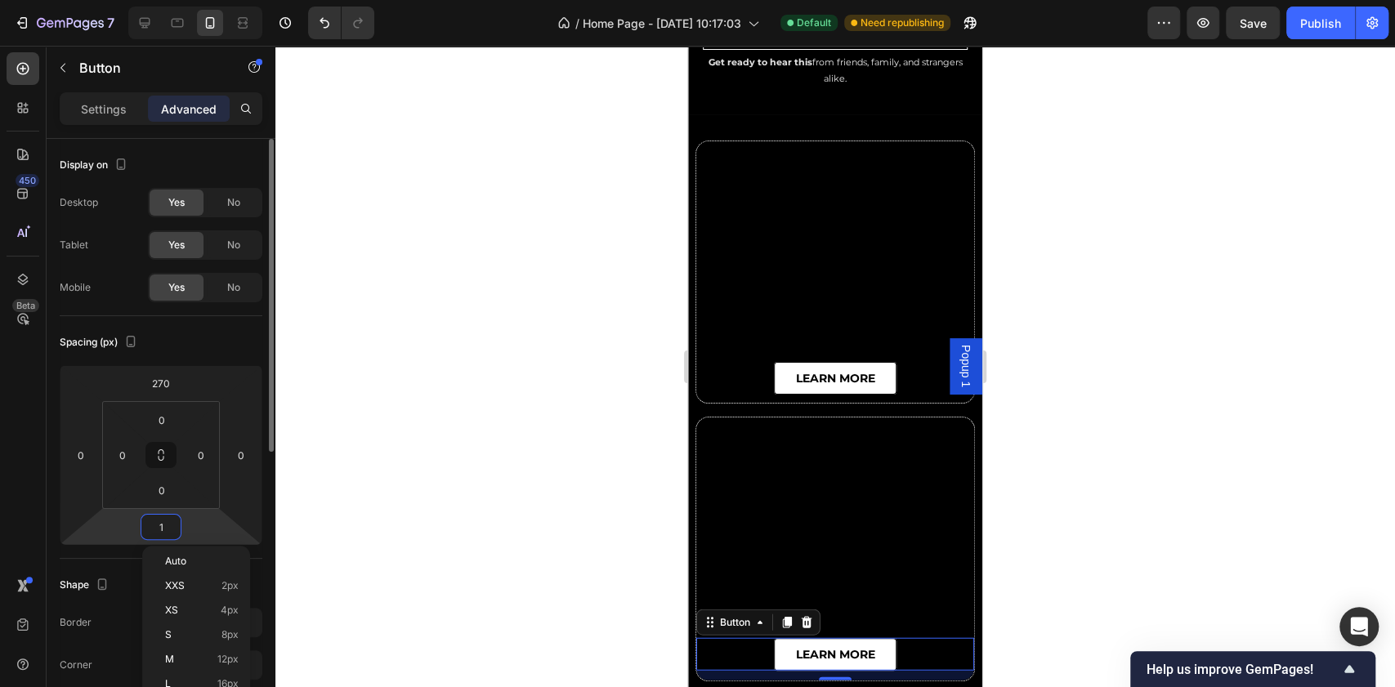
type input "10"
click at [1118, 273] on div at bounding box center [835, 367] width 1120 height 642
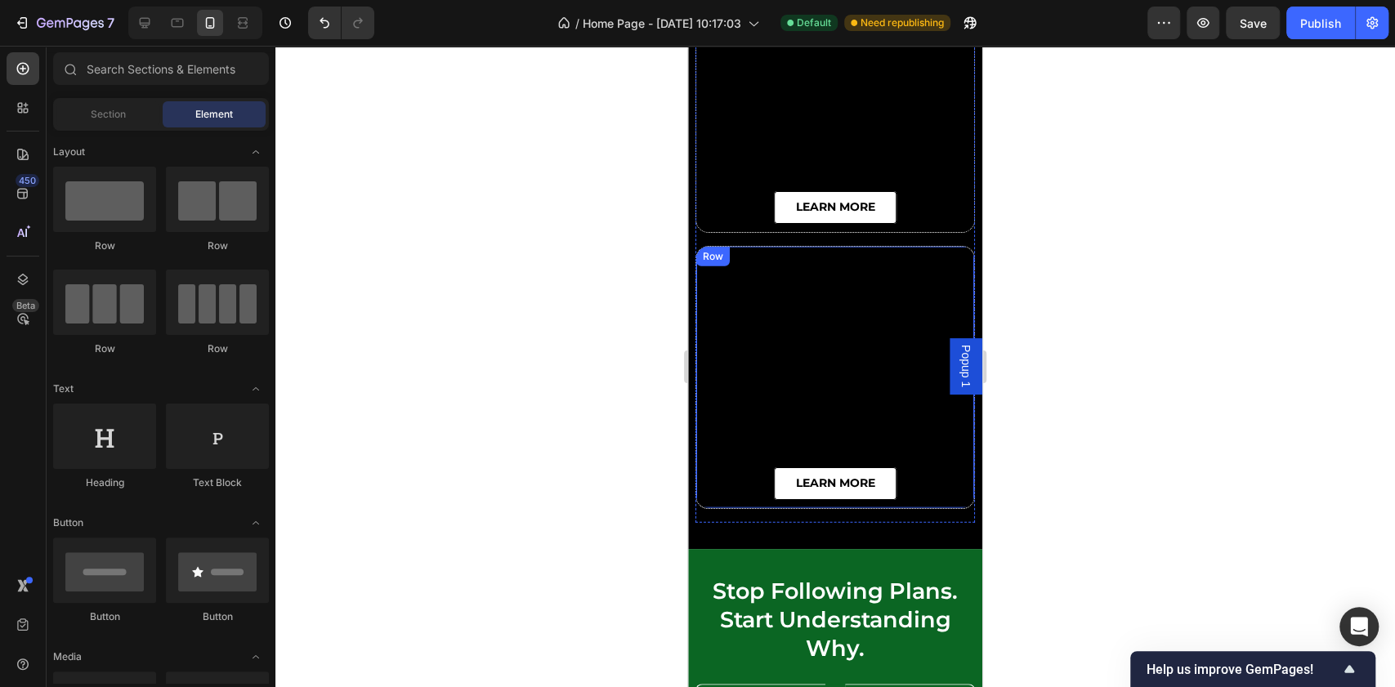
scroll to position [6666, 0]
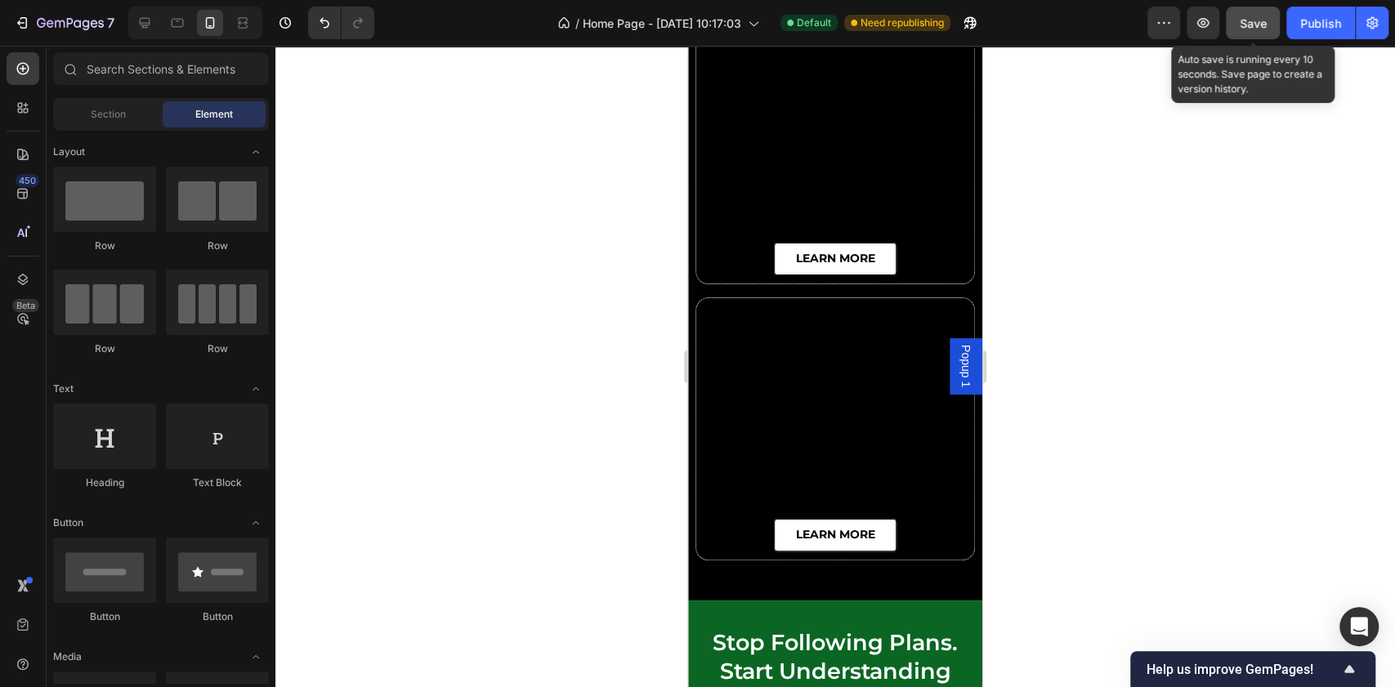
click at [1233, 25] on button "Save" at bounding box center [1253, 23] width 54 height 33
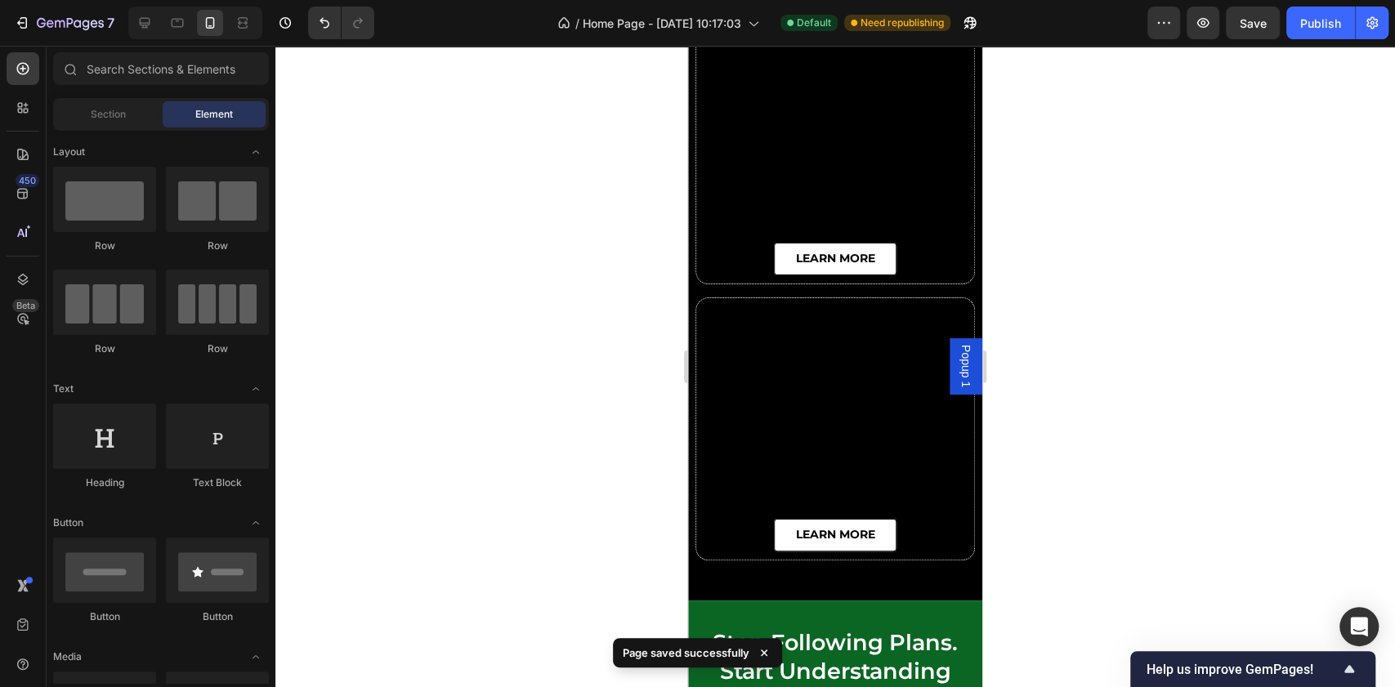
click at [1122, 305] on div at bounding box center [835, 367] width 1120 height 642
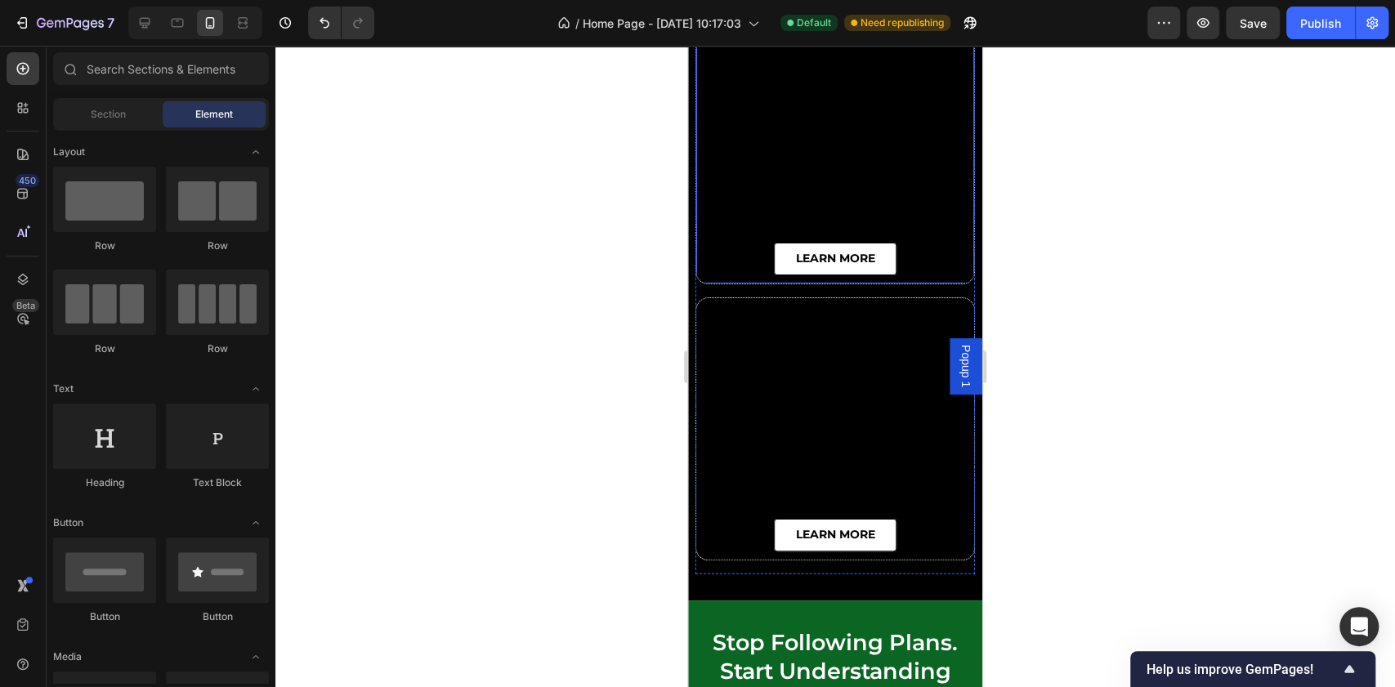
scroll to position [6558, 0]
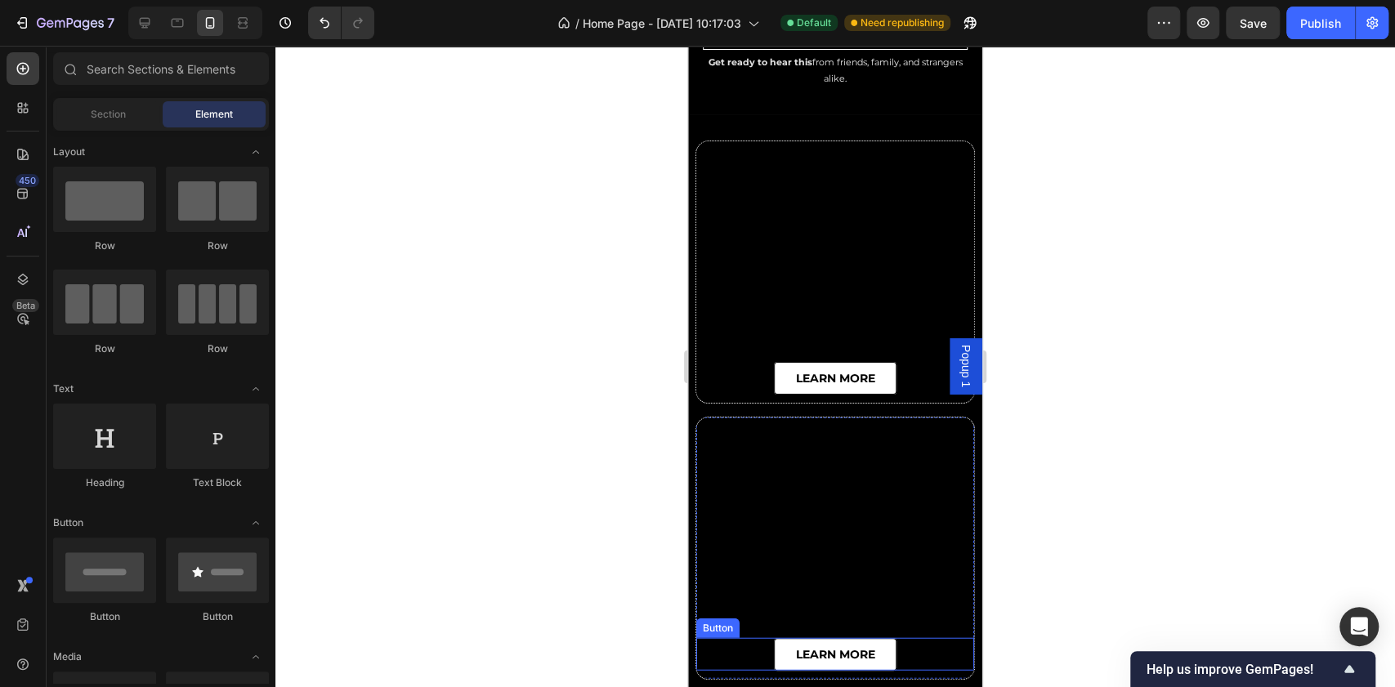
click at [901, 641] on div "learn more Button" at bounding box center [835, 654] width 278 height 33
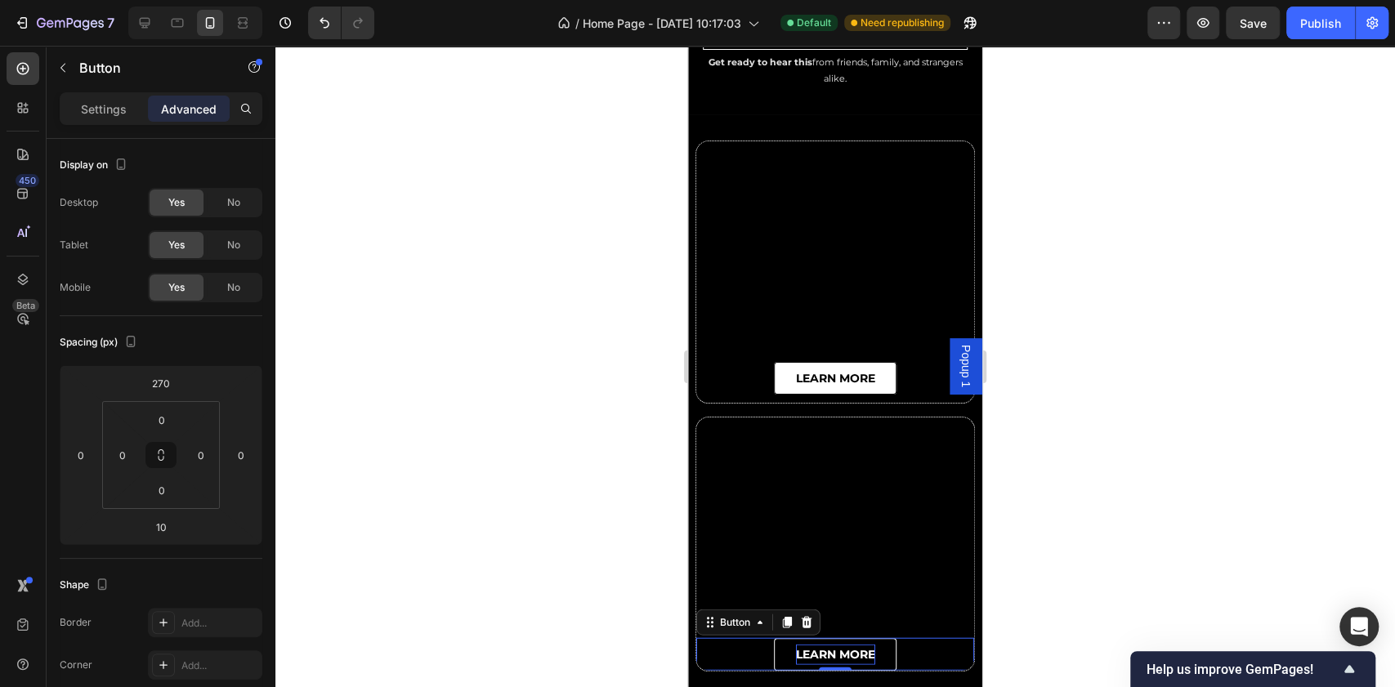
drag, startPoint x: 835, startPoint y: 664, endPoint x: 835, endPoint y: 635, distance: 28.6
click at [835, 638] on div "learn more Button 0" at bounding box center [835, 654] width 278 height 33
type input "0"
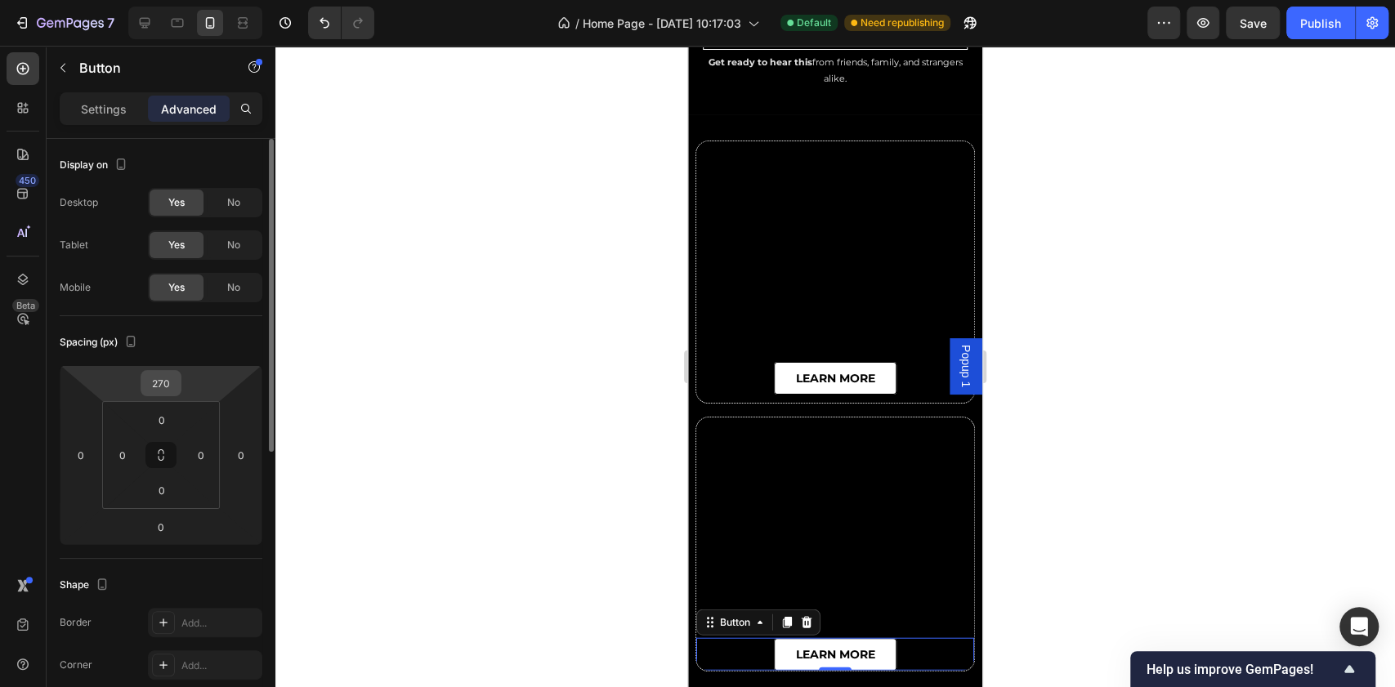
click at [165, 385] on input "270" at bounding box center [161, 383] width 33 height 25
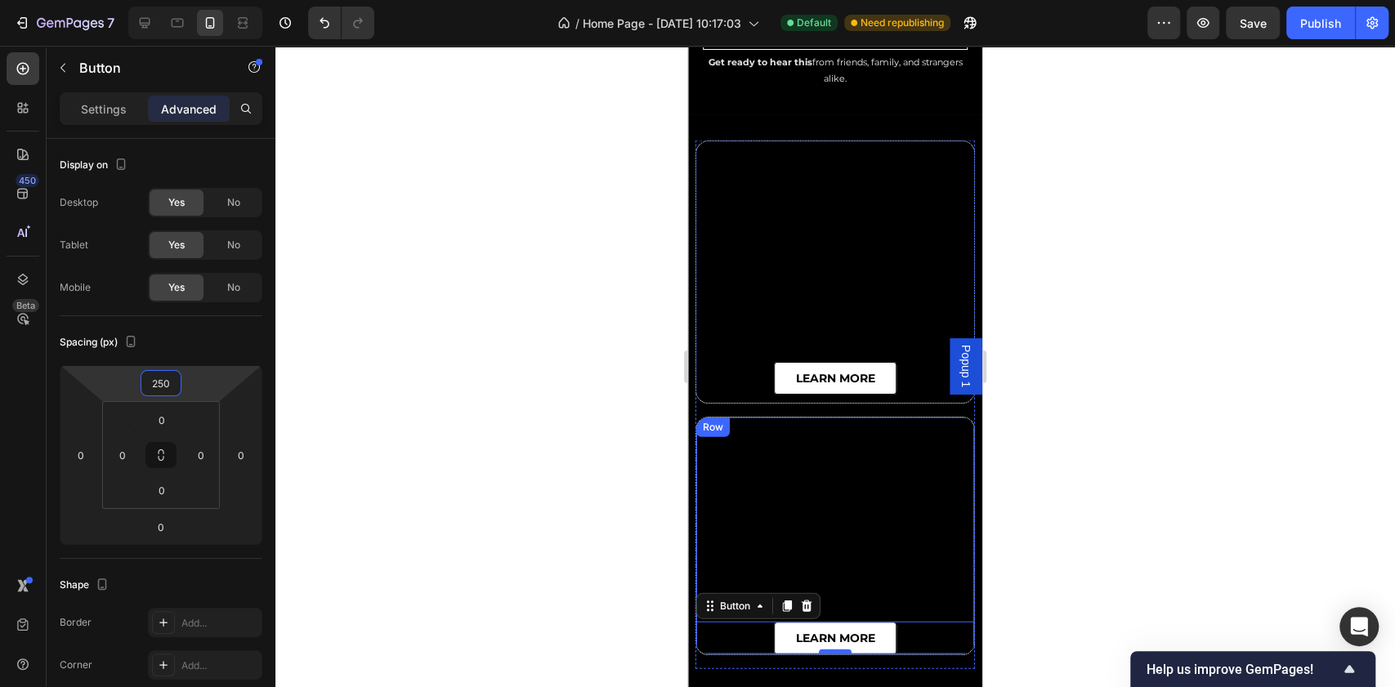
scroll to position [6666, 0]
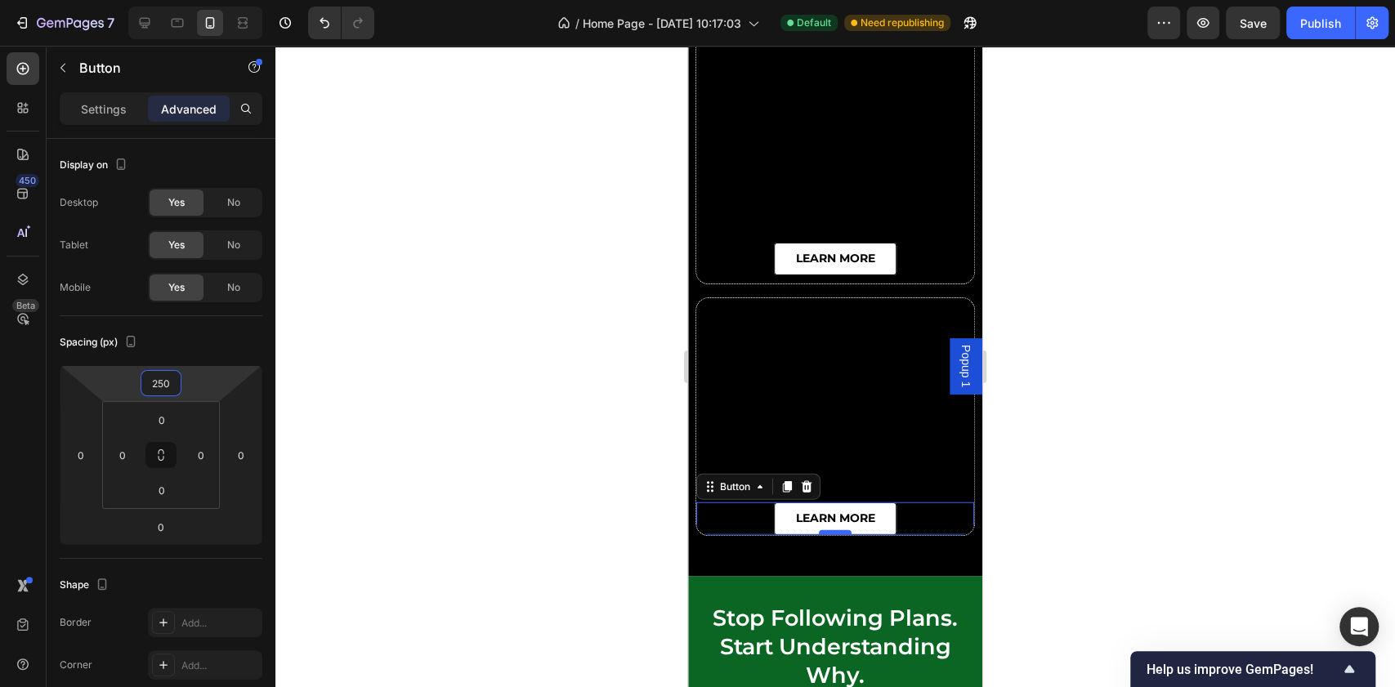
type input "250"
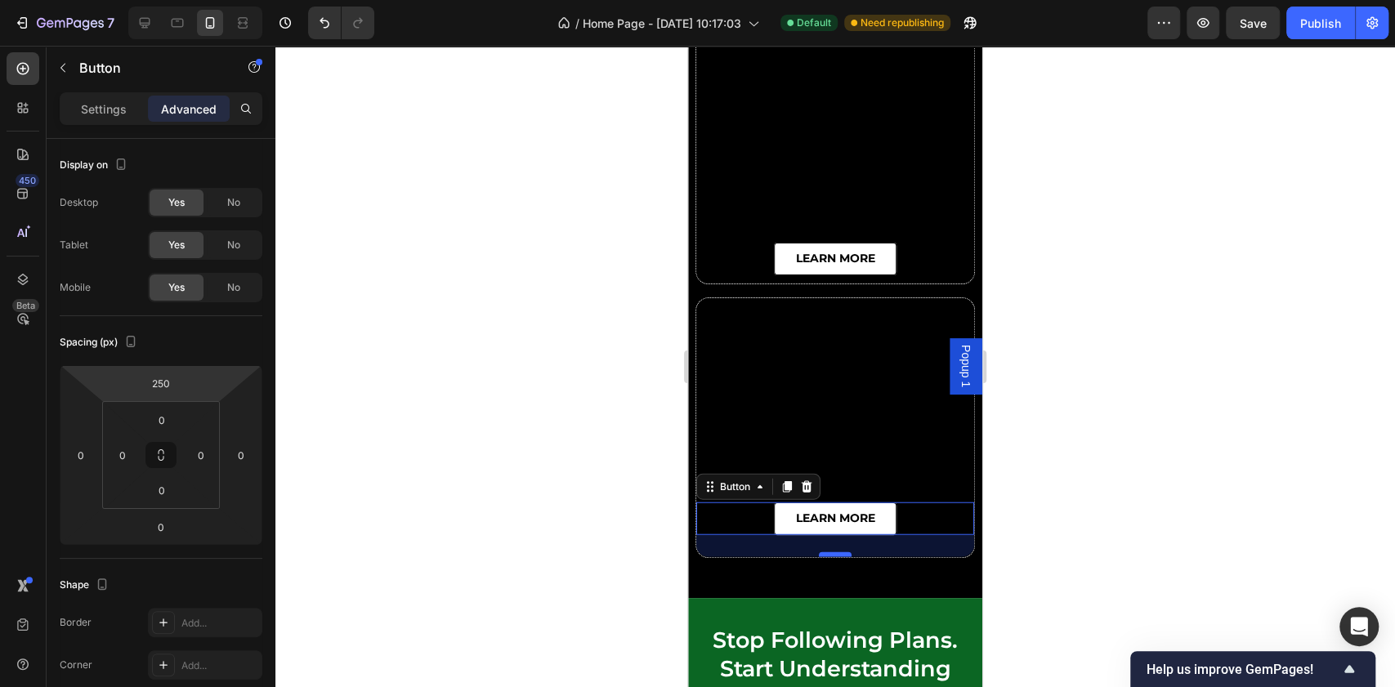
drag, startPoint x: 822, startPoint y: 531, endPoint x: 825, endPoint y: 553, distance: 22.2
click at [825, 553] on div at bounding box center [835, 555] width 33 height 5
click at [319, 21] on icon "Undo/Redo" at bounding box center [324, 23] width 16 height 16
type input "0"
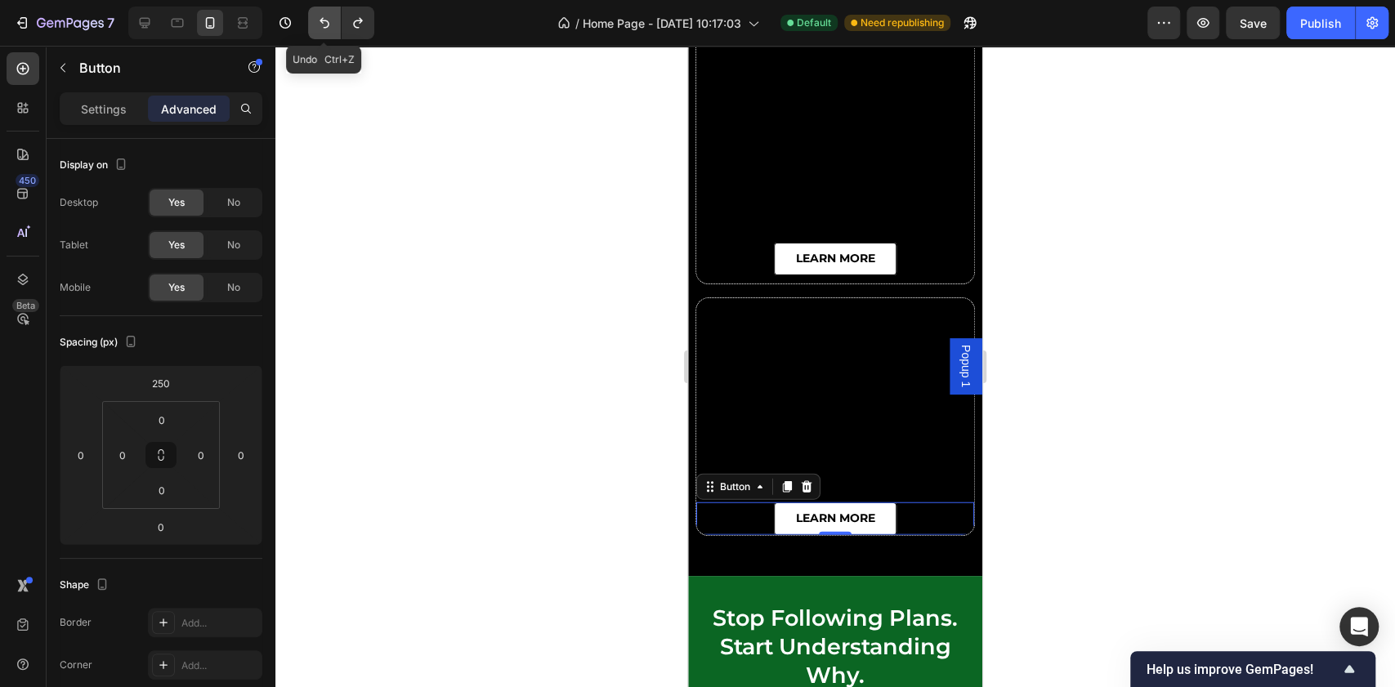
click at [319, 21] on icon "Undo/Redo" at bounding box center [324, 23] width 16 height 16
type input "270"
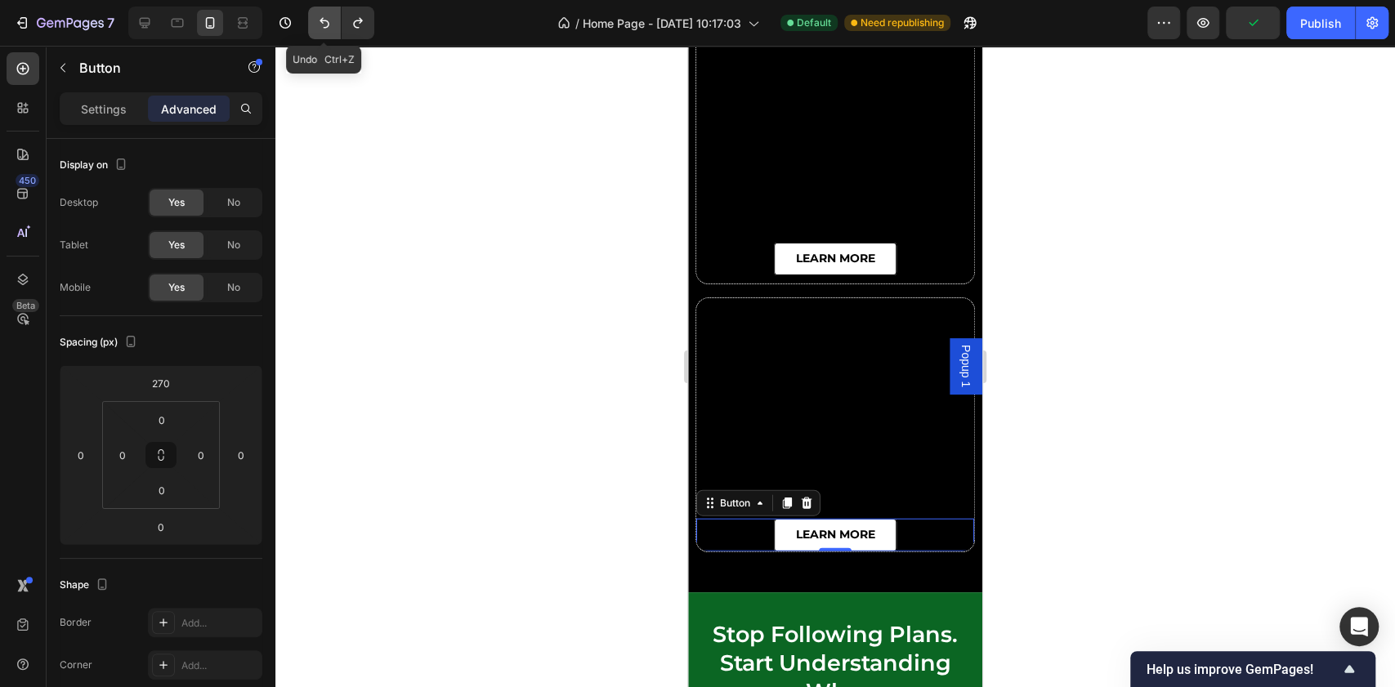
click at [319, 21] on icon "Undo/Redo" at bounding box center [324, 23] width 16 height 16
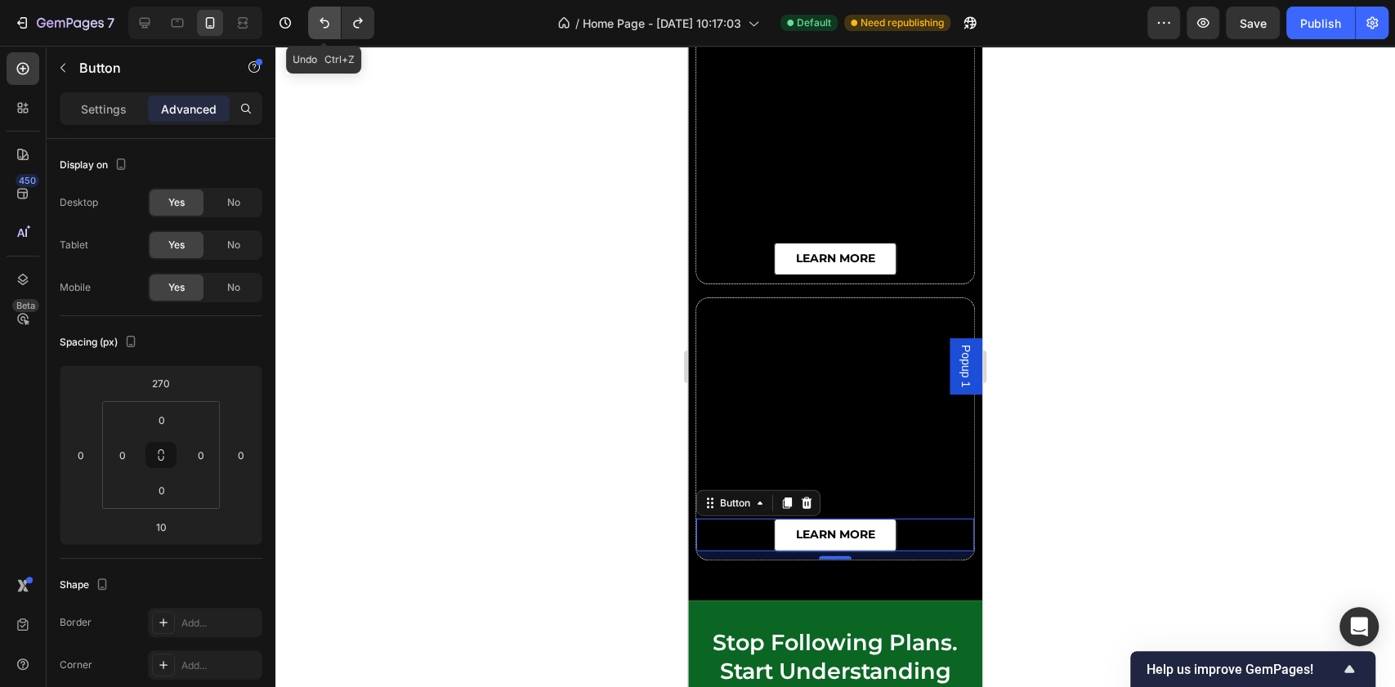
click at [319, 21] on icon "Undo/Redo" at bounding box center [324, 23] width 16 height 16
click at [345, 21] on button "Undo/Redo" at bounding box center [358, 23] width 33 height 33
click at [325, 20] on icon "Undo/Redo" at bounding box center [325, 23] width 10 height 11
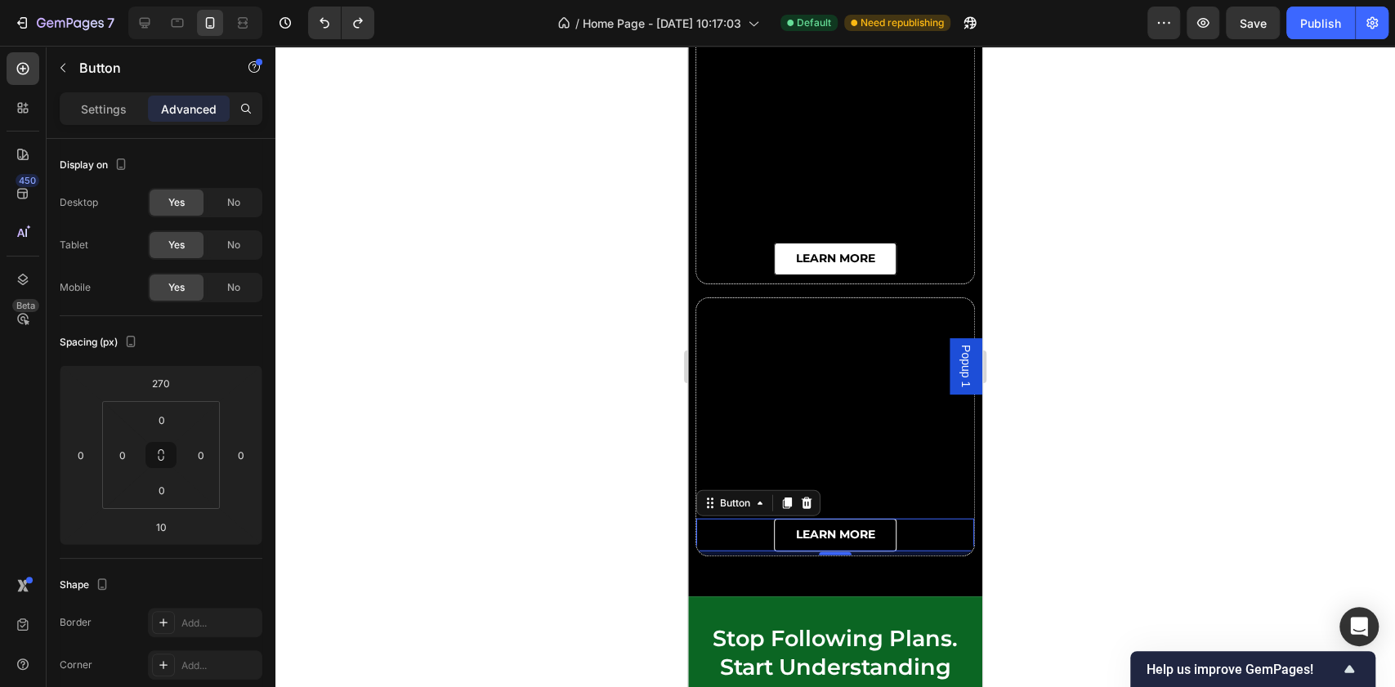
drag, startPoint x: 834, startPoint y: 554, endPoint x: 1141, endPoint y: 593, distance: 309.7
click at [839, 549] on div "learn more Button 5" at bounding box center [835, 535] width 278 height 33
type input "5"
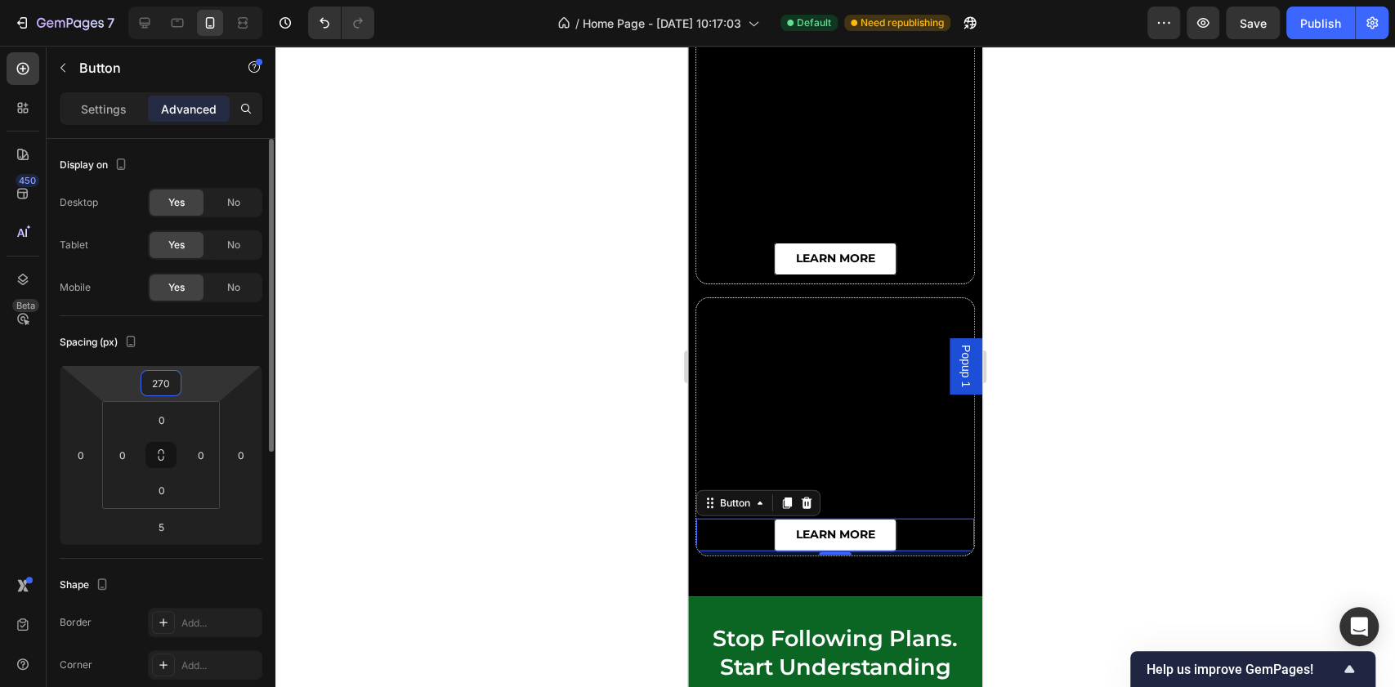
click at [159, 386] on input "270" at bounding box center [161, 383] width 33 height 25
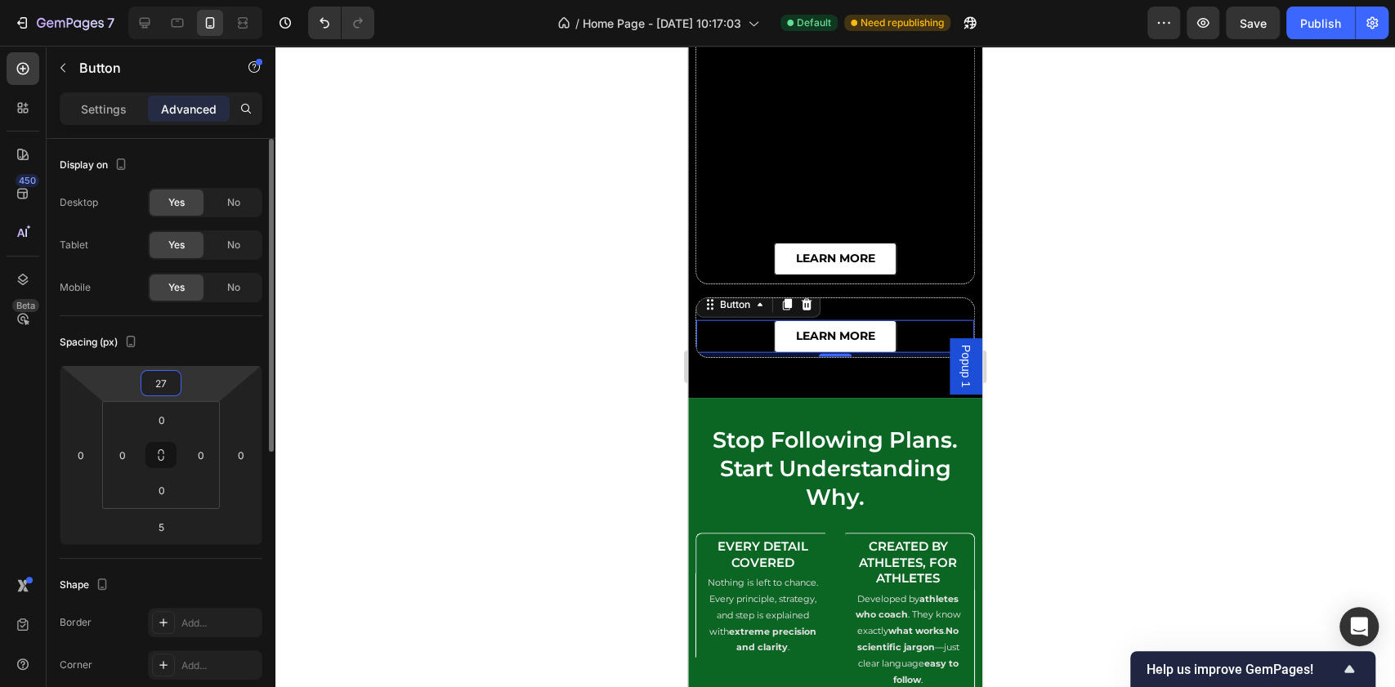
type input "275"
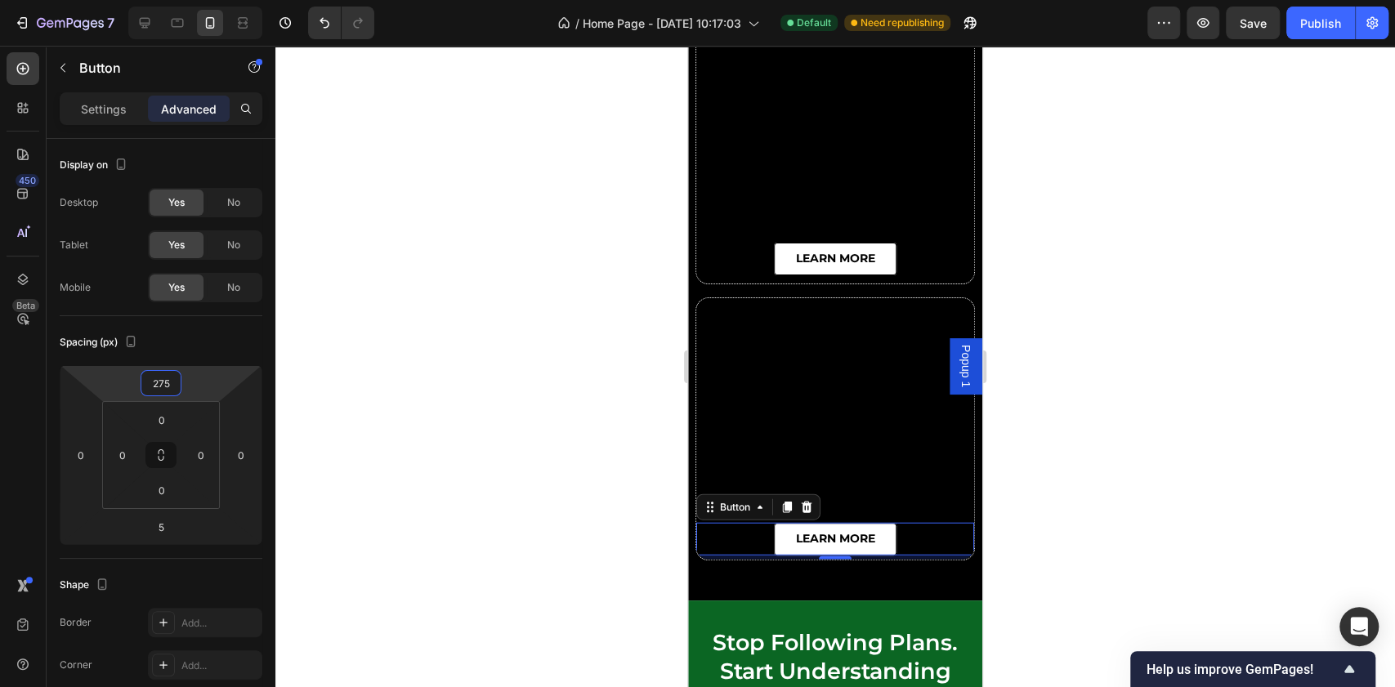
click at [1092, 310] on div at bounding box center [835, 367] width 1120 height 642
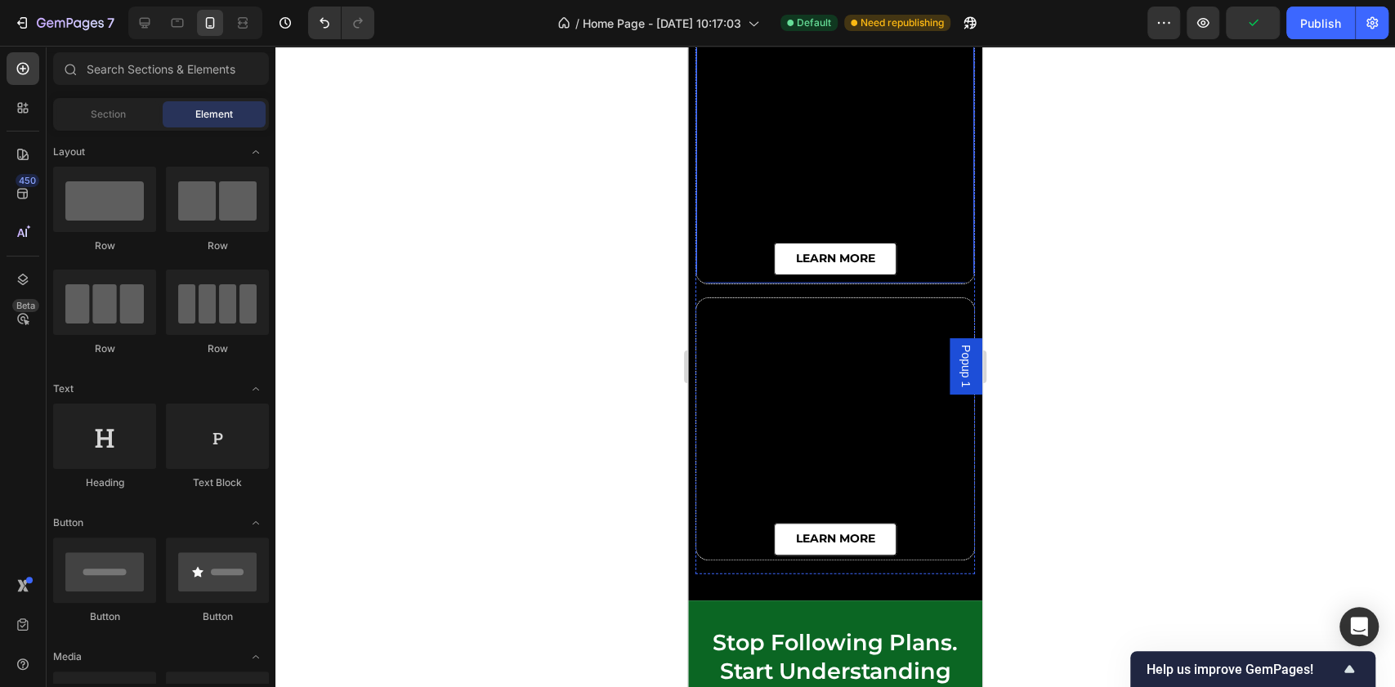
click at [915, 237] on div "learn more Button" at bounding box center [835, 153] width 278 height 262
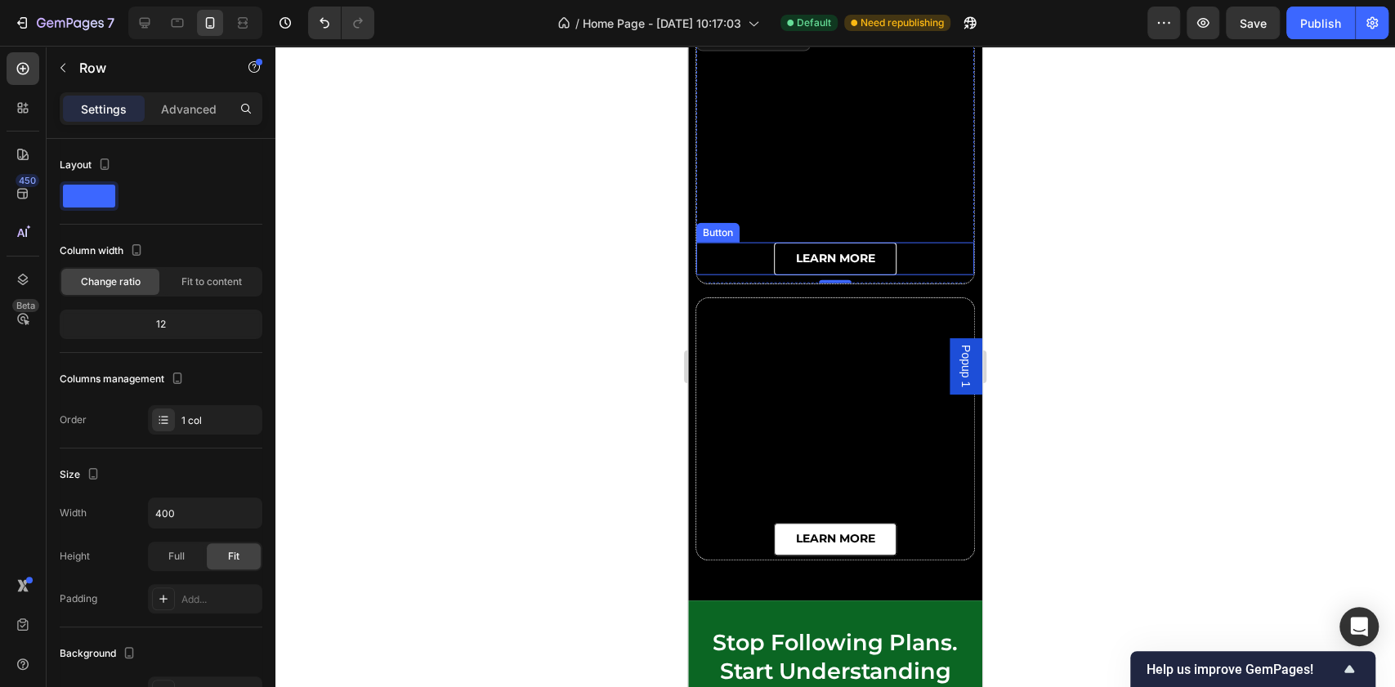
click at [801, 245] on link "learn more" at bounding box center [835, 259] width 123 height 33
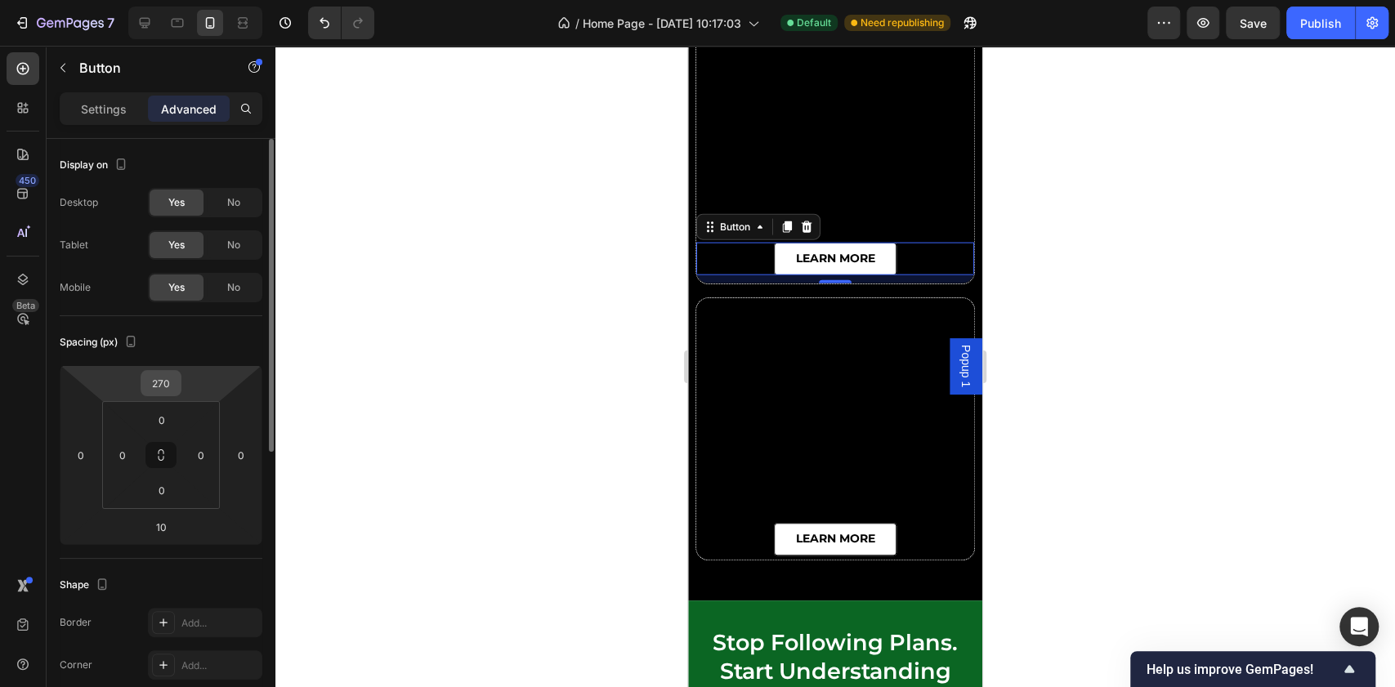
click at [155, 385] on input "270" at bounding box center [161, 383] width 33 height 25
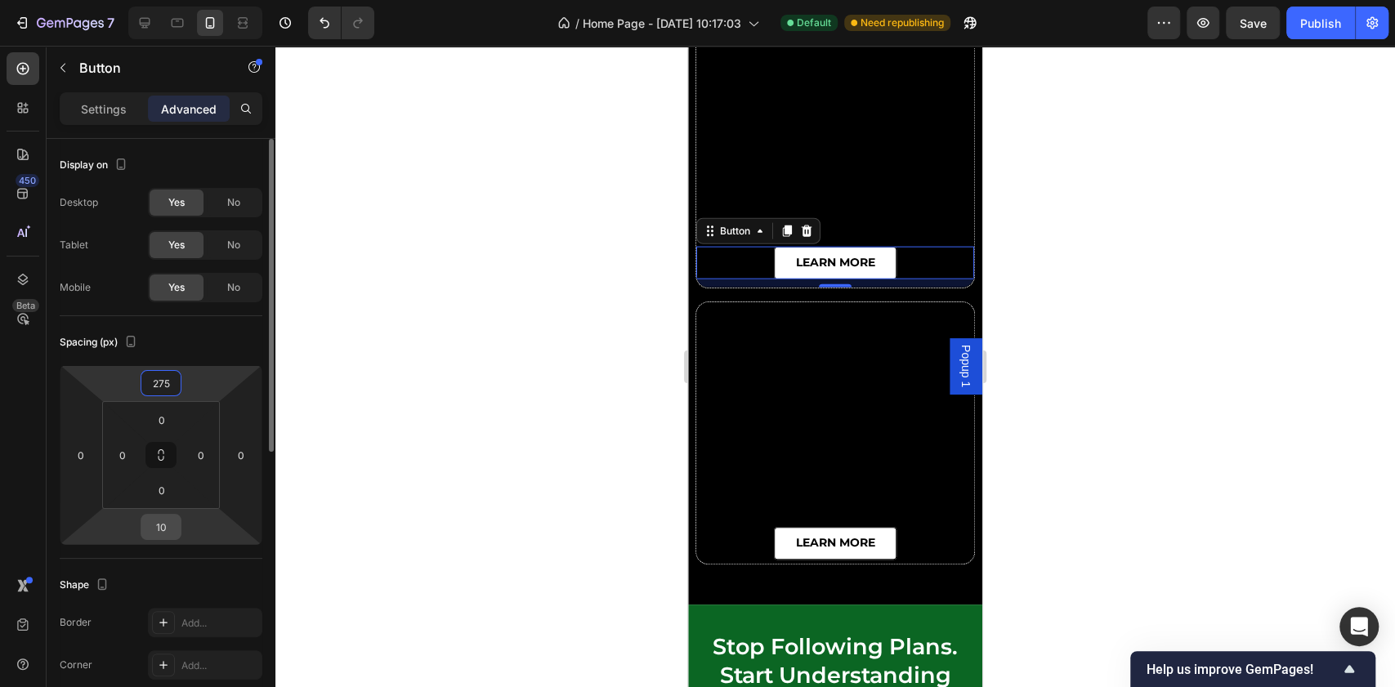
type input "275"
click at [166, 523] on input "10" at bounding box center [161, 527] width 33 height 25
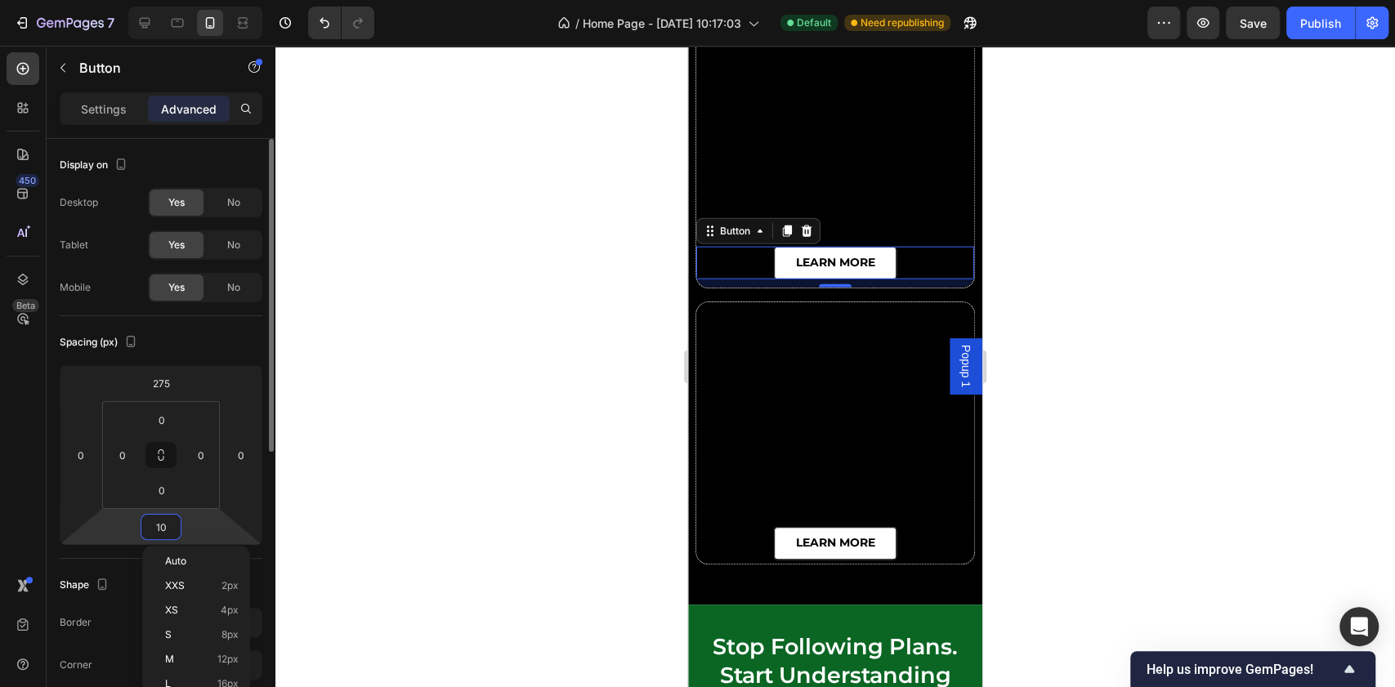
type input "5"
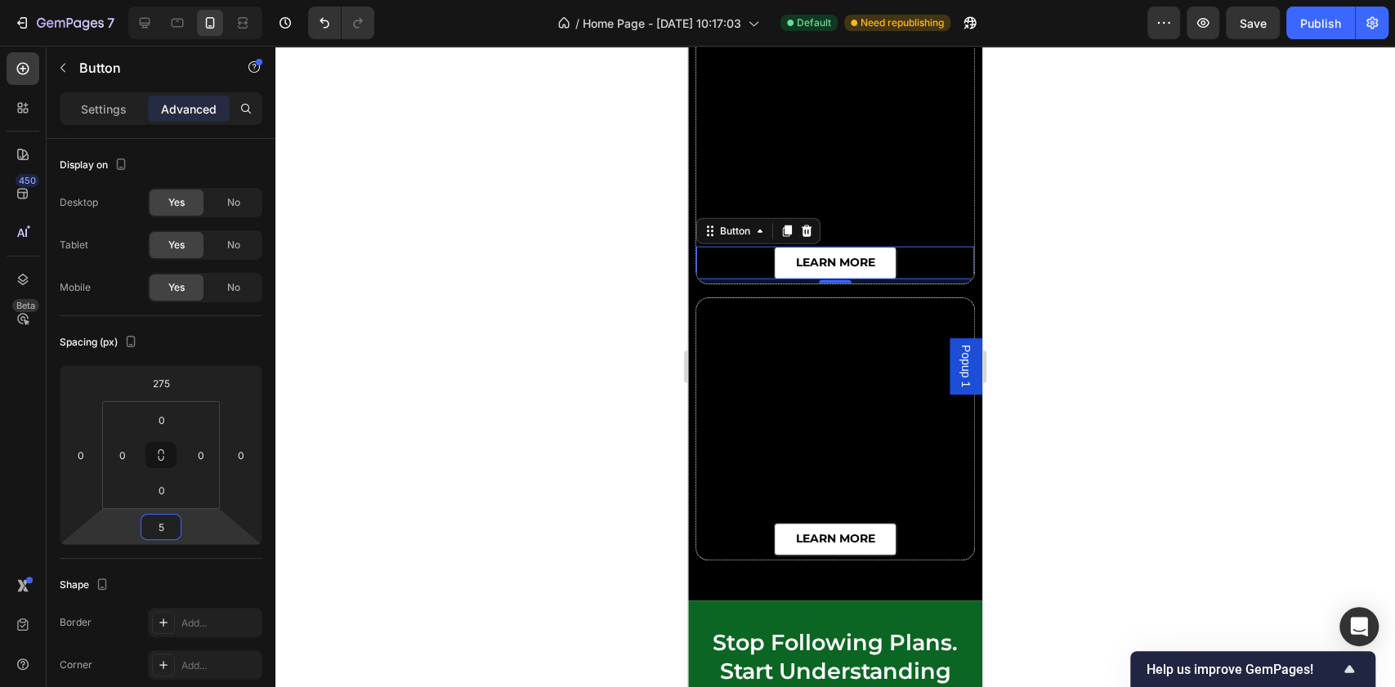
click at [432, 436] on div at bounding box center [835, 367] width 1120 height 642
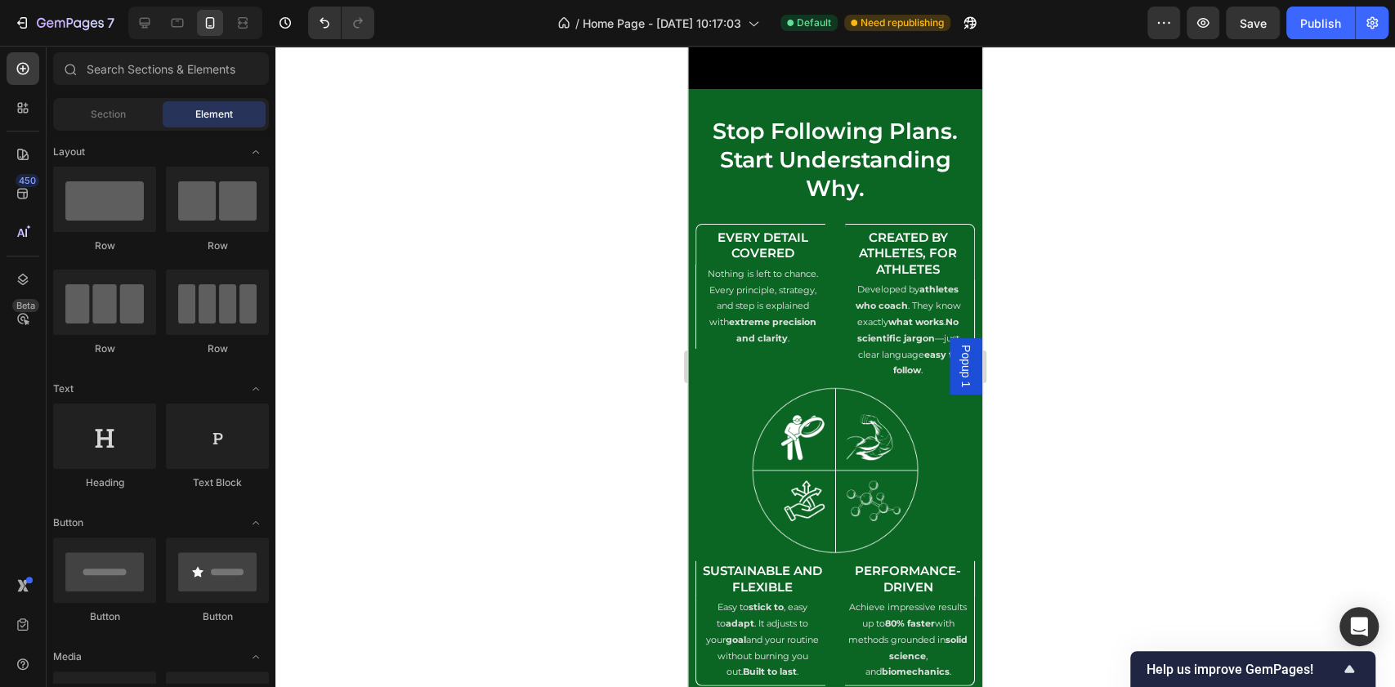
scroll to position [7539, 0]
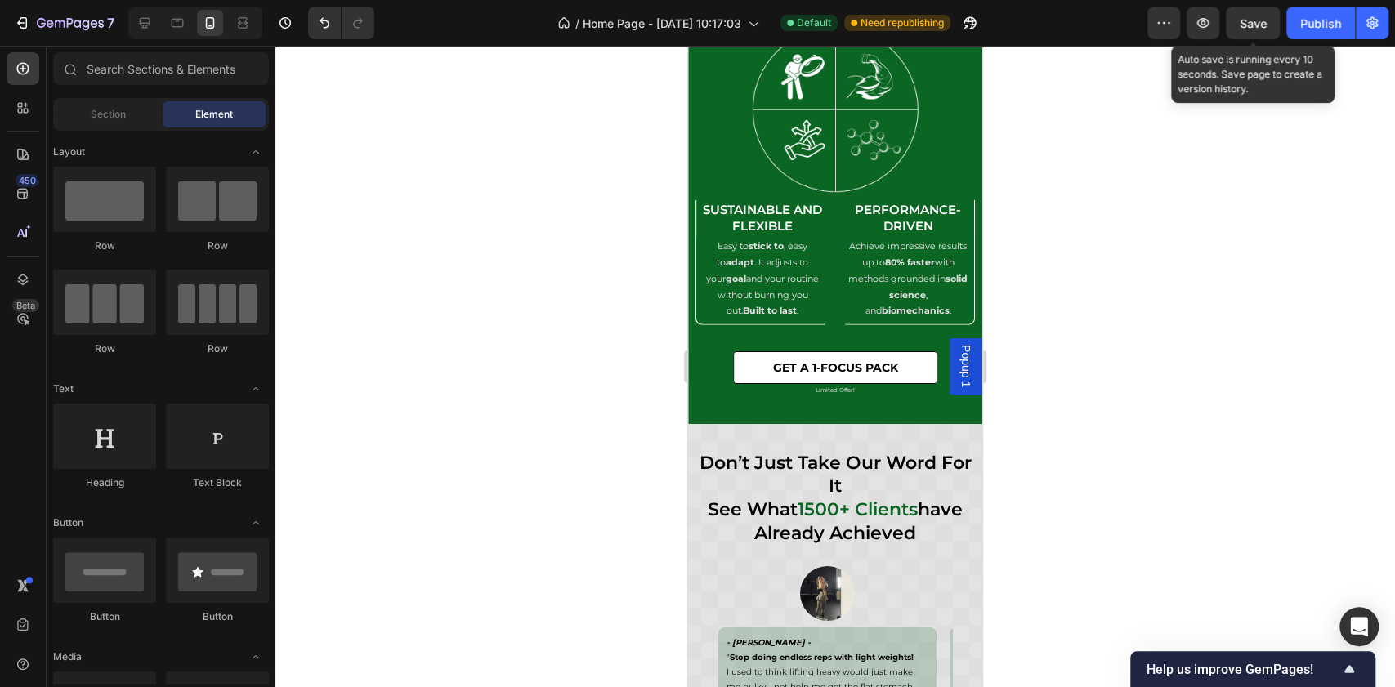
drag, startPoint x: 1261, startPoint y: 16, endPoint x: 1280, endPoint y: 2, distance: 22.9
click at [1261, 16] on span "Save" at bounding box center [1253, 23] width 27 height 14
